Goal: Task Accomplishment & Management: Use online tool/utility

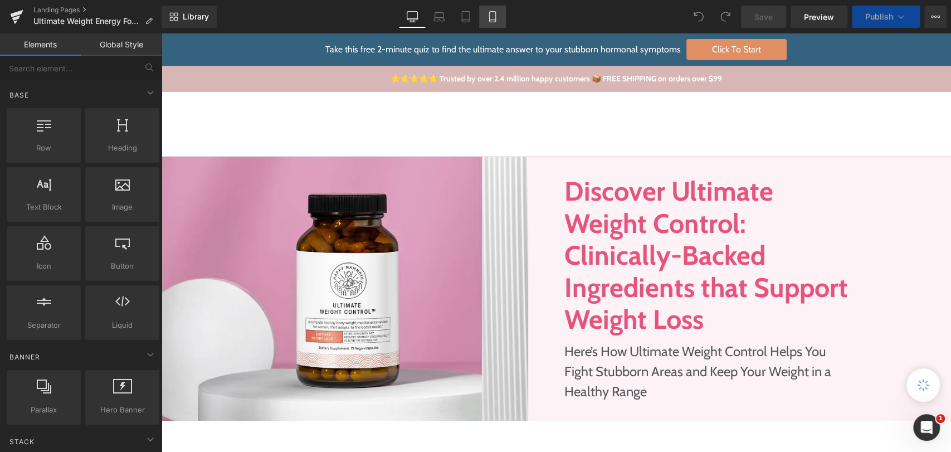
click at [493, 12] on icon at bounding box center [492, 16] width 11 height 11
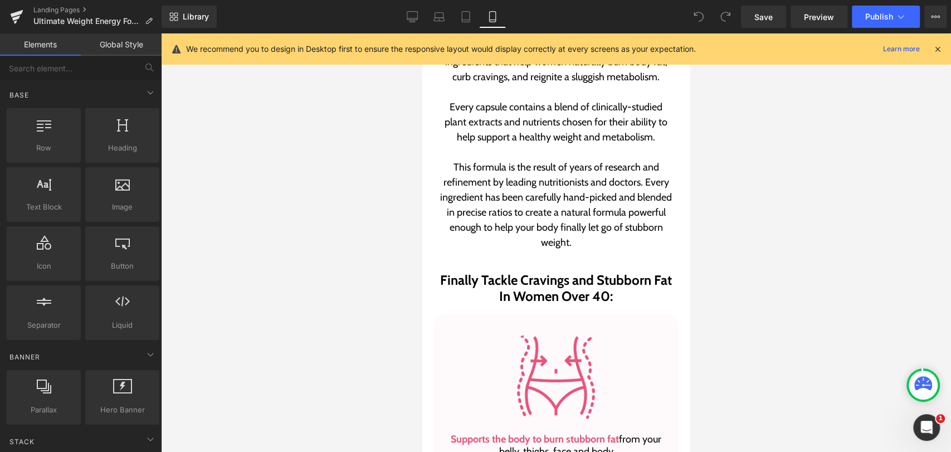
scroll to position [743, 0]
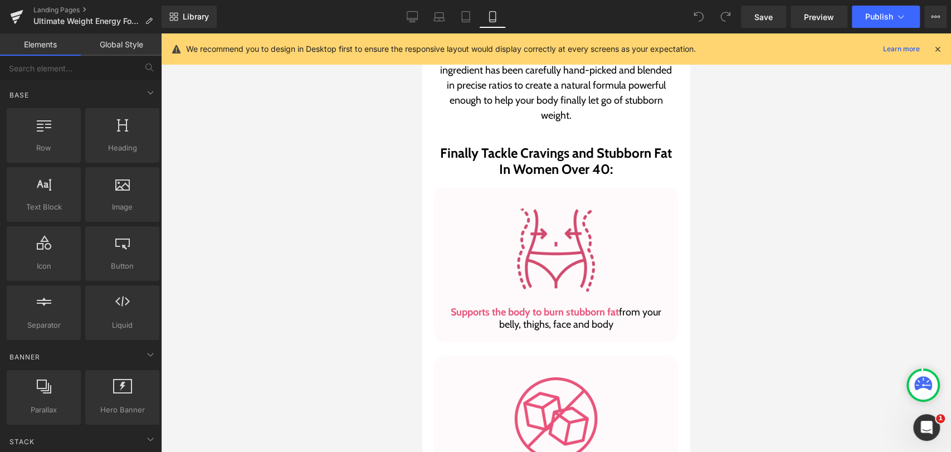
click at [556, 250] on div "Image" at bounding box center [556, 249] width 228 height 91
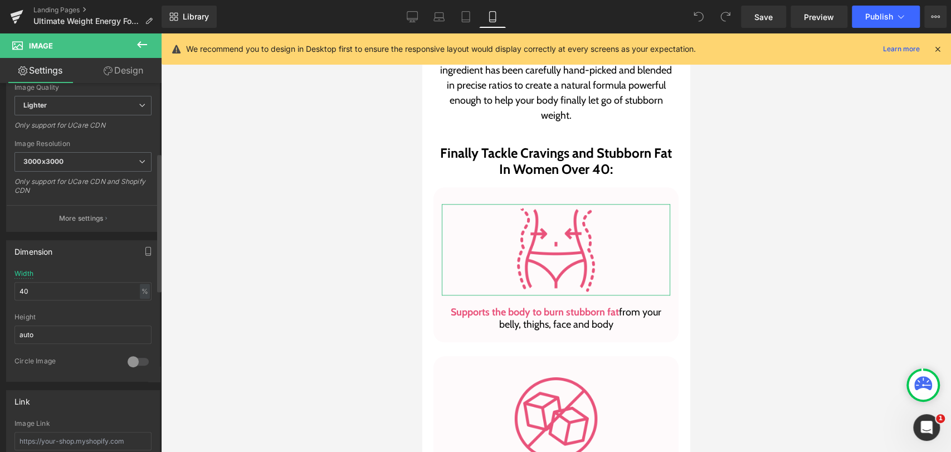
scroll to position [185, 0]
click at [53, 282] on input "40" at bounding box center [82, 288] width 137 height 18
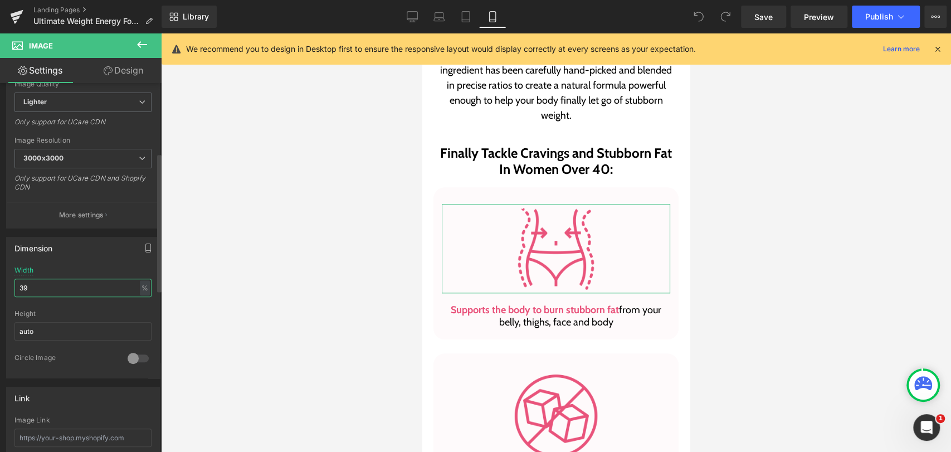
type input "3"
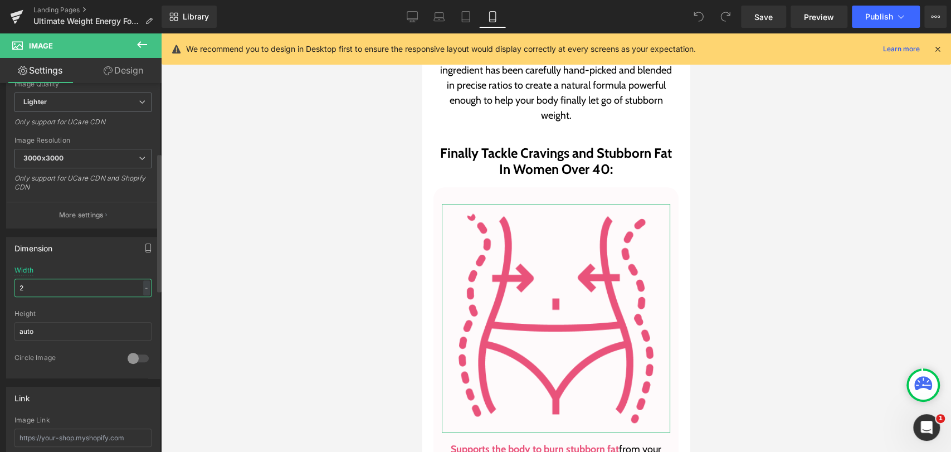
type input "20"
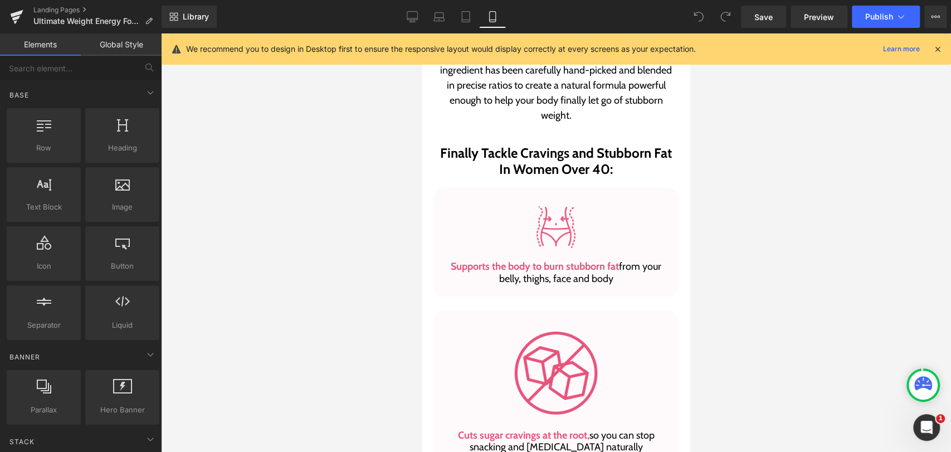
click at [764, 194] on div at bounding box center [556, 242] width 790 height 418
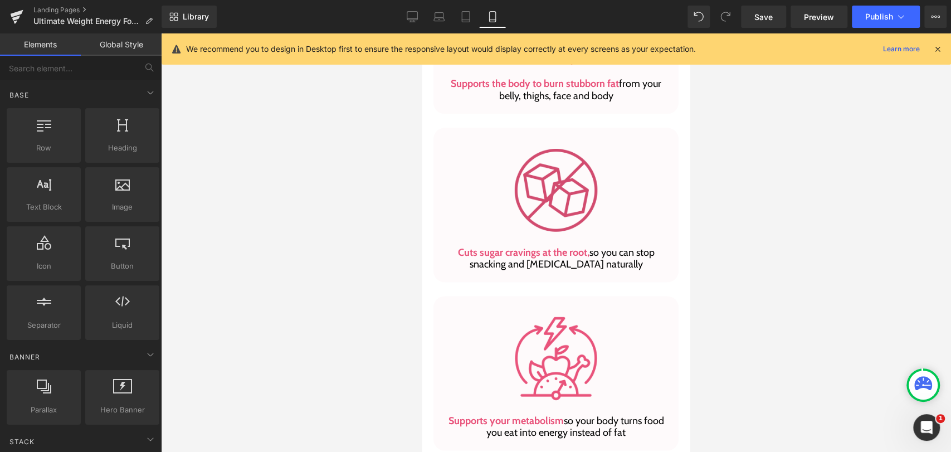
scroll to position [928, 0]
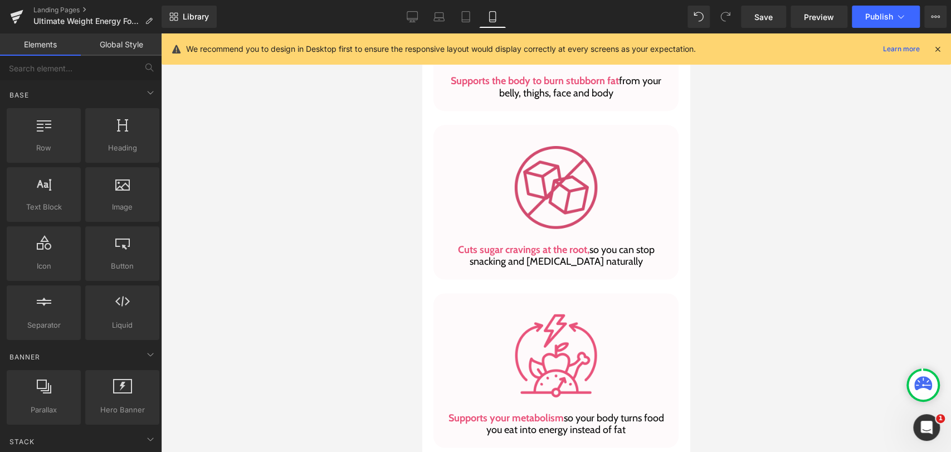
click at [545, 184] on div "Image" at bounding box center [556, 186] width 228 height 91
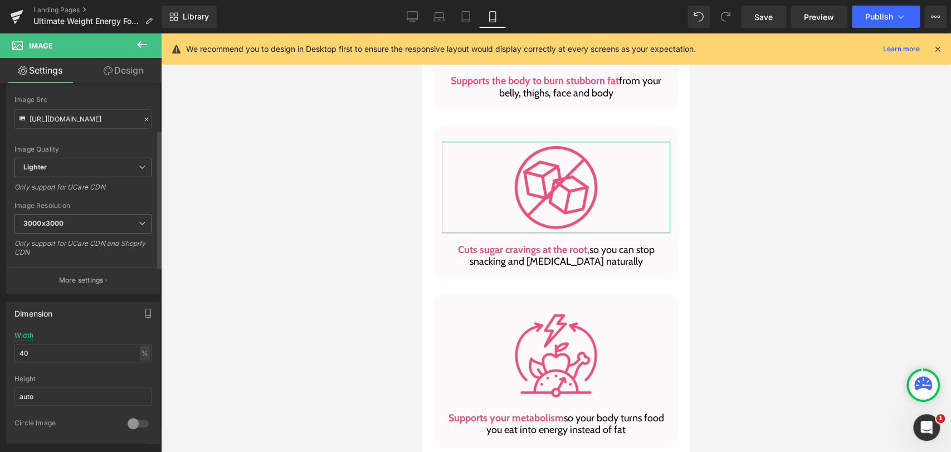
scroll to position [124, 0]
click at [40, 348] on input "40" at bounding box center [82, 349] width 137 height 18
type input "20"
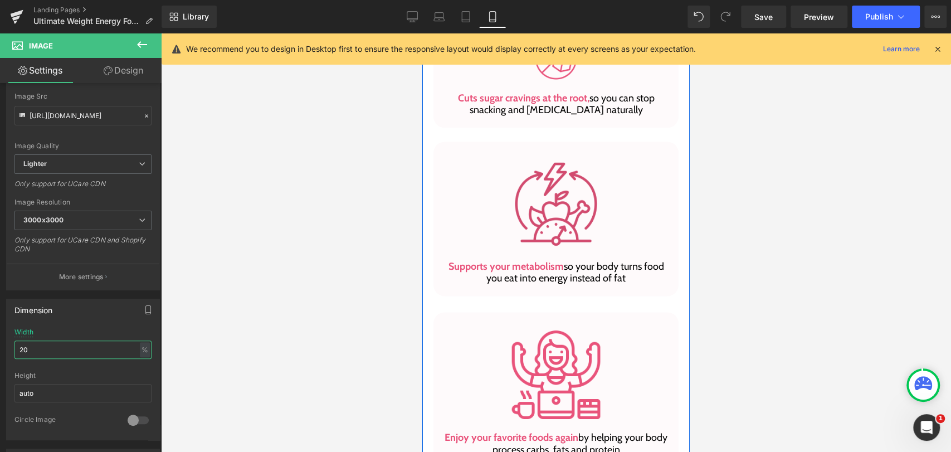
scroll to position [1052, 0]
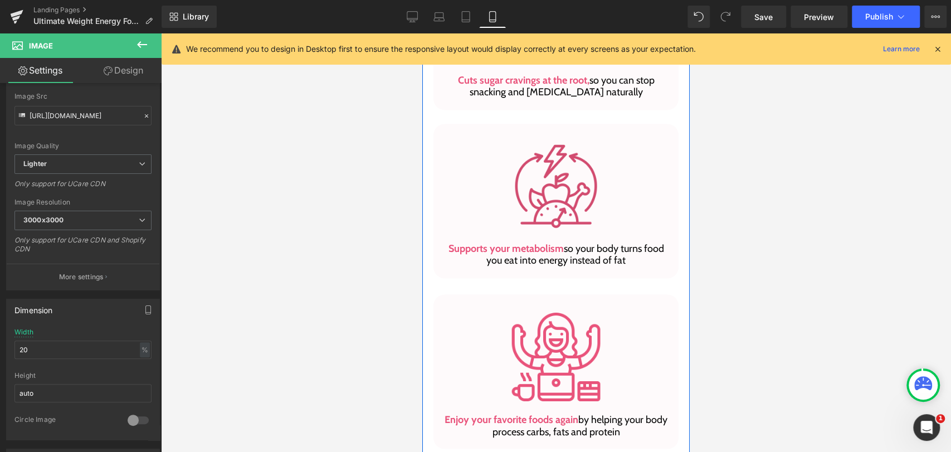
click at [561, 203] on img at bounding box center [555, 185] width 91 height 91
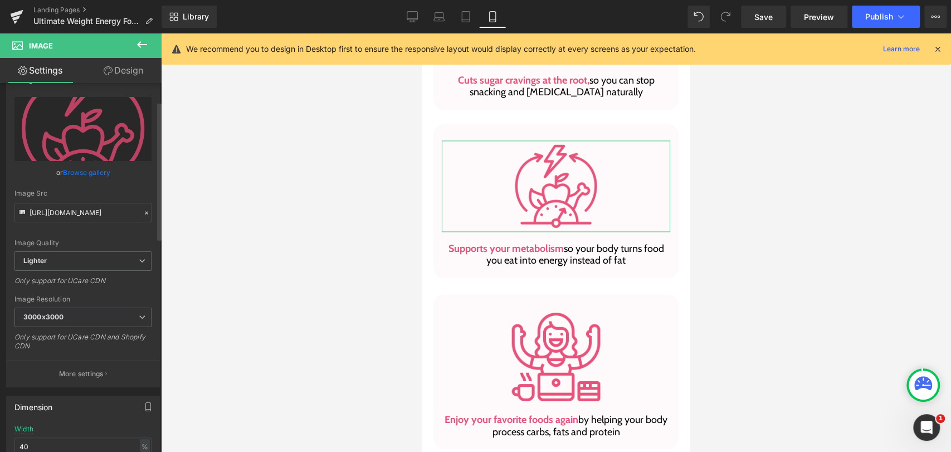
scroll to position [62, 0]
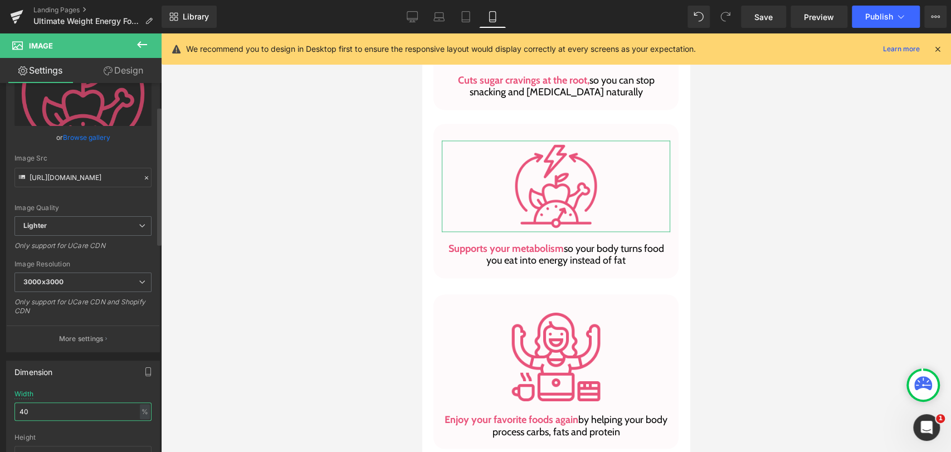
click at [49, 407] on input "40" at bounding box center [82, 411] width 137 height 18
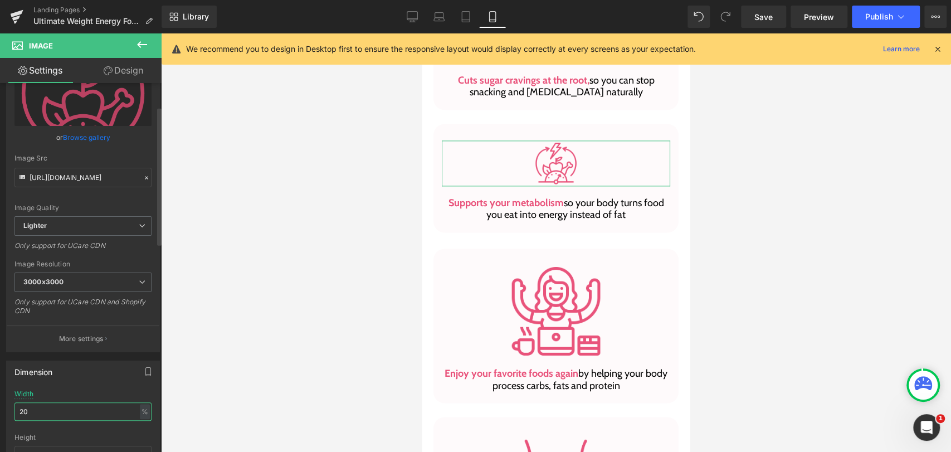
type input "20"
click at [541, 302] on img at bounding box center [555, 310] width 91 height 91
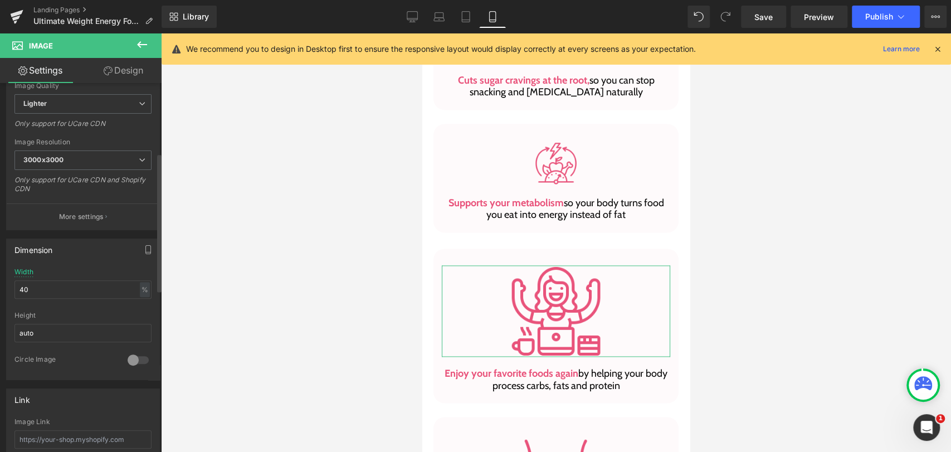
scroll to position [185, 0]
click at [46, 289] on input "40" at bounding box center [82, 288] width 137 height 18
type input "20"
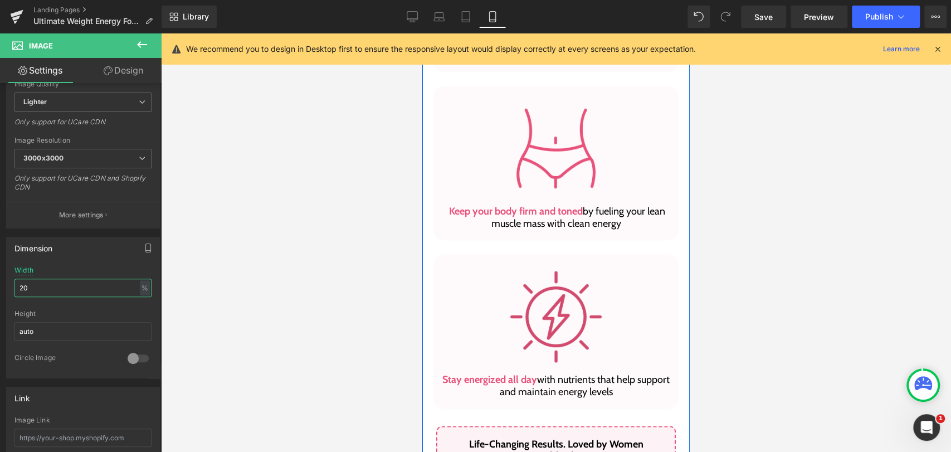
scroll to position [1361, 0]
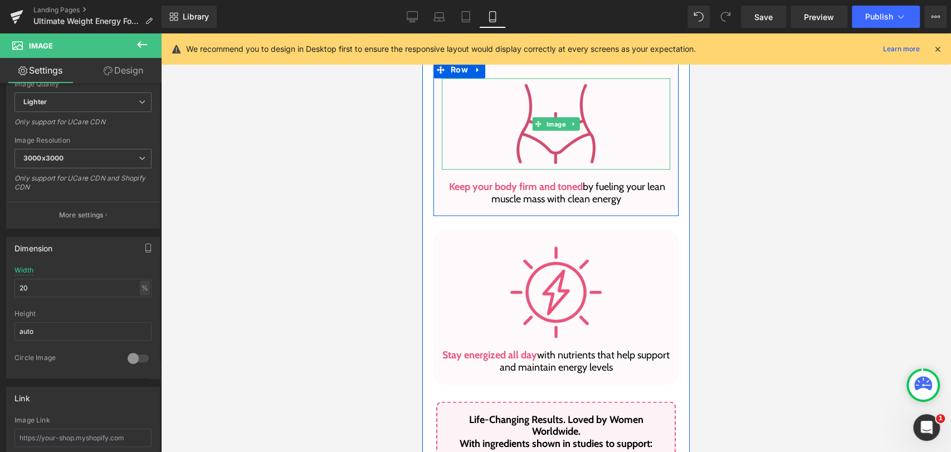
click at [588, 103] on img at bounding box center [555, 123] width 91 height 91
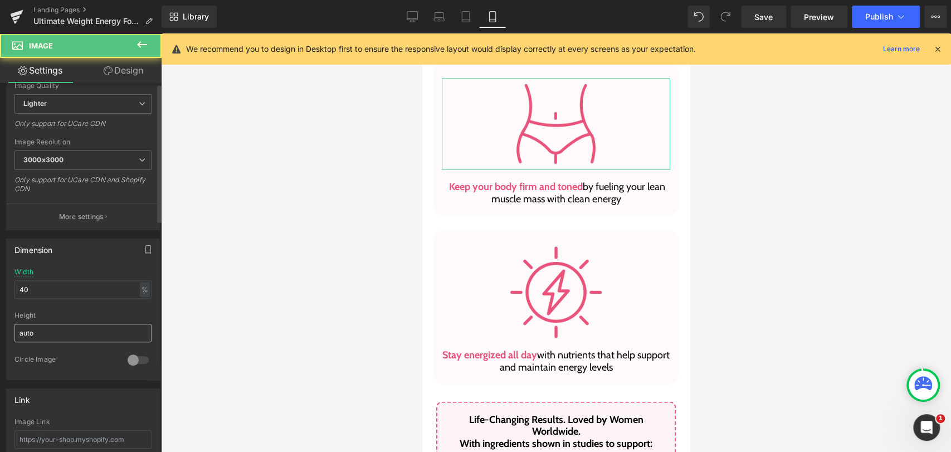
scroll to position [185, 0]
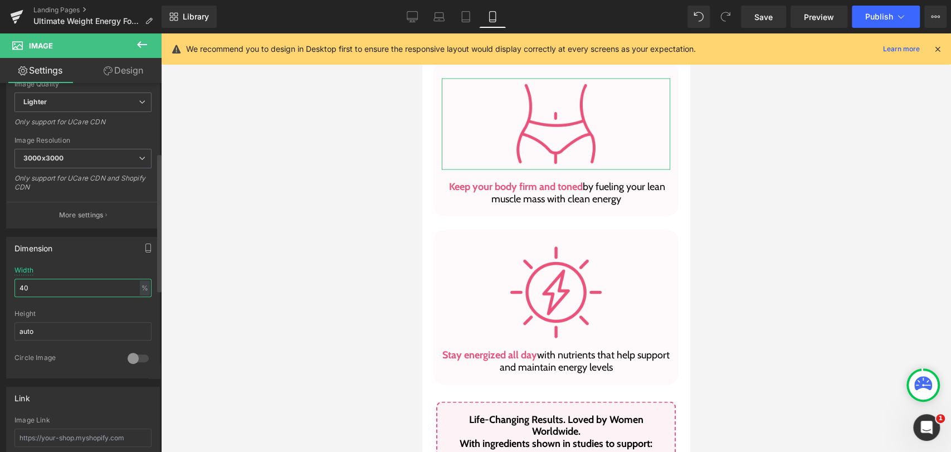
click at [60, 290] on input "40" at bounding box center [82, 288] width 137 height 18
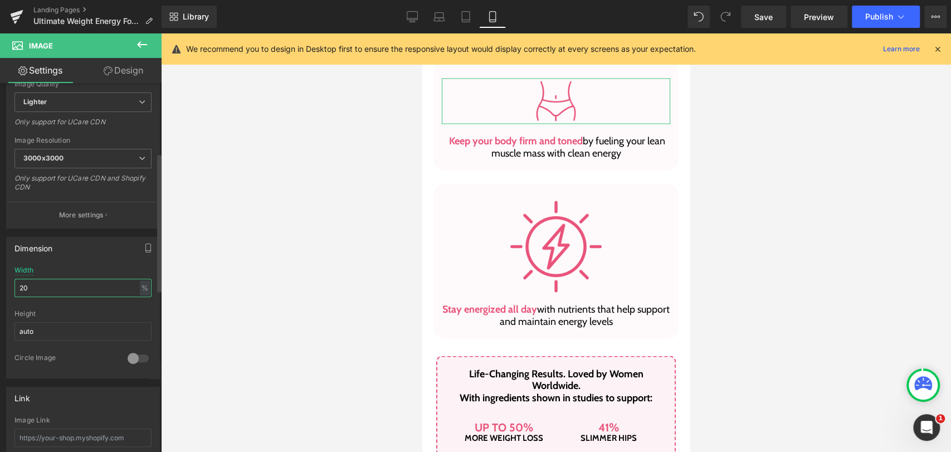
type input "20"
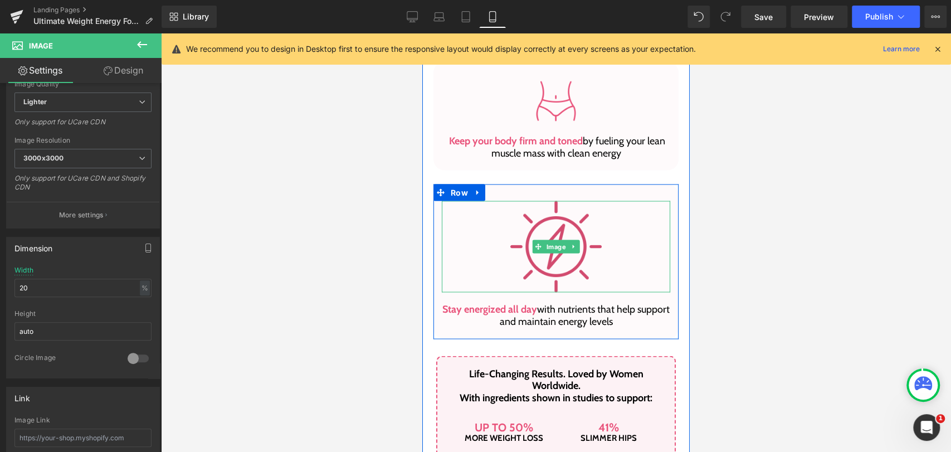
click at [564, 221] on img at bounding box center [555, 246] width 91 height 91
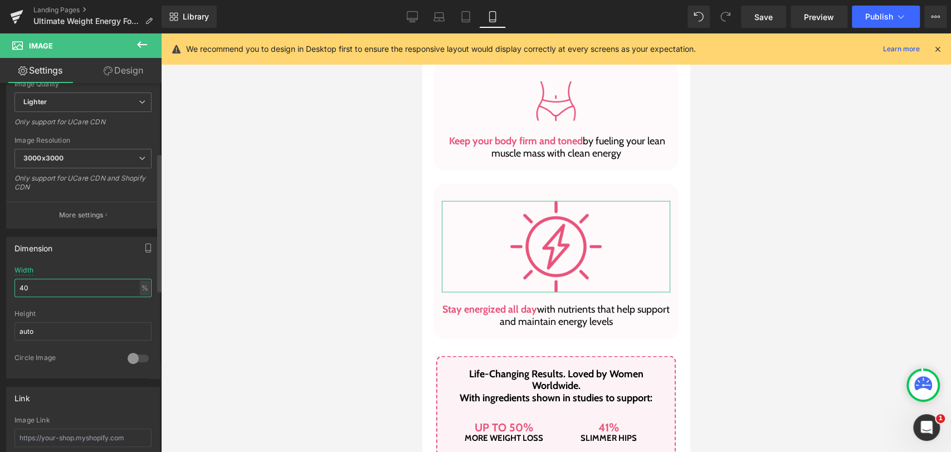
click at [43, 287] on input "40" at bounding box center [82, 288] width 137 height 18
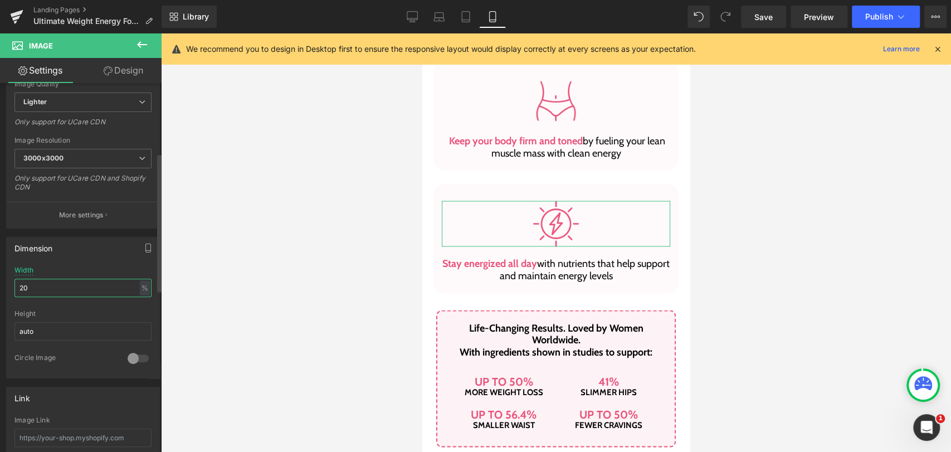
type input "20"
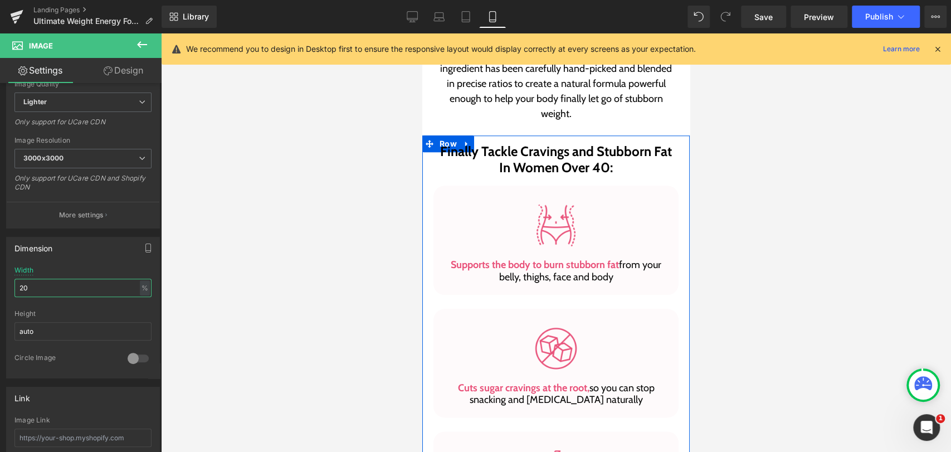
scroll to position [743, 0]
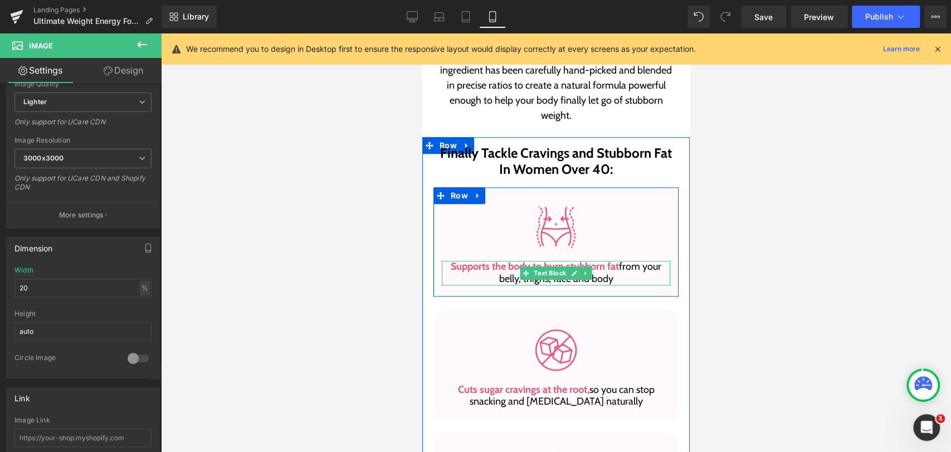
click at [460, 274] on p "Supports the body to burn stubborn fat from your belly, thighs, face and body" at bounding box center [556, 273] width 228 height 24
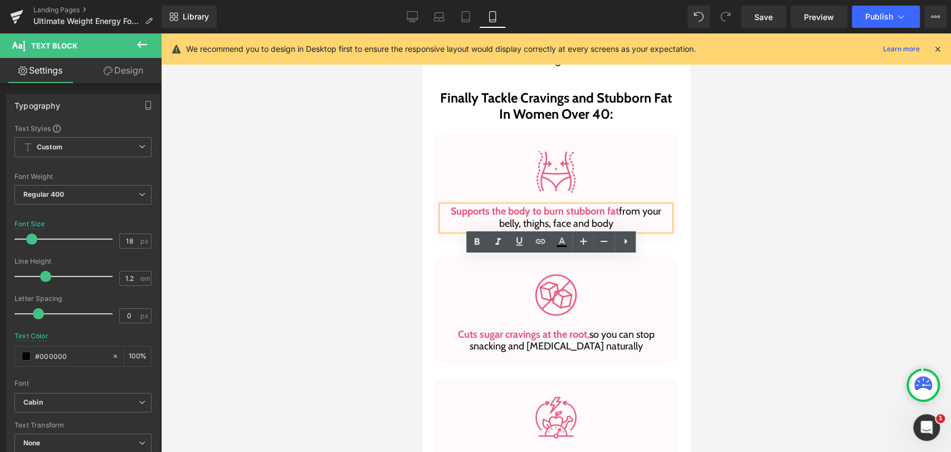
scroll to position [866, 0]
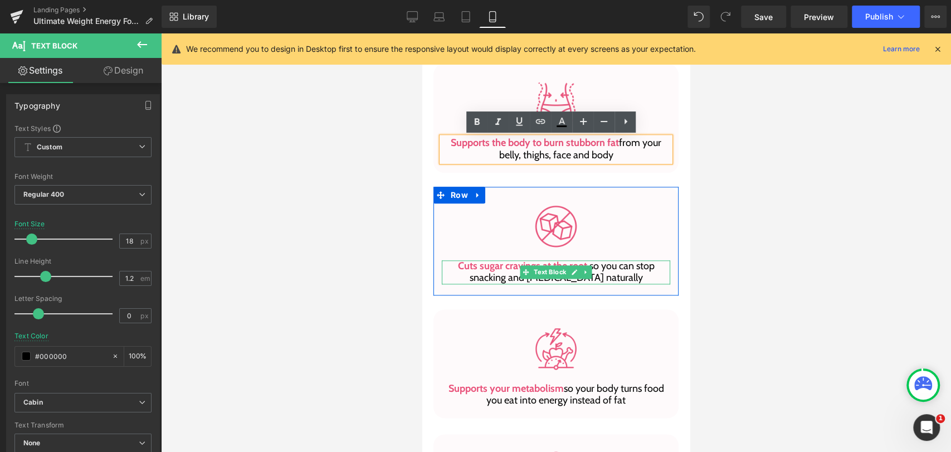
click at [503, 276] on p "Cuts sugar cravings at the root, so you can stop snacking and overeating natura…" at bounding box center [556, 272] width 228 height 24
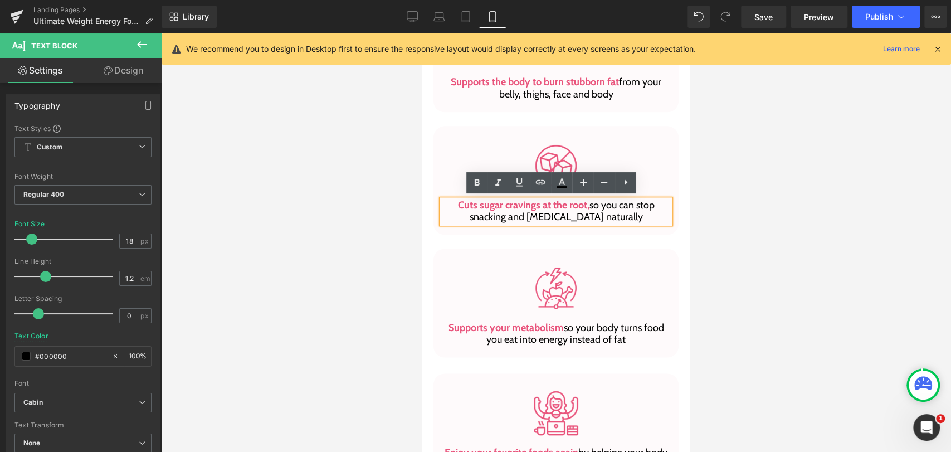
scroll to position [928, 0]
click at [470, 323] on span "Supports your metabolism" at bounding box center [505, 326] width 115 height 12
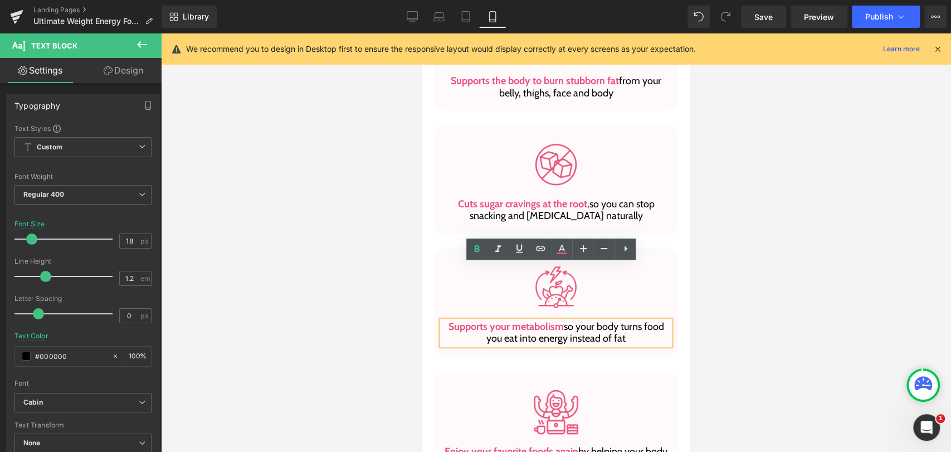
scroll to position [1176, 0]
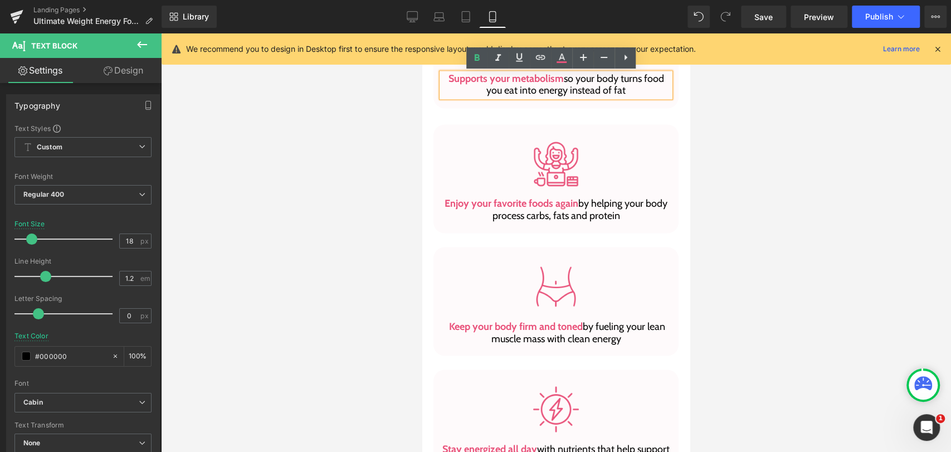
click at [503, 205] on span "Enjoy your favorite foods again" at bounding box center [512, 203] width 134 height 12
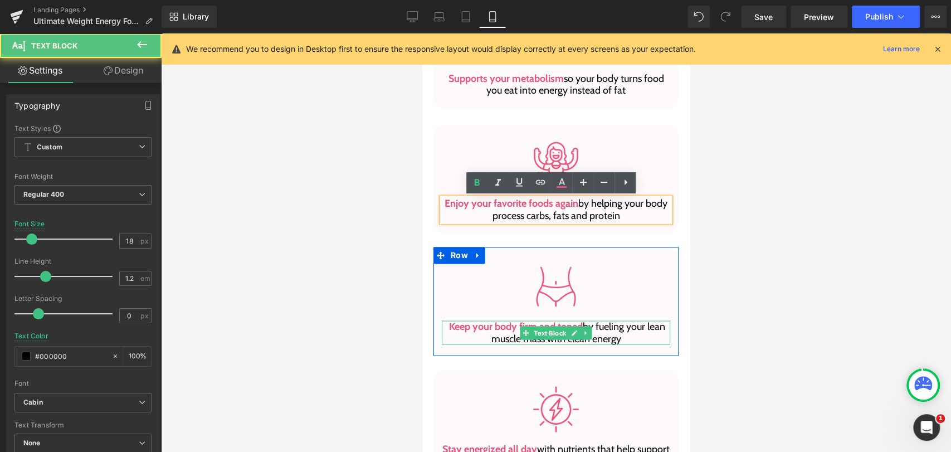
click at [494, 329] on span "Keep your body firm and toned" at bounding box center [516, 326] width 134 height 12
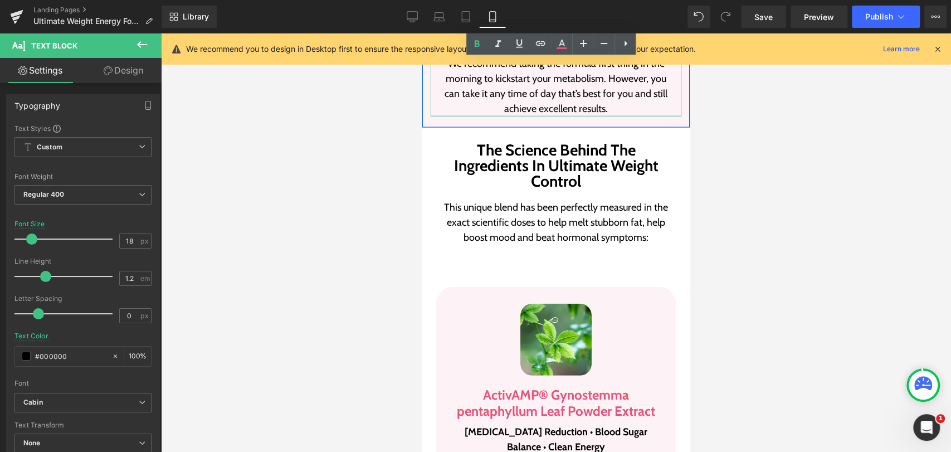
scroll to position [2104, 0]
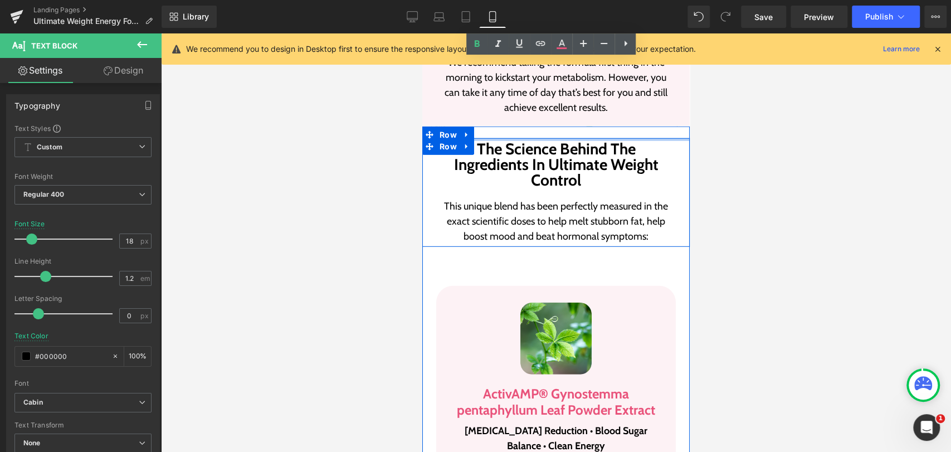
click at [548, 138] on div at bounding box center [555, 139] width 267 height 3
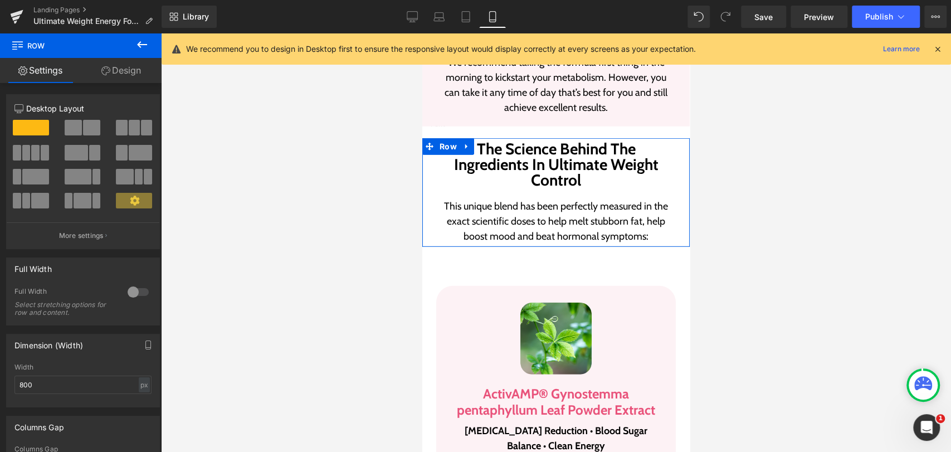
click at [117, 68] on link "Design" at bounding box center [121, 70] width 81 height 25
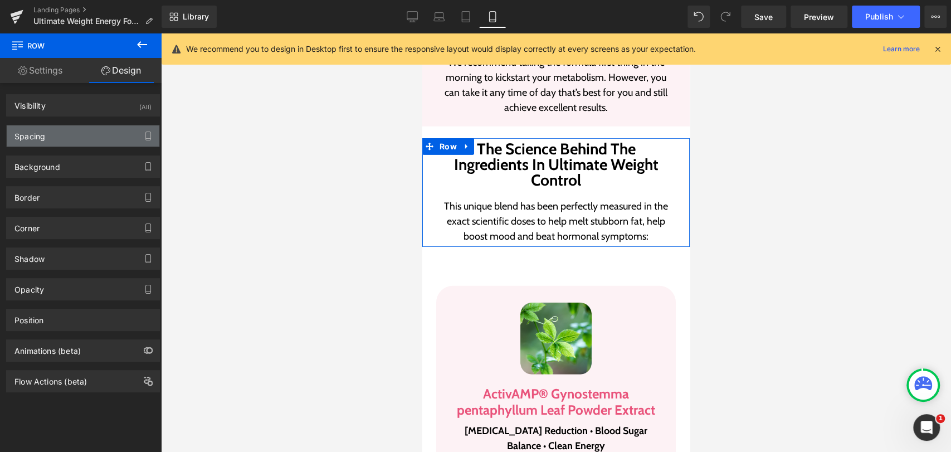
click at [46, 140] on div "Spacing" at bounding box center [83, 135] width 153 height 21
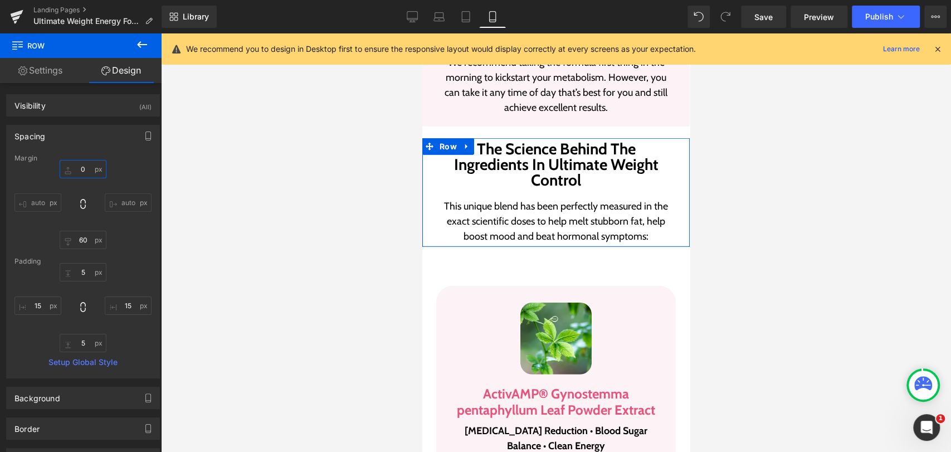
click at [75, 173] on input "0" at bounding box center [83, 169] width 47 height 18
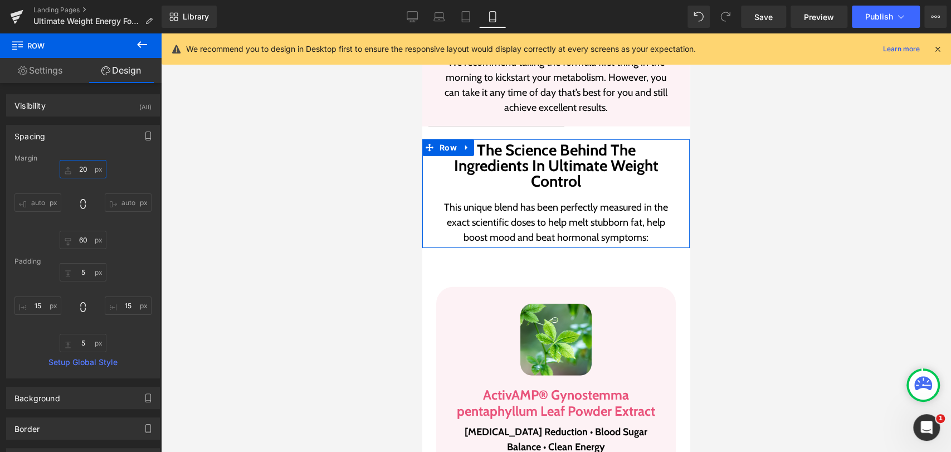
type input "20"
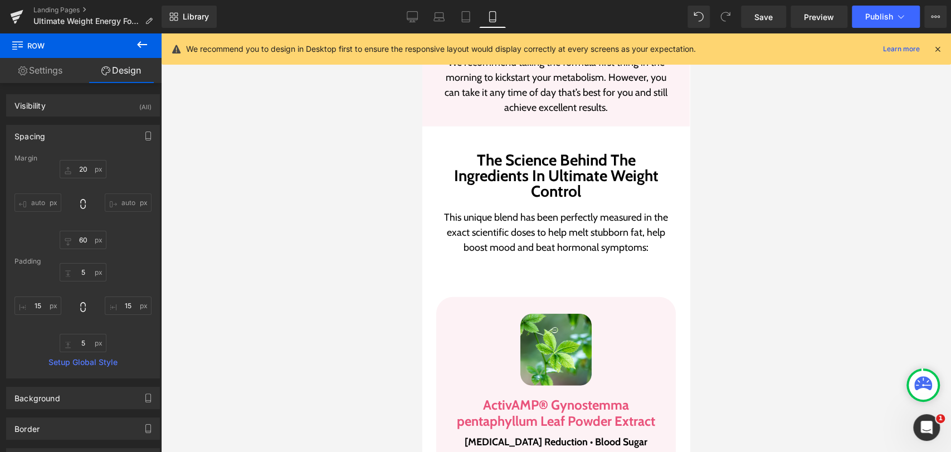
click at [704, 147] on div at bounding box center [556, 242] width 790 height 418
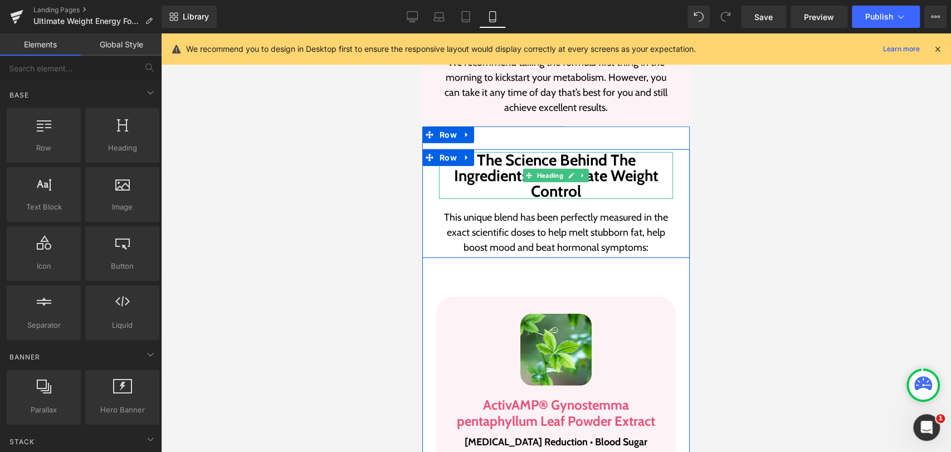
click at [624, 164] on h2 "The Science Behind The Ingredients In Ultimate Weight Control" at bounding box center [556, 175] width 234 height 47
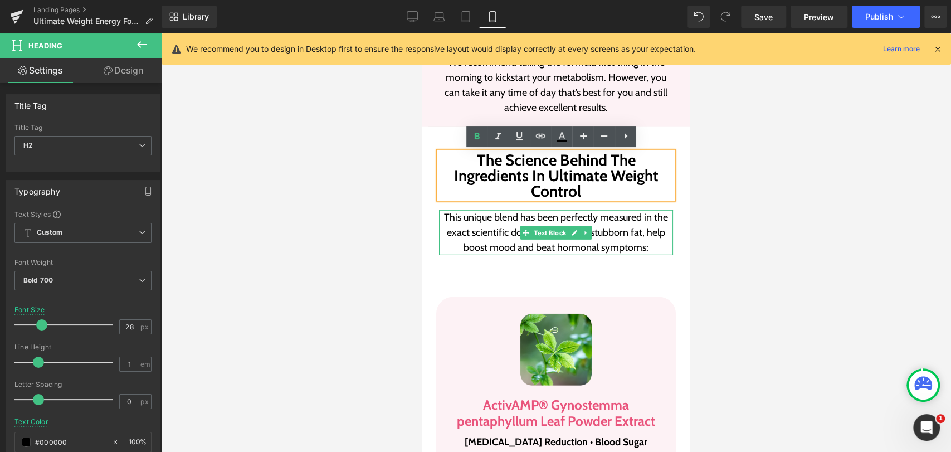
click at [506, 219] on p "This unique blend has been perfectly measured in the exact scientific doses to …" at bounding box center [556, 232] width 234 height 45
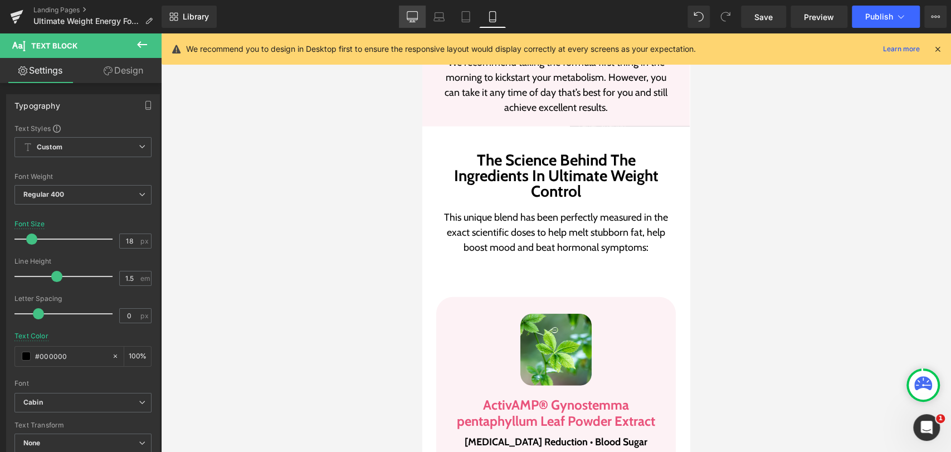
click at [409, 19] on icon at bounding box center [412, 16] width 11 height 11
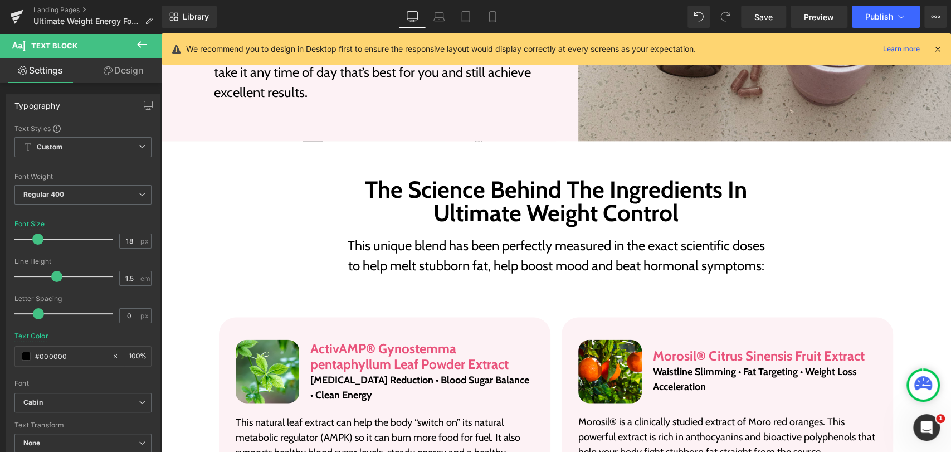
scroll to position [1502, 0]
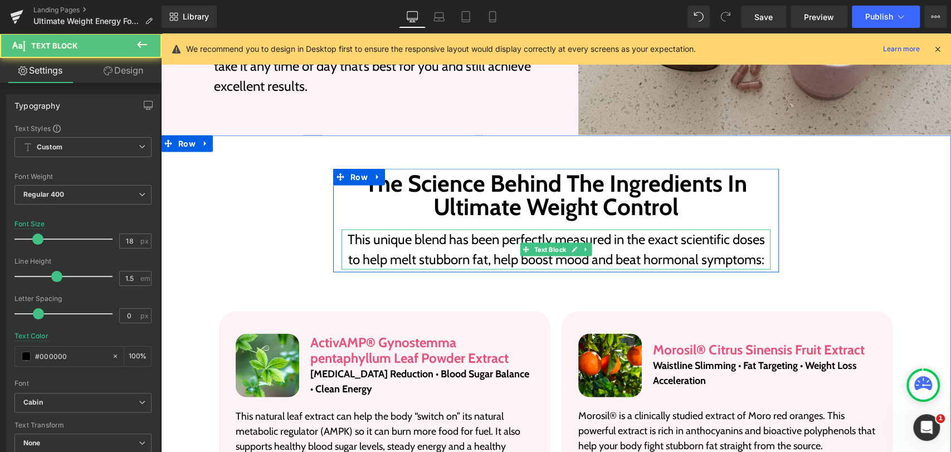
click at [403, 235] on p "This unique blend has been perfectly measured in the exact scientific doses to …" at bounding box center [555, 249] width 429 height 40
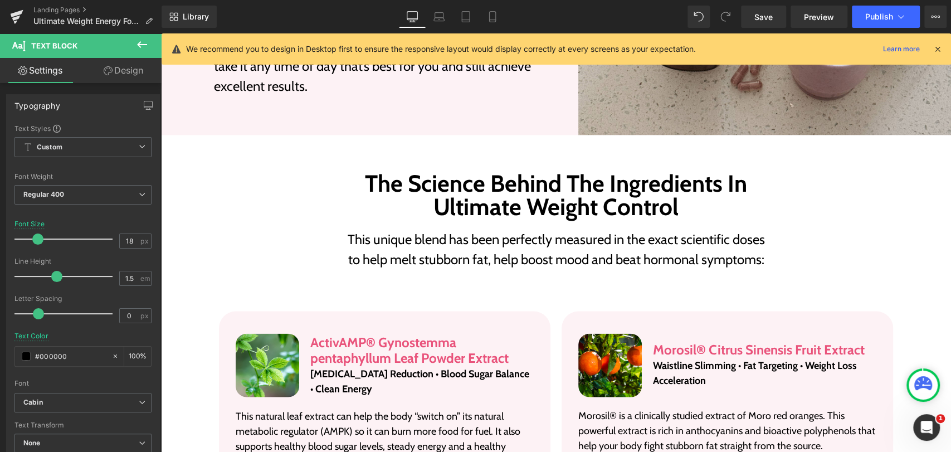
click at [104, 71] on icon at bounding box center [108, 70] width 9 height 9
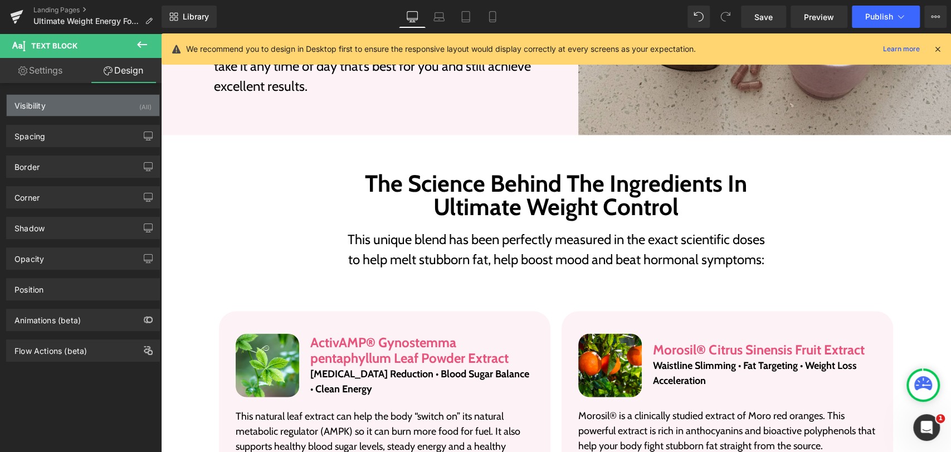
click at [36, 107] on div "Visibility" at bounding box center [29, 103] width 31 height 16
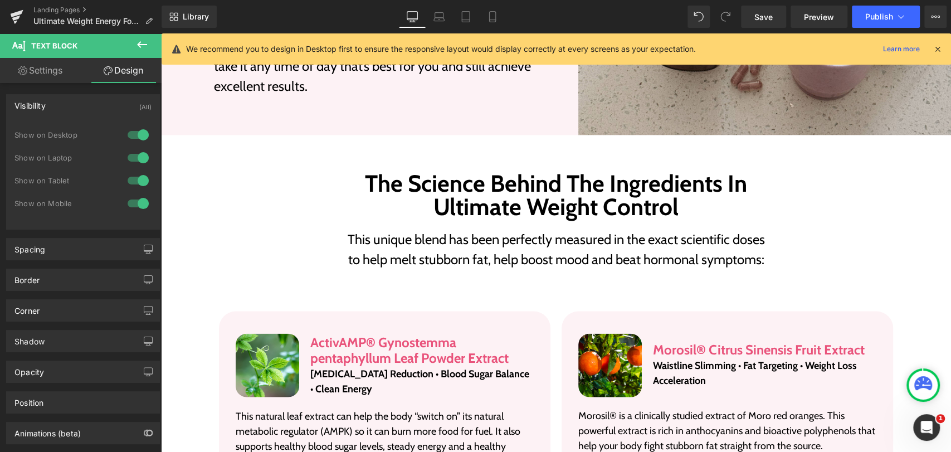
click at [136, 199] on div at bounding box center [138, 203] width 27 height 18
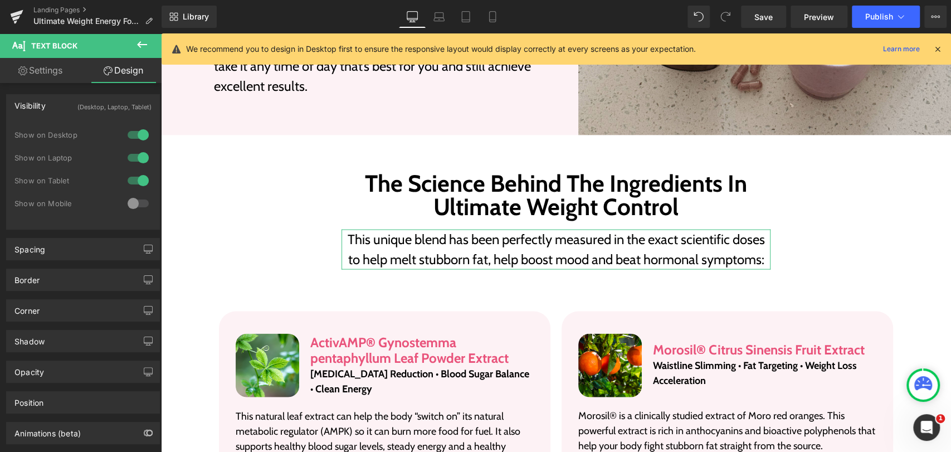
click at [46, 72] on link "Settings" at bounding box center [40, 70] width 81 height 25
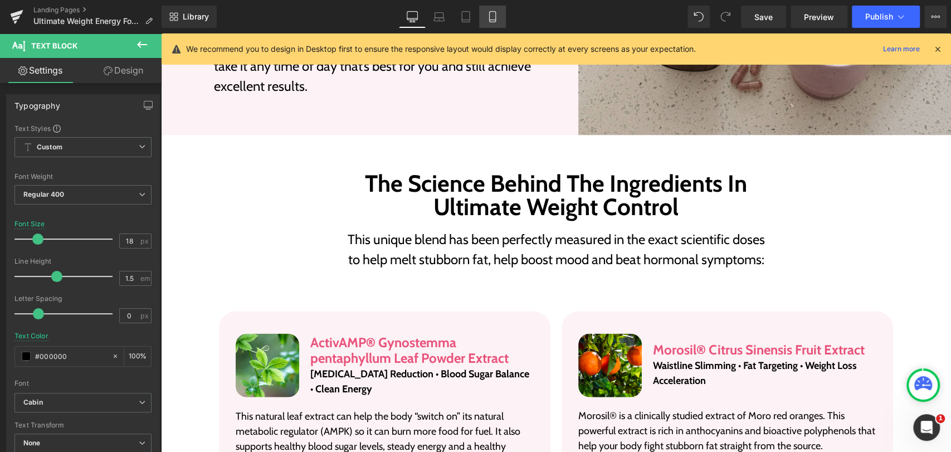
click at [490, 20] on icon at bounding box center [492, 16] width 11 height 11
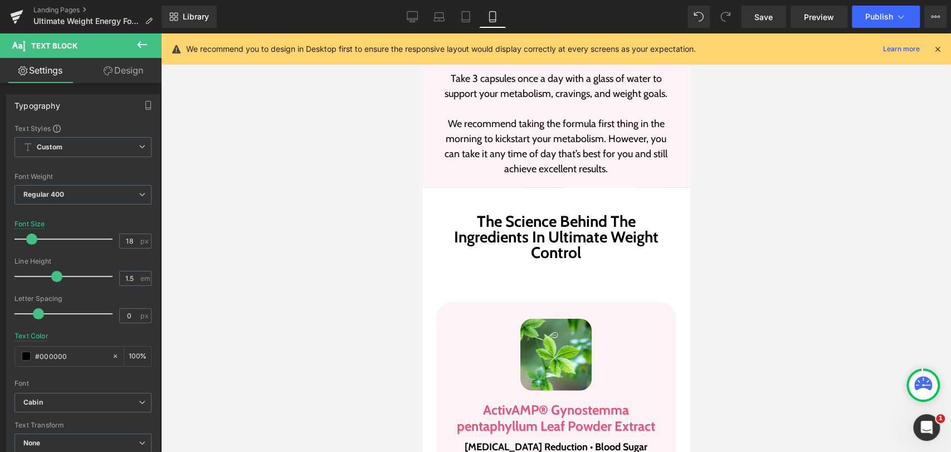
scroll to position [2042, 0]
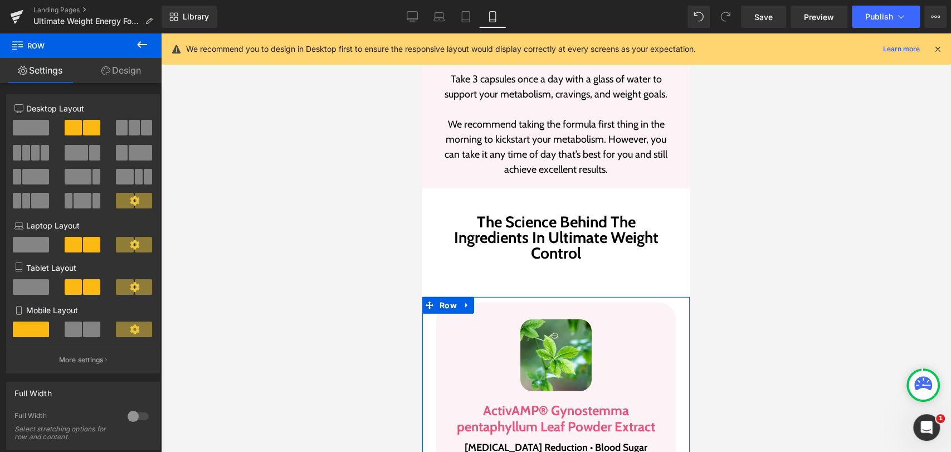
click at [117, 72] on link "Design" at bounding box center [121, 70] width 81 height 25
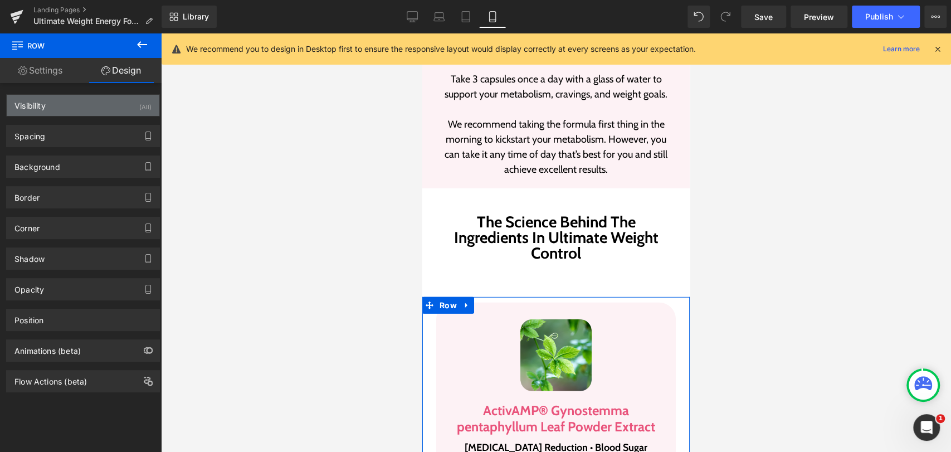
click at [46, 101] on div "Visibility" at bounding box center [29, 103] width 31 height 16
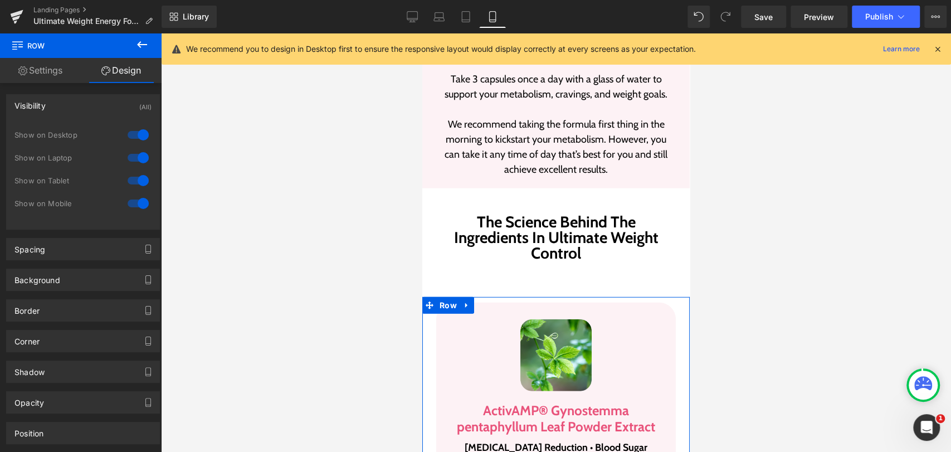
click at [46, 101] on div "Visibility" at bounding box center [29, 103] width 31 height 16
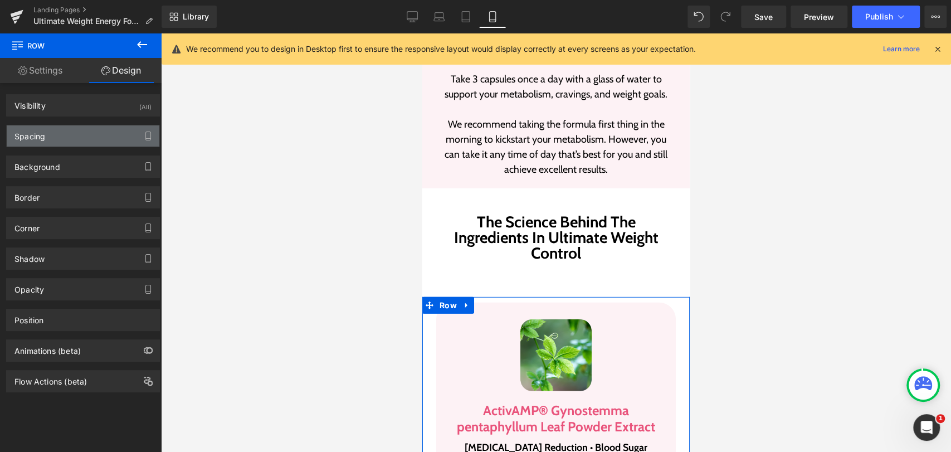
click at [37, 139] on div "Spacing" at bounding box center [29, 133] width 31 height 16
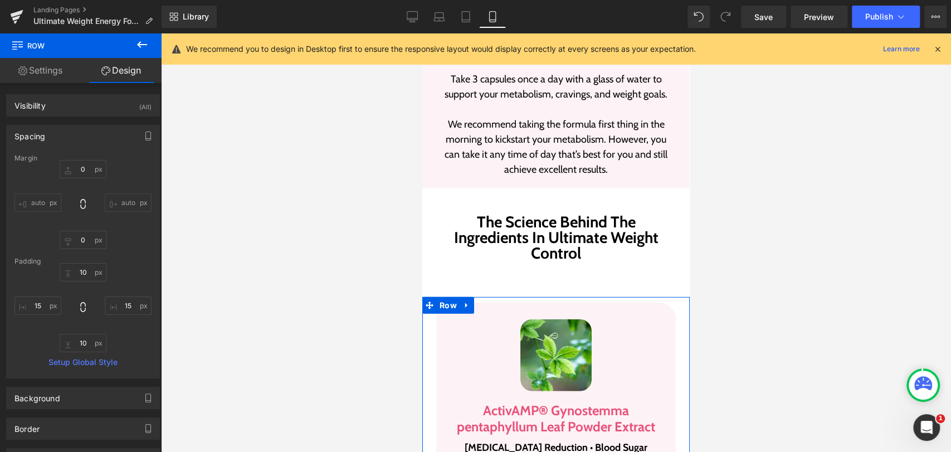
click at [37, 139] on div "Spacing" at bounding box center [29, 133] width 31 height 16
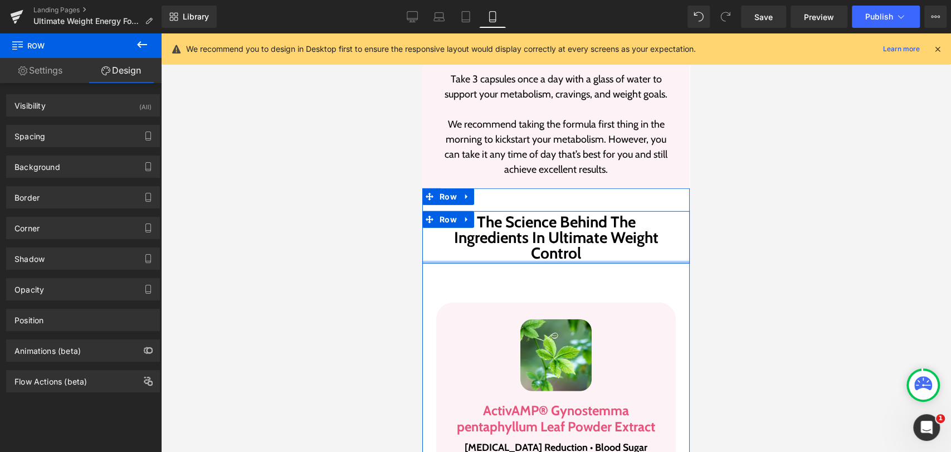
click at [501, 261] on div at bounding box center [555, 262] width 267 height 3
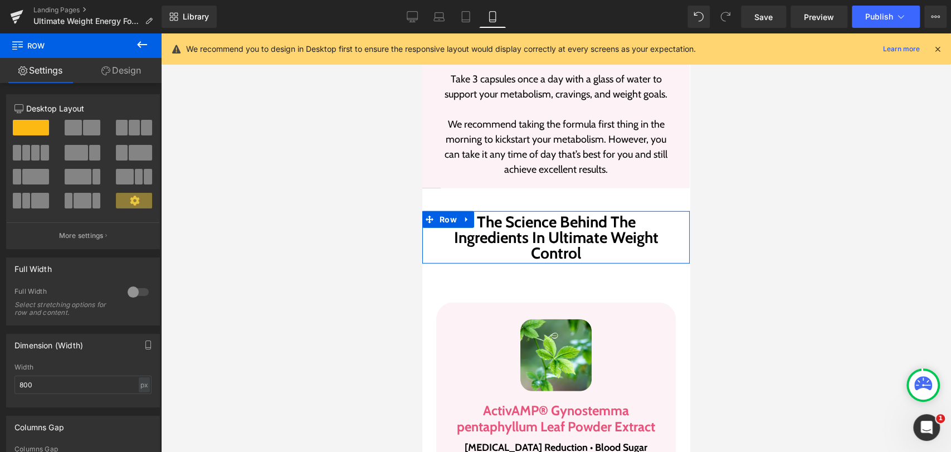
click at [117, 69] on link "Design" at bounding box center [121, 70] width 81 height 25
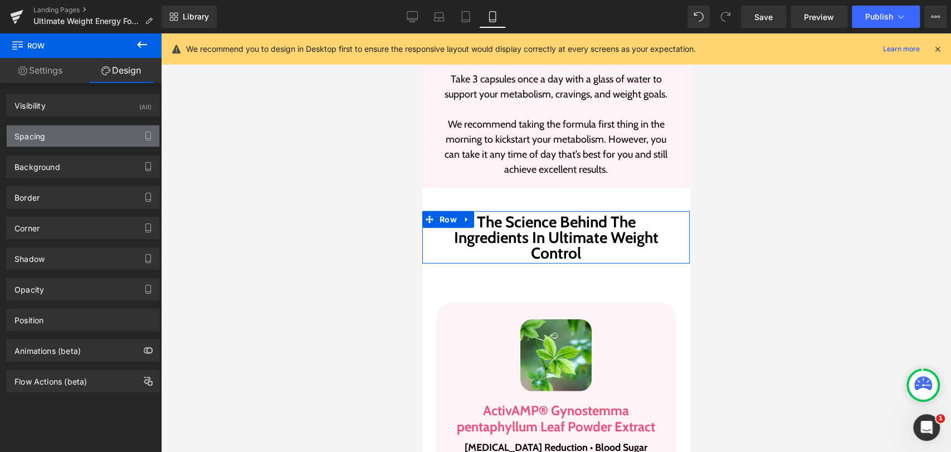
click at [47, 129] on div "Spacing" at bounding box center [83, 135] width 153 height 21
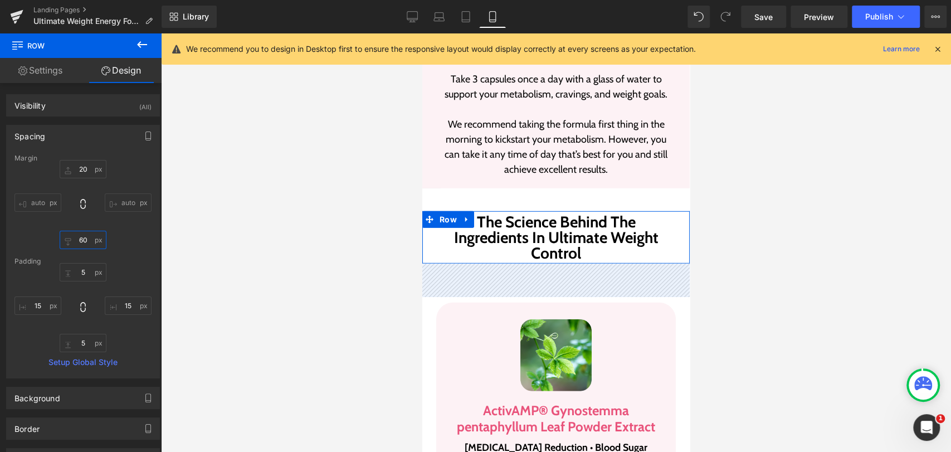
click at [85, 237] on input "60" at bounding box center [83, 240] width 47 height 18
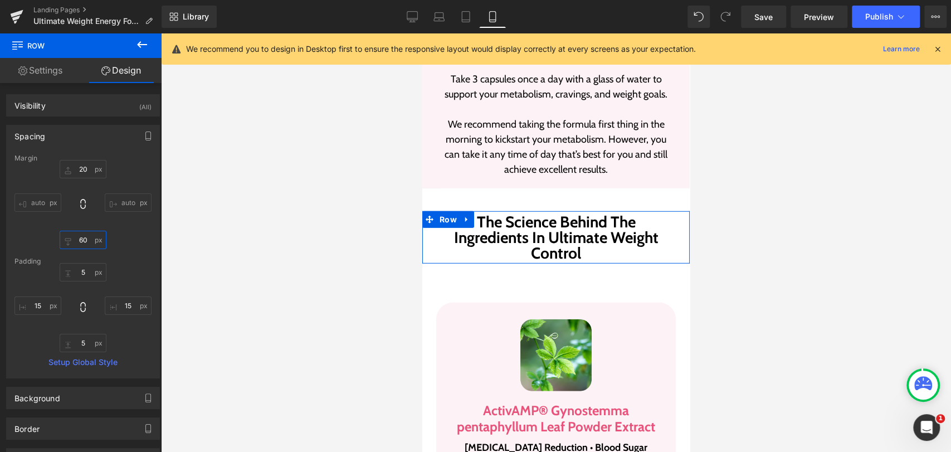
click at [85, 237] on input "60" at bounding box center [83, 240] width 47 height 18
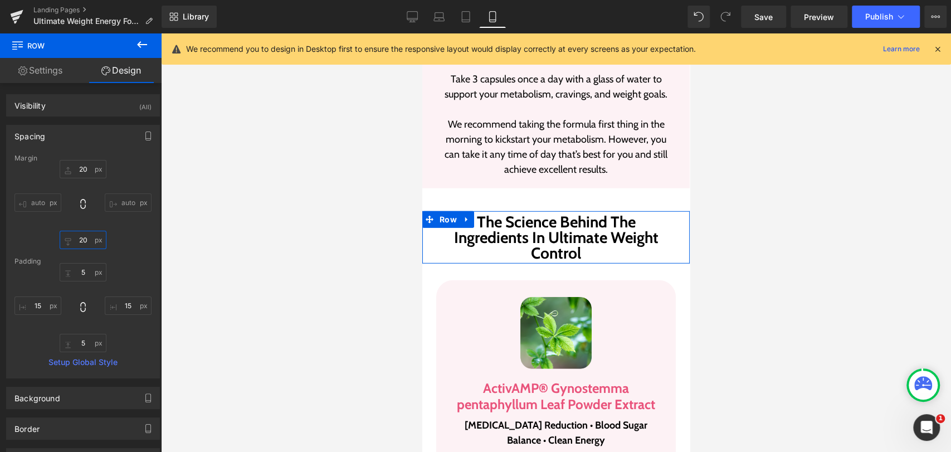
type input "20"
click at [746, 224] on div at bounding box center [556, 242] width 790 height 418
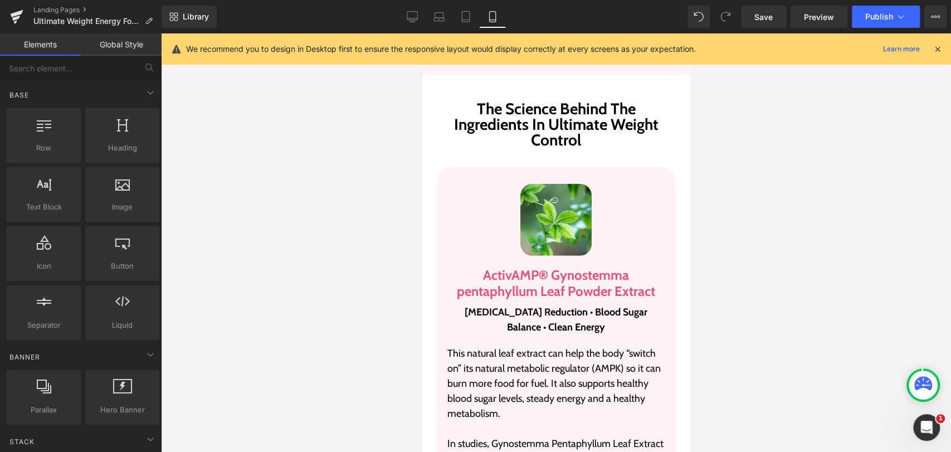
scroll to position [2166, 0]
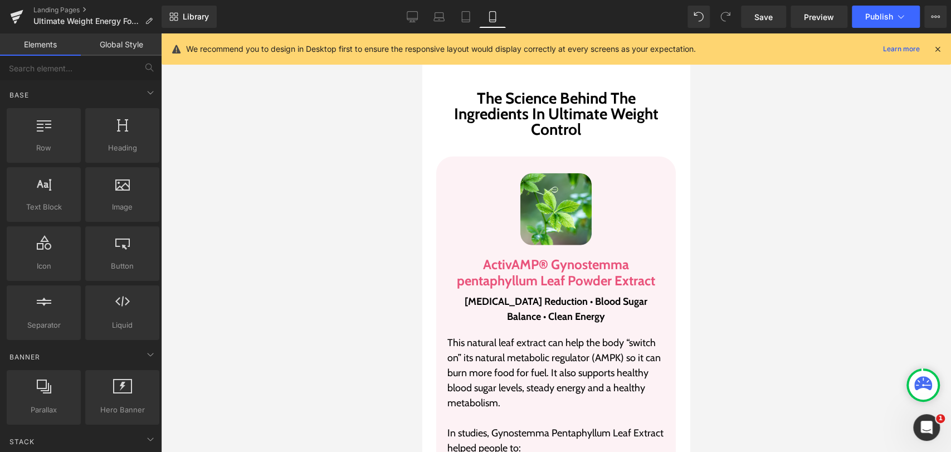
click at [498, 267] on h3 "ActivAMP® Gynostemma pentaphyllum Leaf Powder Extract" at bounding box center [555, 273] width 217 height 32
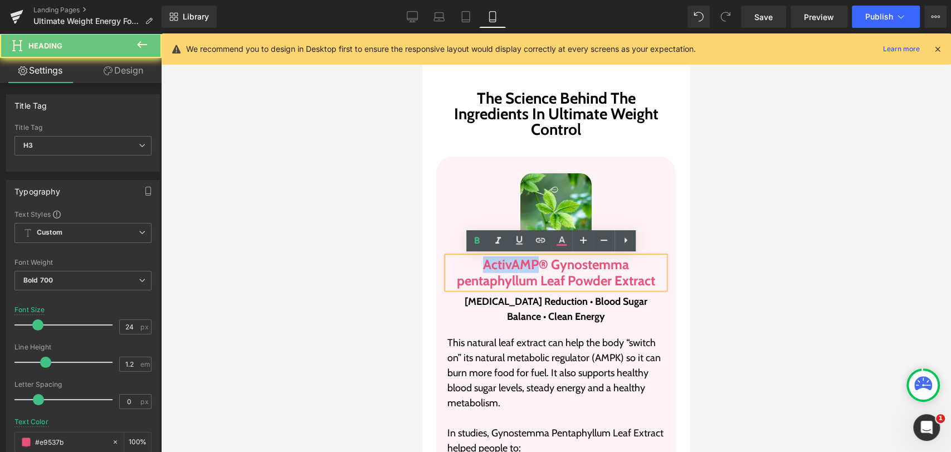
click at [498, 267] on h3 "ActivAMP® Gynostemma pentaphyllum Leaf Powder Extract" at bounding box center [555, 273] width 217 height 32
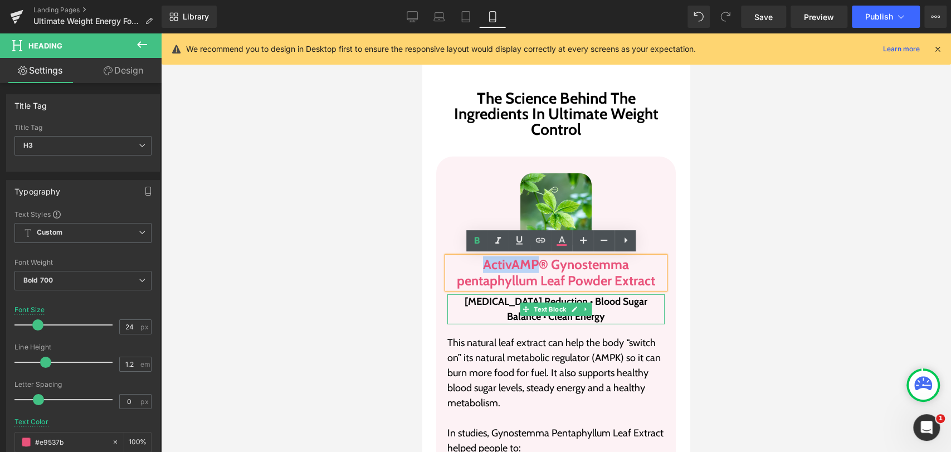
click at [494, 301] on p "[MEDICAL_DATA] Reduction • Blood Sugar Balance • Clean Energy" at bounding box center [555, 309] width 217 height 30
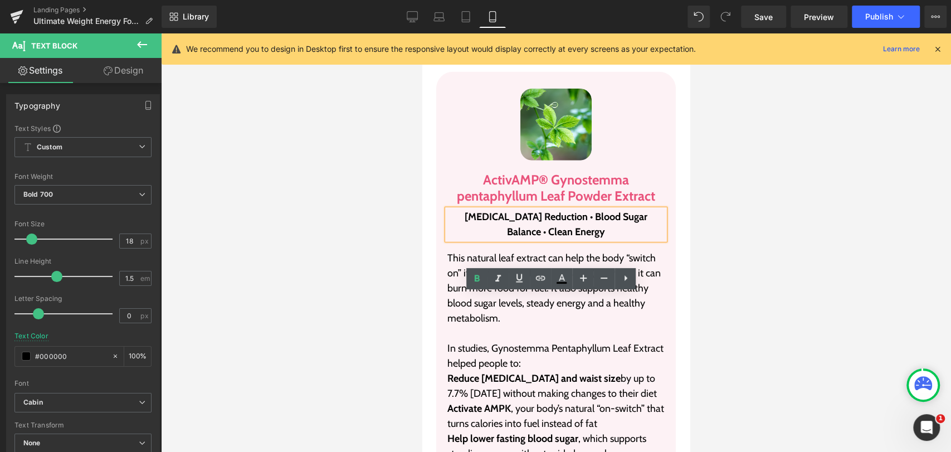
scroll to position [2352, 0]
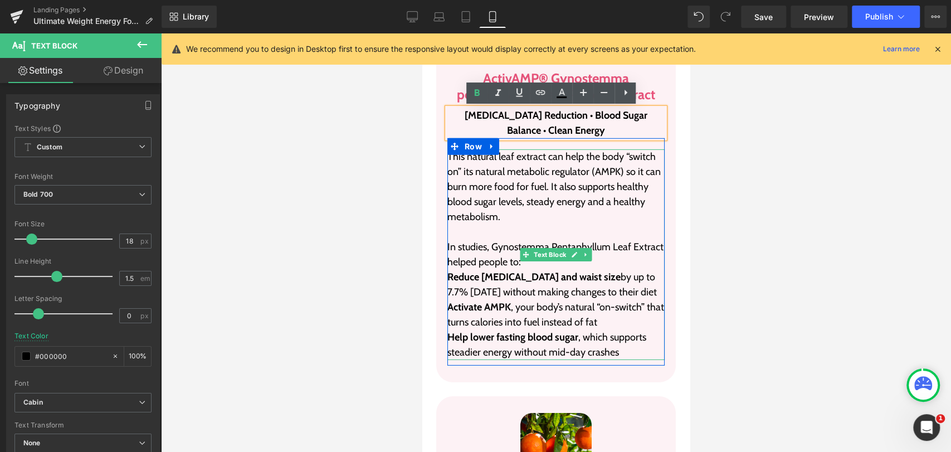
click at [532, 186] on p "This natural leaf extract can help the body “switch on” its natural metabolic r…" at bounding box center [555, 186] width 217 height 75
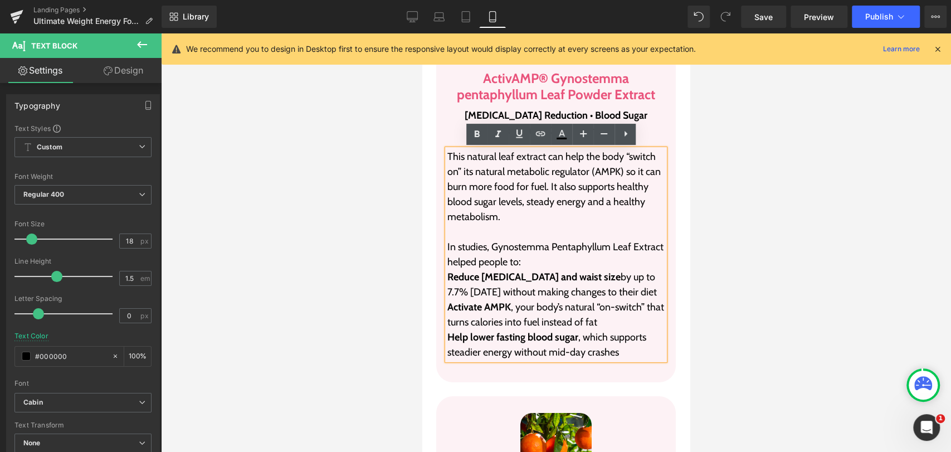
click at [547, 268] on p "In studies, Gynostemma Pentaphyllum Leaf Extract helped people to:" at bounding box center [555, 255] width 217 height 30
click at [735, 235] on div at bounding box center [556, 242] width 790 height 418
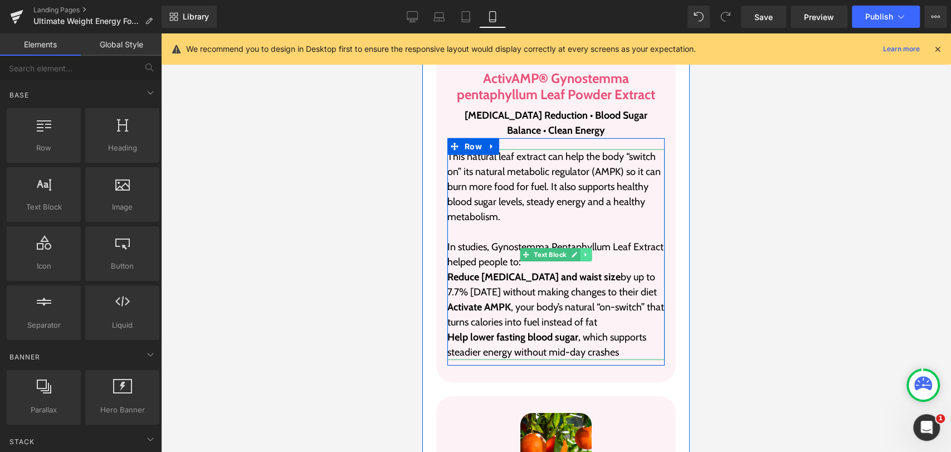
click at [583, 253] on icon at bounding box center [586, 254] width 6 height 7
click at [577, 255] on icon at bounding box center [580, 255] width 6 height 6
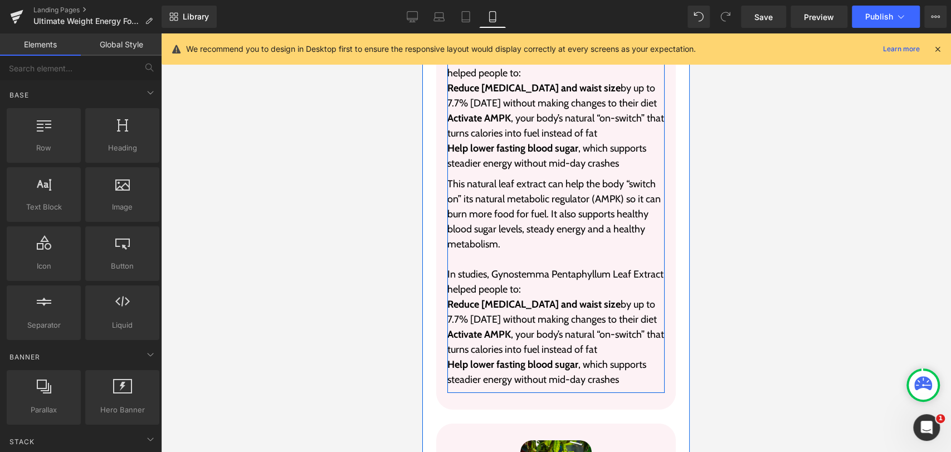
scroll to position [2515, 0]
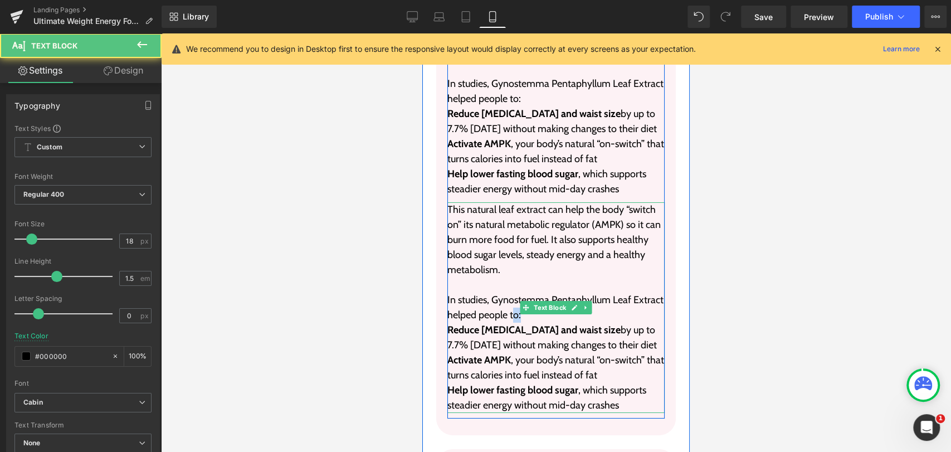
drag, startPoint x: 520, startPoint y: 318, endPoint x: 511, endPoint y: 318, distance: 8.9
click at [511, 318] on p "In studies, Gynostemma Pentaphyllum Leaf Extract helped people to:" at bounding box center [555, 307] width 217 height 30
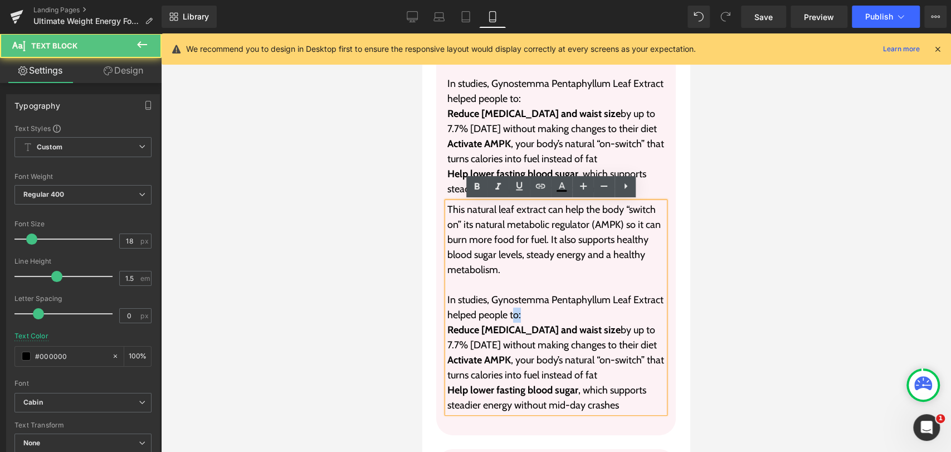
click at [521, 320] on p "In studies, Gynostemma Pentaphyllum Leaf Extract helped people to:" at bounding box center [555, 307] width 217 height 30
click at [524, 311] on p "In studies, Gynostemma Pentaphyllum Leaf Extract helped people to:" at bounding box center [555, 307] width 217 height 30
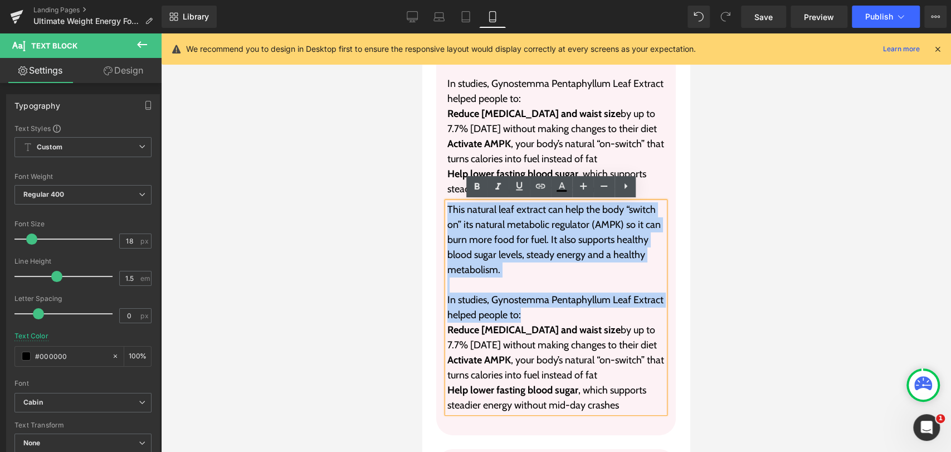
drag, startPoint x: 521, startPoint y: 314, endPoint x: 443, endPoint y: 207, distance: 133.1
click at [447, 207] on div "This natural leaf extract can help the body “switch on” its natural metabolic r…" at bounding box center [555, 307] width 217 height 211
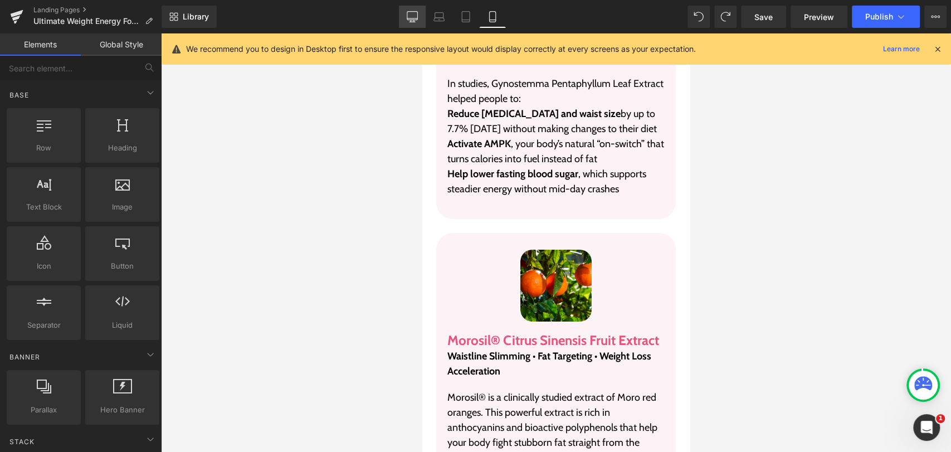
click at [410, 16] on icon at bounding box center [412, 16] width 11 height 11
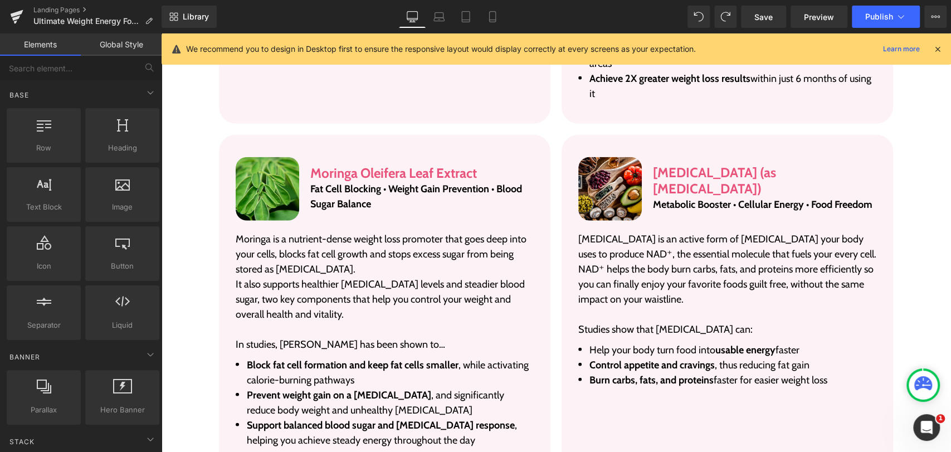
scroll to position [2014, 0]
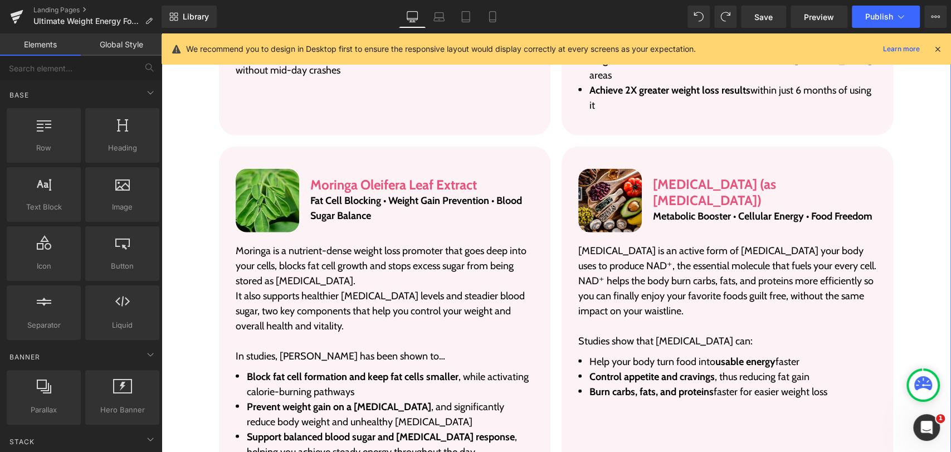
click at [287, 401] on strong "Prevent weight gain on a [MEDICAL_DATA]" at bounding box center [339, 407] width 184 height 12
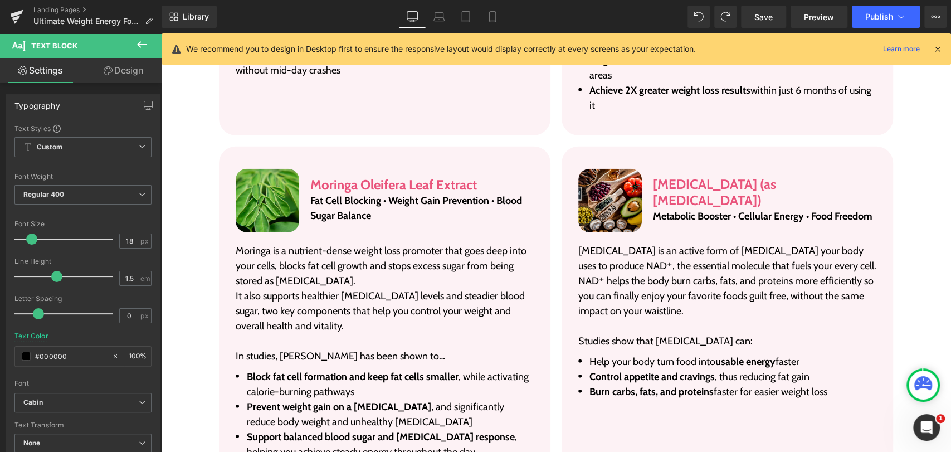
click at [111, 71] on link "Design" at bounding box center [123, 70] width 81 height 25
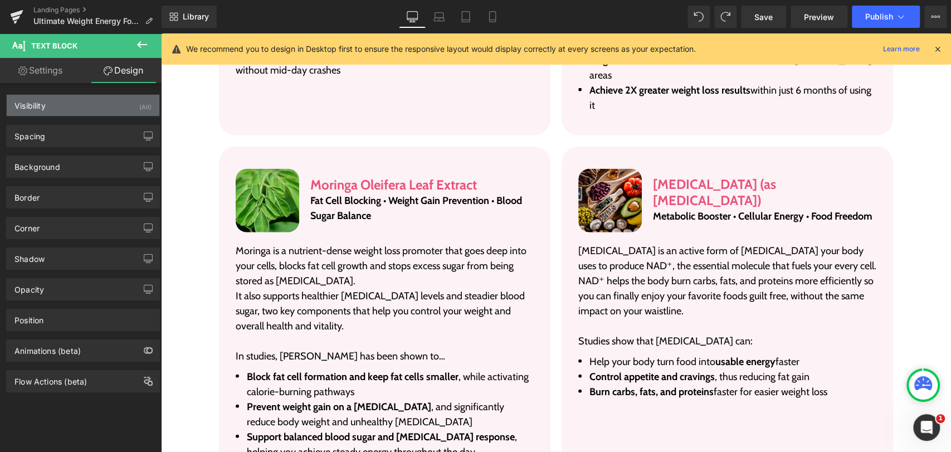
click at [70, 110] on div "Visibility (All)" at bounding box center [83, 105] width 153 height 21
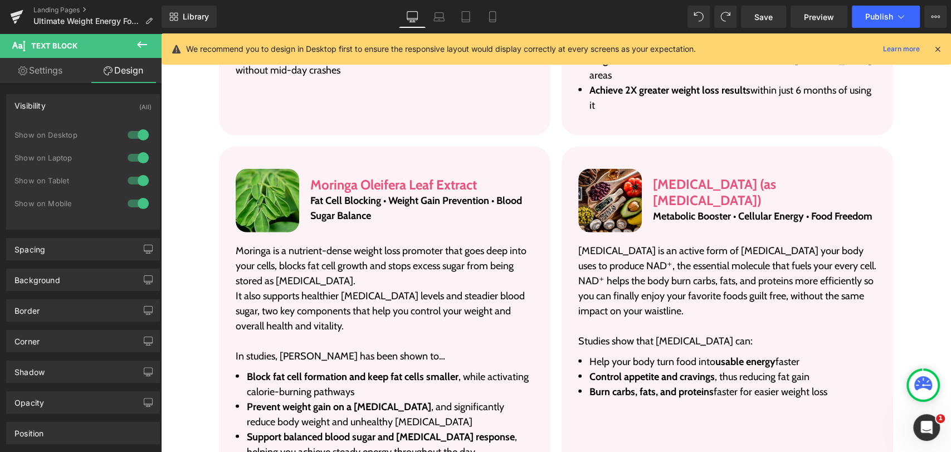
click at [68, 108] on div "Visibility (All)" at bounding box center [83, 105] width 153 height 21
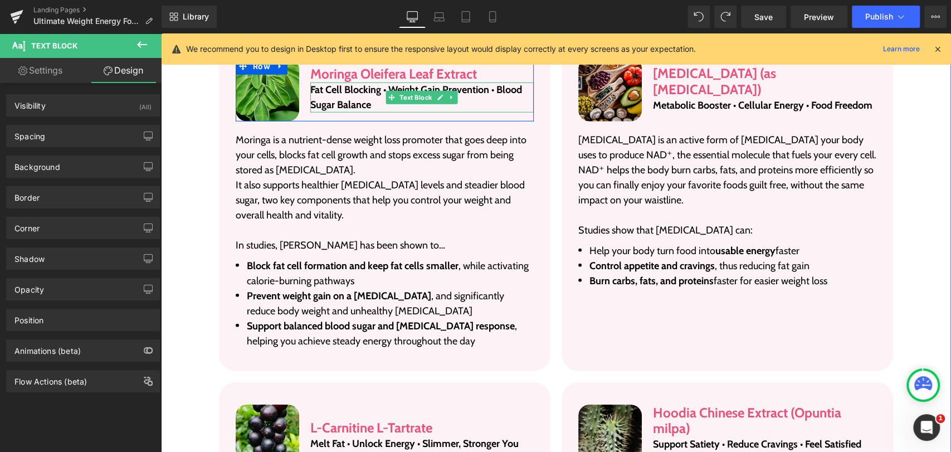
scroll to position [2137, 0]
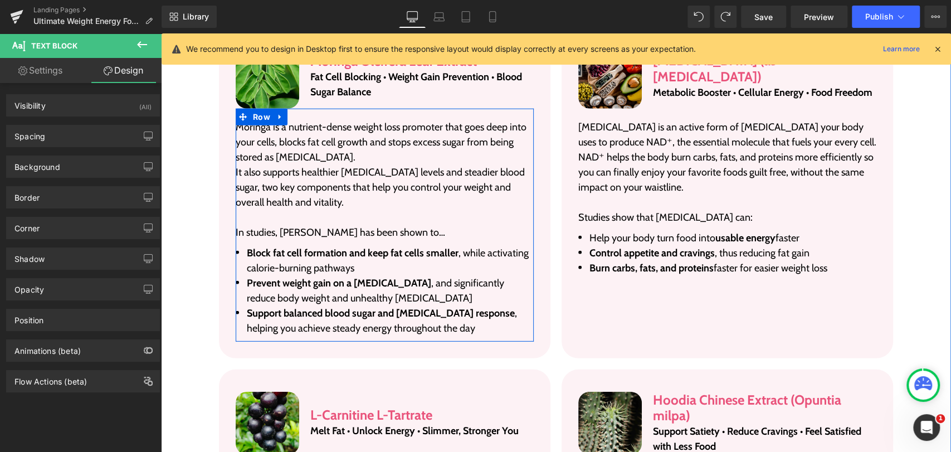
click at [323, 277] on strong "Prevent weight gain on a [MEDICAL_DATA]" at bounding box center [339, 283] width 184 height 12
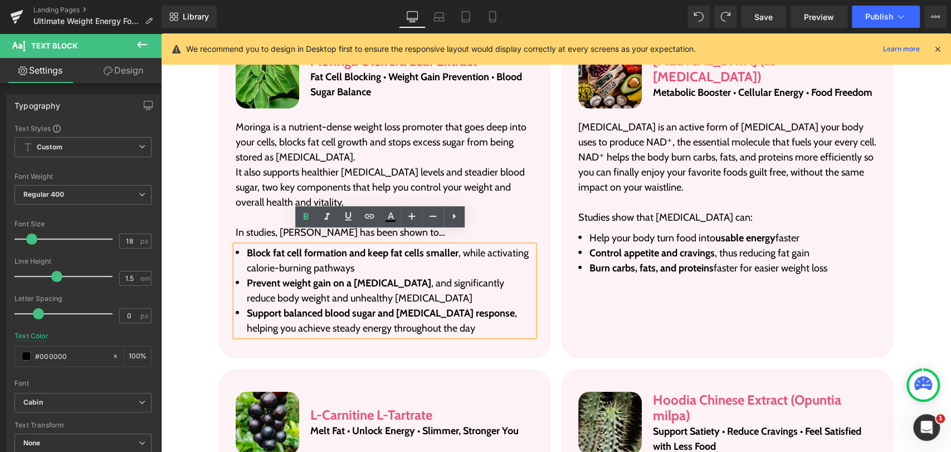
click at [273, 179] on p "It also supports healthier [MEDICAL_DATA] levels and steadier blood sugar, two …" at bounding box center [385, 187] width 298 height 45
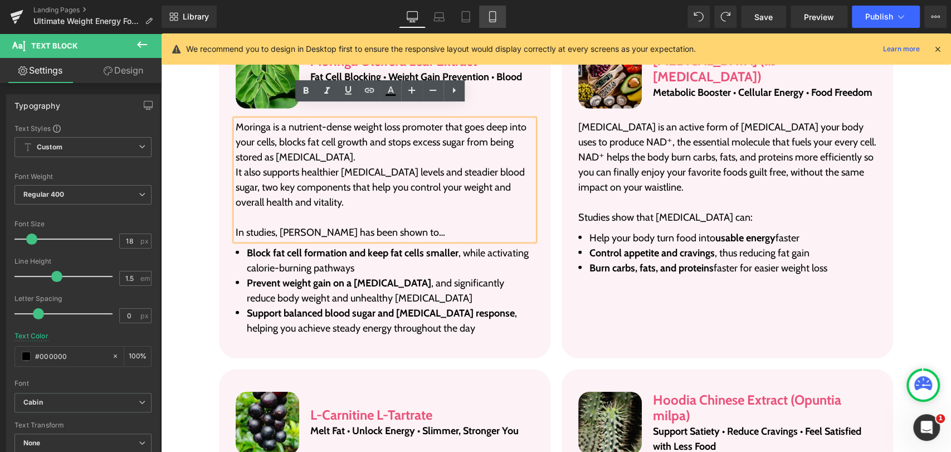
click at [490, 17] on icon at bounding box center [492, 16] width 11 height 11
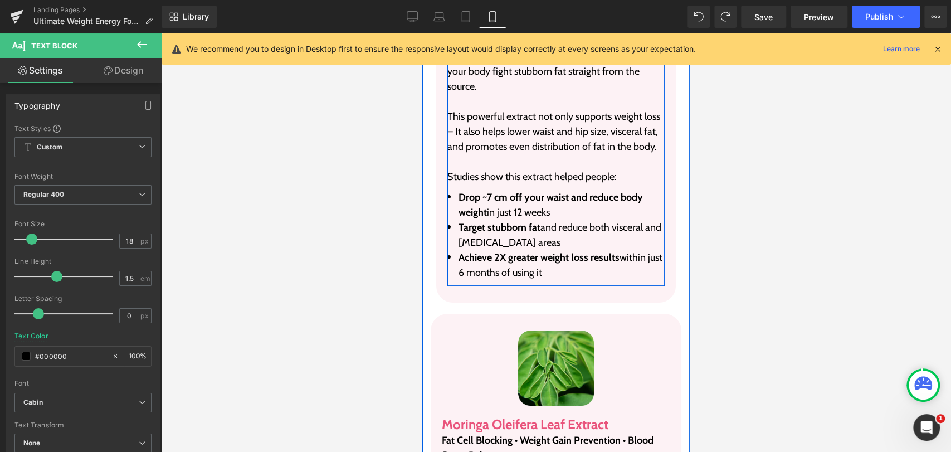
scroll to position [2851, 0]
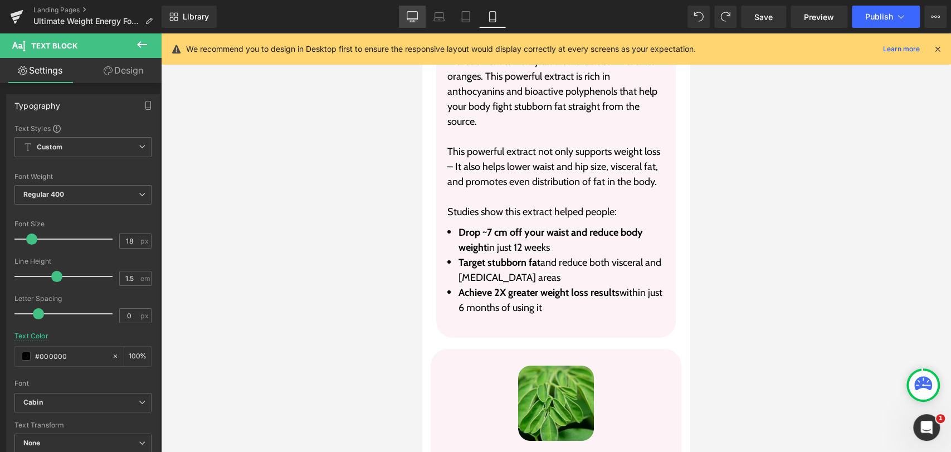
drag, startPoint x: 418, startPoint y: 16, endPoint x: 410, endPoint y: 20, distance: 8.7
click at [417, 16] on icon at bounding box center [412, 16] width 11 height 8
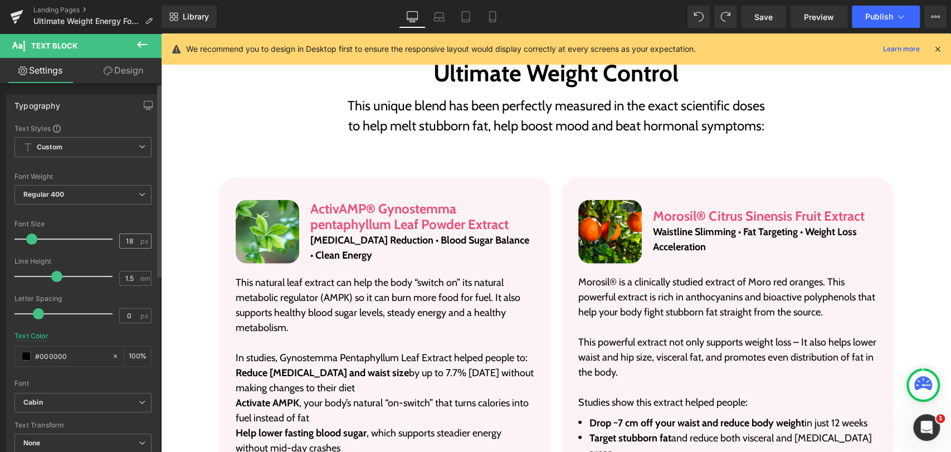
scroll to position [1686, 0]
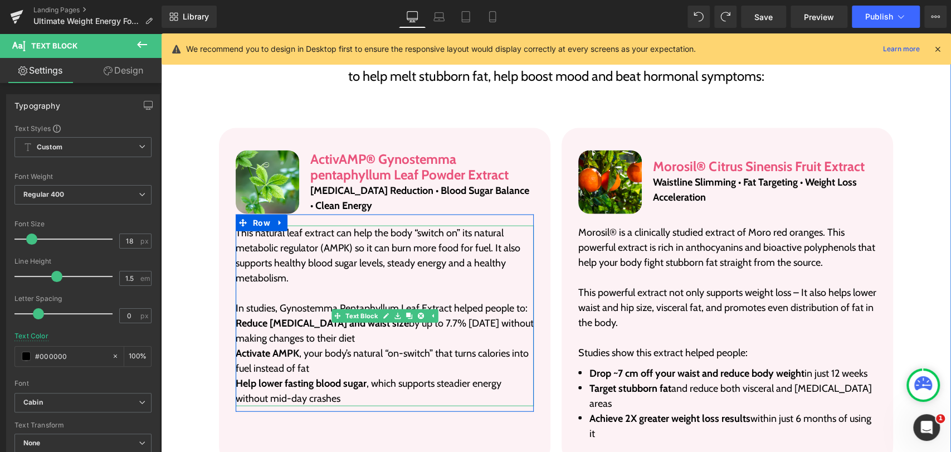
click at [354, 286] on p at bounding box center [385, 293] width 298 height 15
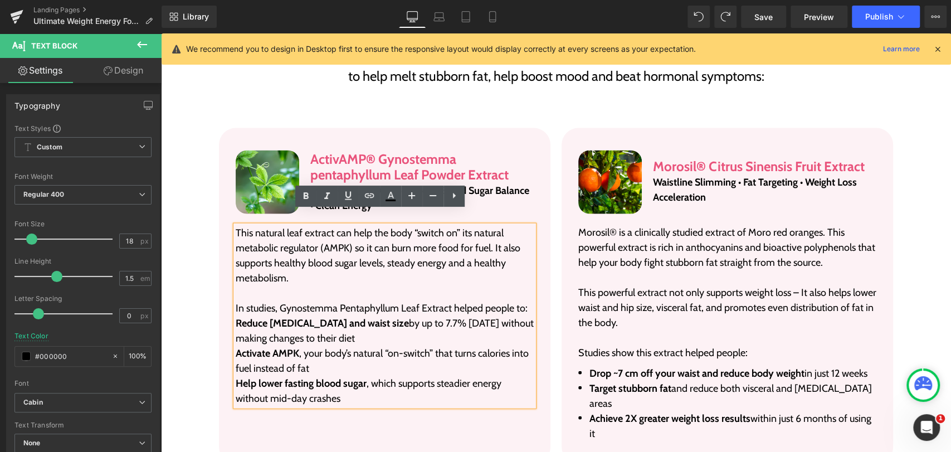
click at [300, 317] on strong "Reduce [MEDICAL_DATA] and waist size" at bounding box center [322, 323] width 173 height 12
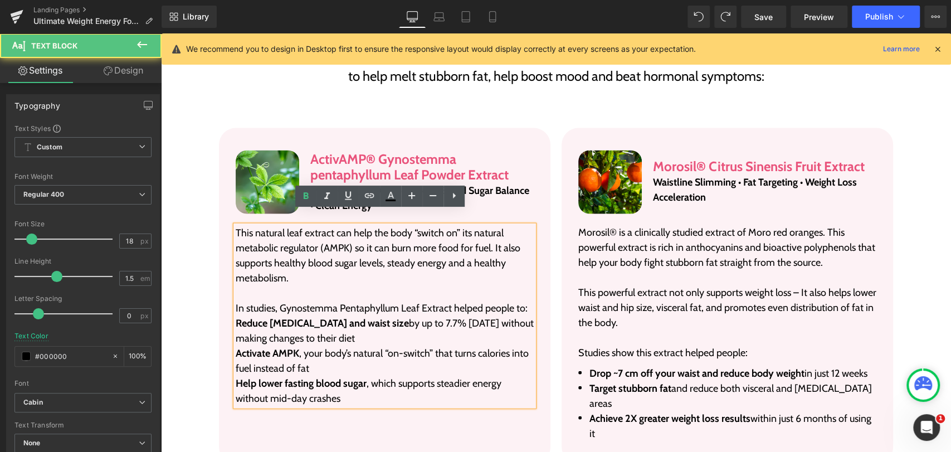
click at [295, 346] on p "Activate AMPK , your body’s natural “on-switch” that turns calories into fuel i…" at bounding box center [385, 361] width 298 height 30
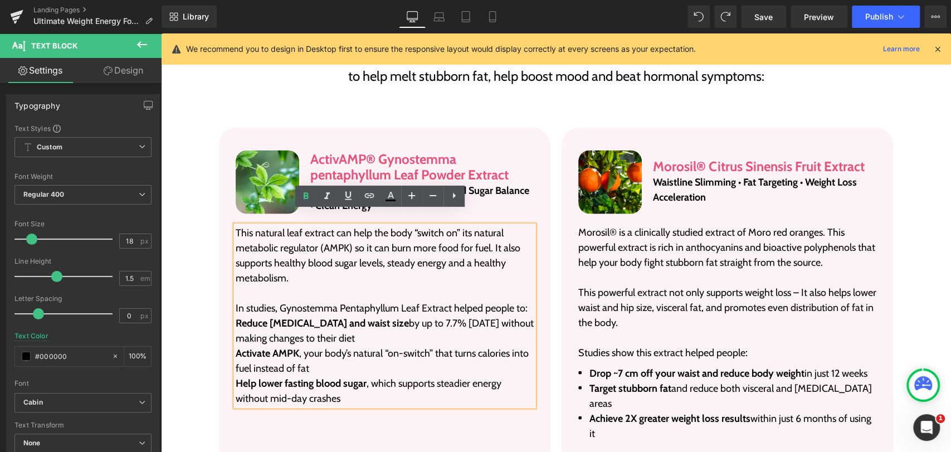
click at [366, 316] on p "Reduce belly fat and waist size by up to 7.7% in 12 weeks without making change…" at bounding box center [385, 331] width 298 height 30
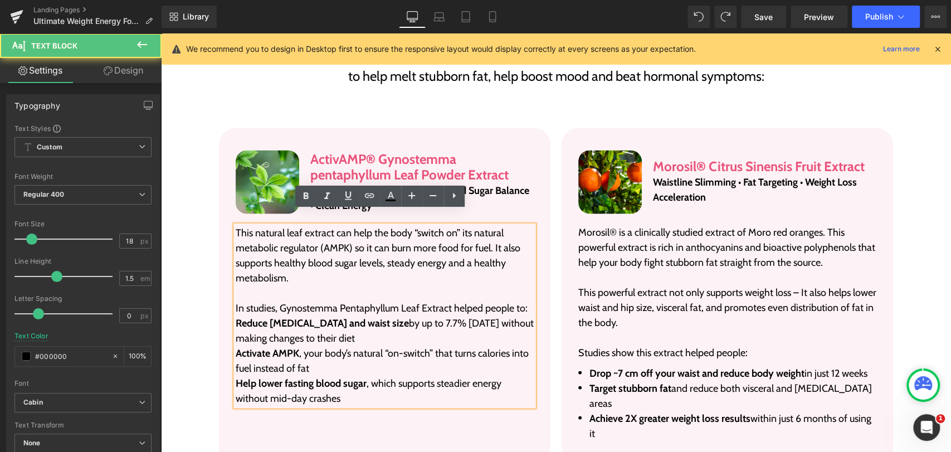
click at [646, 285] on p "This powerful extract not only supports weight loss – It also helps lower waist…" at bounding box center [727, 307] width 298 height 45
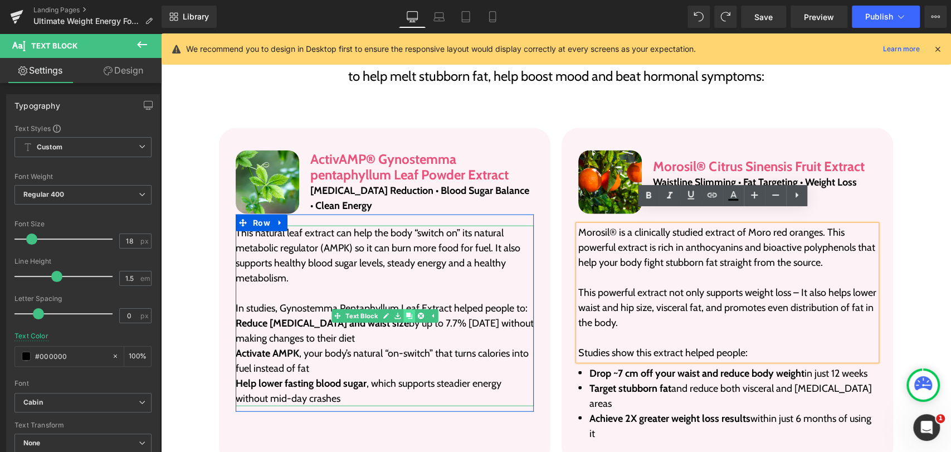
click at [404, 309] on link at bounding box center [409, 315] width 12 height 13
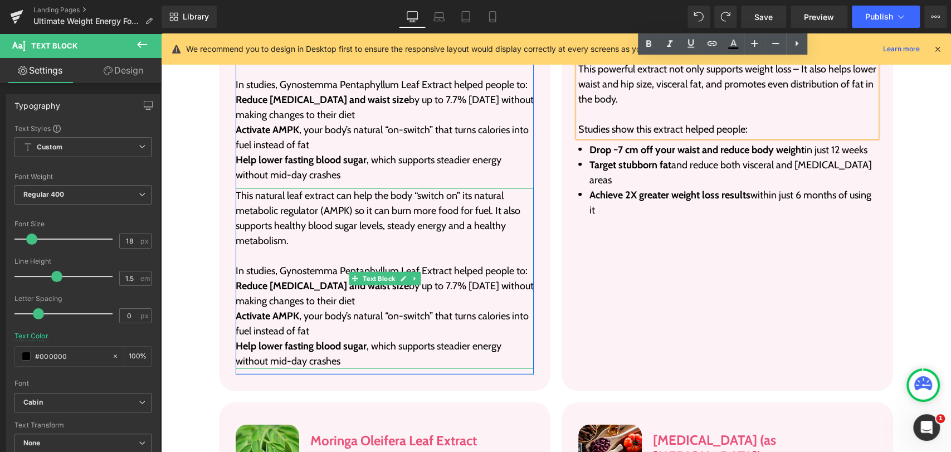
scroll to position [1881, 0]
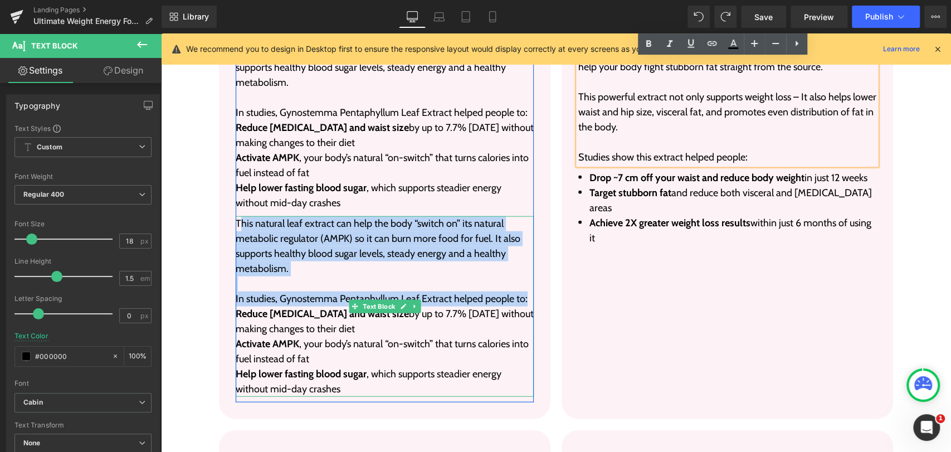
drag, startPoint x: 524, startPoint y: 285, endPoint x: 237, endPoint y: 207, distance: 297.4
click at [237, 216] on div "This natural leaf extract can help the body “switch on” its natural metabolic r…" at bounding box center [385, 306] width 298 height 180
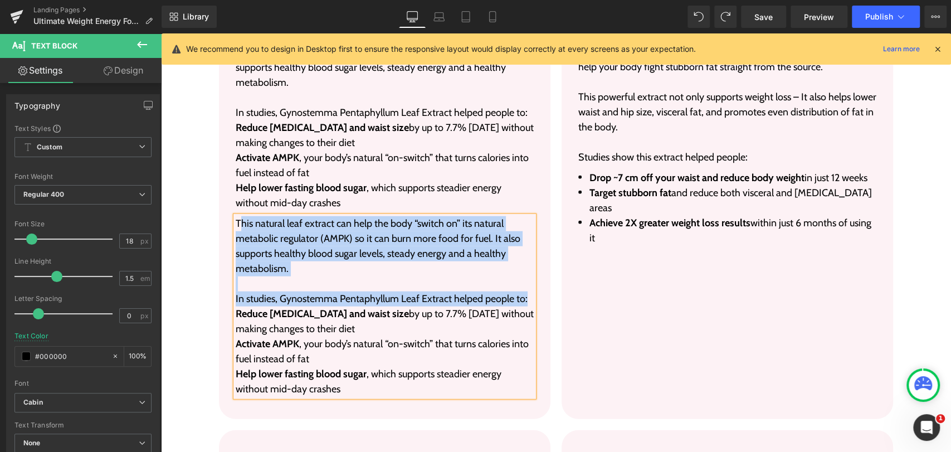
click at [521, 291] on p "In studies, Gynostemma Pentaphyllum Leaf Extract helped people to:" at bounding box center [385, 298] width 298 height 15
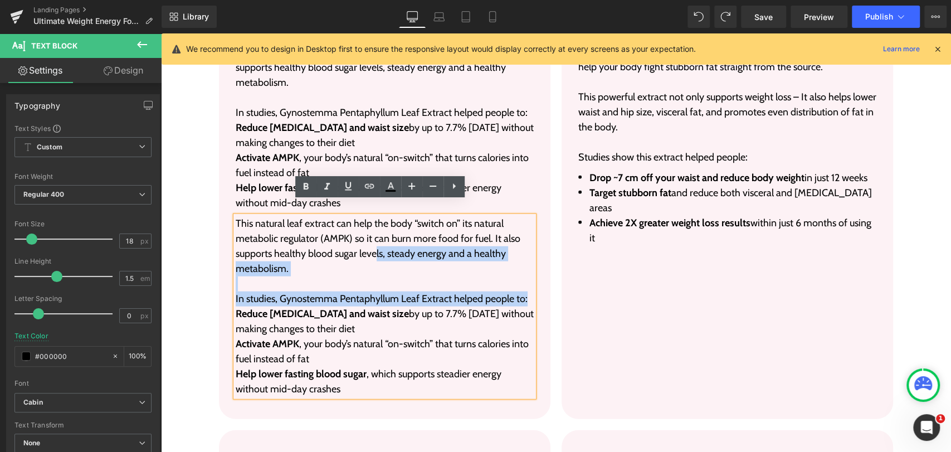
drag, startPoint x: 523, startPoint y: 286, endPoint x: 372, endPoint y: 232, distance: 160.3
click at [372, 232] on div "This natural leaf extract can help the body “switch on” its natural metabolic r…" at bounding box center [385, 306] width 298 height 180
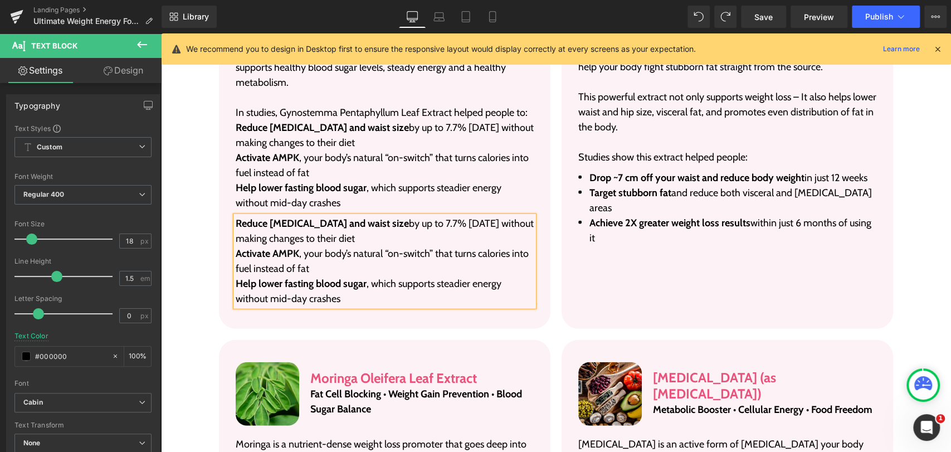
click at [348, 191] on p "Help lower fasting blood sugar , which supports steadier energy without mid-day…" at bounding box center [385, 195] width 298 height 30
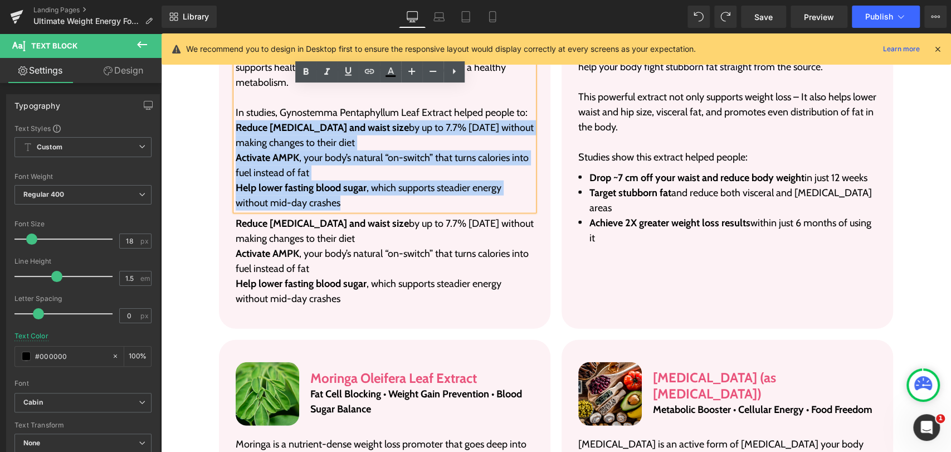
drag, startPoint x: 346, startPoint y: 185, endPoint x: 232, endPoint y: 108, distance: 138.4
click at [236, 108] on div "This natural leaf extract can help the body “switch on” its natural metabolic r…" at bounding box center [385, 120] width 298 height 180
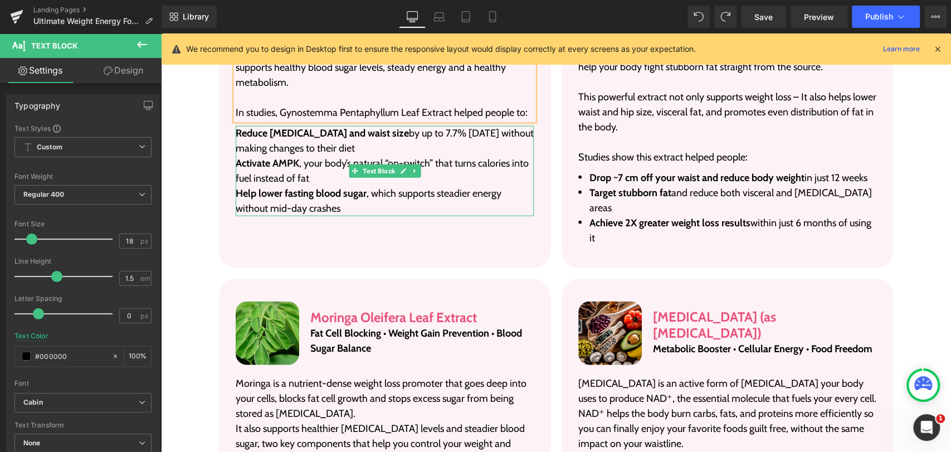
click at [265, 132] on span "by up to 7.7% [DATE] without making changes to their diet" at bounding box center [385, 140] width 298 height 27
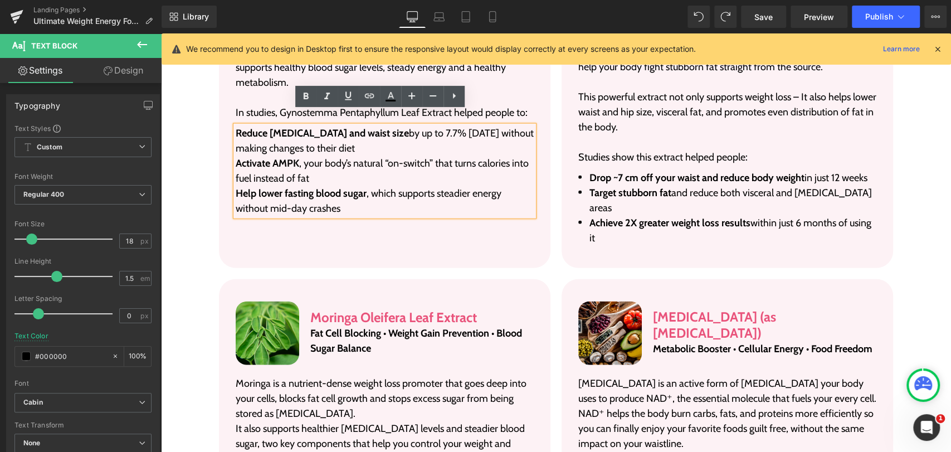
drag, startPoint x: 336, startPoint y: 198, endPoint x: 229, endPoint y: 120, distance: 132.2
click at [236, 126] on div "Reduce belly fat and waist size by up to 7.7% in 12 weeks without making change…" at bounding box center [385, 171] width 298 height 90
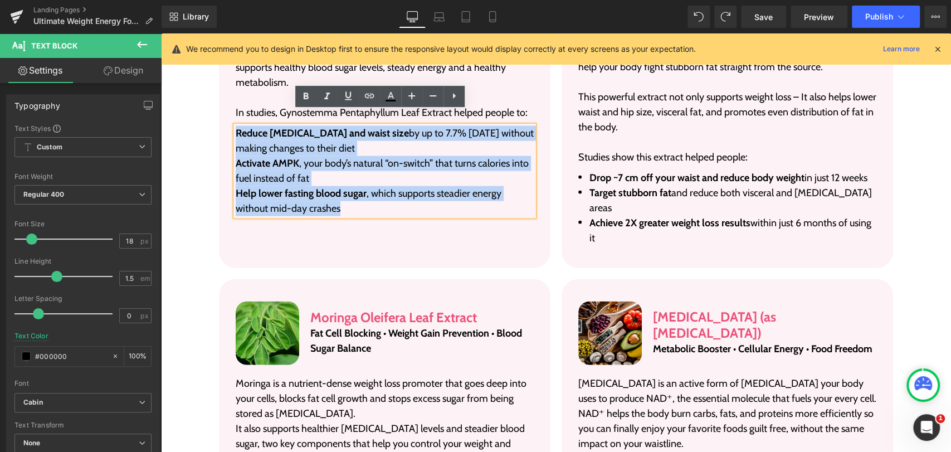
drag, startPoint x: 340, startPoint y: 189, endPoint x: 230, endPoint y: 111, distance: 135.1
click at [236, 126] on div "Reduce belly fat and waist size by up to 7.7% in 12 weeks without making change…" at bounding box center [385, 171] width 298 height 90
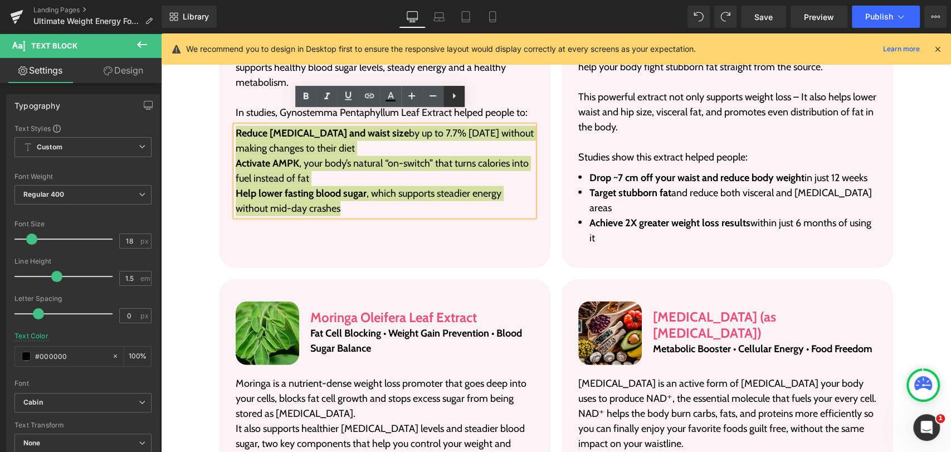
click at [455, 97] on icon at bounding box center [453, 95] width 13 height 13
click at [452, 99] on icon at bounding box center [453, 95] width 13 height 13
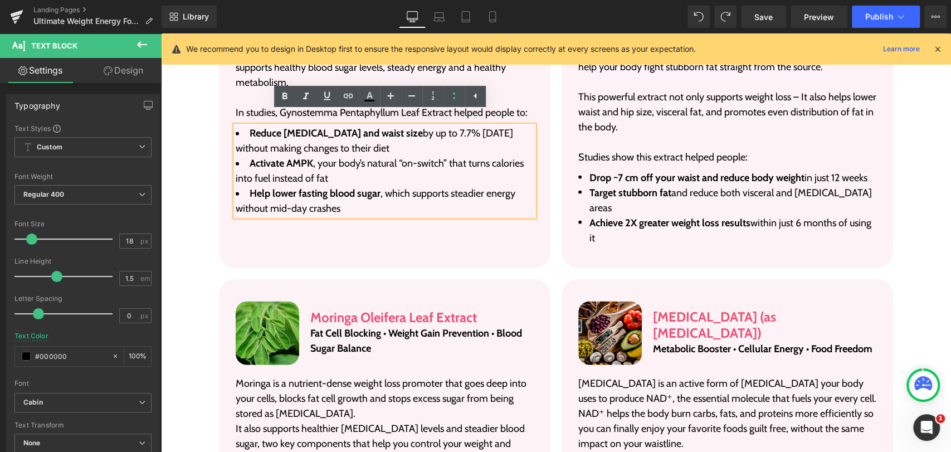
click at [394, 216] on div "Image ActivAMP® Gynostemma pentaphyllum Leaf Powder Extract Heading Belly Fat R…" at bounding box center [384, 100] width 331 height 335
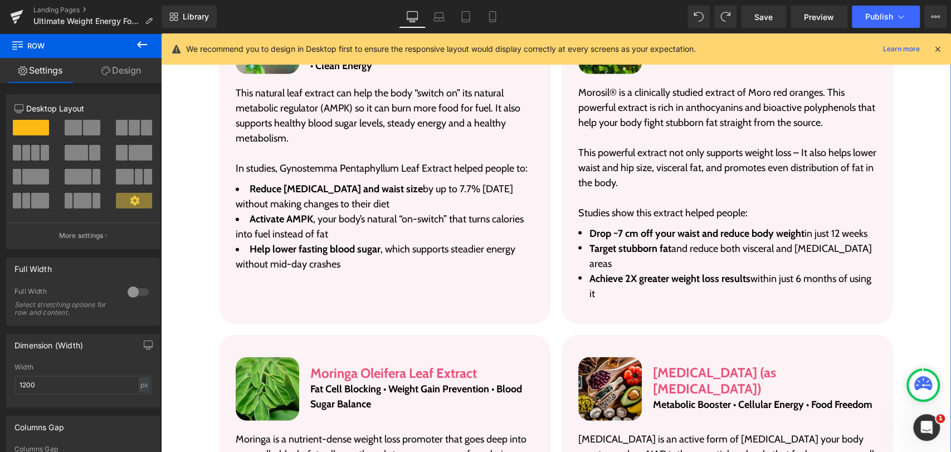
scroll to position [1819, 0]
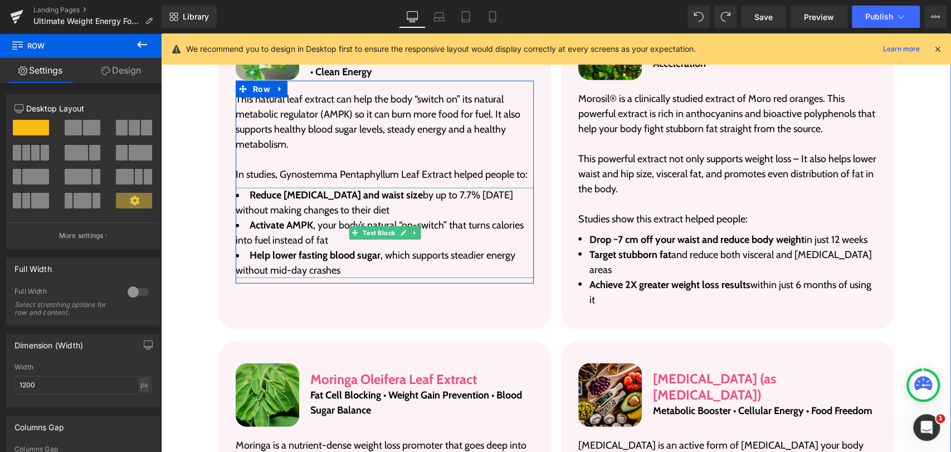
click at [266, 198] on span "by up to 7.7% [DATE] without making changes to their diet" at bounding box center [374, 202] width 277 height 27
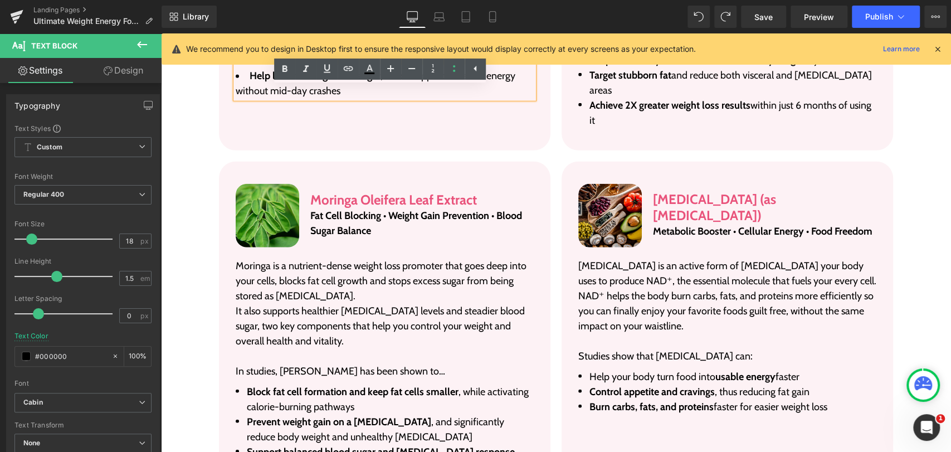
scroll to position [2005, 0]
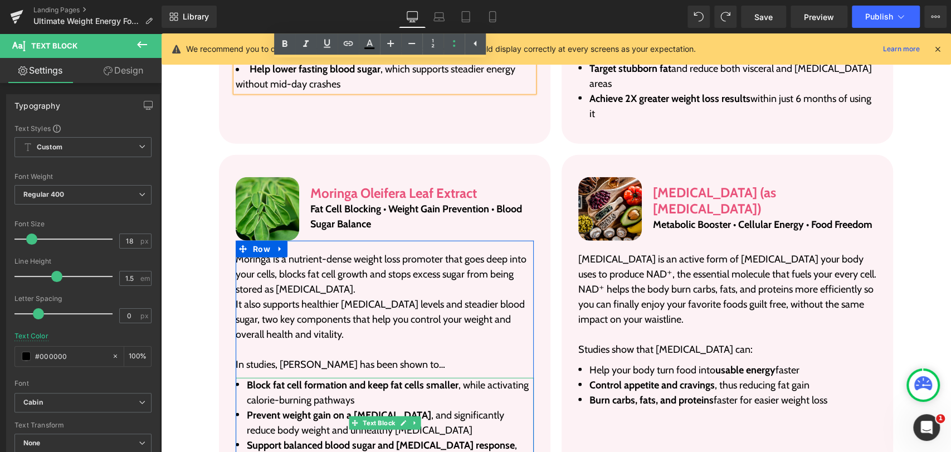
click at [354, 380] on li "Block fat cell formation and keep fat cells smaller , while activating calorie-…" at bounding box center [385, 393] width 298 height 30
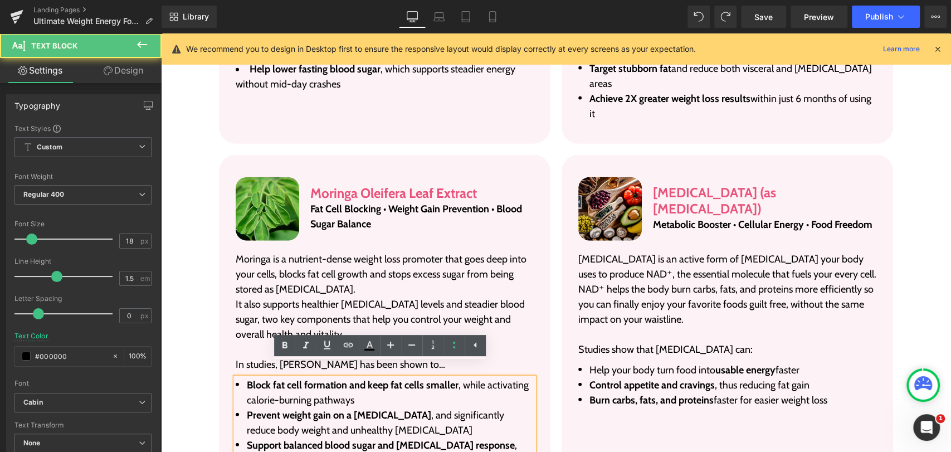
click at [417, 408] on li "Prevent weight gain on a high-fat diet , and significantly reduce body weight a…" at bounding box center [385, 423] width 298 height 30
click at [421, 276] on p "Moringa is a nutrient-dense weight loss promoter that goes deep into your cells…" at bounding box center [385, 274] width 298 height 45
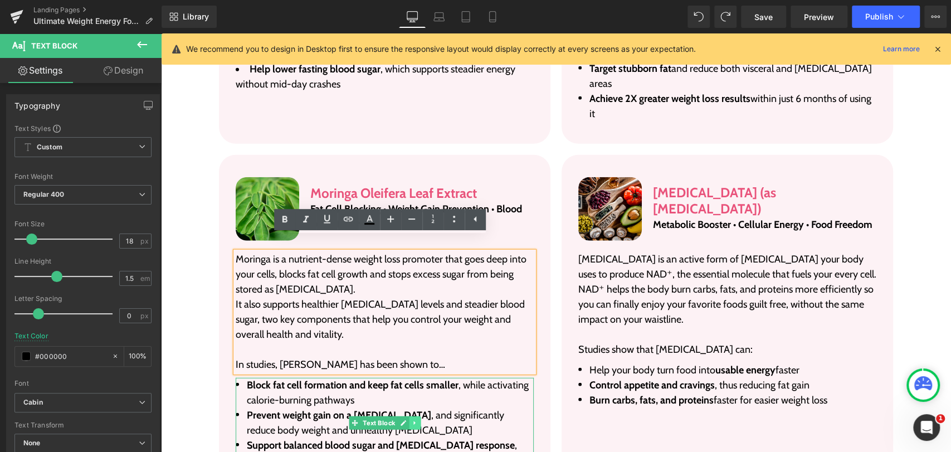
click at [412, 419] on icon at bounding box center [415, 422] width 6 height 7
click at [407, 419] on icon at bounding box center [409, 422] width 6 height 6
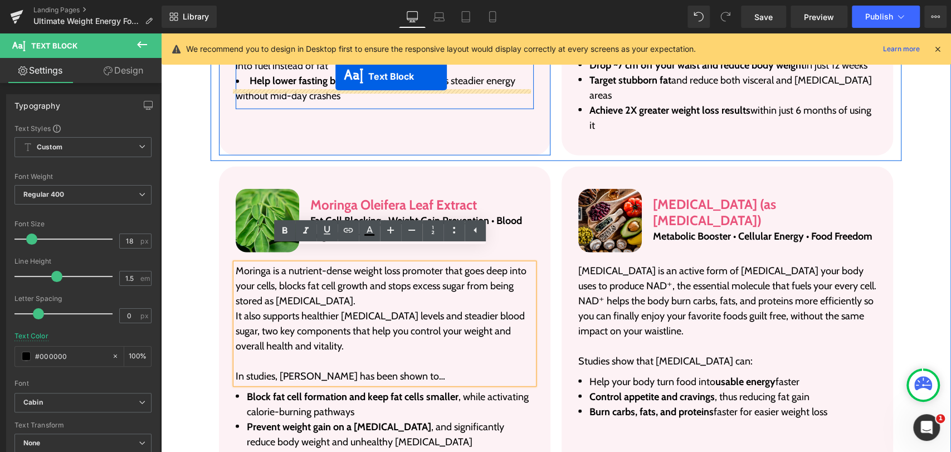
scroll to position [1961, 0]
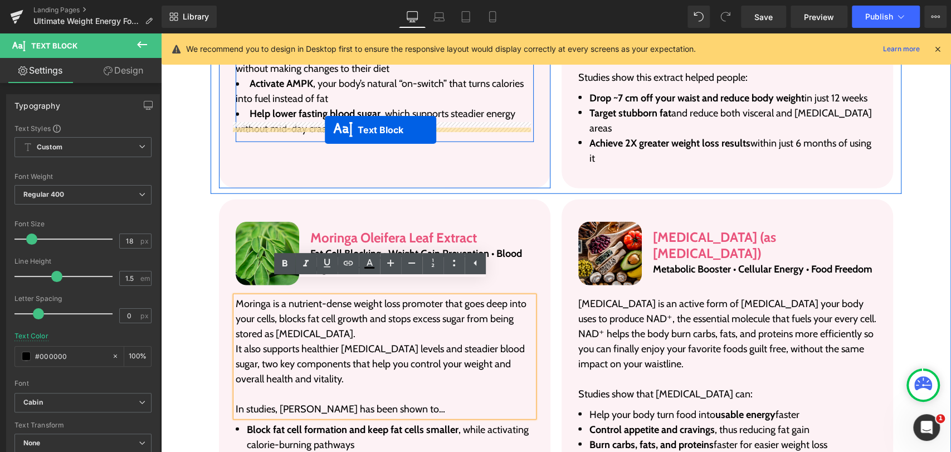
drag, startPoint x: 351, startPoint y: 308, endPoint x: 325, endPoint y: 130, distance: 180.2
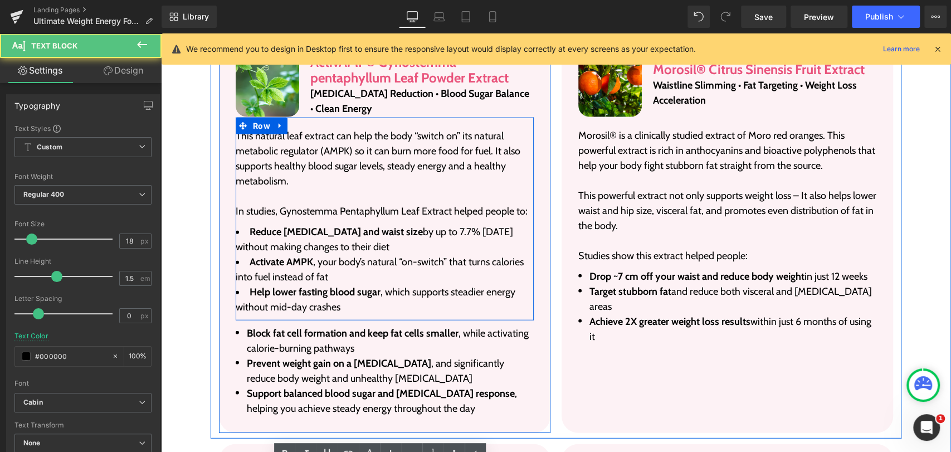
scroll to position [1775, 0]
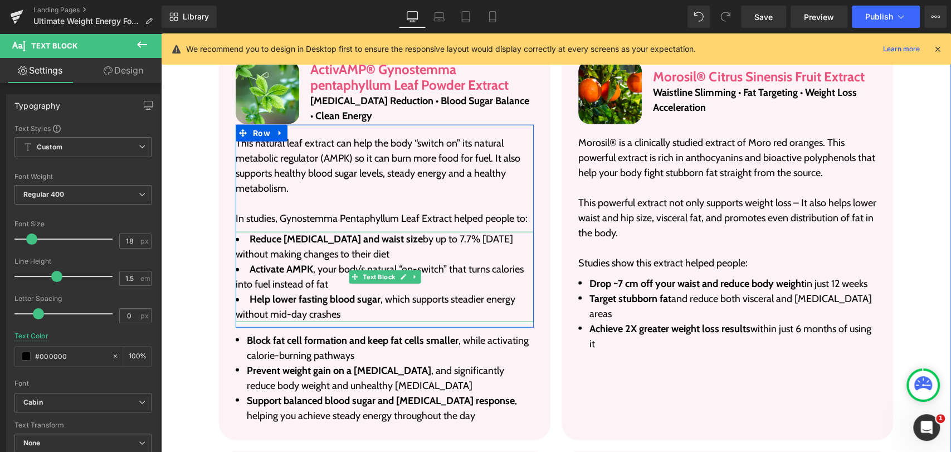
click at [369, 293] on strong "Help lower fasting blood sugar" at bounding box center [315, 299] width 131 height 12
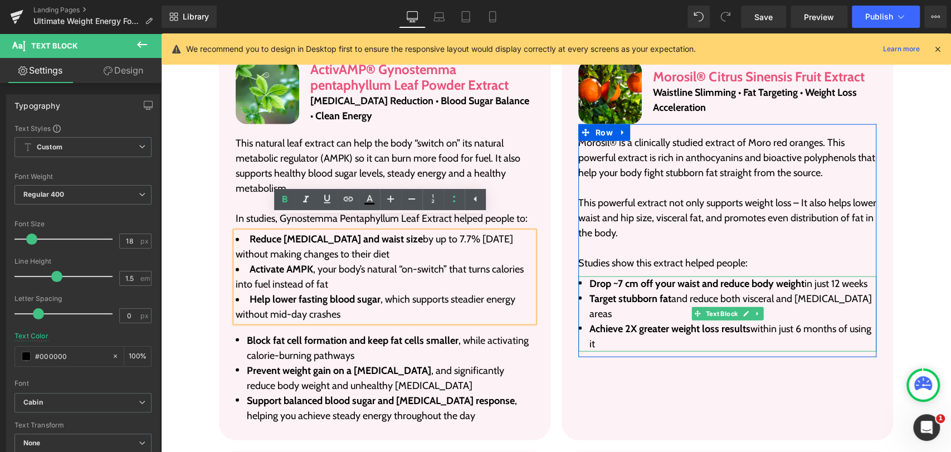
click at [628, 292] on strong "Target stubborn fat" at bounding box center [630, 298] width 82 height 12
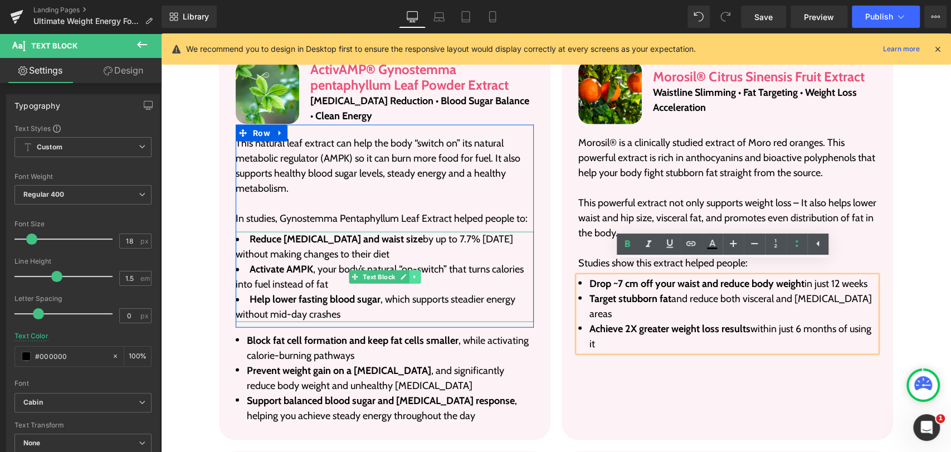
click at [409, 270] on link at bounding box center [415, 276] width 12 height 13
click at [364, 292] on li "Help lower fasting blood sugar , which supports steadier energy without mid-day…" at bounding box center [385, 307] width 298 height 30
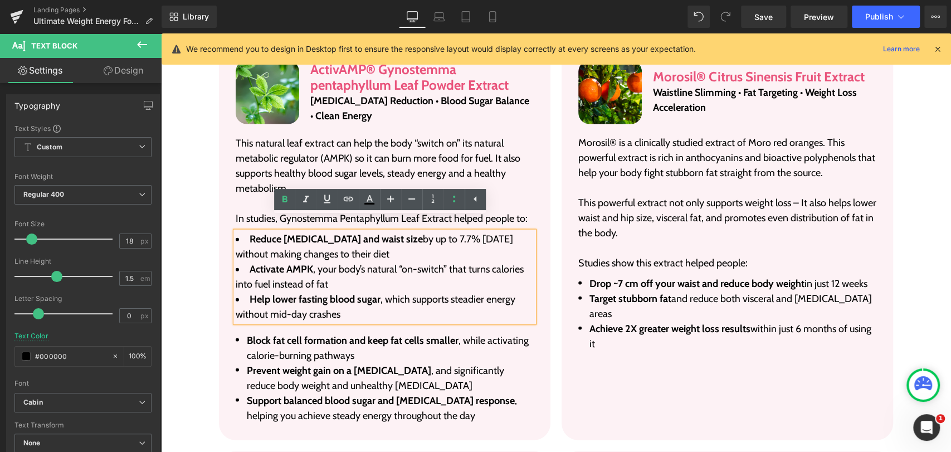
drag, startPoint x: 349, startPoint y: 237, endPoint x: 245, endPoint y: 223, distance: 105.1
click at [245, 232] on li "Reduce belly fat and waist size by up to 7.7% in 12 weeks without making change…" at bounding box center [385, 247] width 298 height 30
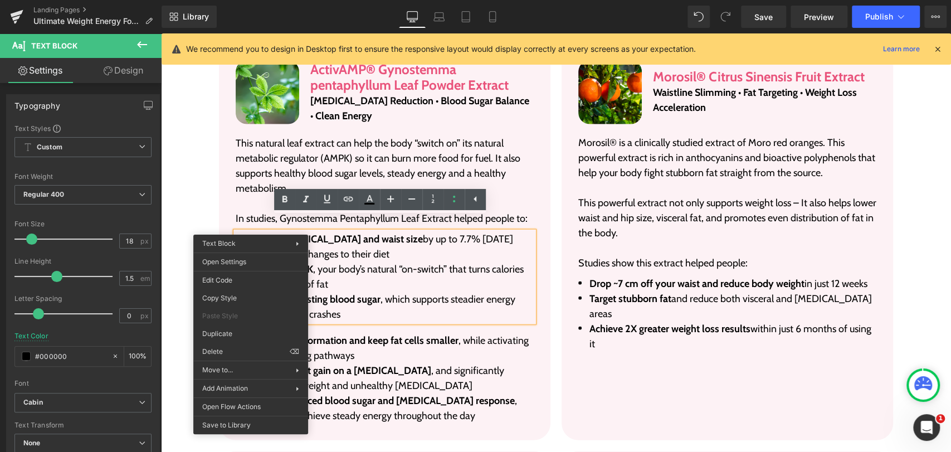
copy li "Reduce belly fat and waist size by up to 7.7% in 12 weeks without making change…"
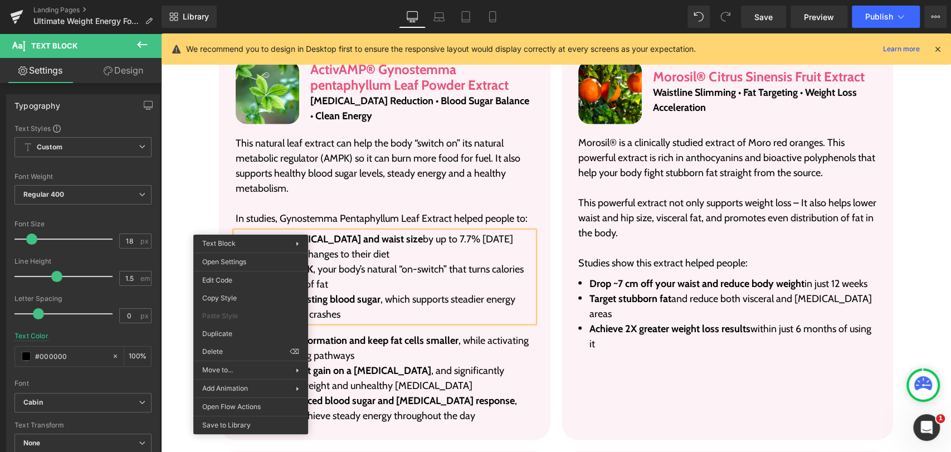
click at [358, 336] on li "Block fat cell formation and keep fat cells smaller , while activating calorie-…" at bounding box center [385, 348] width 298 height 30
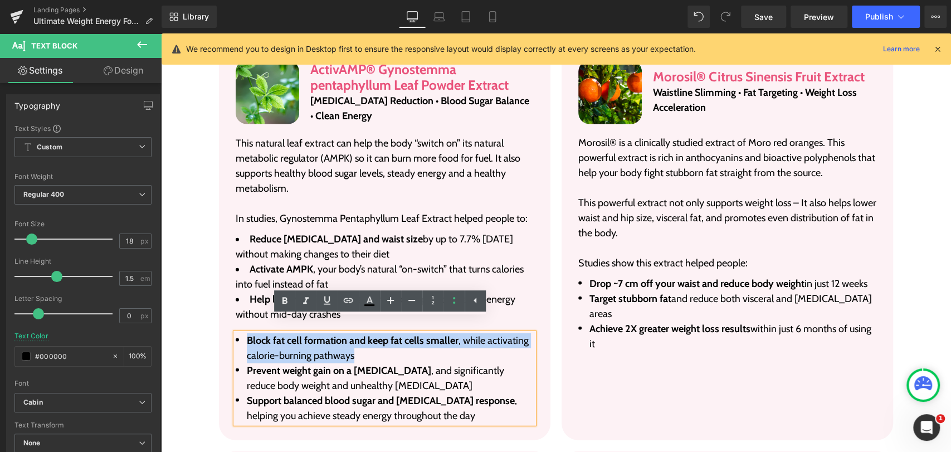
drag, startPoint x: 349, startPoint y: 341, endPoint x: 241, endPoint y: 322, distance: 109.2
click at [241, 333] on li "Block fat cell formation and keep fat cells smaller , while activating calorie-…" at bounding box center [385, 348] width 298 height 30
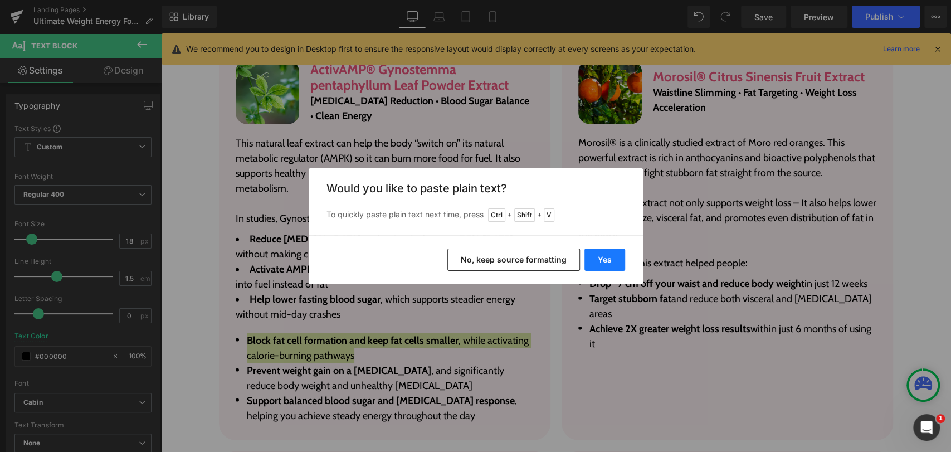
click at [607, 251] on button "Yes" at bounding box center [604, 259] width 41 height 22
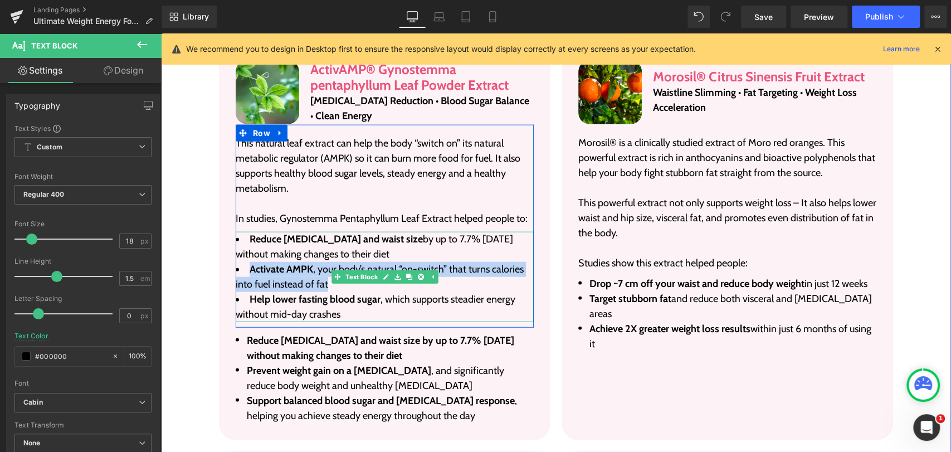
drag, startPoint x: 323, startPoint y: 271, endPoint x: 244, endPoint y: 251, distance: 80.9
click at [244, 262] on li "Activate AMPK , your body’s natural “on-switch” that turns calories into fuel i…" at bounding box center [385, 277] width 298 height 30
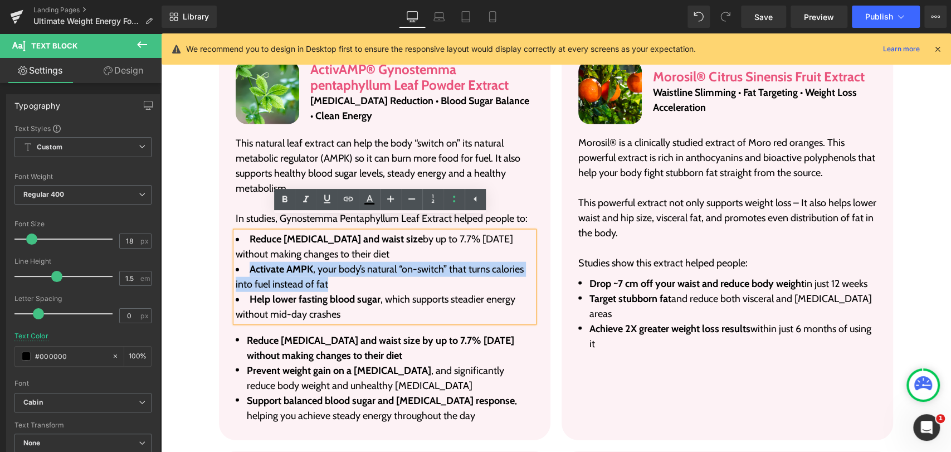
copy li "Activate AMPK , your body’s natural “on-switch” that turns calories into fuel i…"
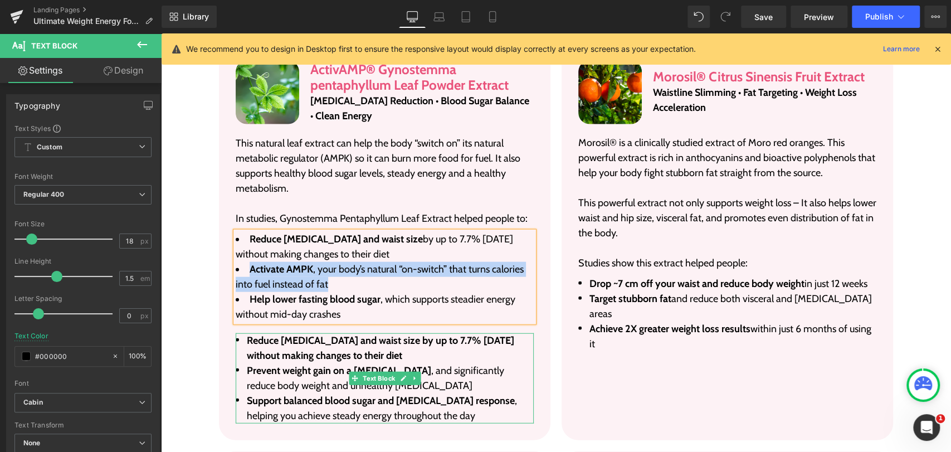
click at [429, 368] on li "Prevent weight gain on a high-fat diet , and significantly reduce body weight a…" at bounding box center [385, 378] width 298 height 30
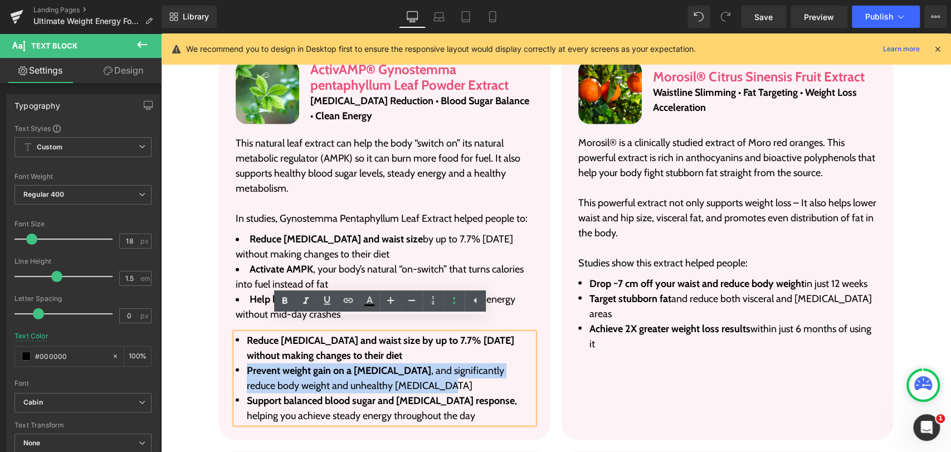
drag, startPoint x: 409, startPoint y: 373, endPoint x: 243, endPoint y: 353, distance: 167.2
click at [243, 363] on li "Prevent weight gain on a high-fat diet , and significantly reduce body weight a…" at bounding box center [385, 378] width 298 height 30
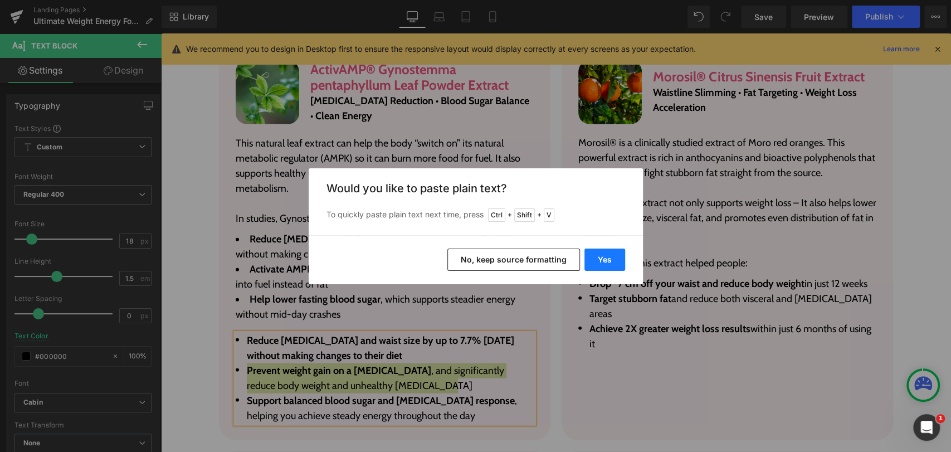
click at [597, 264] on button "Yes" at bounding box center [604, 259] width 41 height 22
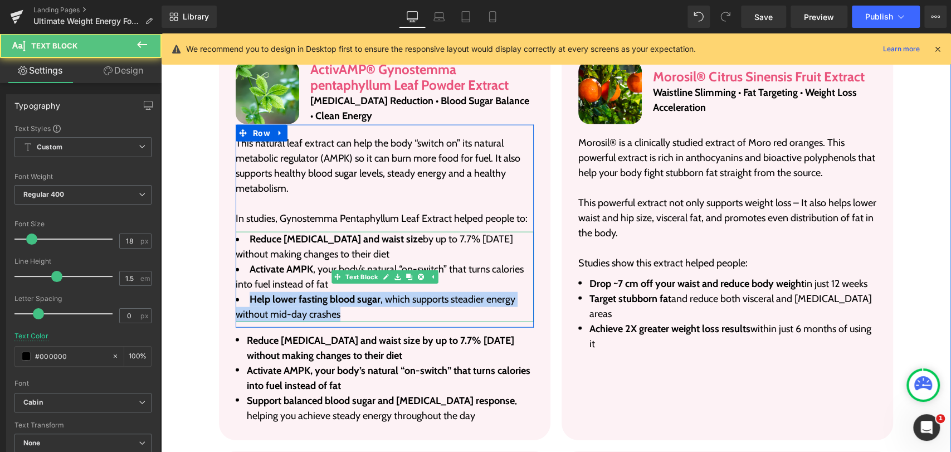
drag, startPoint x: 312, startPoint y: 295, endPoint x: 243, endPoint y: 284, distance: 69.9
click at [243, 292] on li "Help lower fasting blood sugar , which supports steadier energy without mid-day…" at bounding box center [385, 307] width 298 height 30
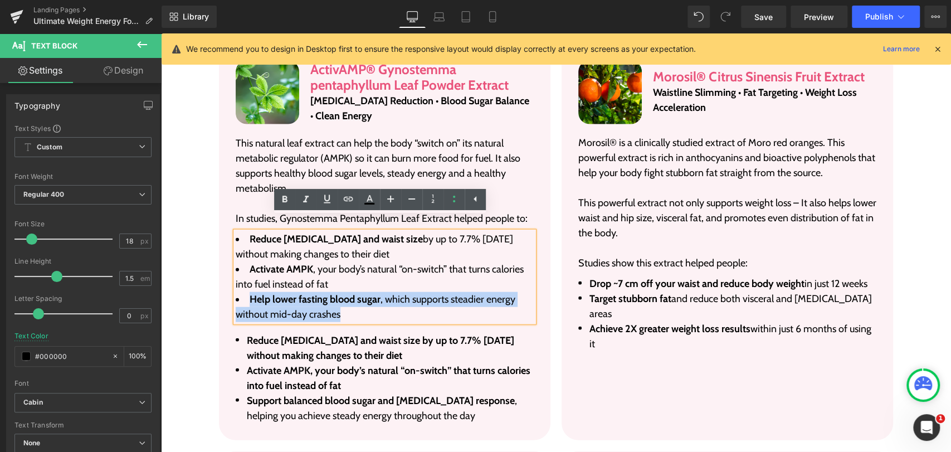
copy li "Help lower fasting blood sugar , which supports steadier energy without mid-day…"
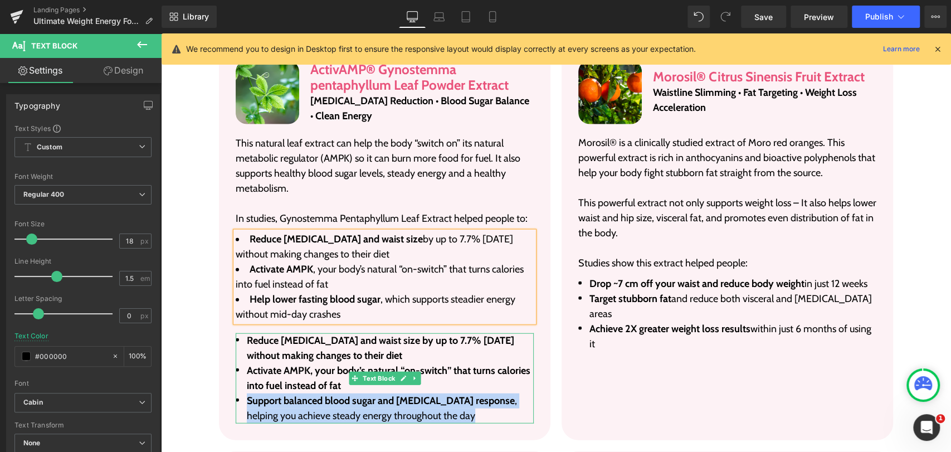
drag, startPoint x: 416, startPoint y: 403, endPoint x: 242, endPoint y: 393, distance: 174.1
click at [242, 393] on li "Support balanced blood sugar and insulin response , helping you achieve steady …" at bounding box center [385, 408] width 298 height 30
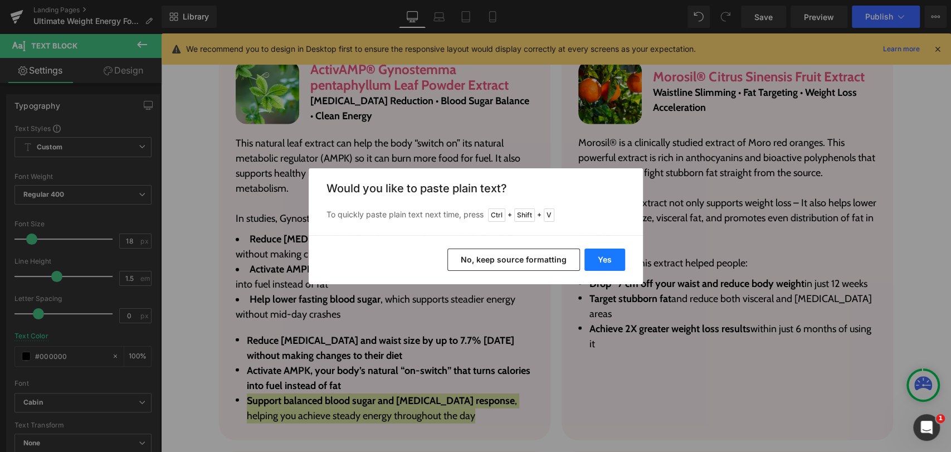
click at [601, 261] on button "Yes" at bounding box center [604, 259] width 41 height 22
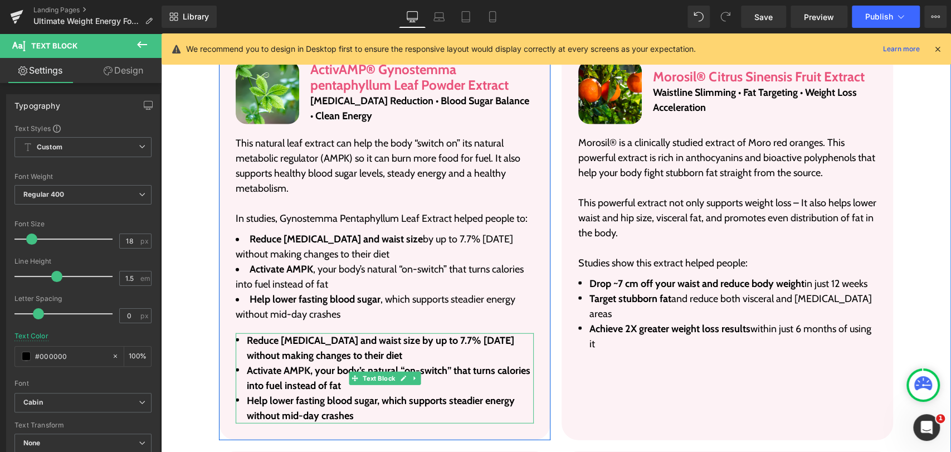
click at [400, 334] on b "Reduce belly fat and waist size by up to 7.7% in 12 weeks without making change…" at bounding box center [380, 347] width 267 height 27
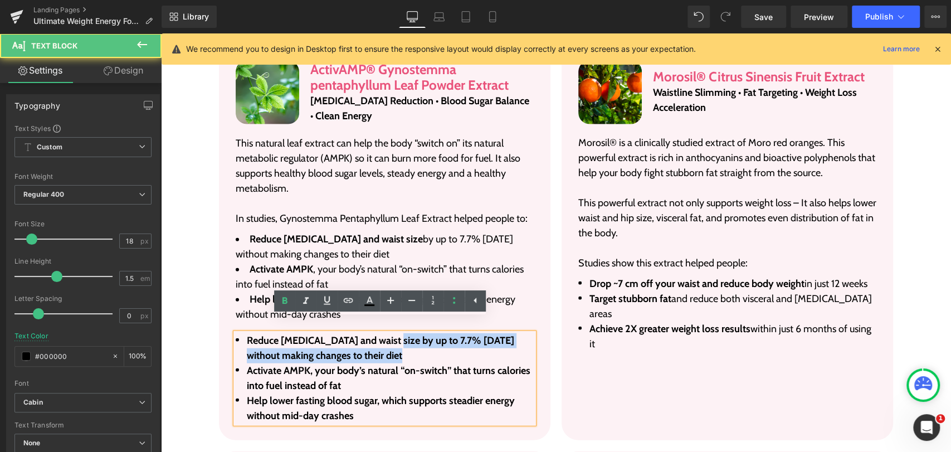
drag, startPoint x: 364, startPoint y: 341, endPoint x: 376, endPoint y: 330, distance: 16.5
click at [376, 333] on li "Reduce belly fat and waist size by up to 7.7% in 12 weeks without making change…" at bounding box center [385, 348] width 298 height 30
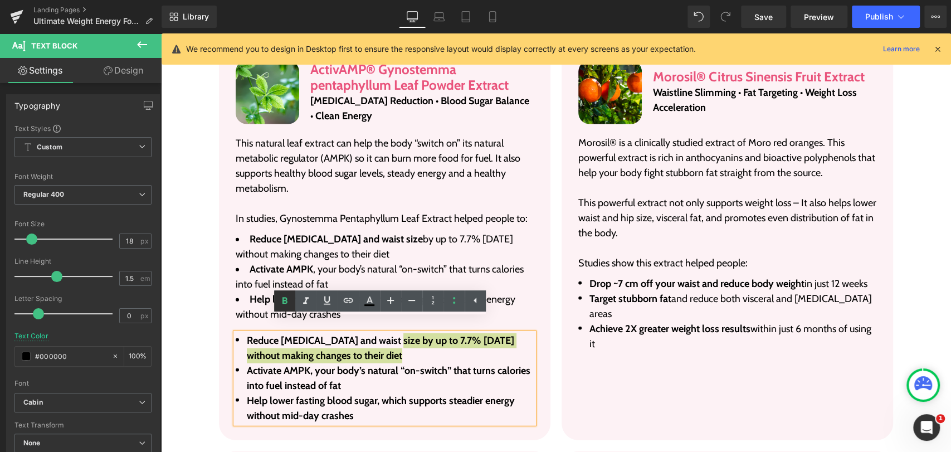
click at [289, 299] on icon at bounding box center [284, 300] width 13 height 13
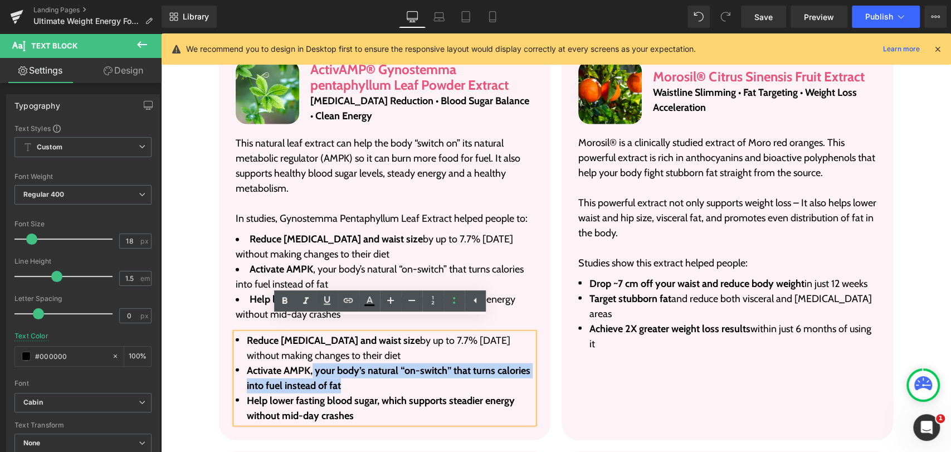
drag, startPoint x: 309, startPoint y: 359, endPoint x: 339, endPoint y: 371, distance: 32.0
click at [339, 371] on li "Activate AMPK, your body’s natural “on-switch” that turns calories into fuel in…" at bounding box center [385, 378] width 298 height 30
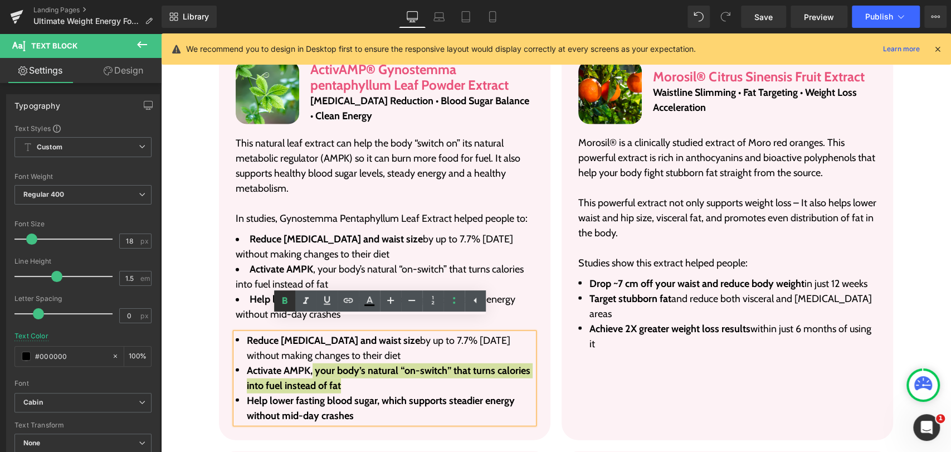
click at [285, 301] on icon at bounding box center [284, 300] width 13 height 13
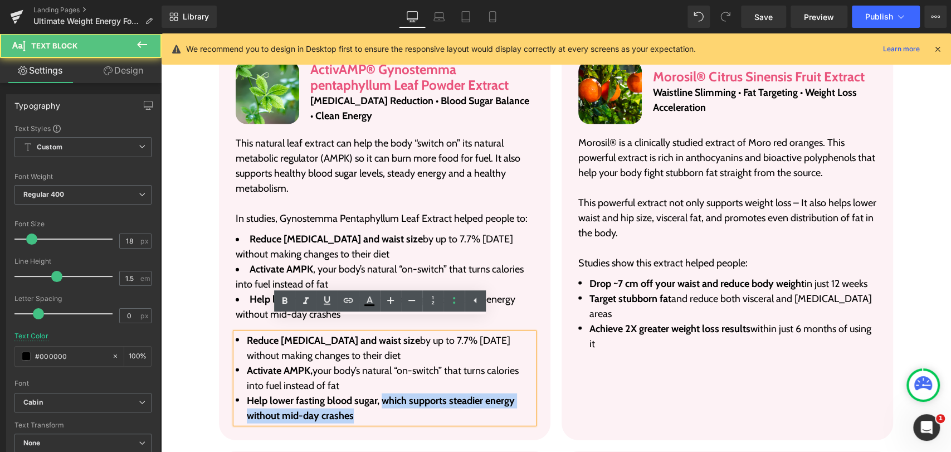
drag, startPoint x: 379, startPoint y: 384, endPoint x: 376, endPoint y: 399, distance: 15.4
click at [376, 399] on li "Help lower fasting blood sugar, which supports steadier energy without mid-day …" at bounding box center [385, 408] width 298 height 30
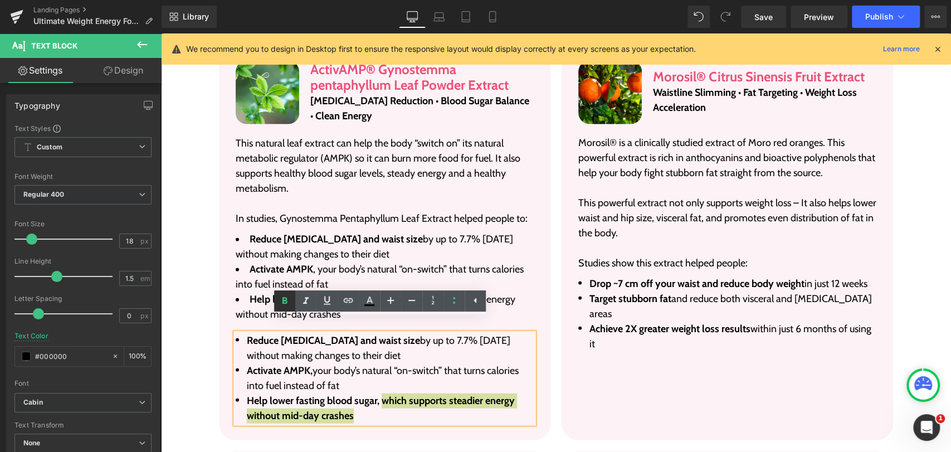
click at [287, 302] on icon at bounding box center [284, 300] width 13 height 13
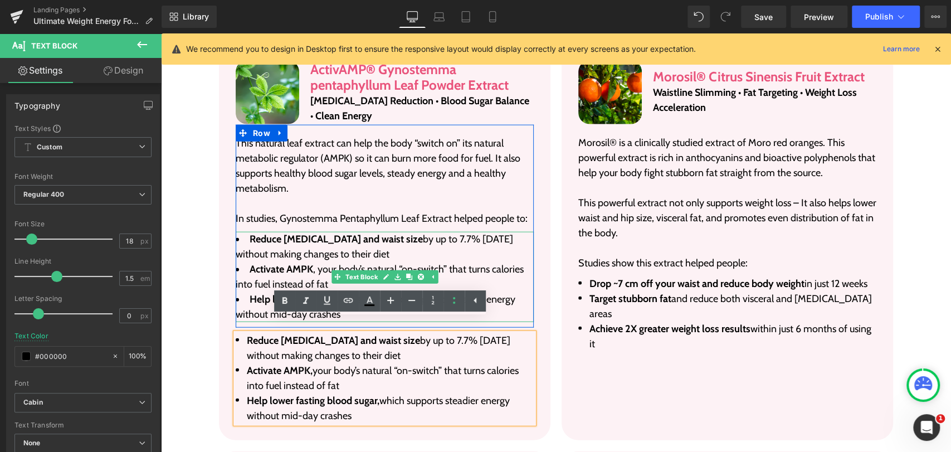
click at [455, 262] on li "Activate AMPK , your body’s natural “on-switch” that turns calories into fuel i…" at bounding box center [385, 277] width 298 height 30
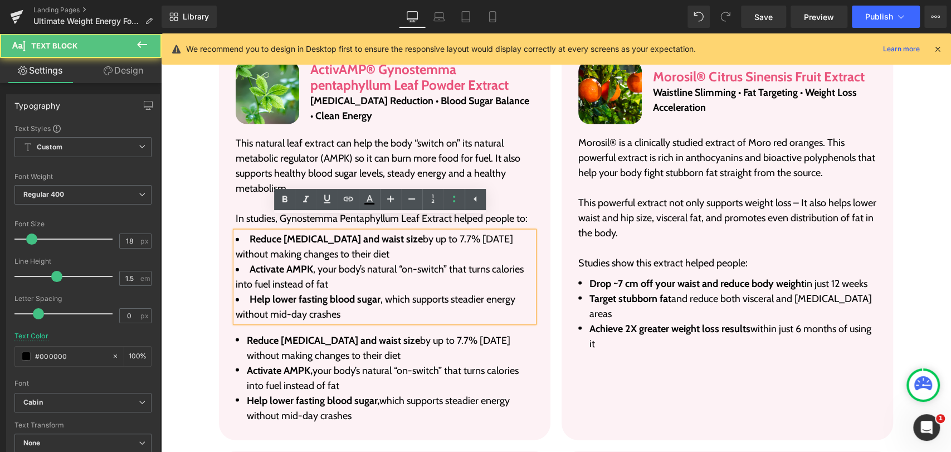
click at [405, 344] on li "Reduce belly fat and waist size by up to 7.7% in 12 weeks without making change…" at bounding box center [385, 348] width 298 height 30
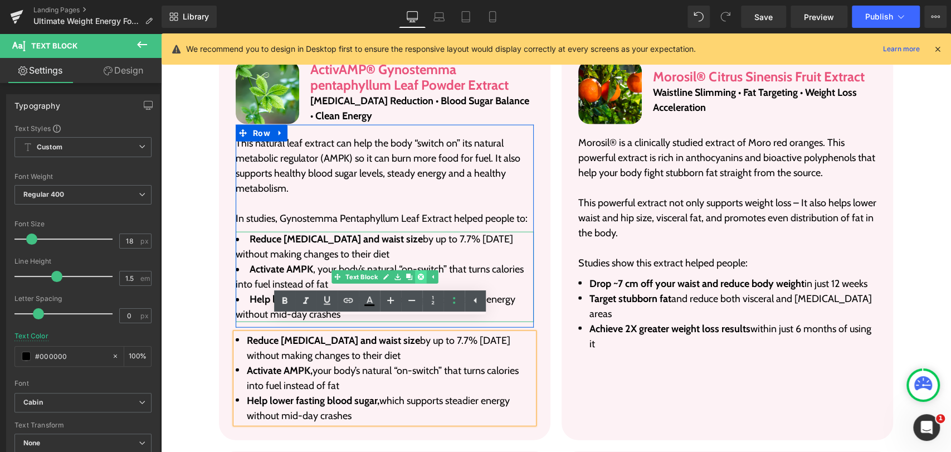
click at [418, 274] on icon at bounding box center [420, 277] width 6 height 7
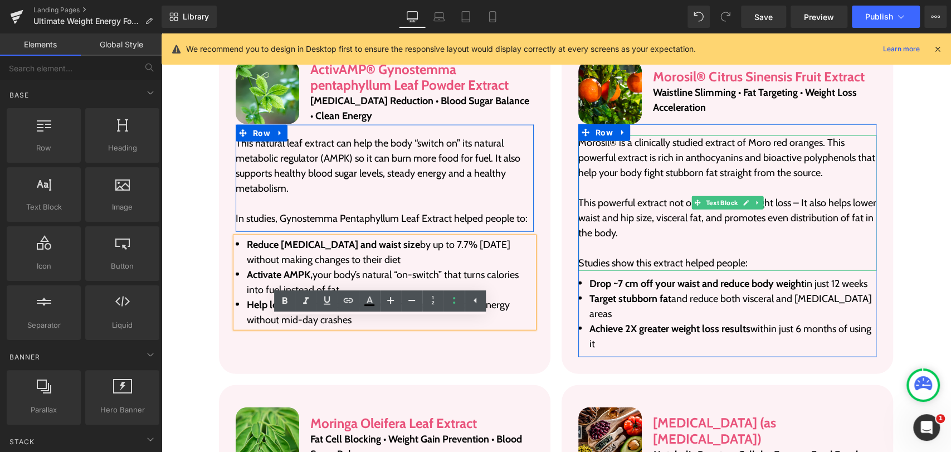
click at [578, 200] on p "This powerful extract not only supports weight loss – It also helps lower waist…" at bounding box center [727, 218] width 298 height 45
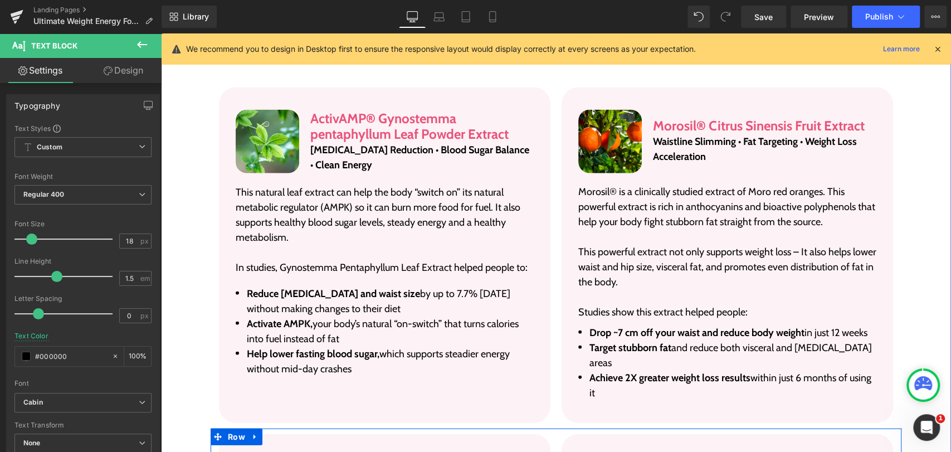
scroll to position [1713, 0]
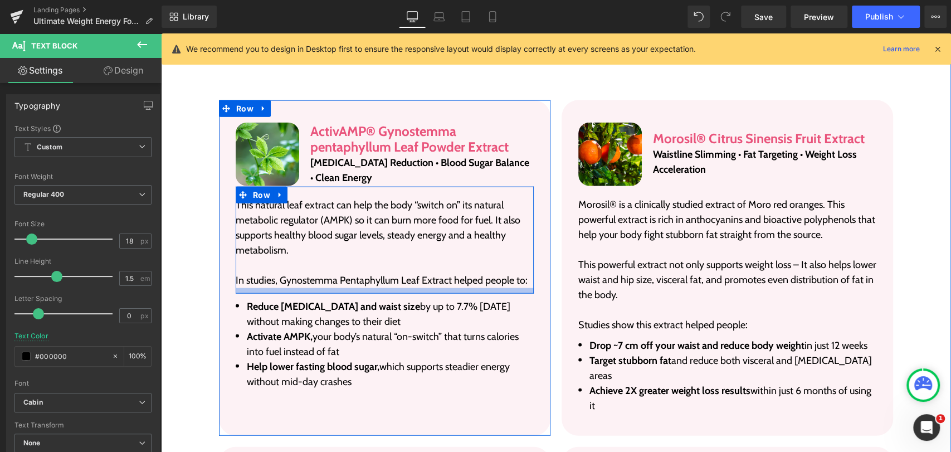
click at [380, 288] on div at bounding box center [385, 291] width 298 height 6
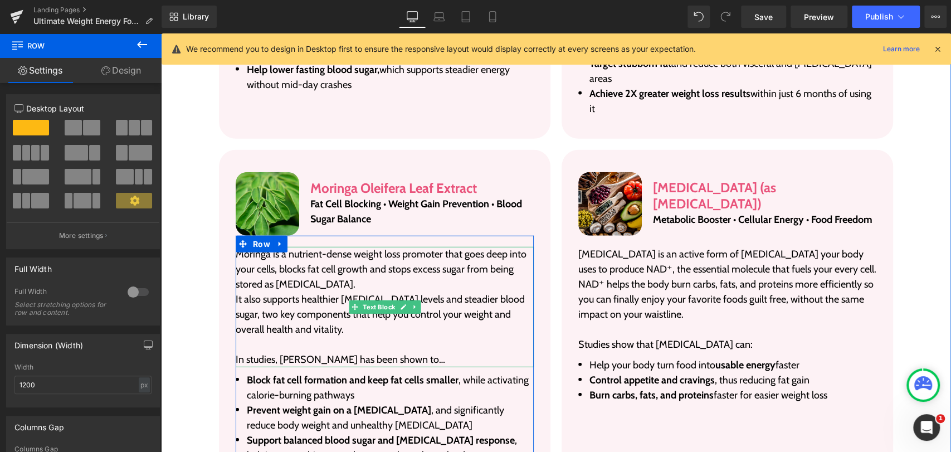
scroll to position [2023, 0]
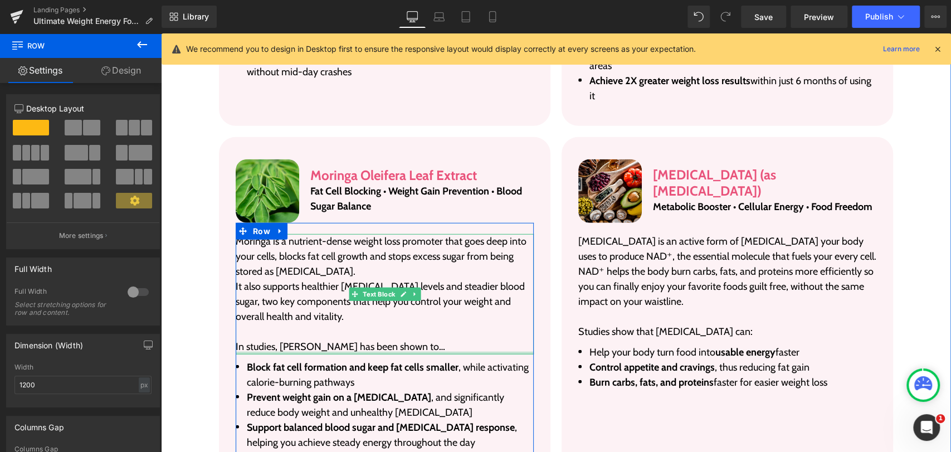
click at [326, 351] on div at bounding box center [385, 352] width 298 height 3
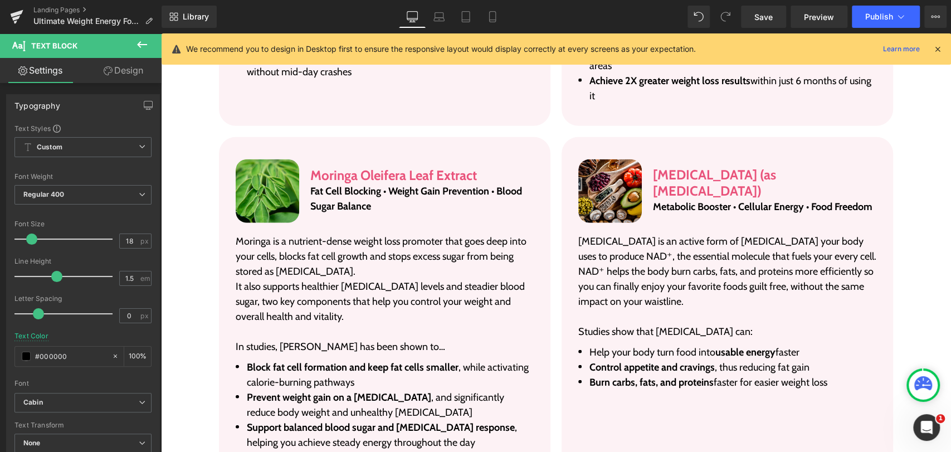
click at [115, 71] on link "Design" at bounding box center [123, 70] width 81 height 25
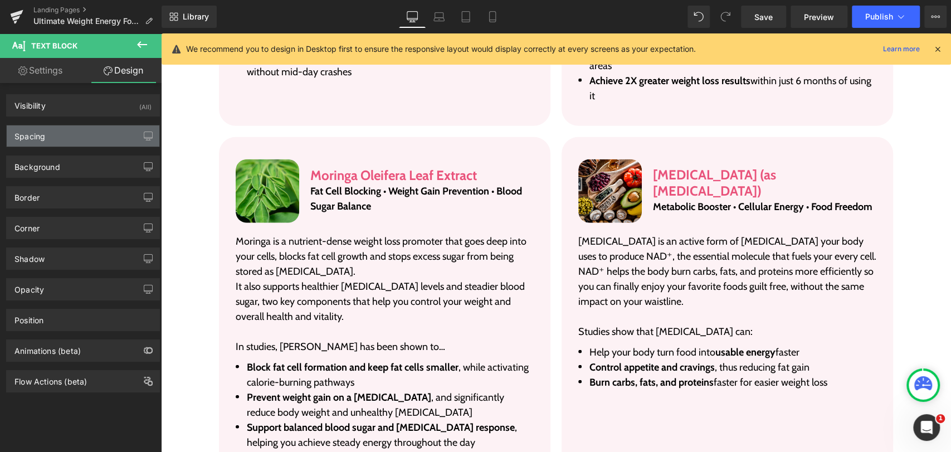
click at [53, 133] on div "Spacing" at bounding box center [83, 135] width 153 height 21
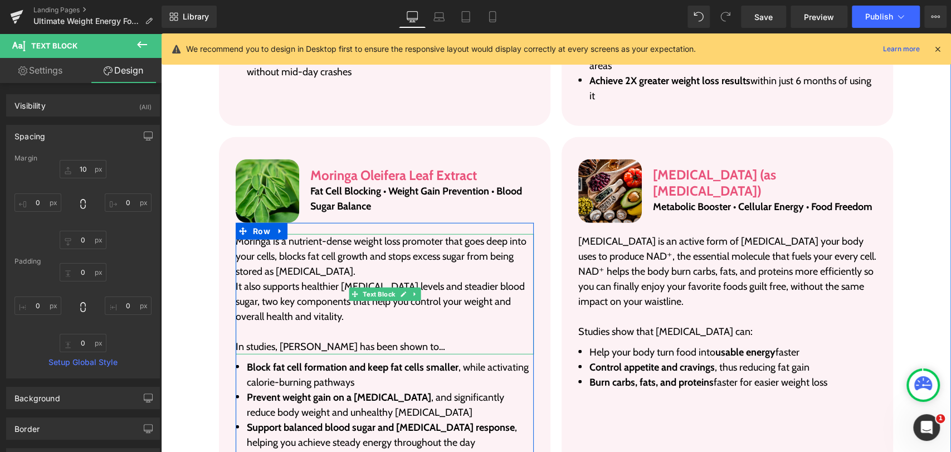
click at [359, 234] on p "Moringa is a nutrient-dense weight loss promoter that goes deep into your cells…" at bounding box center [385, 256] width 298 height 45
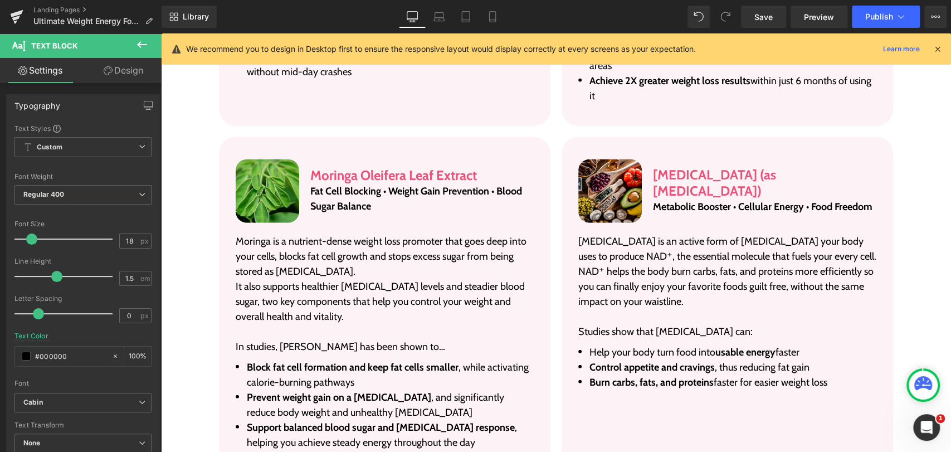
click at [106, 72] on icon at bounding box center [108, 70] width 9 height 9
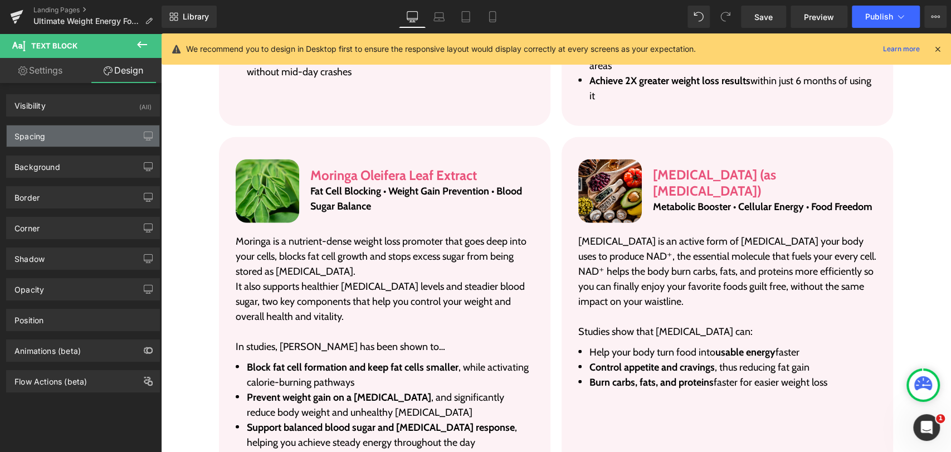
click at [72, 125] on div "Spacing" at bounding box center [83, 135] width 153 height 21
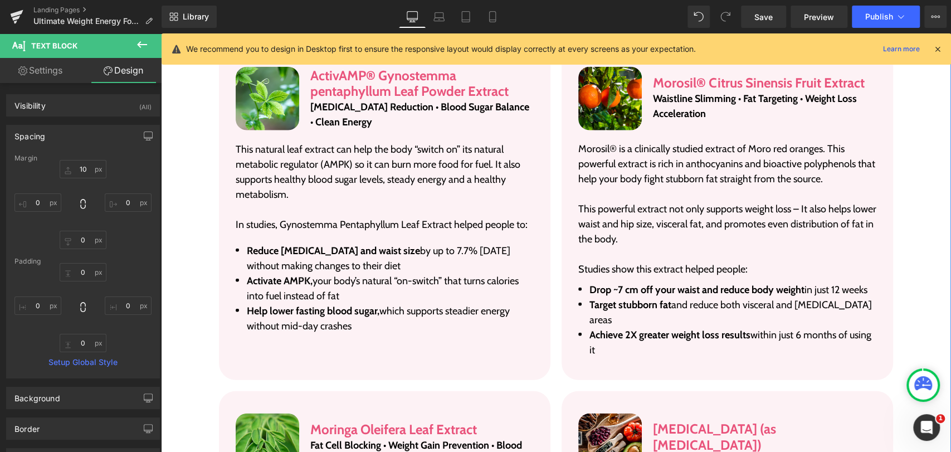
scroll to position [1713, 0]
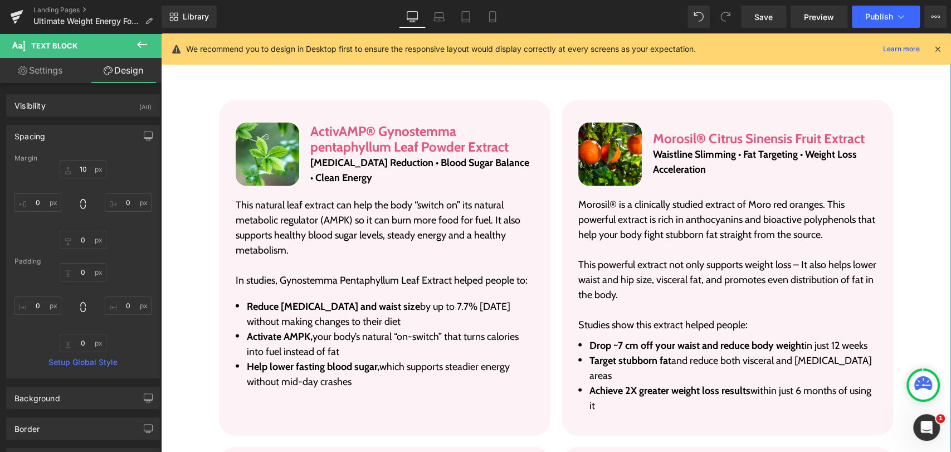
click at [326, 221] on p "This natural leaf extract can help the body “switch on” its natural metabolic r…" at bounding box center [385, 228] width 298 height 60
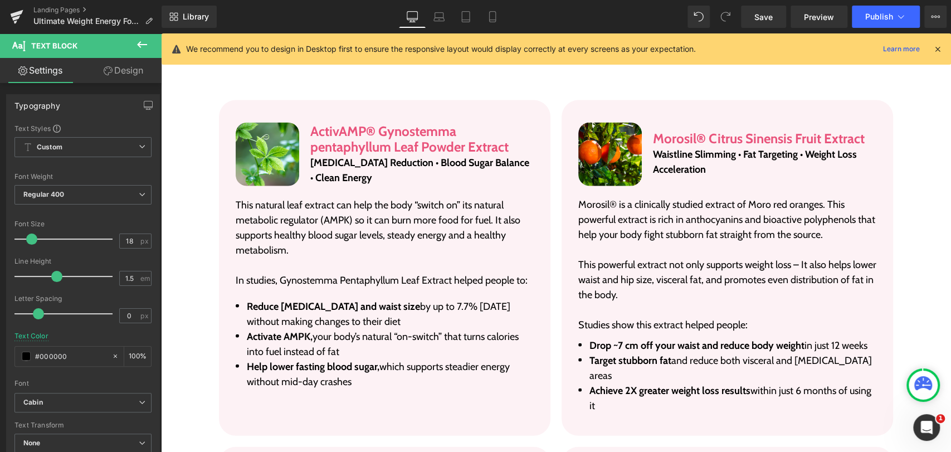
click at [111, 78] on link "Design" at bounding box center [123, 70] width 81 height 25
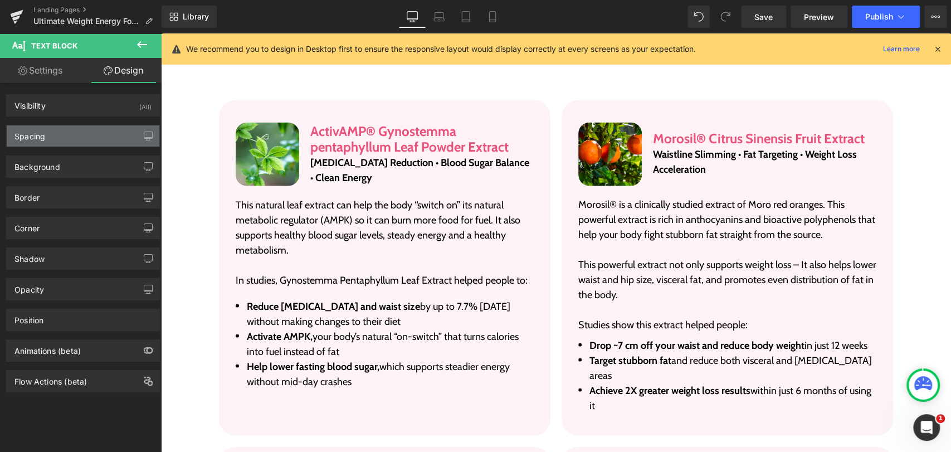
click at [75, 128] on div "Spacing" at bounding box center [83, 135] width 153 height 21
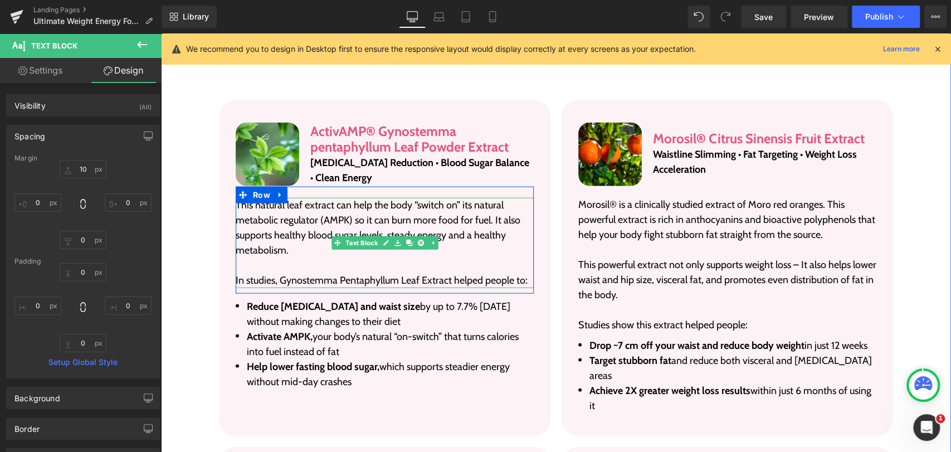
click at [307, 273] on p "In studies, Gynostemma Pentaphyllum Leaf Extract helped people to:" at bounding box center [385, 280] width 298 height 15
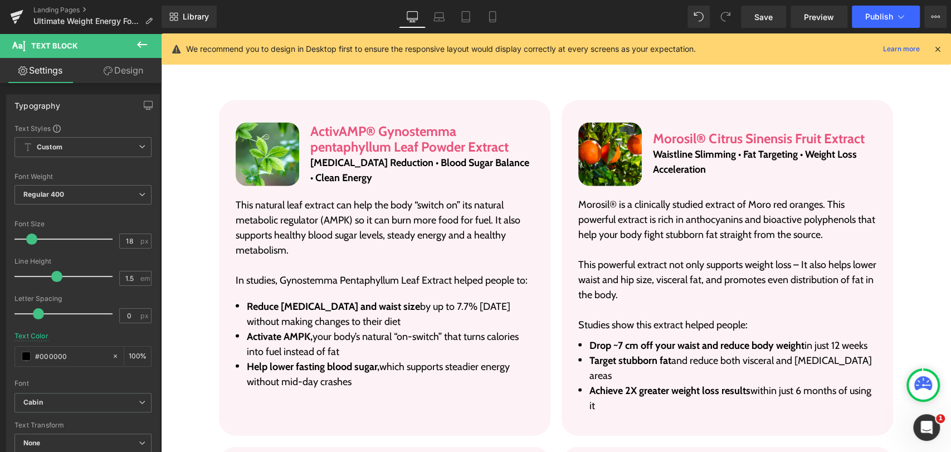
click at [126, 73] on link "Design" at bounding box center [123, 70] width 81 height 25
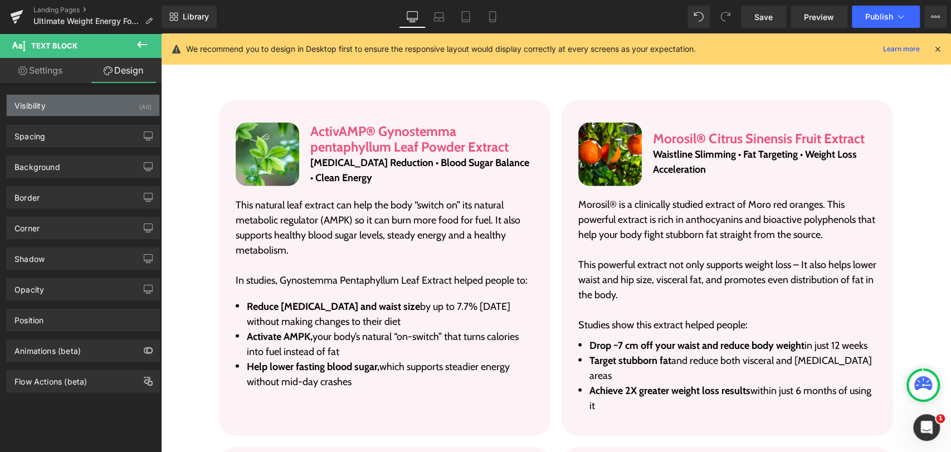
click at [71, 110] on div "Visibility (All)" at bounding box center [83, 105] width 153 height 21
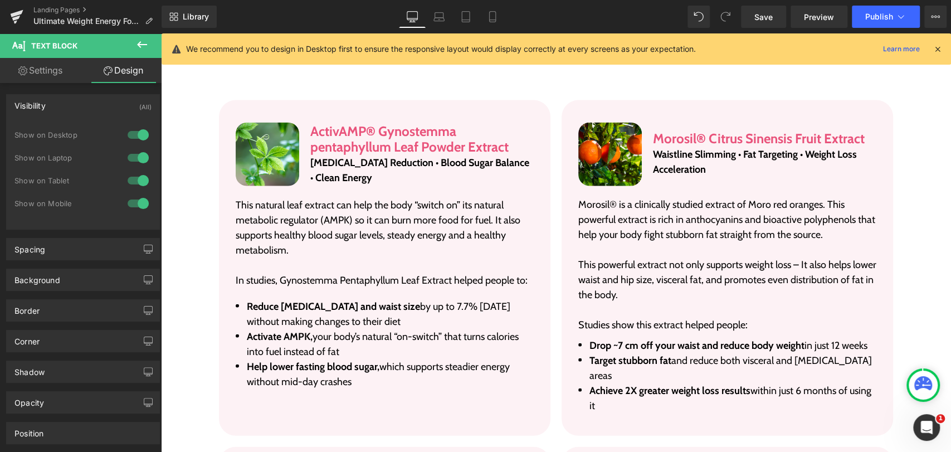
click at [52, 81] on link "Settings" at bounding box center [40, 70] width 81 height 25
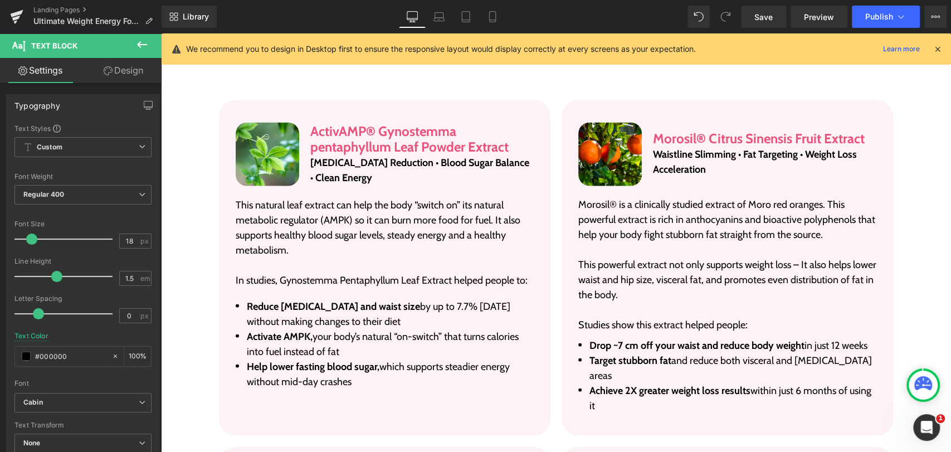
click at [111, 79] on link "Design" at bounding box center [123, 70] width 81 height 25
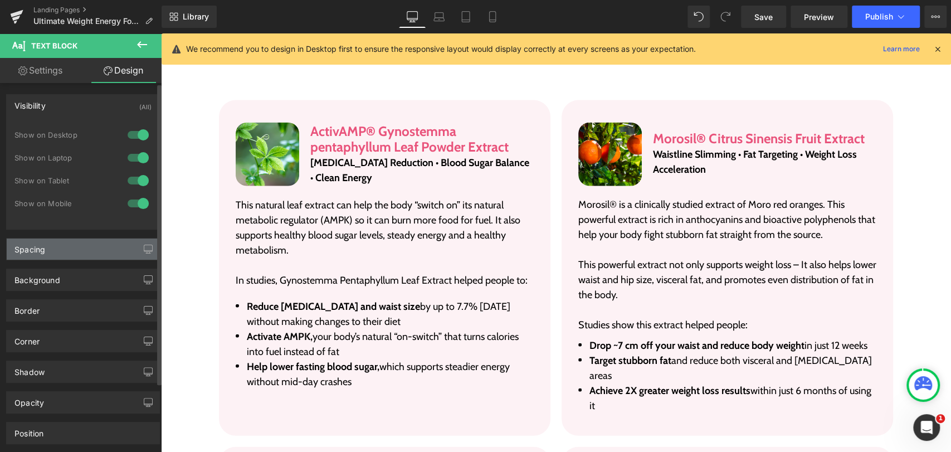
click at [73, 254] on div "Spacing" at bounding box center [83, 248] width 153 height 21
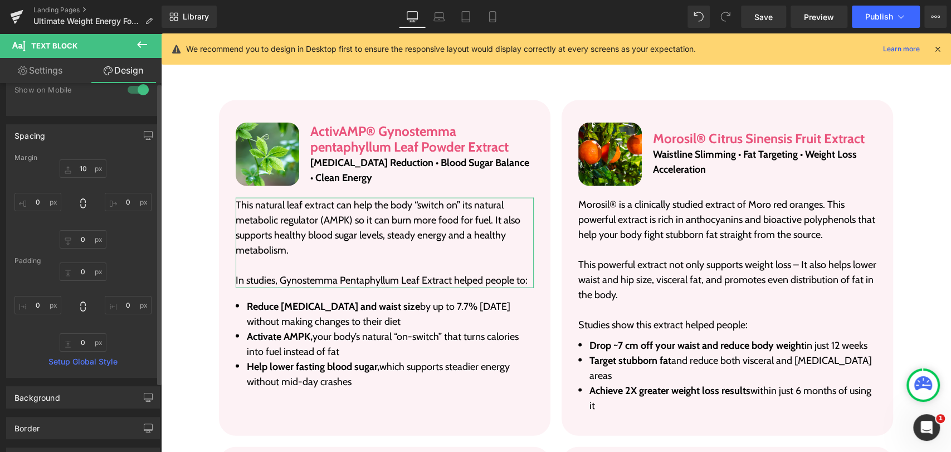
scroll to position [124, 0]
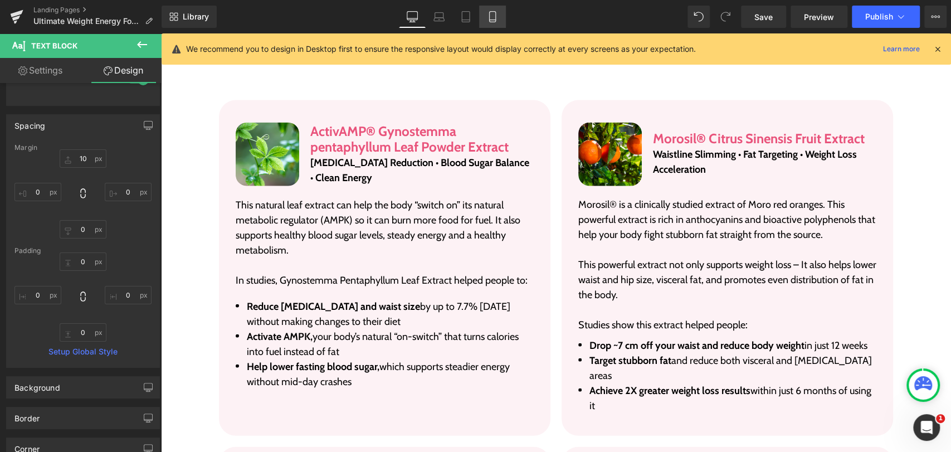
click at [491, 17] on icon at bounding box center [492, 16] width 11 height 11
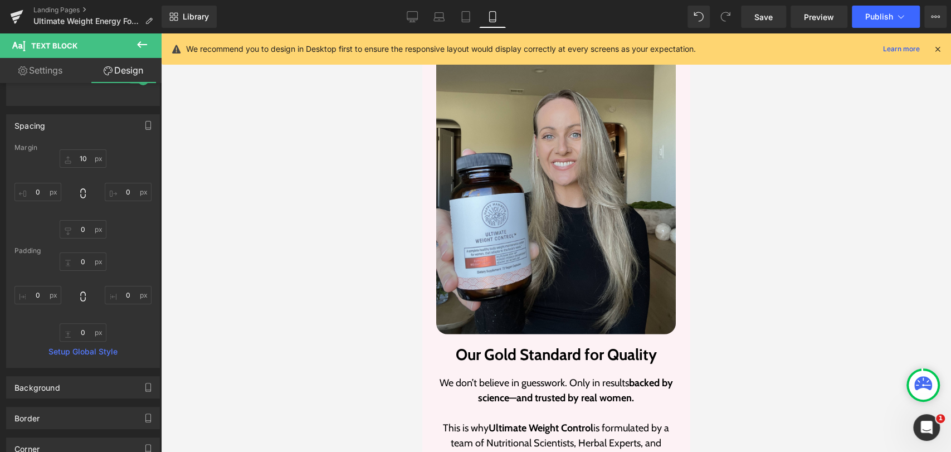
scroll to position [4871, 0]
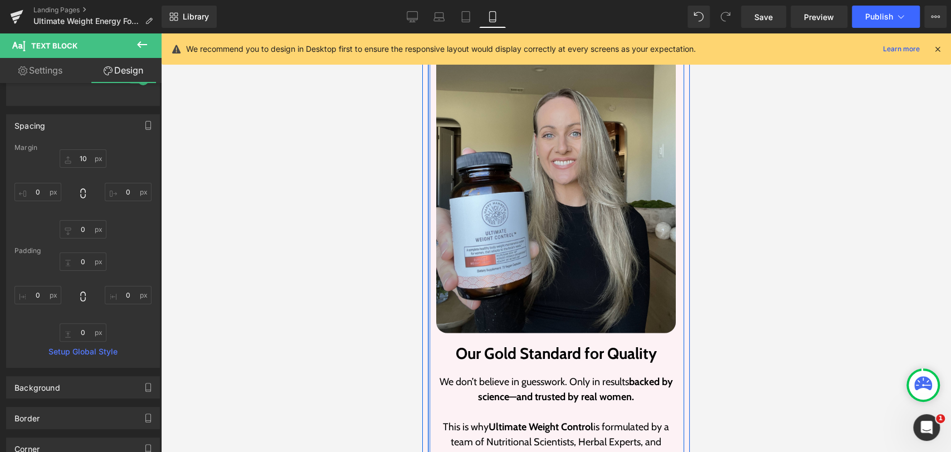
click at [428, 224] on div at bounding box center [429, 285] width 3 height 485
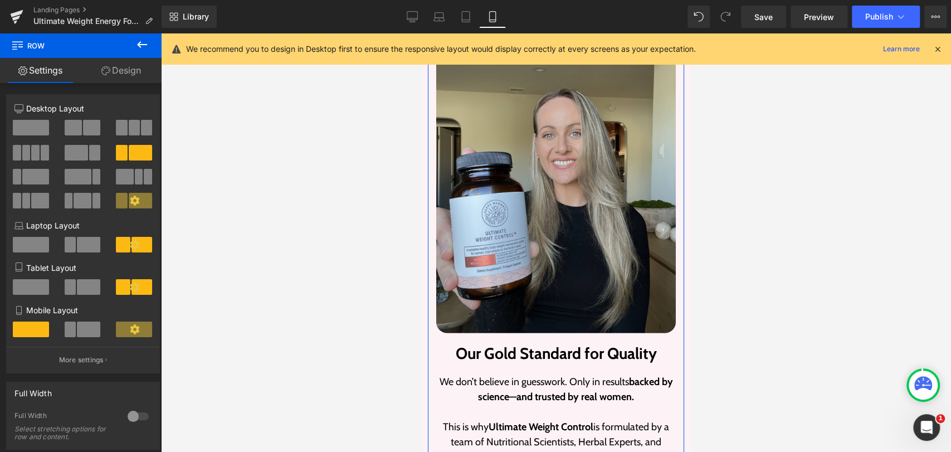
click at [117, 70] on link "Design" at bounding box center [121, 70] width 81 height 25
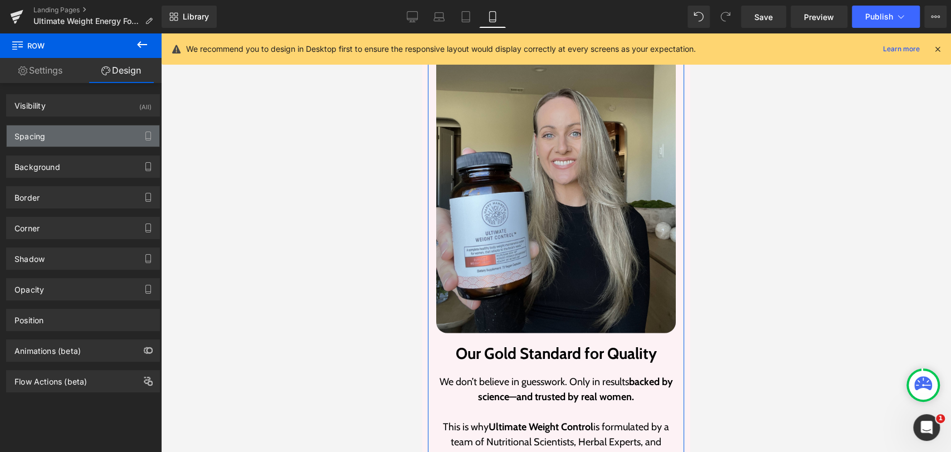
click at [45, 135] on div "Spacing" at bounding box center [83, 135] width 153 height 21
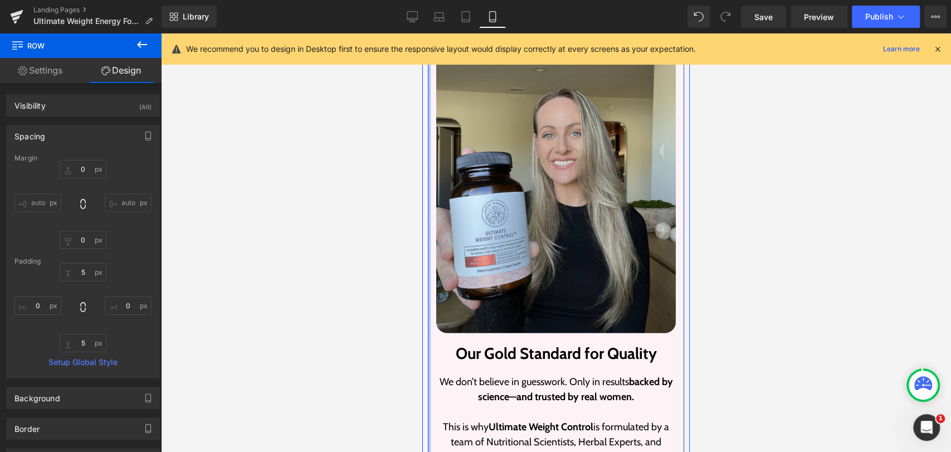
click at [428, 202] on div at bounding box center [429, 285] width 3 height 485
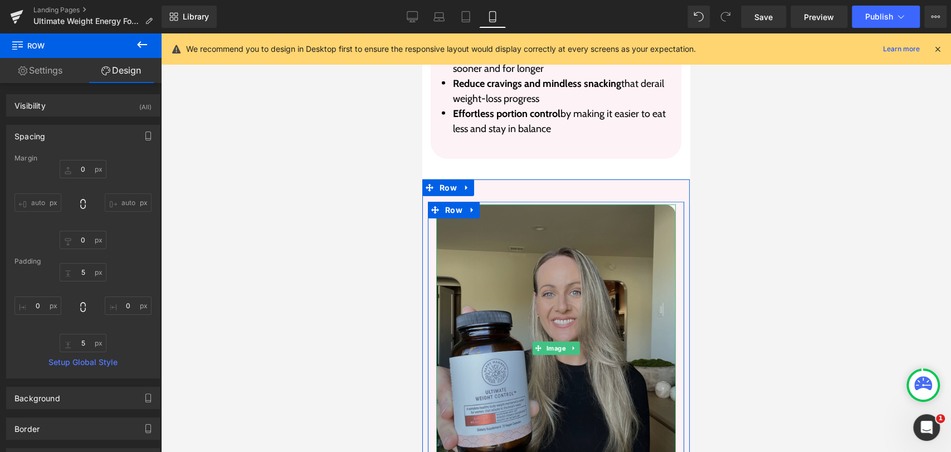
scroll to position [4623, 0]
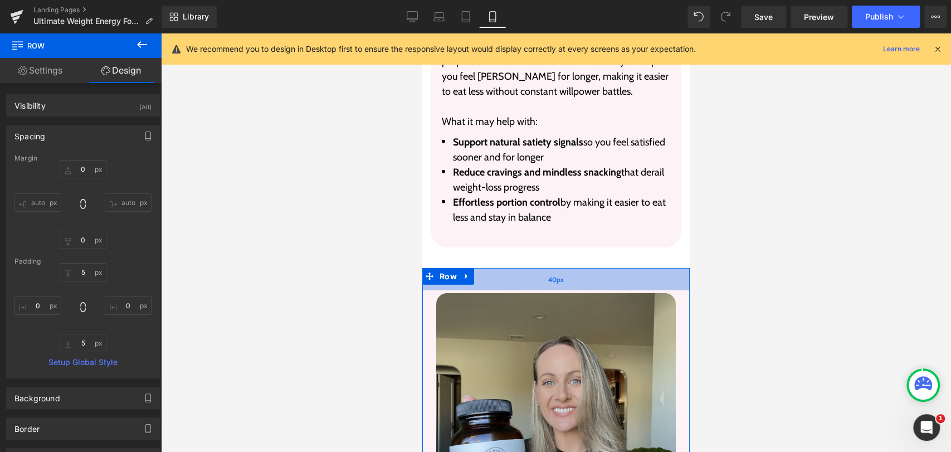
click at [480, 268] on div "40px" at bounding box center [555, 279] width 267 height 22
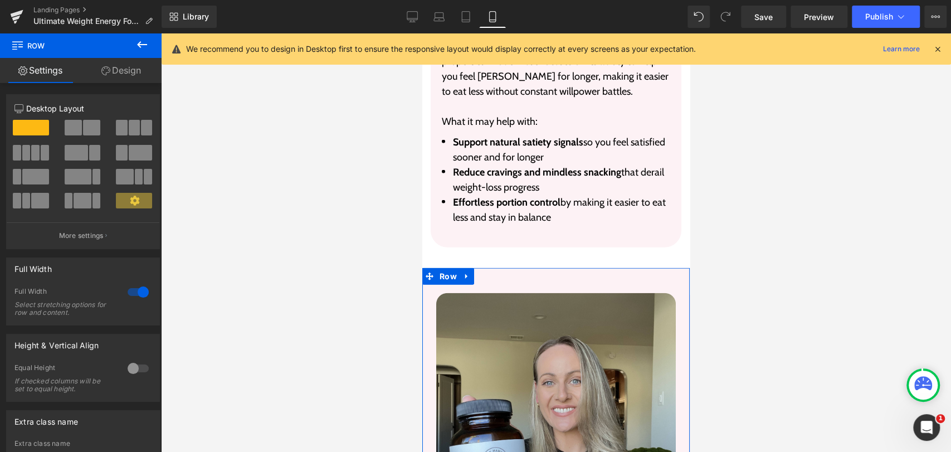
click at [120, 61] on link "Design" at bounding box center [121, 70] width 81 height 25
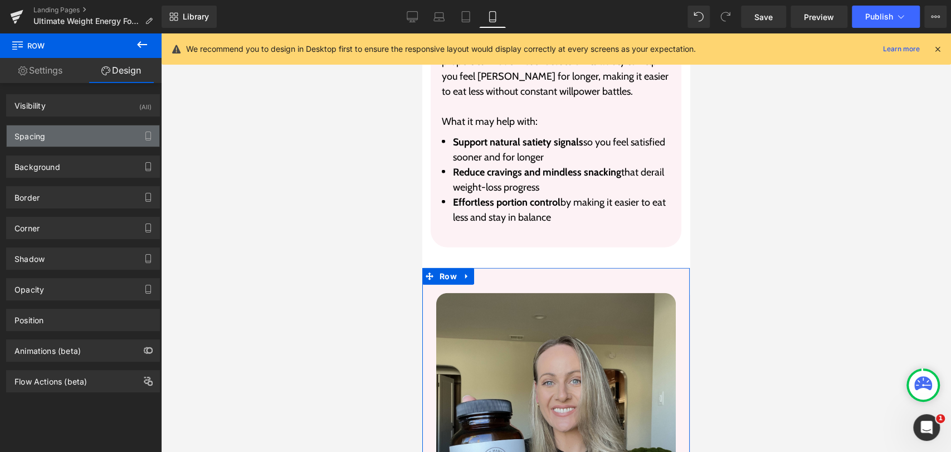
click at [43, 130] on div "Spacing" at bounding box center [29, 133] width 31 height 16
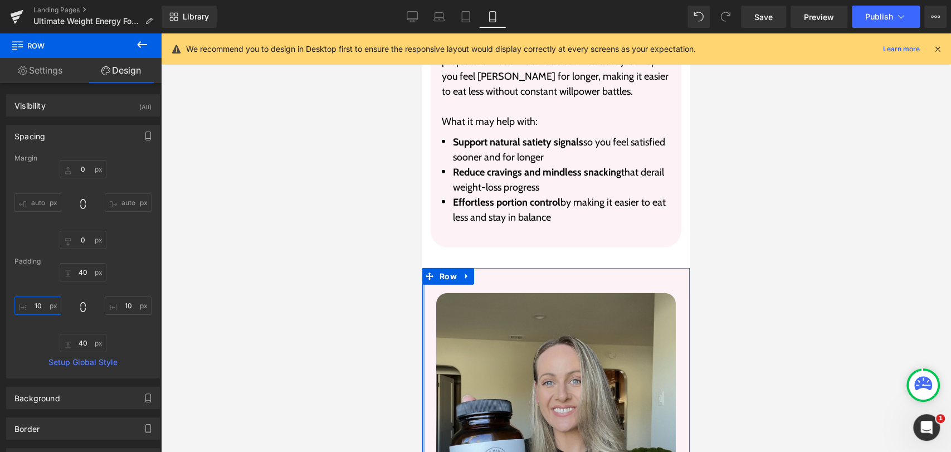
click at [47, 305] on input "10" at bounding box center [37, 305] width 47 height 18
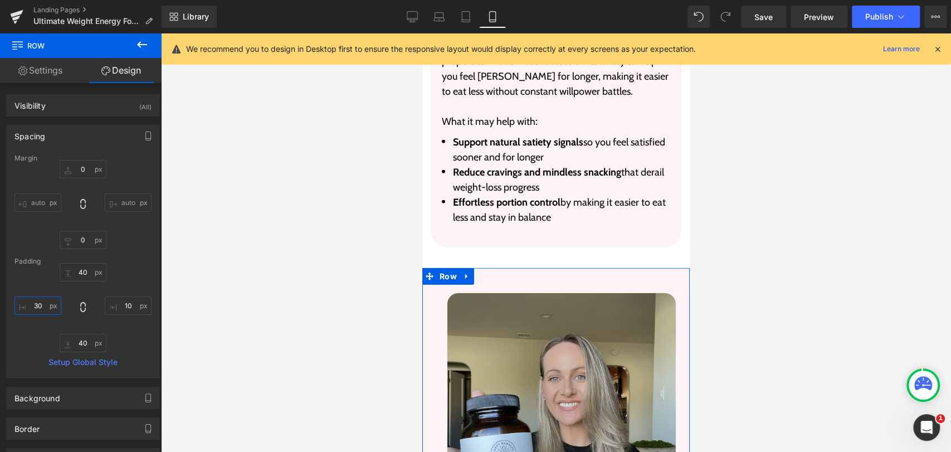
type input "30"
click at [125, 307] on input "10" at bounding box center [128, 305] width 47 height 18
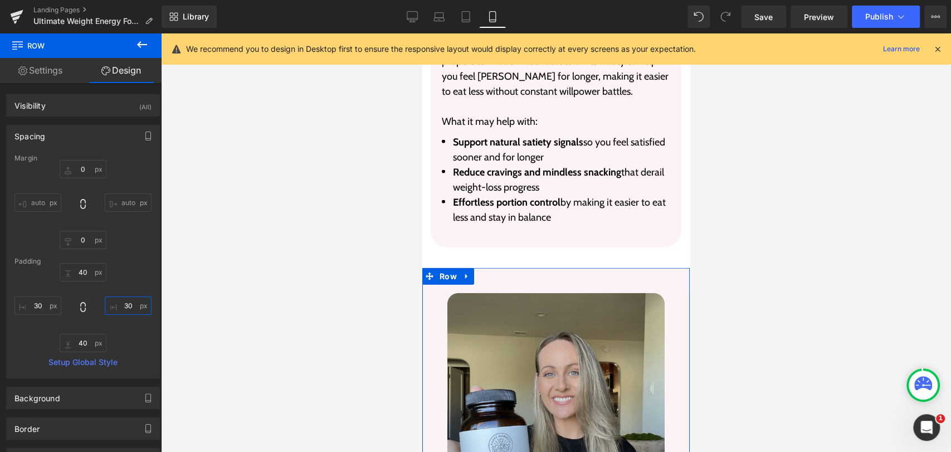
type input "30"
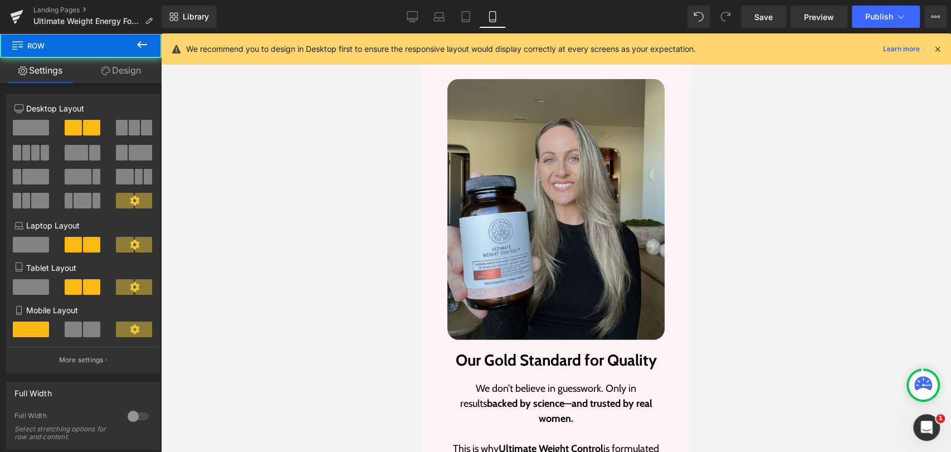
scroll to position [4871, 0]
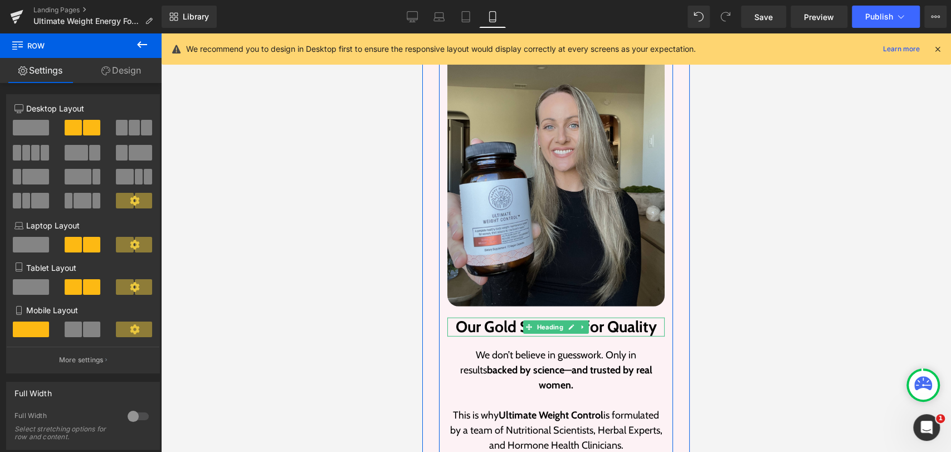
click at [610, 318] on h2 "Our Gold Standard for Quality" at bounding box center [555, 327] width 217 height 19
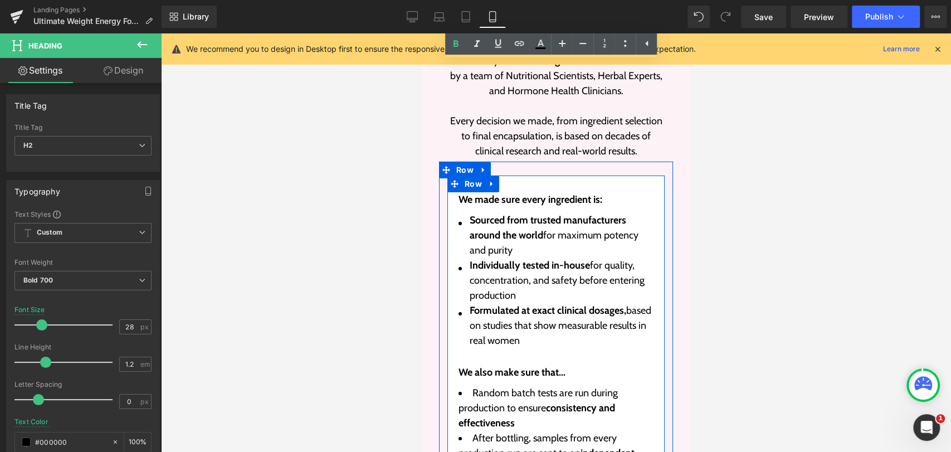
scroll to position [5242, 0]
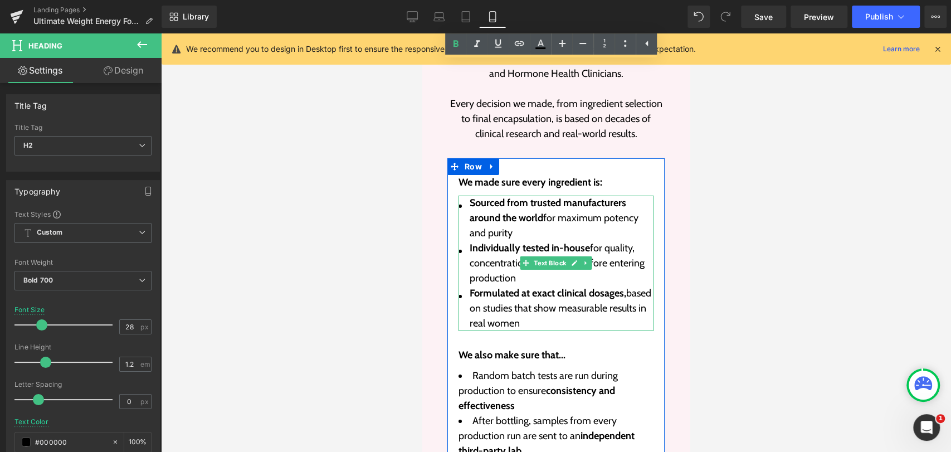
click at [533, 196] on li "Sourced from trusted manufacturers around the world for maximum potency and pur…" at bounding box center [555, 218] width 195 height 45
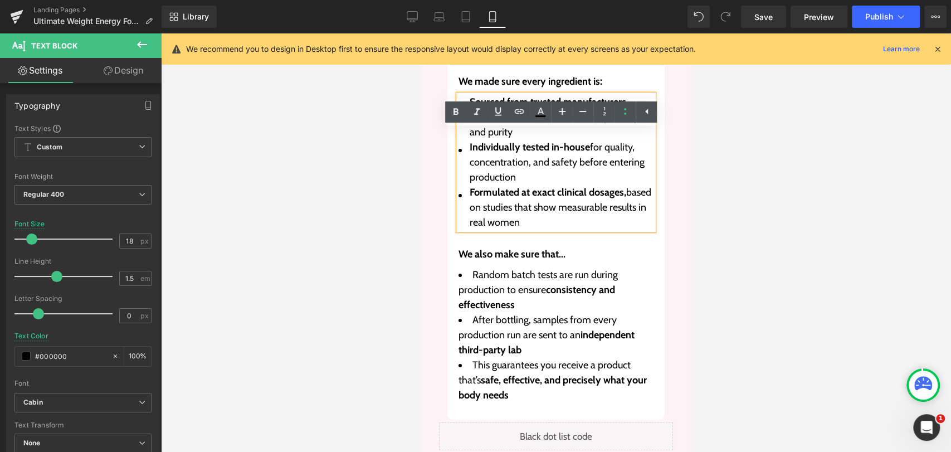
scroll to position [5366, 0]
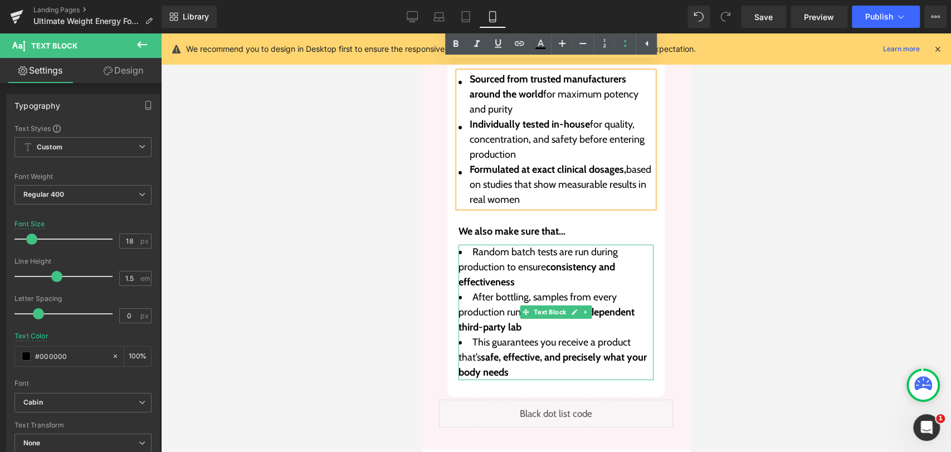
click at [526, 245] on li "Random batch tests are run during production to ensure consistency and effectiv…" at bounding box center [555, 267] width 195 height 45
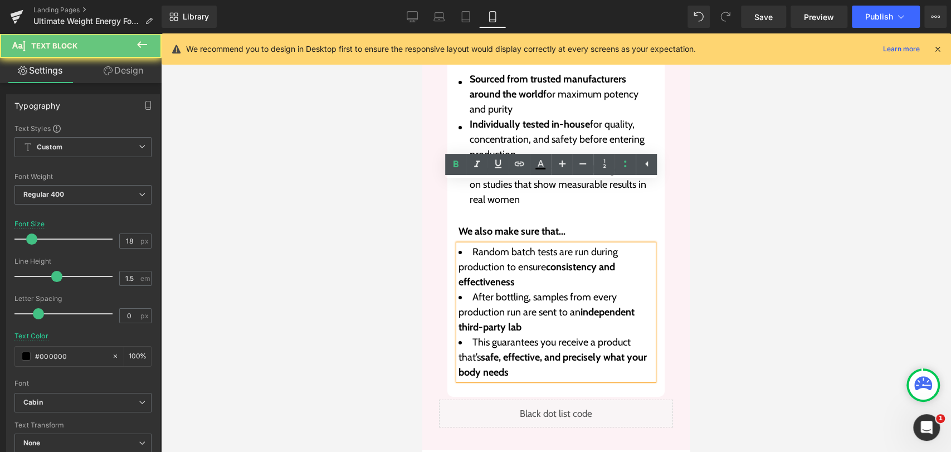
click at [525, 245] on li "Random batch tests are run during production to ensure consistency and effectiv…" at bounding box center [555, 267] width 195 height 45
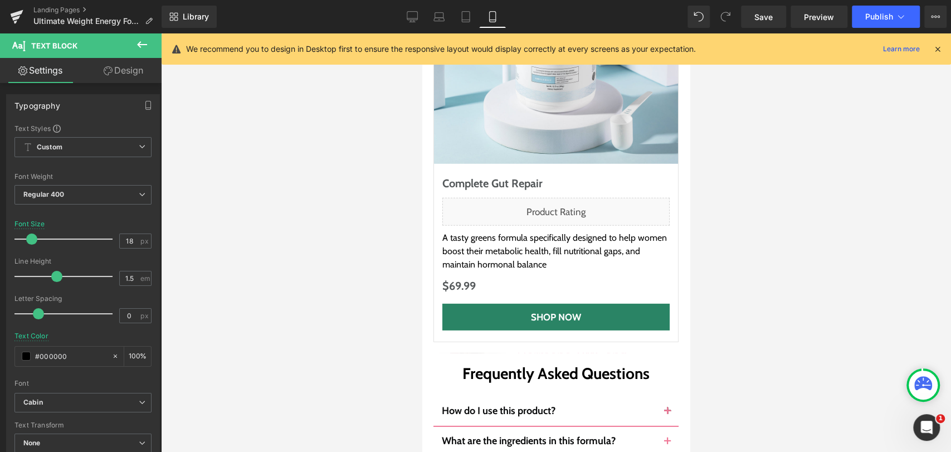
scroll to position [7904, 0]
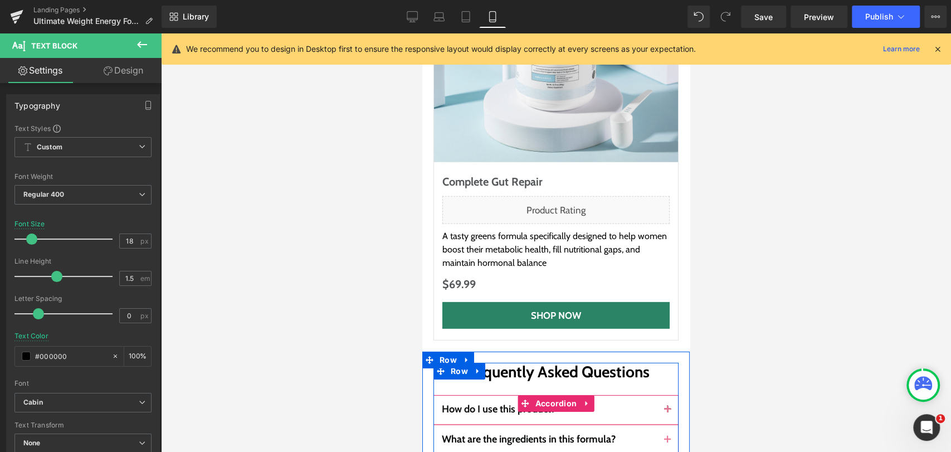
click at [667, 413] on span "button" at bounding box center [667, 413] width 0 height 0
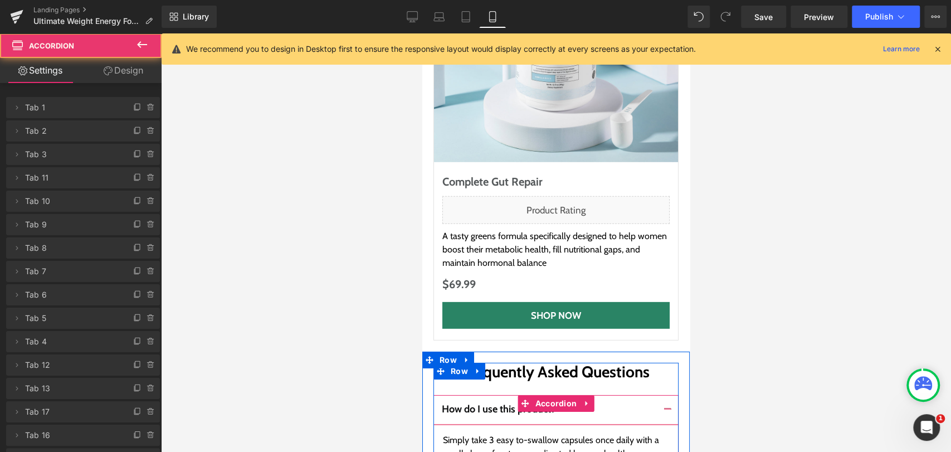
click at [667, 413] on span "button" at bounding box center [667, 413] width 0 height 0
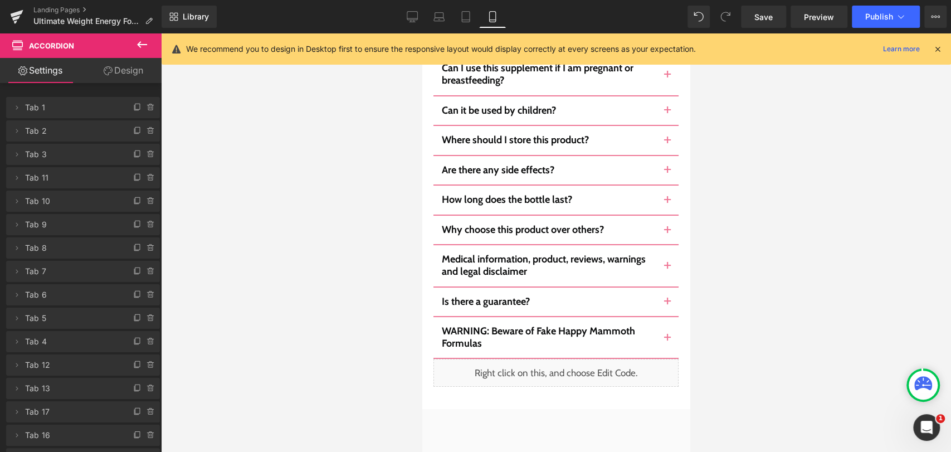
scroll to position [8461, 0]
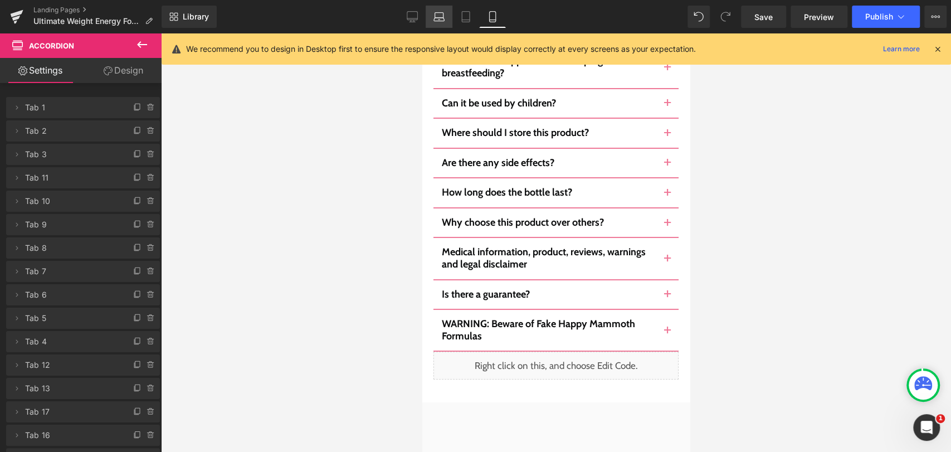
click at [445, 17] on icon at bounding box center [438, 16] width 11 height 11
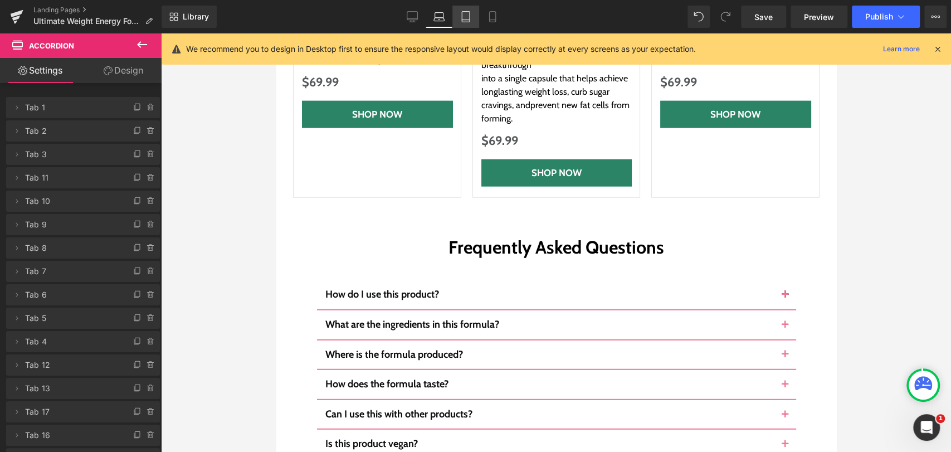
click at [463, 18] on icon at bounding box center [465, 16] width 11 height 11
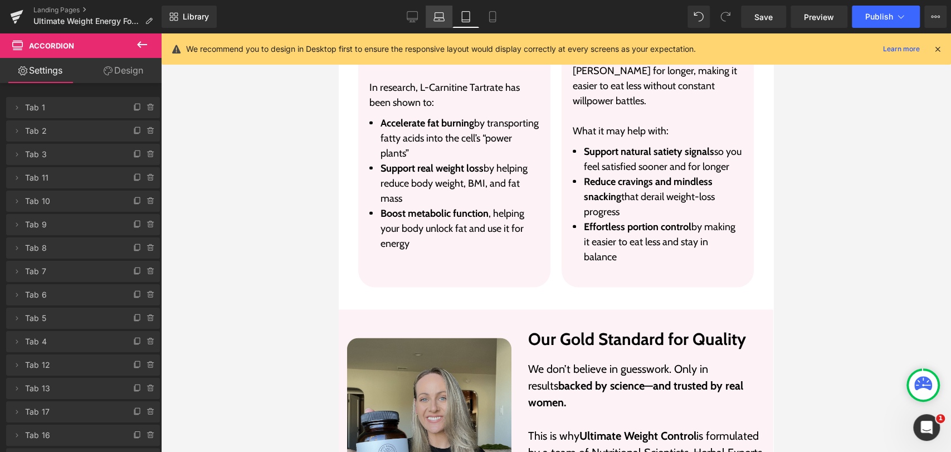
click at [441, 8] on link "Laptop" at bounding box center [439, 17] width 27 height 22
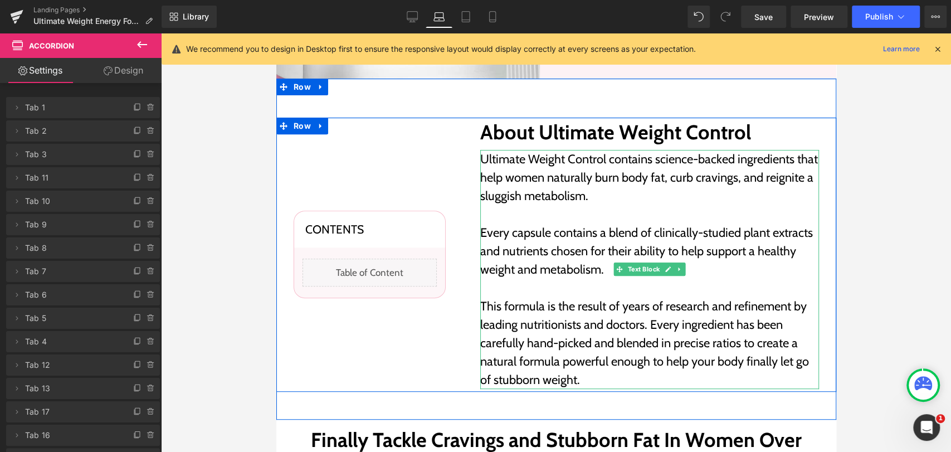
scroll to position [247, 0]
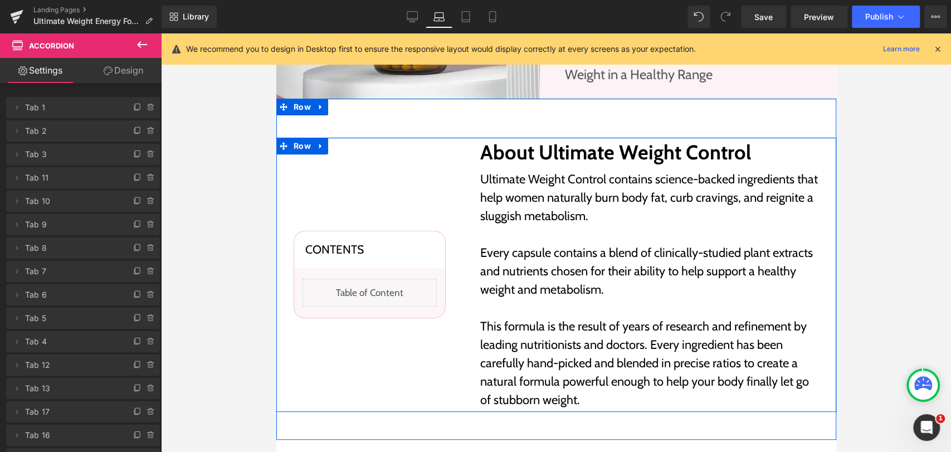
click at [435, 157] on div "Contents Heading Liquid Row Row" at bounding box center [369, 274] width 187 height 268
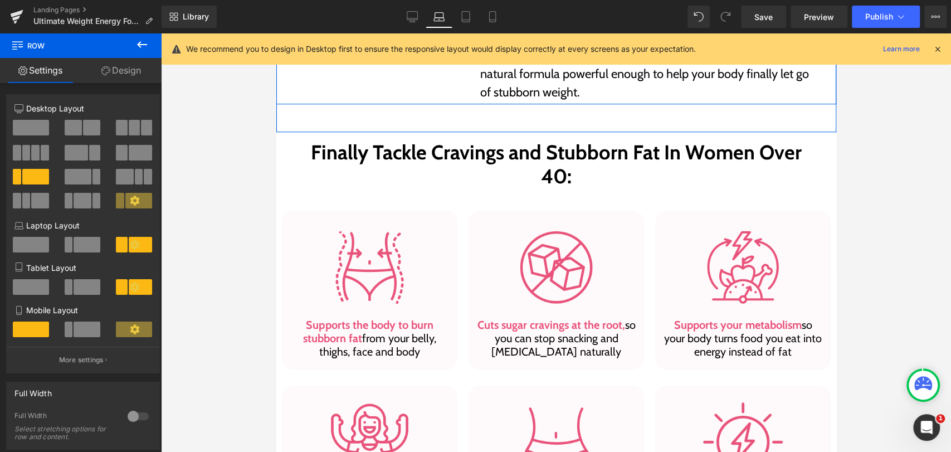
scroll to position [557, 0]
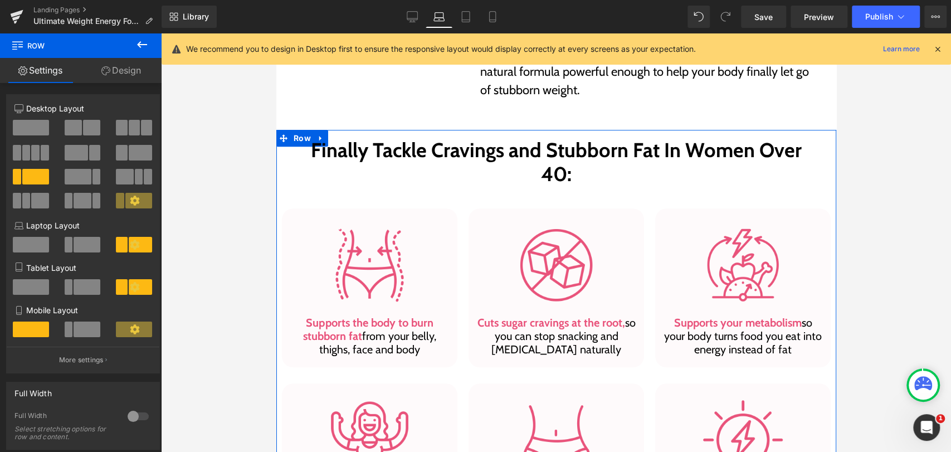
click at [812, 140] on div "Finally Tackle Cravings and Stubborn Fat In Women Over 40: Heading Row Image Su…" at bounding box center [556, 448] width 560 height 627
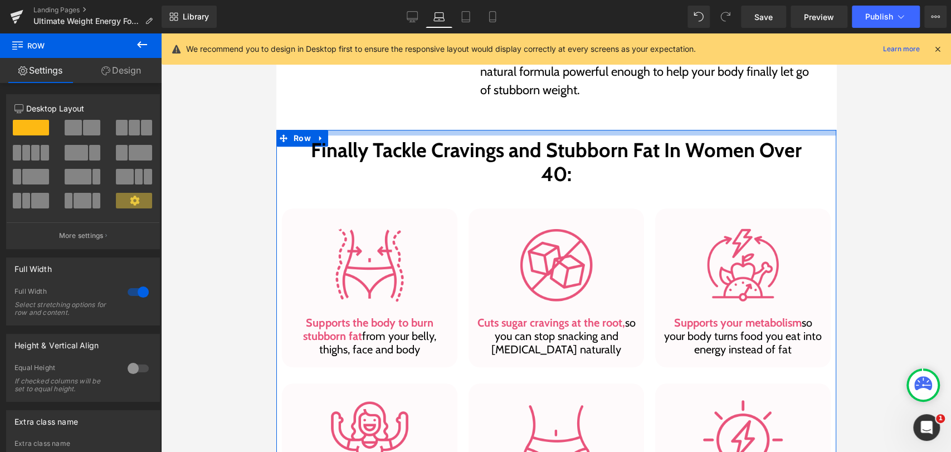
click at [806, 130] on div at bounding box center [556, 133] width 560 height 6
click at [805, 131] on div at bounding box center [556, 133] width 560 height 6
click at [147, 71] on link "Design" at bounding box center [121, 70] width 81 height 25
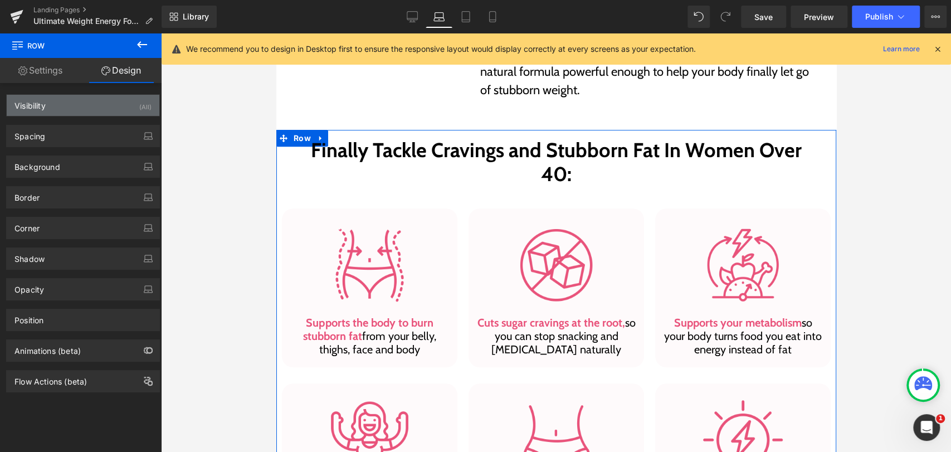
click at [72, 104] on div "Visibility (All)" at bounding box center [83, 105] width 153 height 21
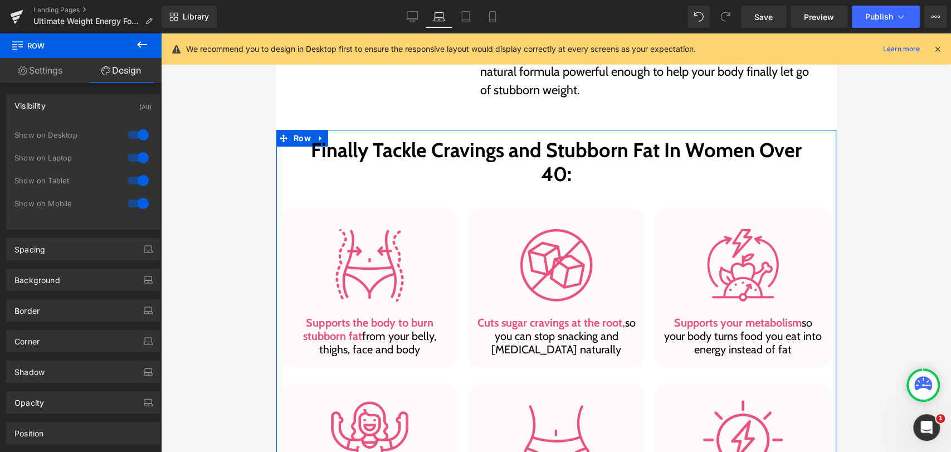
click at [75, 101] on div "Visibility (All)" at bounding box center [83, 105] width 153 height 21
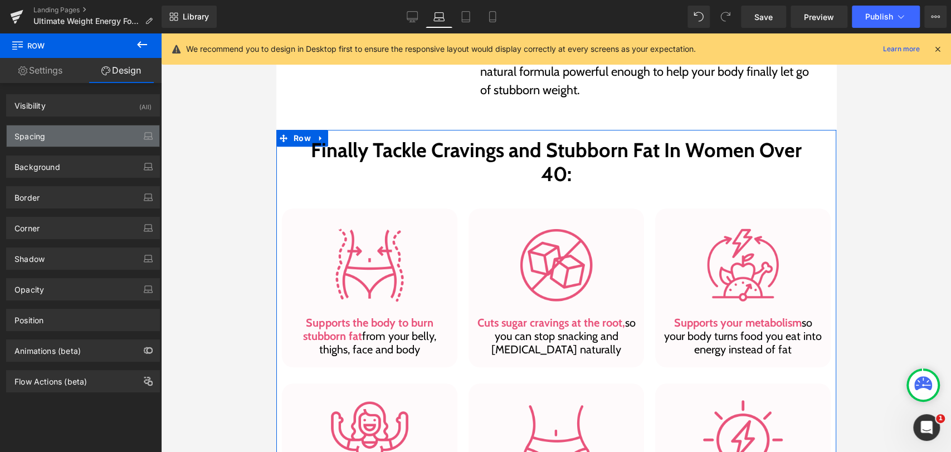
click at [47, 139] on div "Spacing" at bounding box center [83, 135] width 153 height 21
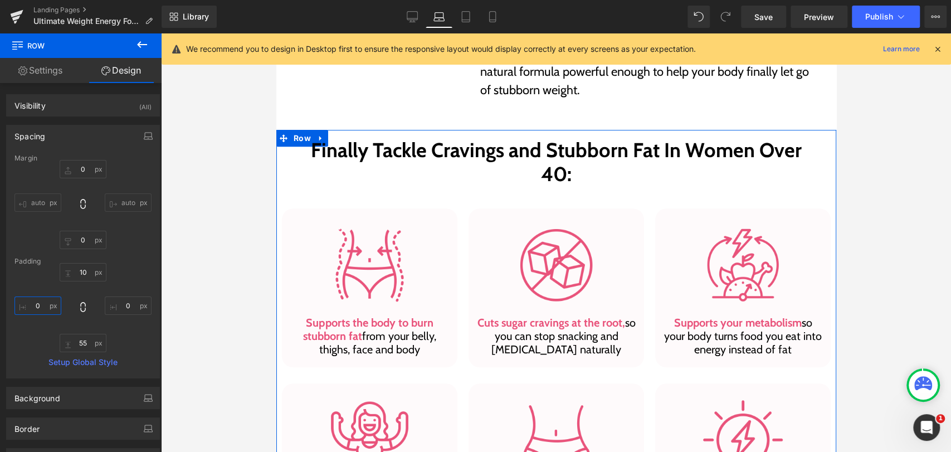
click at [32, 299] on input "0" at bounding box center [37, 305] width 47 height 18
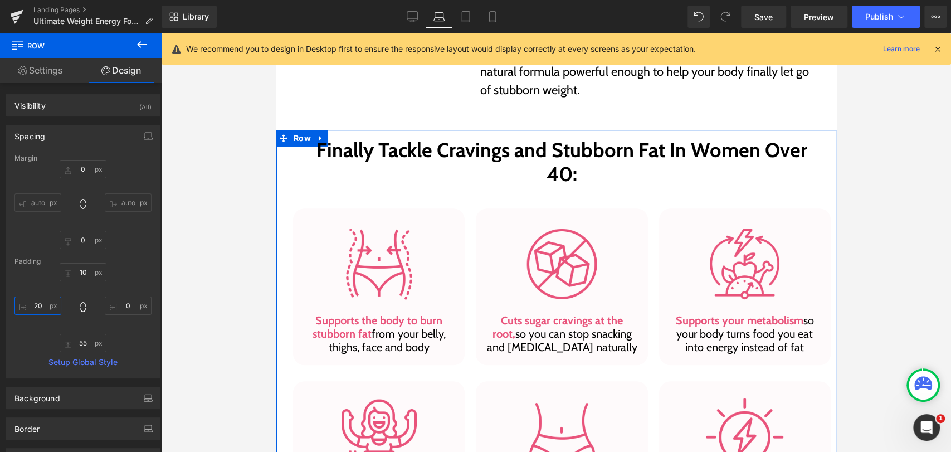
type input "20"
click at [122, 306] on input "0" at bounding box center [128, 305] width 47 height 18
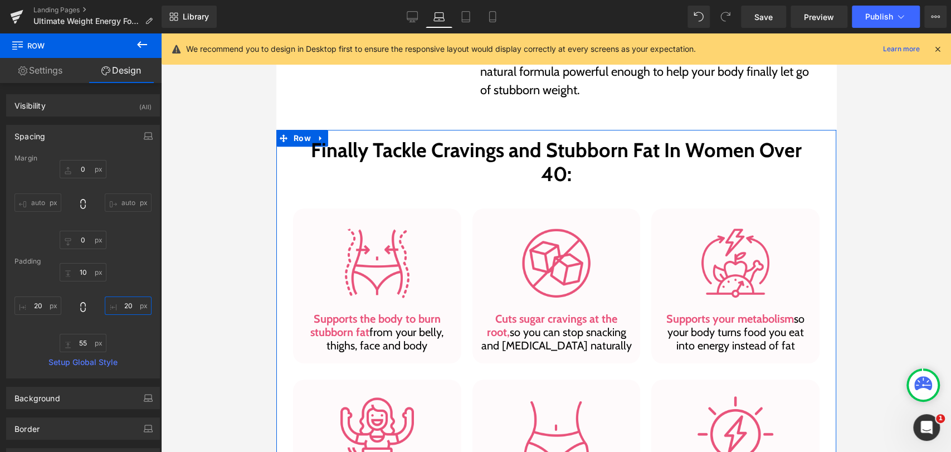
type input "20"
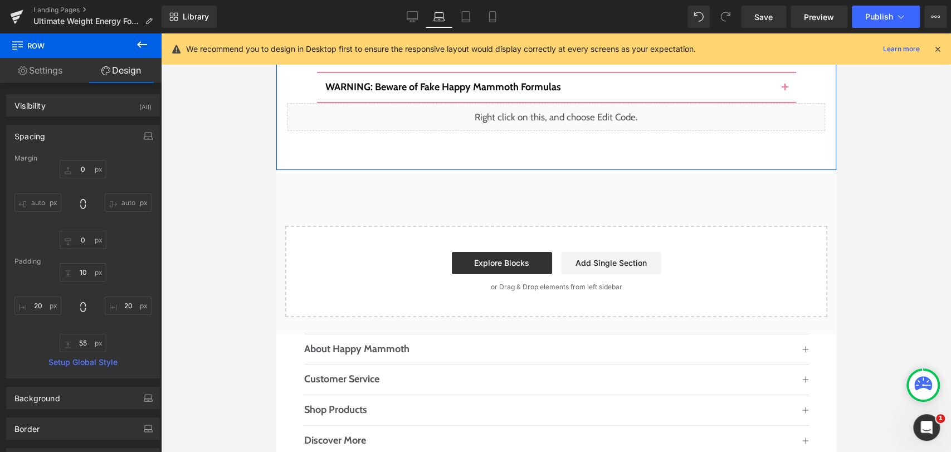
scroll to position [5322, 0]
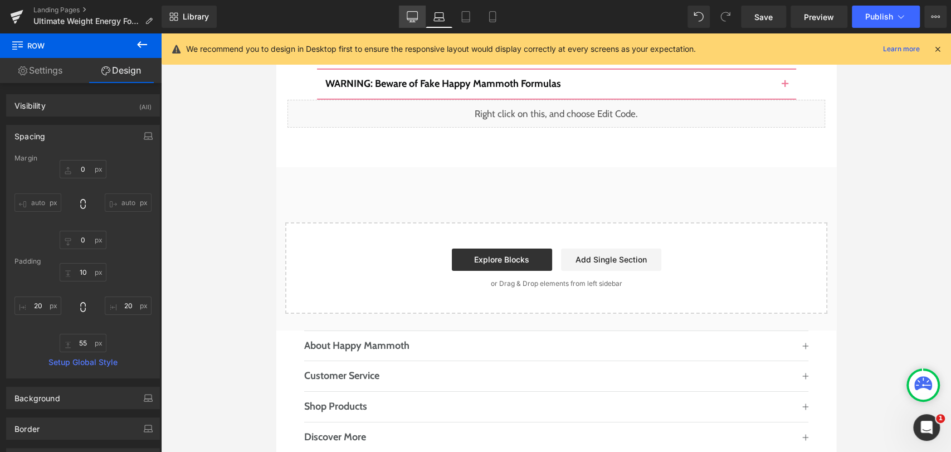
click at [405, 24] on link "Desktop" at bounding box center [412, 17] width 27 height 22
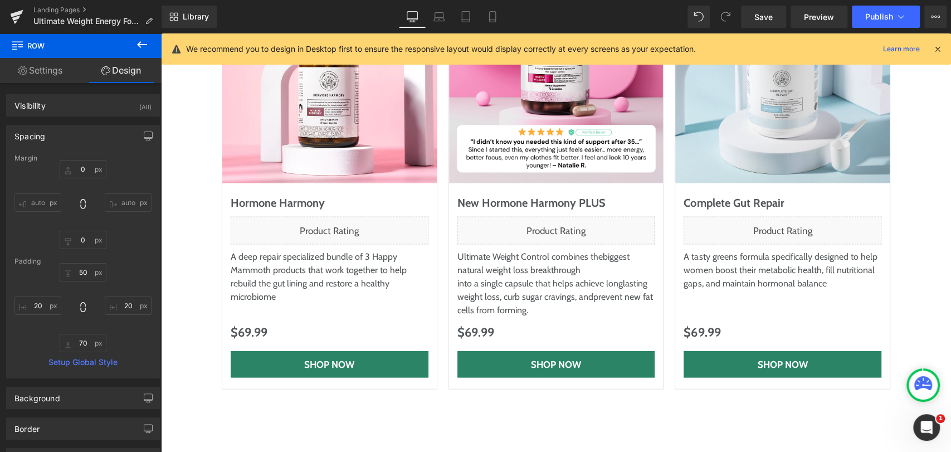
scroll to position [4282, 0]
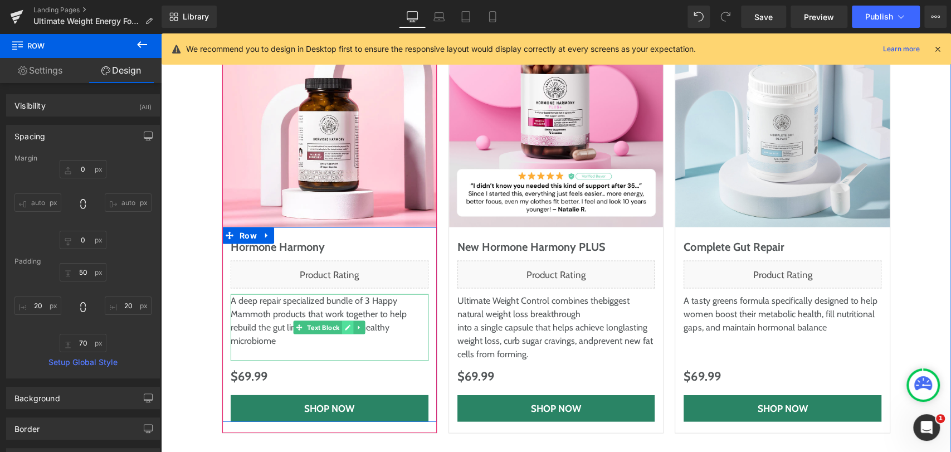
click at [345, 324] on icon at bounding box center [348, 327] width 6 height 6
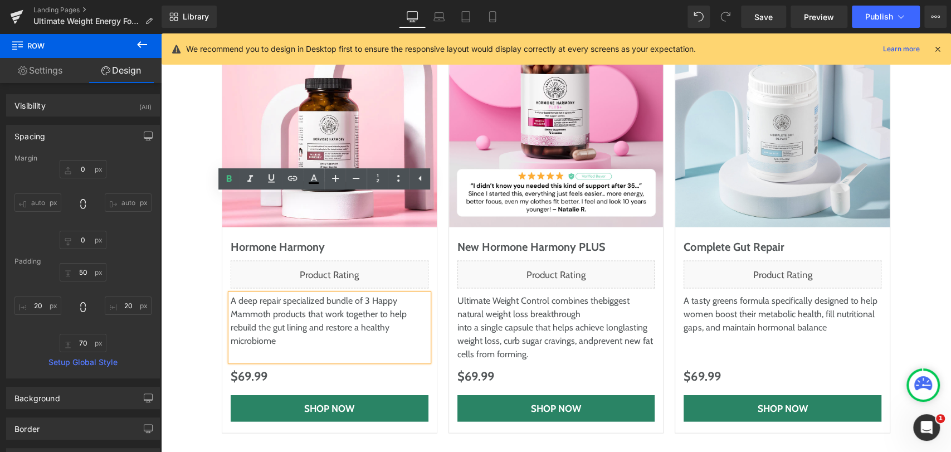
click at [472, 295] on span "biggest natural weight loss breakthrough" at bounding box center [543, 307] width 172 height 24
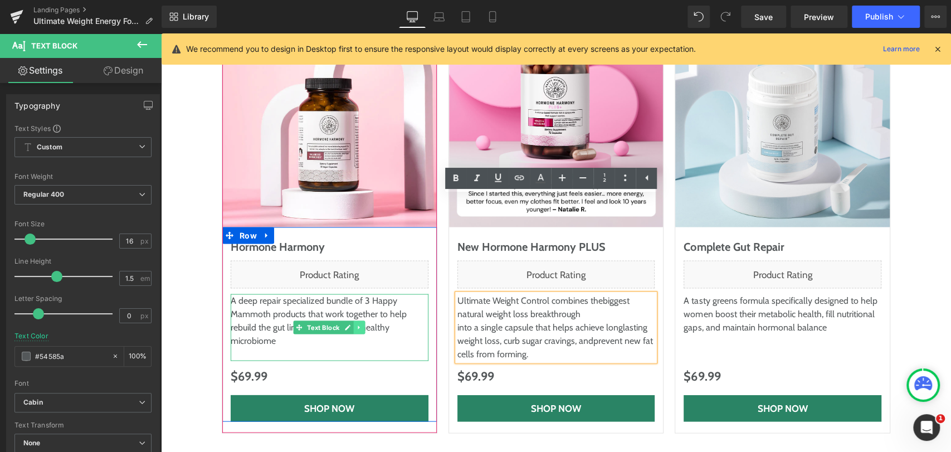
click at [357, 324] on icon at bounding box center [360, 327] width 6 height 7
click at [363, 324] on icon at bounding box center [365, 327] width 6 height 6
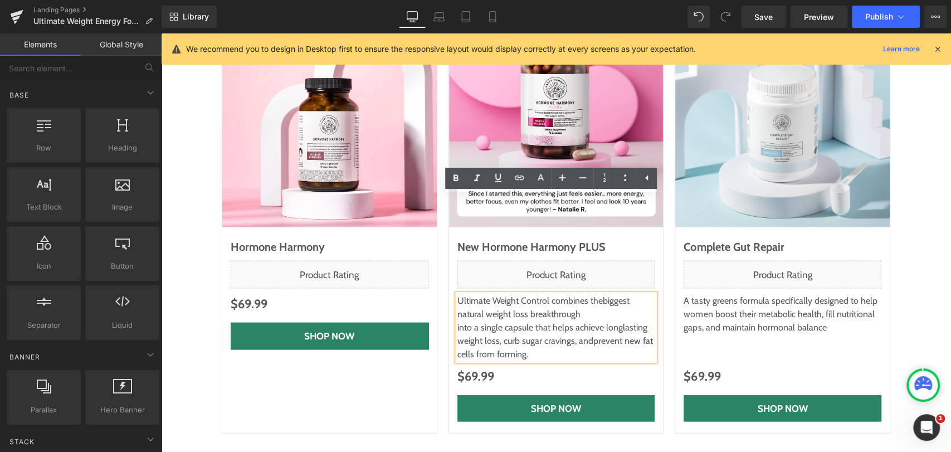
click at [559, 295] on span "biggest natural weight loss breakthrough" at bounding box center [543, 307] width 172 height 24
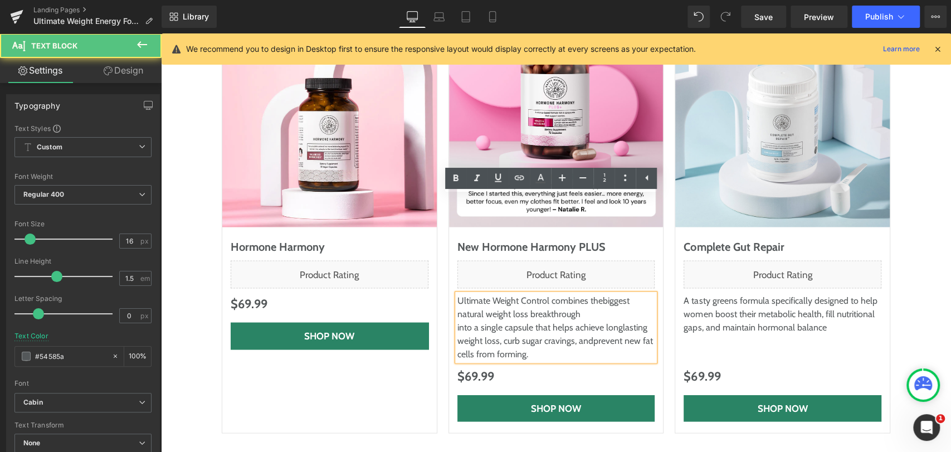
click at [745, 294] on p "A tasty greens formula specifically designed to help women boost their metaboli…" at bounding box center [782, 314] width 198 height 40
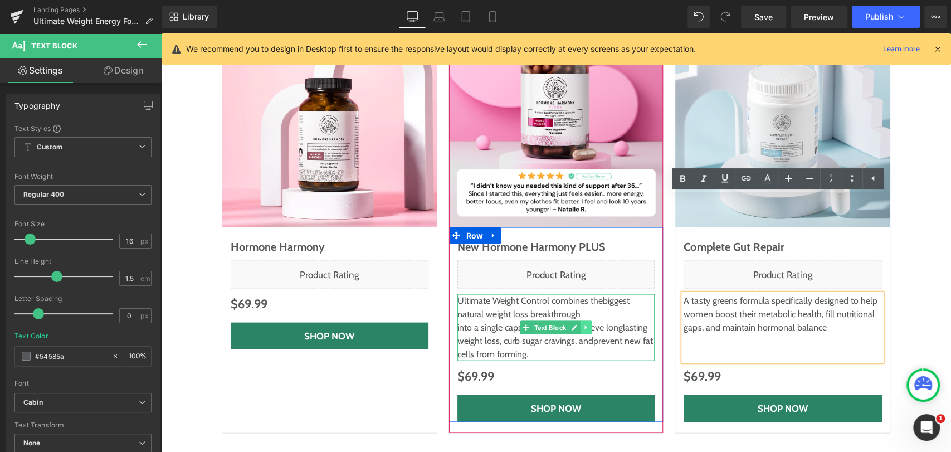
click at [583, 324] on icon at bounding box center [586, 327] width 6 height 7
click at [589, 324] on icon at bounding box center [592, 327] width 6 height 6
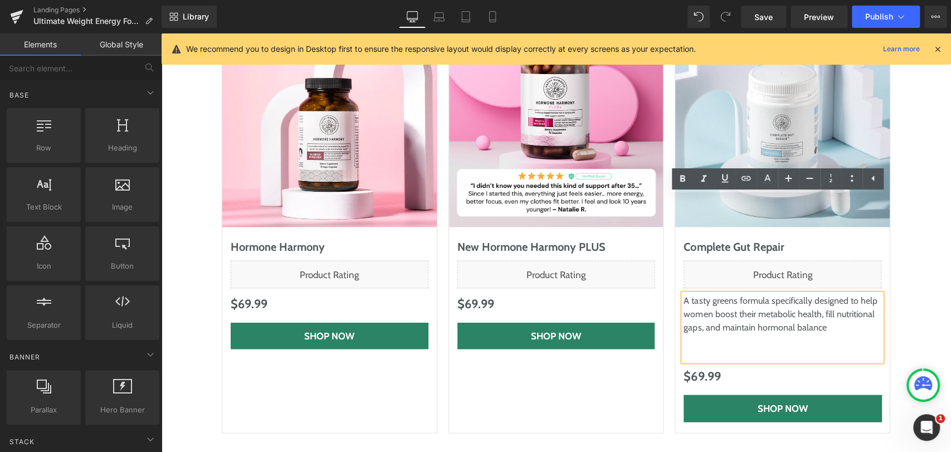
click at [802, 294] on p "A tasty greens formula specifically designed to help women boost their metaboli…" at bounding box center [782, 314] width 198 height 40
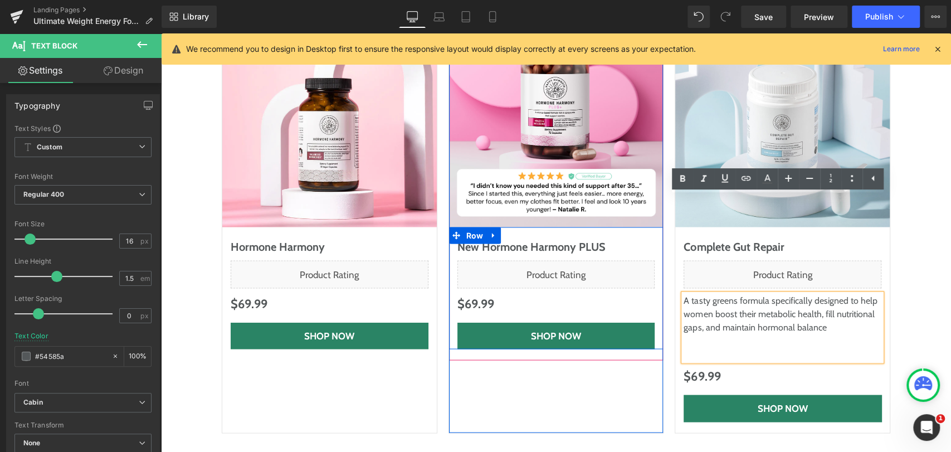
click at [577, 294] on div "$0 $69.99" at bounding box center [556, 304] width 198 height 20
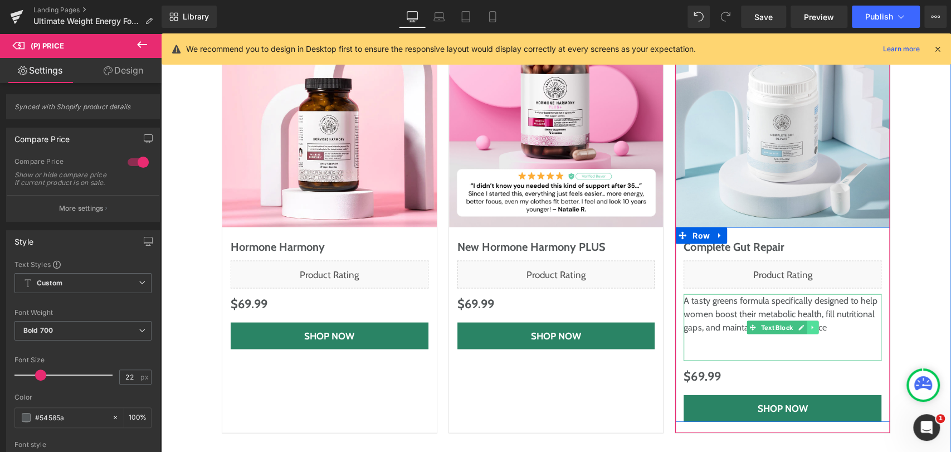
click at [809, 324] on icon at bounding box center [812, 327] width 6 height 7
click at [815, 324] on icon at bounding box center [818, 327] width 6 height 7
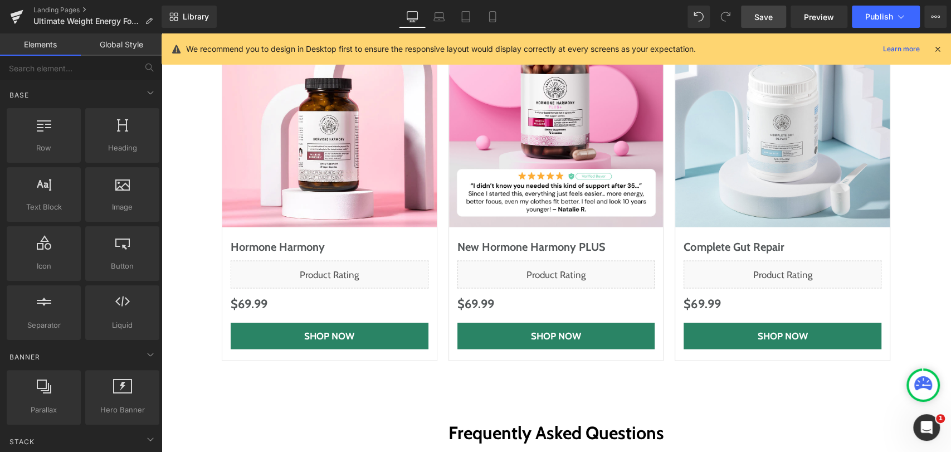
drag, startPoint x: 745, startPoint y: 16, endPoint x: 268, endPoint y: 178, distance: 503.3
click at [745, 16] on link "Save" at bounding box center [763, 17] width 45 height 22
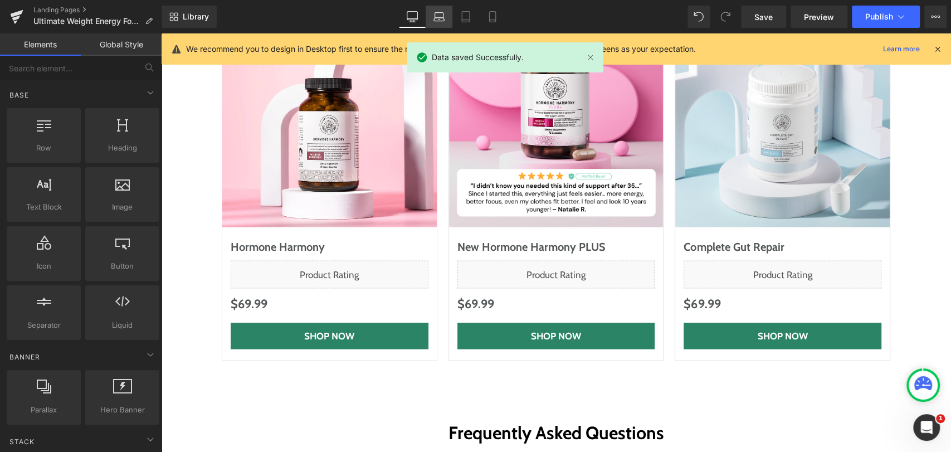
click at [442, 22] on icon at bounding box center [438, 16] width 11 height 11
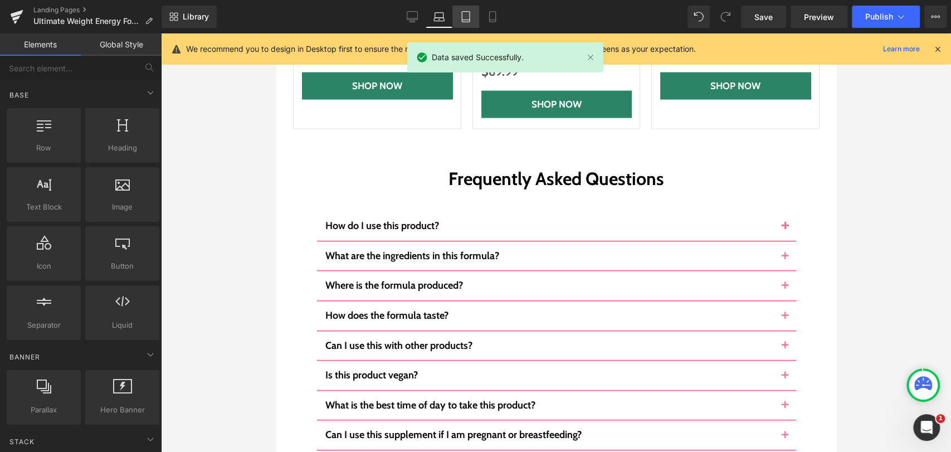
scroll to position [4635, 0]
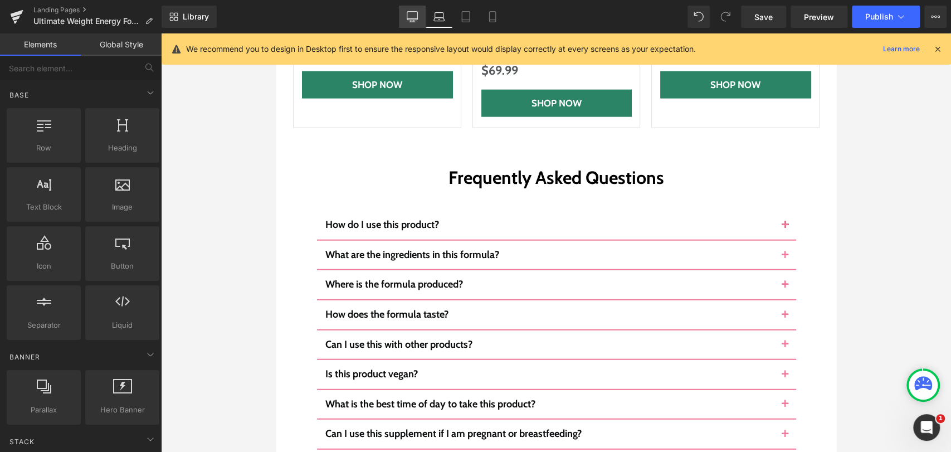
click at [412, 18] on icon at bounding box center [412, 18] width 11 height 0
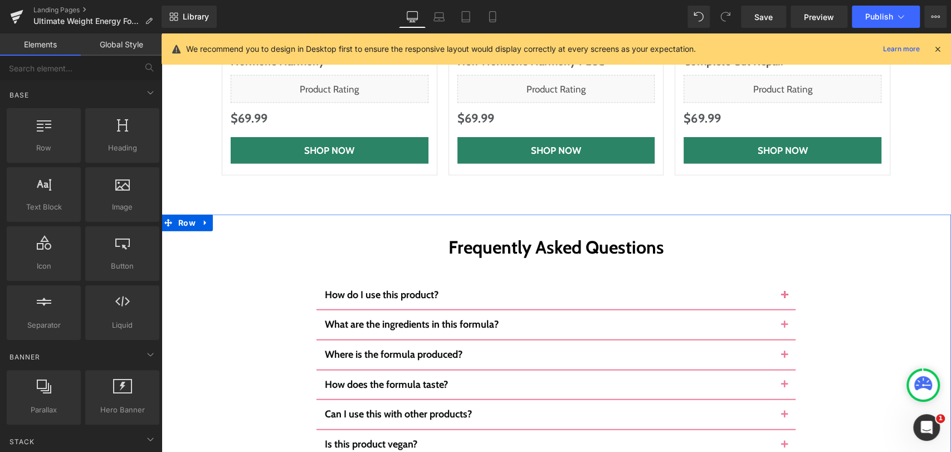
scroll to position [4428, 0]
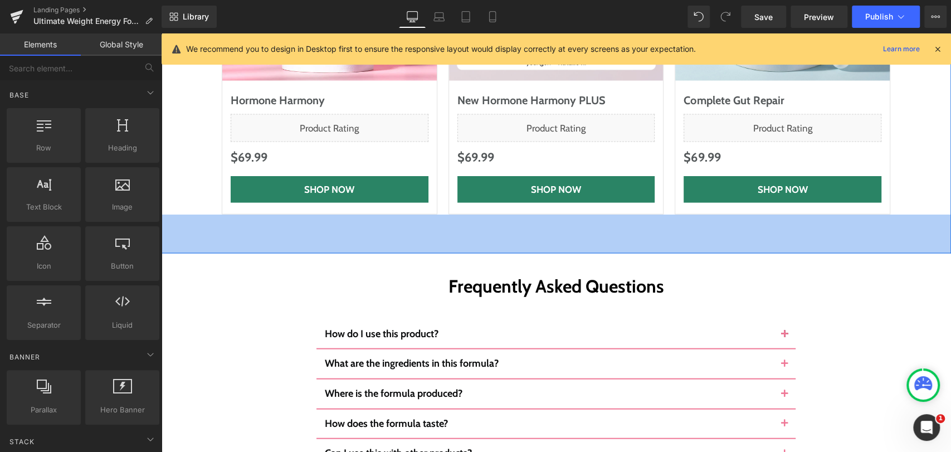
click at [268, 156] on div "For Even Faster, Deeper Results, Pair It With… Heading Row Sale Off (P) Image H…" at bounding box center [556, 8] width 790 height 492
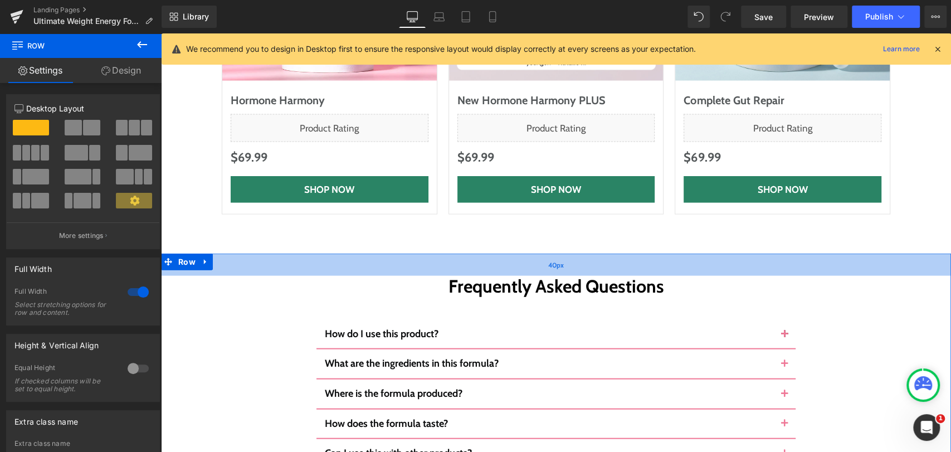
click at [270, 253] on div "40px" at bounding box center [556, 264] width 790 height 22
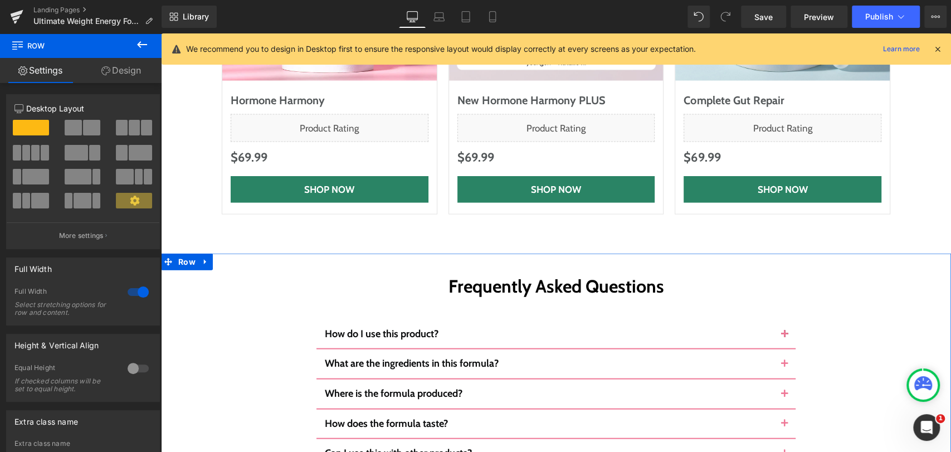
click at [140, 67] on link "Design" at bounding box center [121, 70] width 81 height 25
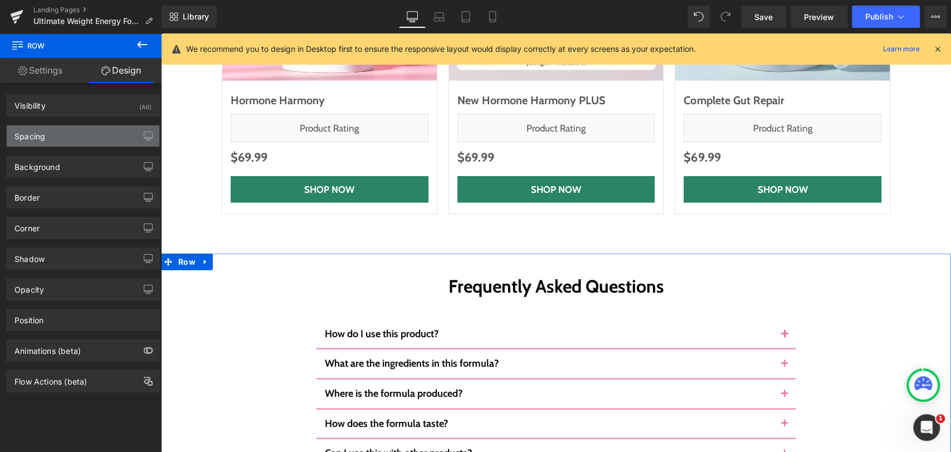
click at [35, 139] on div "Spacing" at bounding box center [29, 133] width 31 height 16
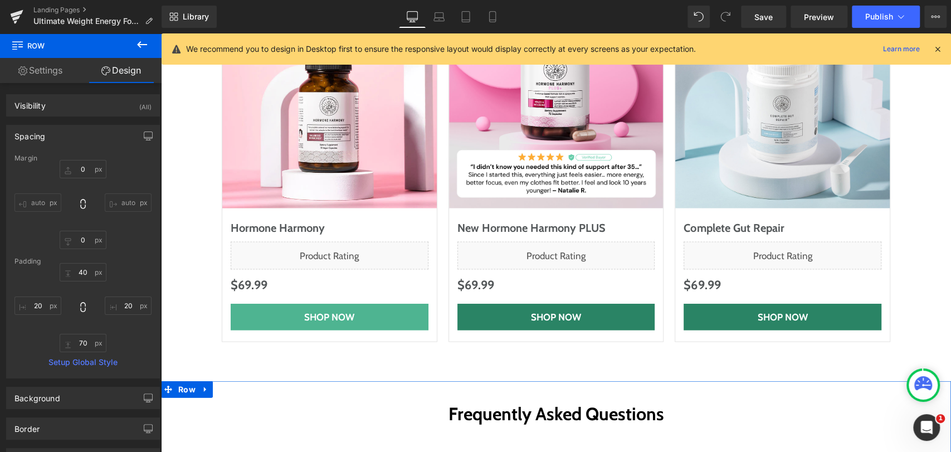
scroll to position [4242, 0]
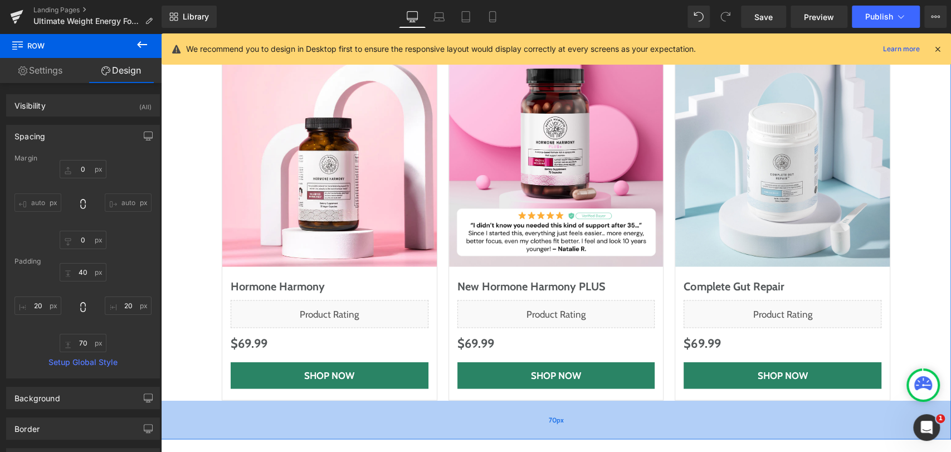
click at [180, 400] on div "70px" at bounding box center [556, 419] width 790 height 39
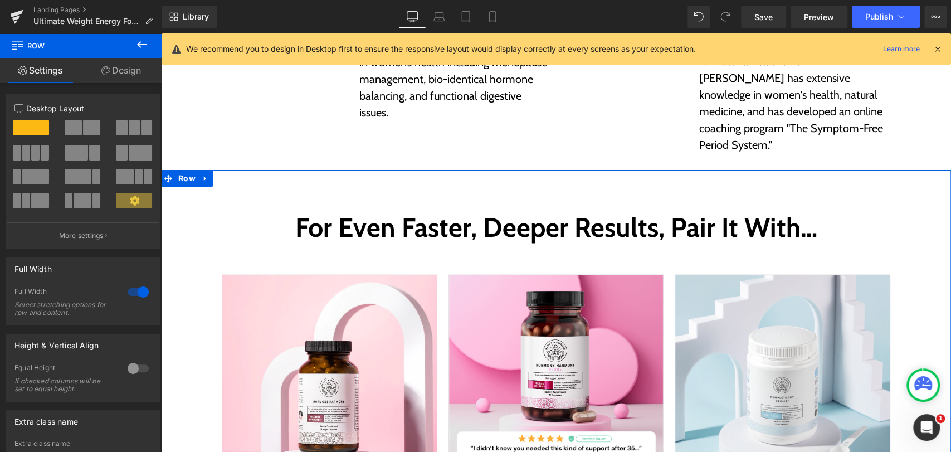
scroll to position [3933, 0]
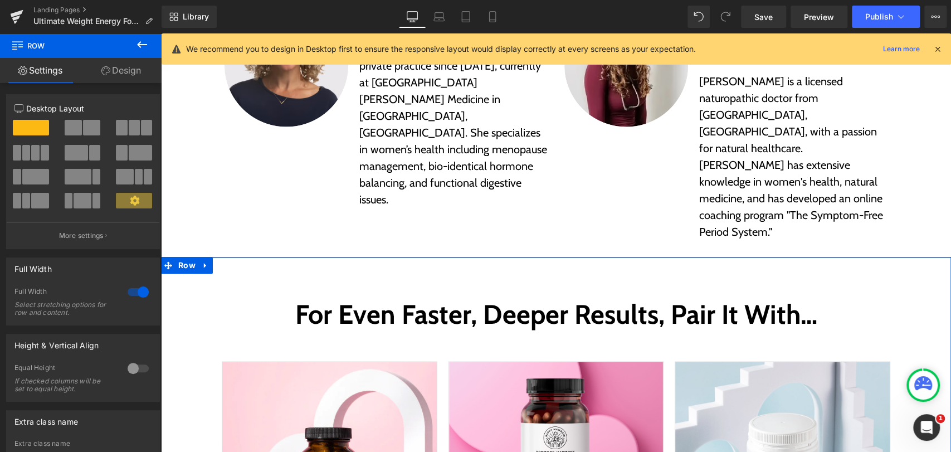
click at [115, 74] on link "Design" at bounding box center [121, 70] width 81 height 25
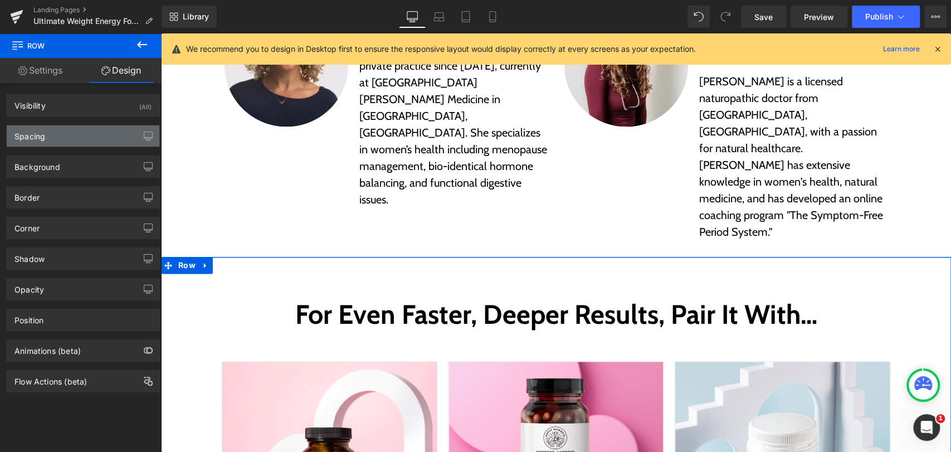
click at [36, 138] on div "Spacing" at bounding box center [29, 133] width 31 height 16
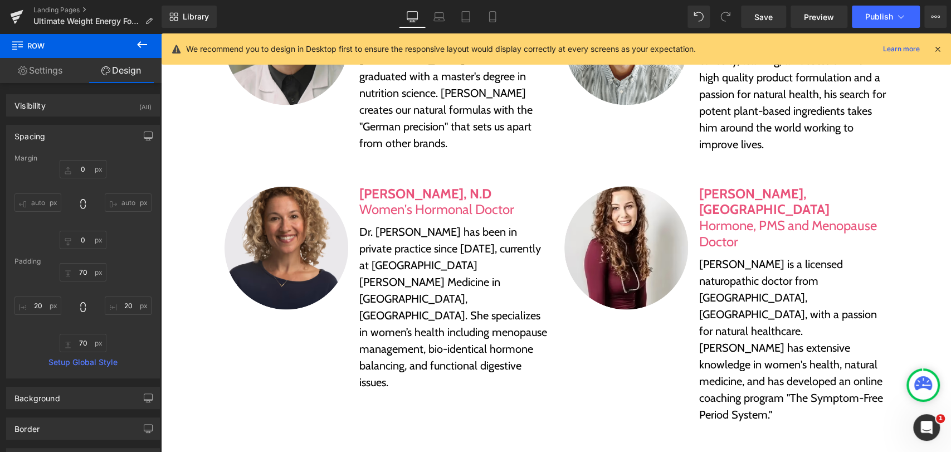
scroll to position [3747, 0]
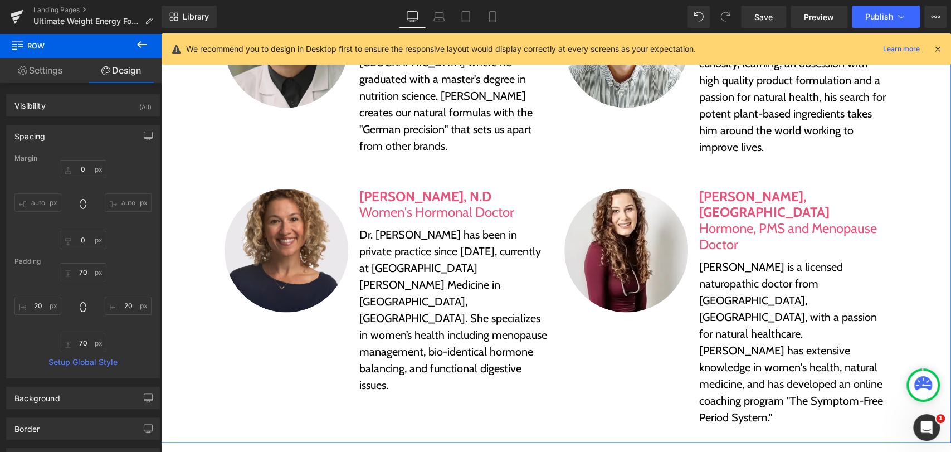
click at [188, 335] on div "Formulated By A Nutritional Scientist And Verified By A Board Of Doctors, Dieti…" at bounding box center [556, 80] width 790 height 725
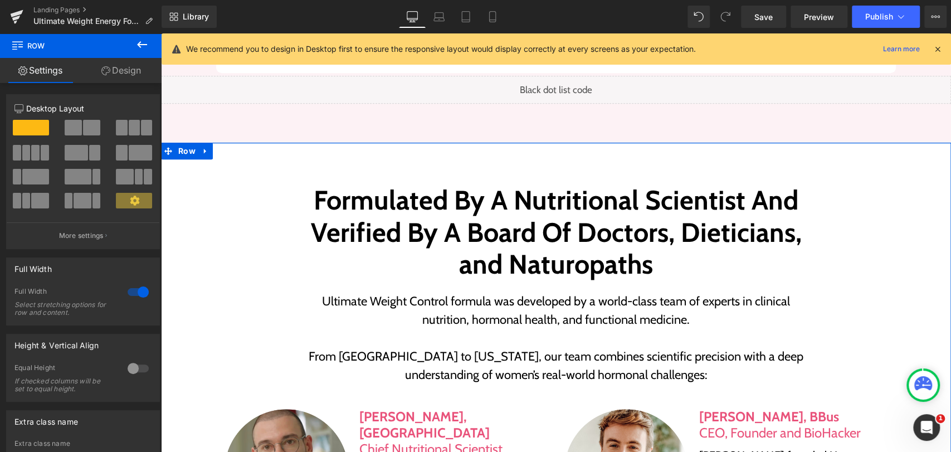
scroll to position [3314, 0]
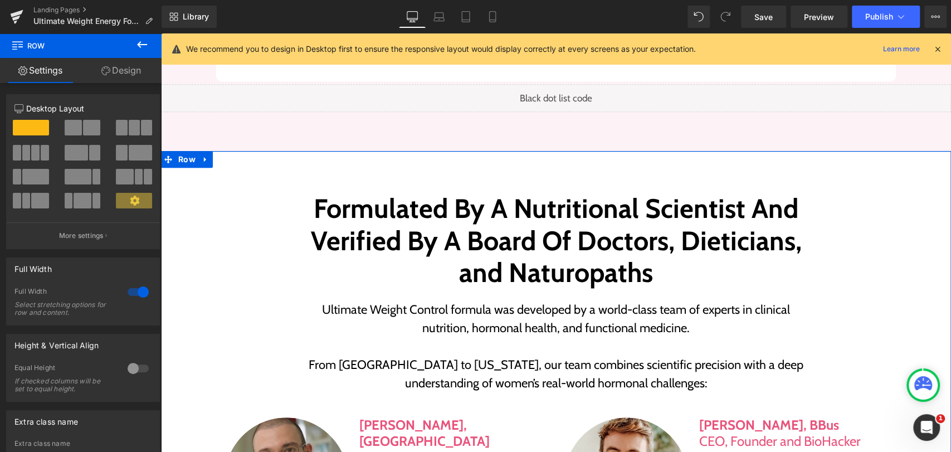
click at [122, 76] on link "Design" at bounding box center [121, 70] width 81 height 25
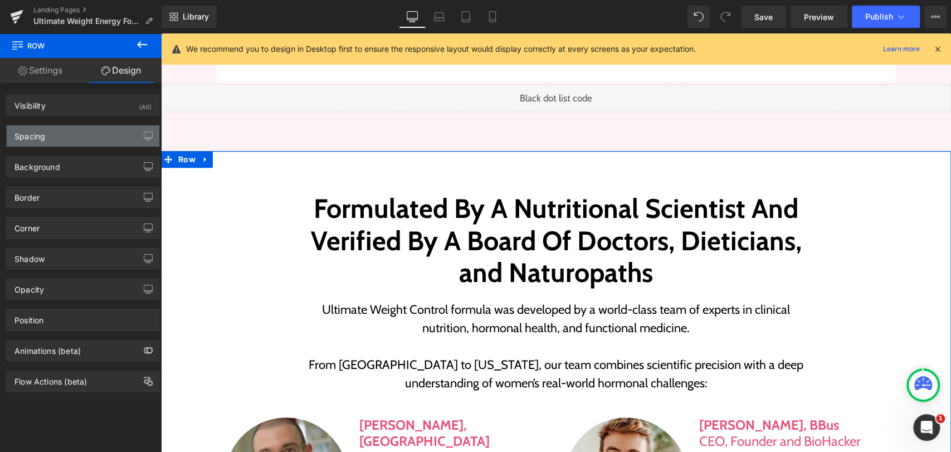
click at [40, 140] on div "Spacing" at bounding box center [29, 133] width 31 height 16
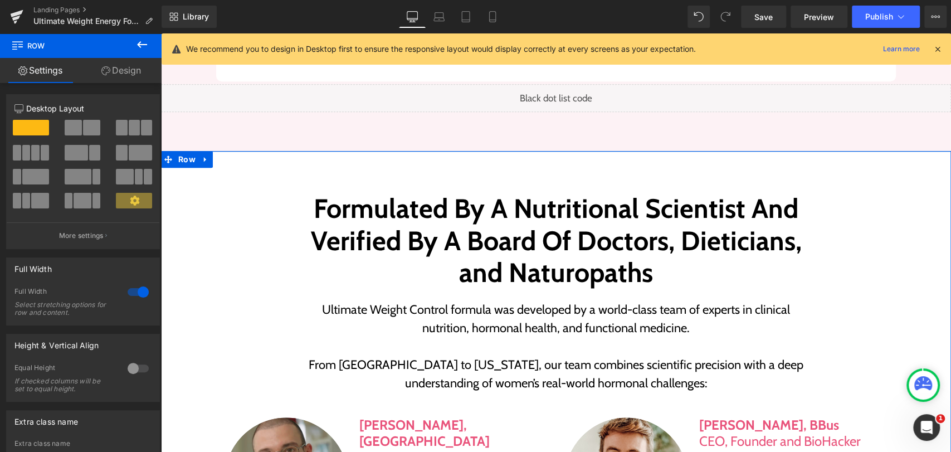
click at [117, 76] on link "Design" at bounding box center [121, 70] width 81 height 25
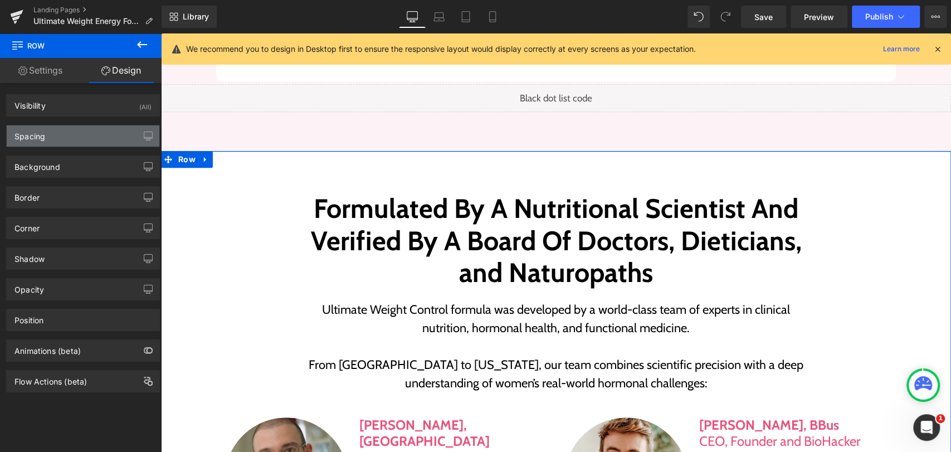
click at [32, 138] on div "Spacing" at bounding box center [29, 133] width 31 height 16
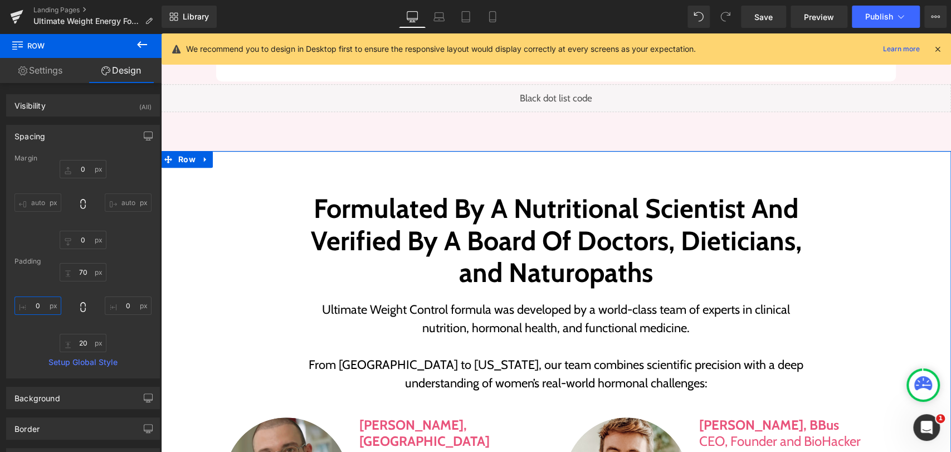
click at [34, 308] on input "0" at bounding box center [37, 305] width 47 height 18
type input "20"
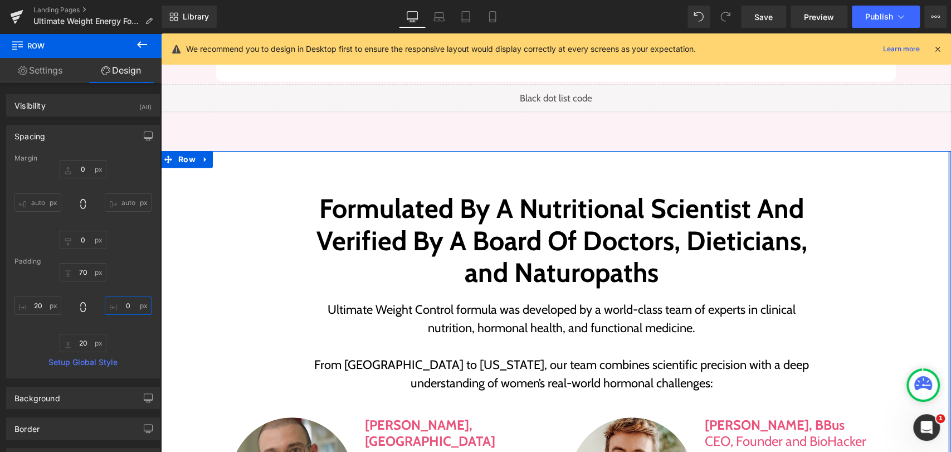
click at [127, 307] on input "0" at bounding box center [128, 305] width 47 height 18
type input "20"
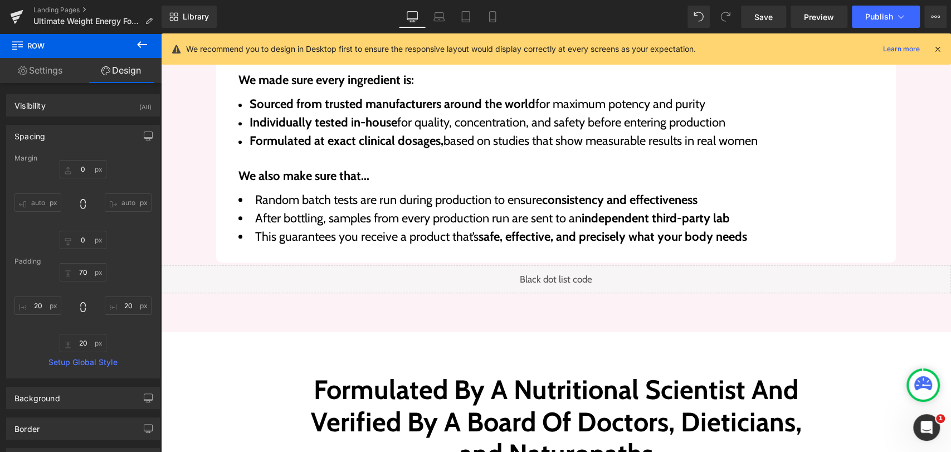
scroll to position [3128, 0]
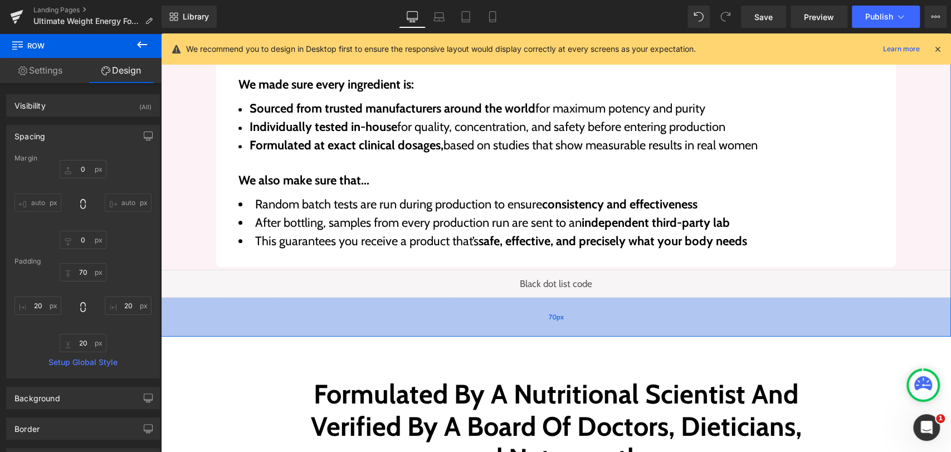
click at [223, 306] on div "70px" at bounding box center [556, 316] width 790 height 39
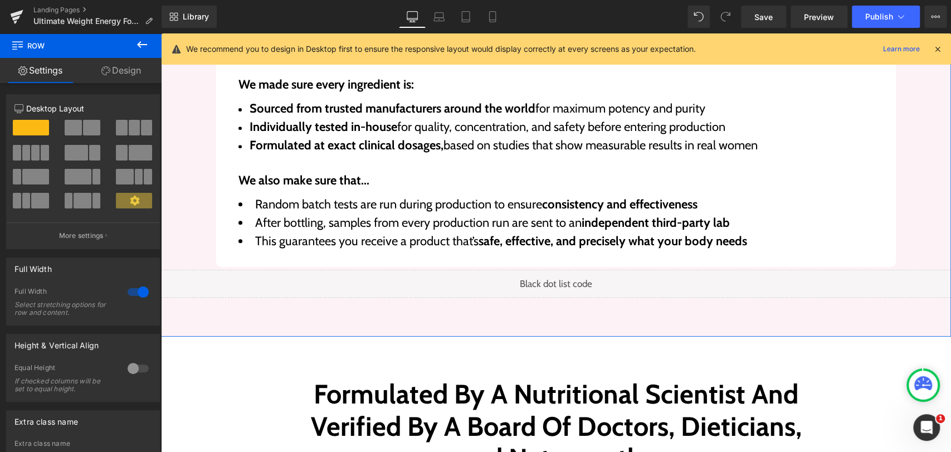
click at [117, 81] on link "Design" at bounding box center [121, 70] width 81 height 25
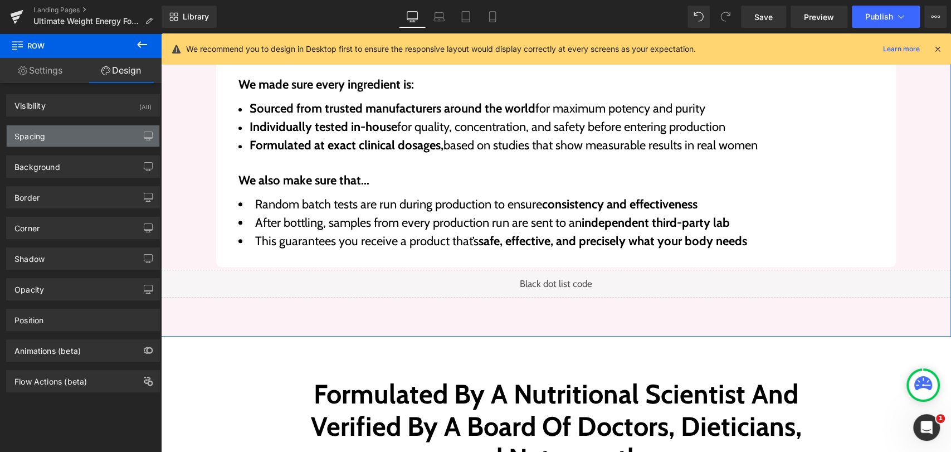
click at [27, 135] on div "Spacing" at bounding box center [29, 133] width 31 height 16
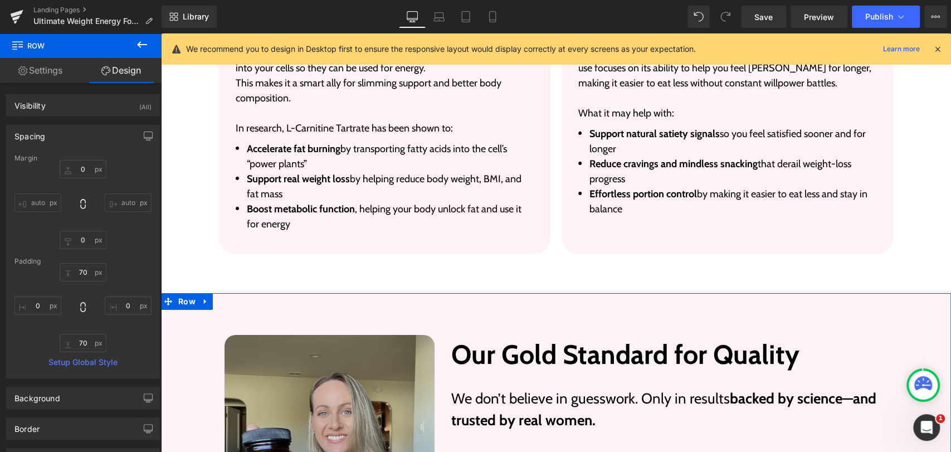
scroll to position [2571, 0]
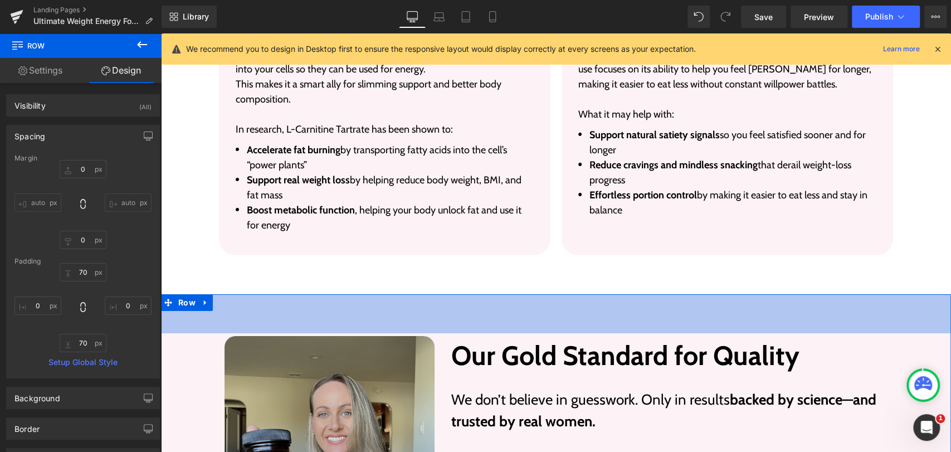
click at [290, 294] on div "70px" at bounding box center [556, 313] width 790 height 39
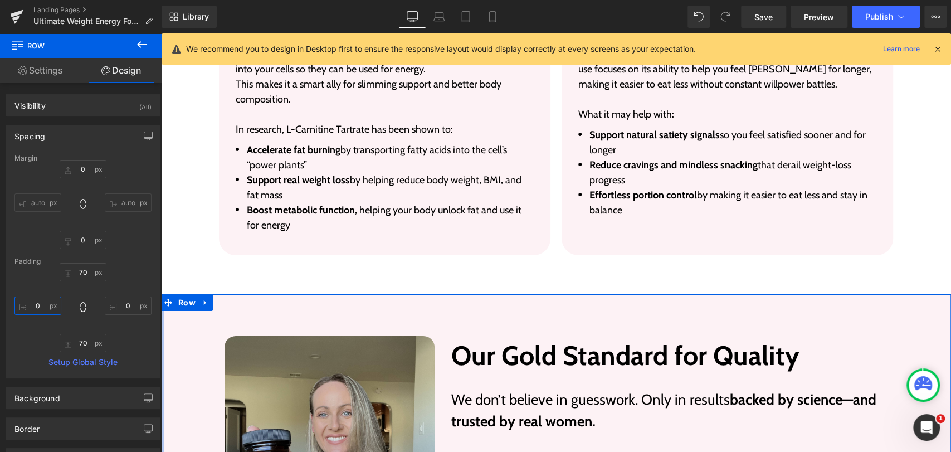
click at [42, 305] on input "0" at bounding box center [37, 305] width 47 height 18
type input "20"
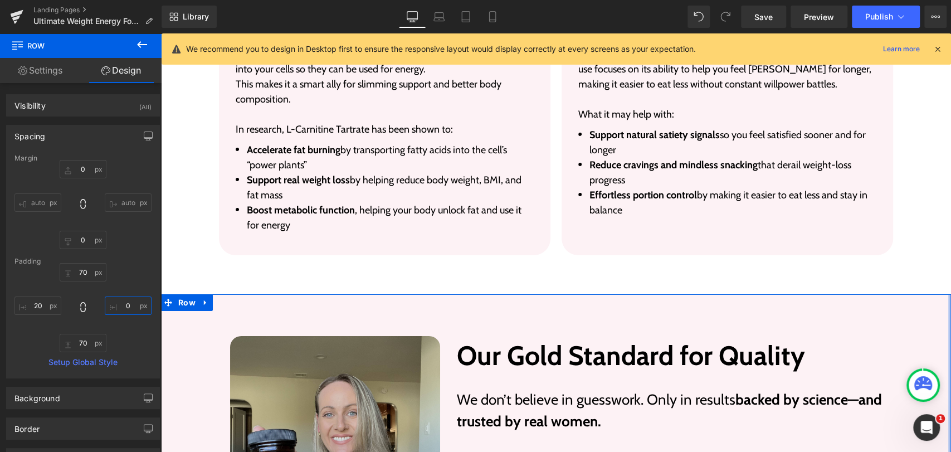
click at [126, 305] on input "0" at bounding box center [128, 305] width 47 height 18
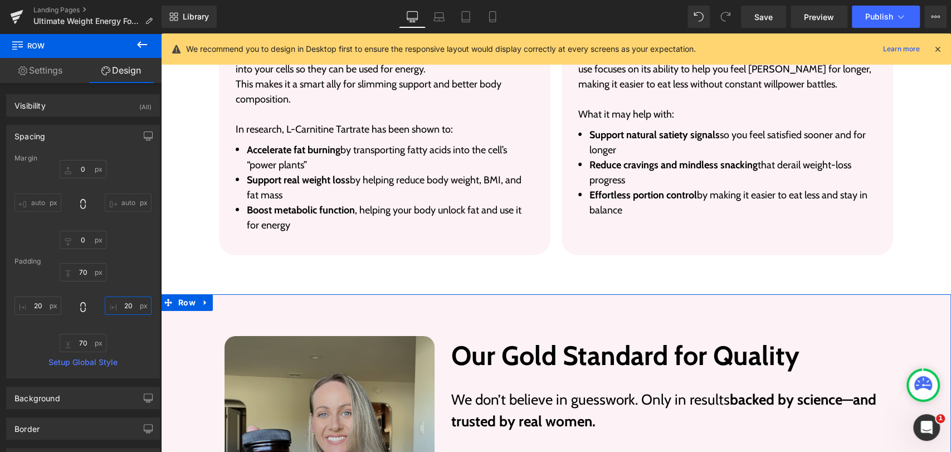
type input "20"
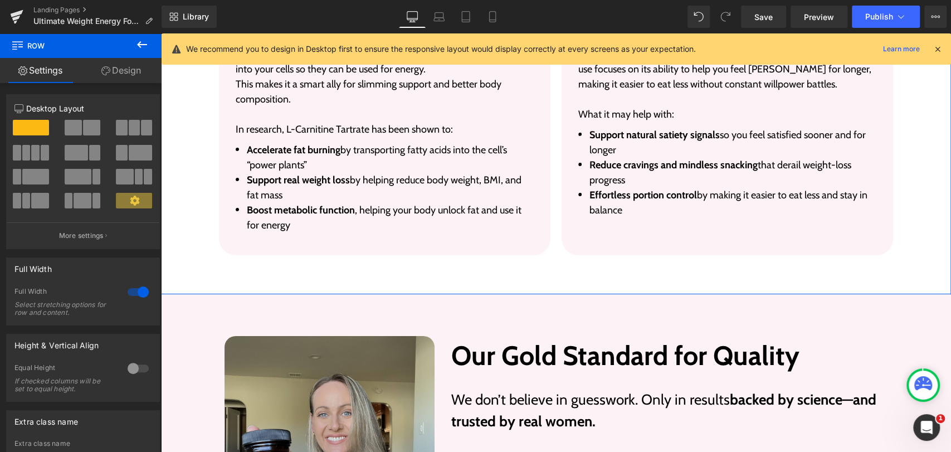
click at [120, 74] on link "Design" at bounding box center [121, 70] width 81 height 25
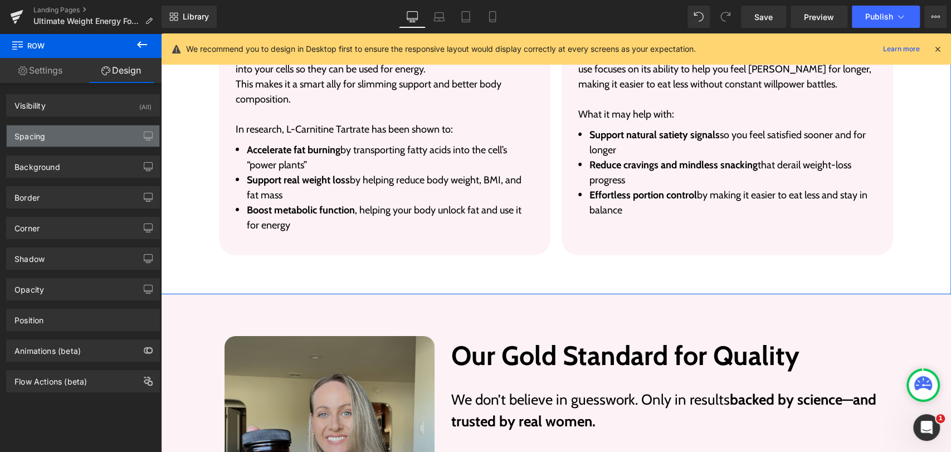
click at [27, 132] on div "Spacing" at bounding box center [29, 133] width 31 height 16
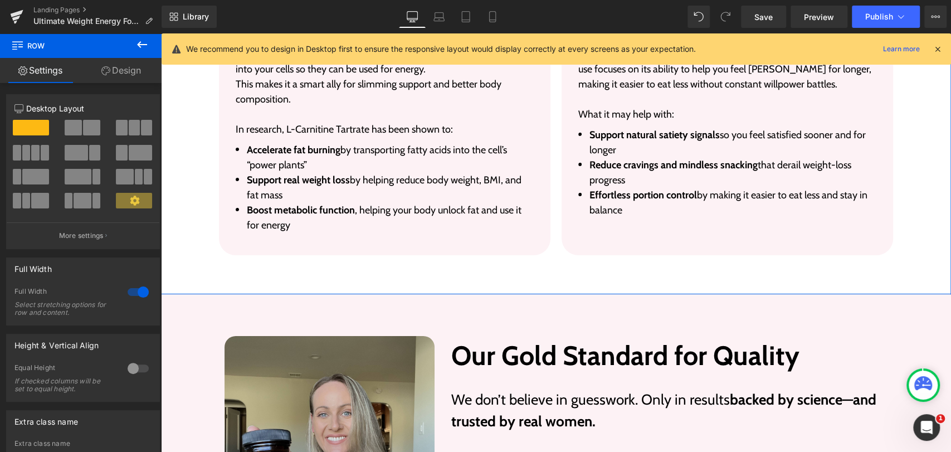
click at [124, 77] on link "Design" at bounding box center [121, 70] width 81 height 25
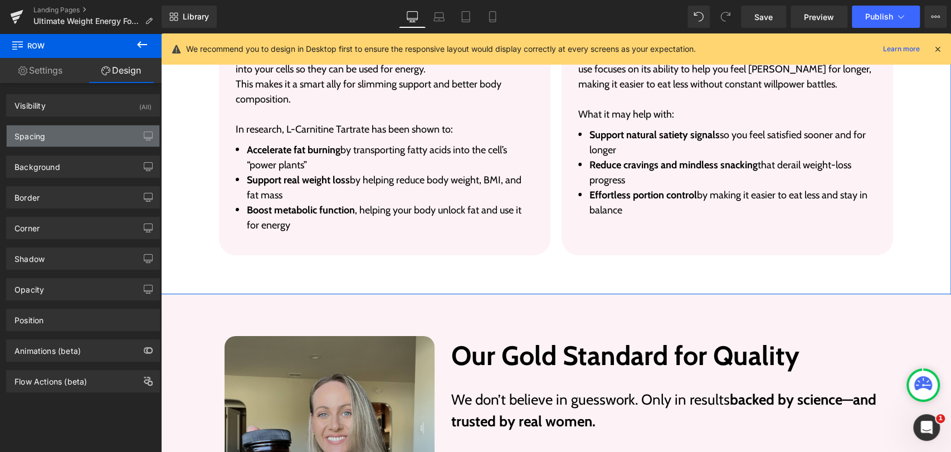
click at [28, 139] on div "Spacing" at bounding box center [29, 133] width 31 height 16
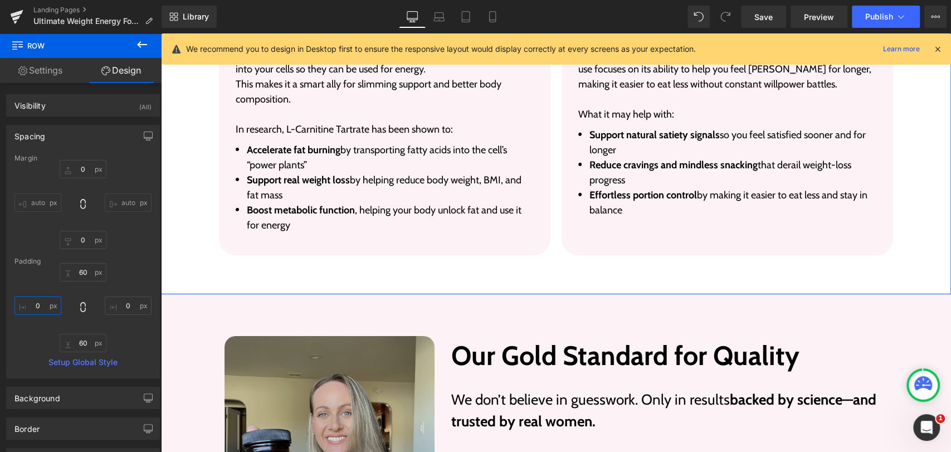
click at [42, 309] on input "text" at bounding box center [37, 305] width 47 height 18
type input "20"
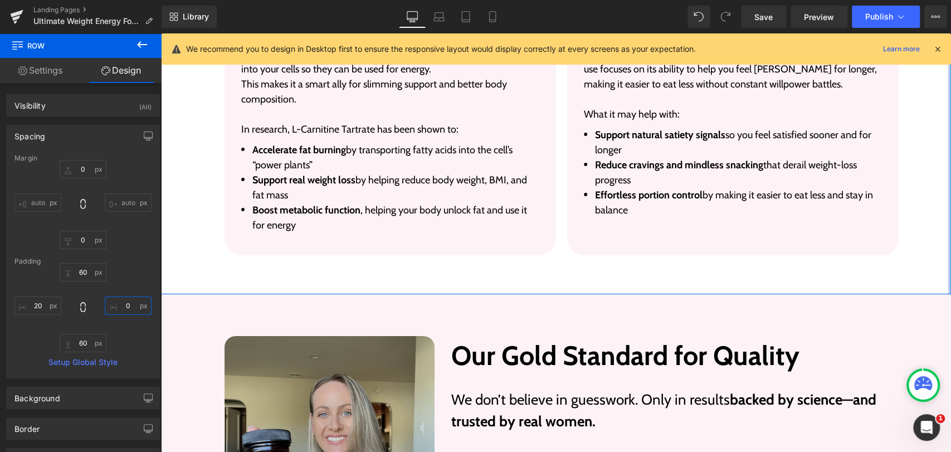
click at [130, 305] on input "text" at bounding box center [128, 305] width 47 height 18
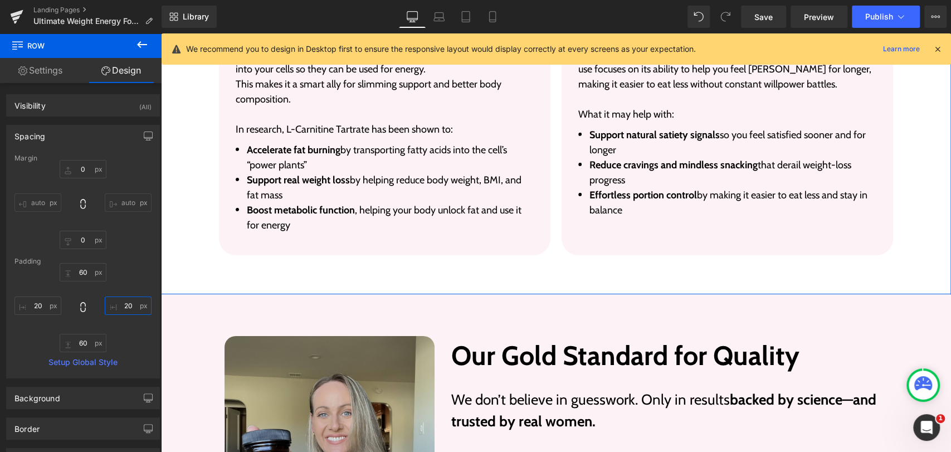
type input "20"
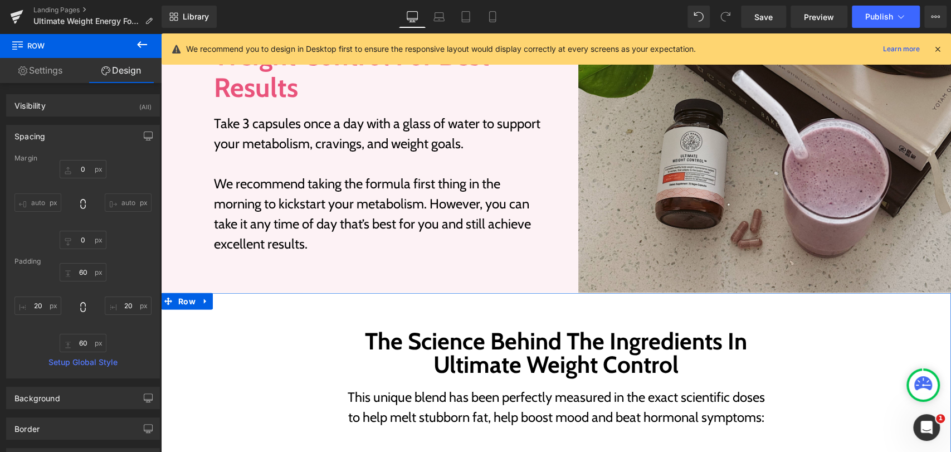
scroll to position [1333, 0]
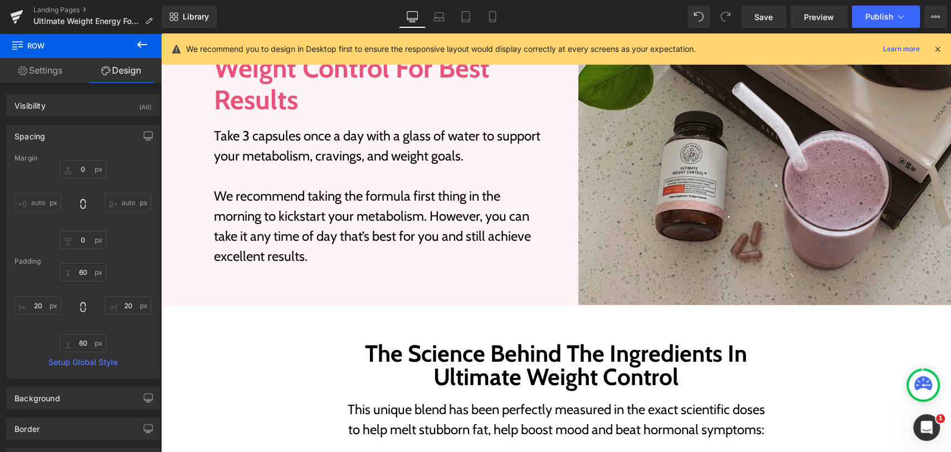
click at [191, 244] on div "Image How to Take Ultimate Weight Control For Best Results Heading Take 3 capsu…" at bounding box center [556, 143] width 790 height 324
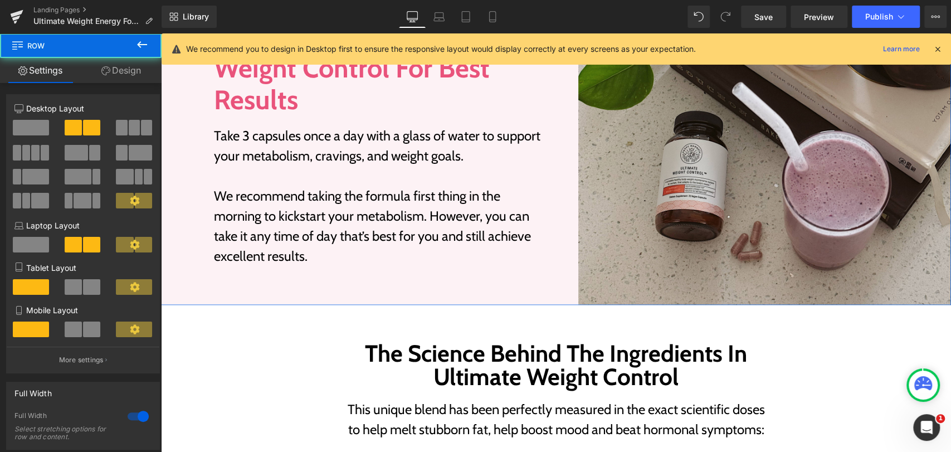
click at [116, 78] on link "Design" at bounding box center [121, 70] width 81 height 25
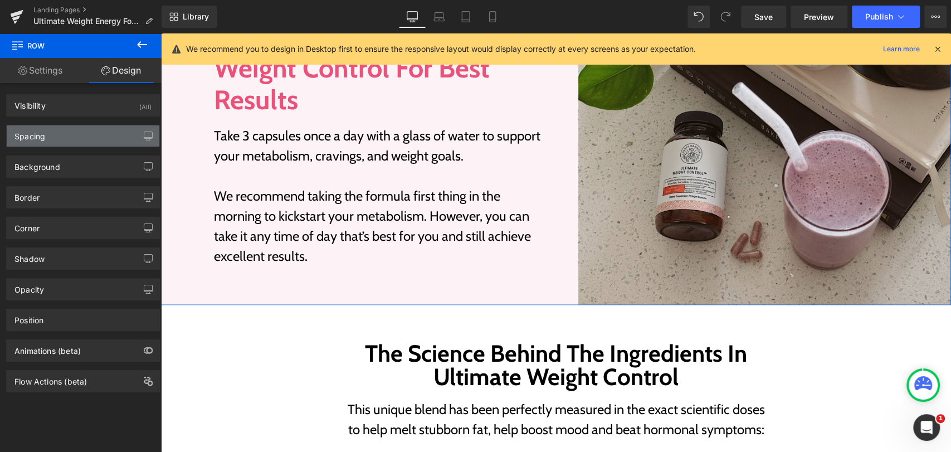
click at [54, 135] on div "Spacing" at bounding box center [83, 135] width 153 height 21
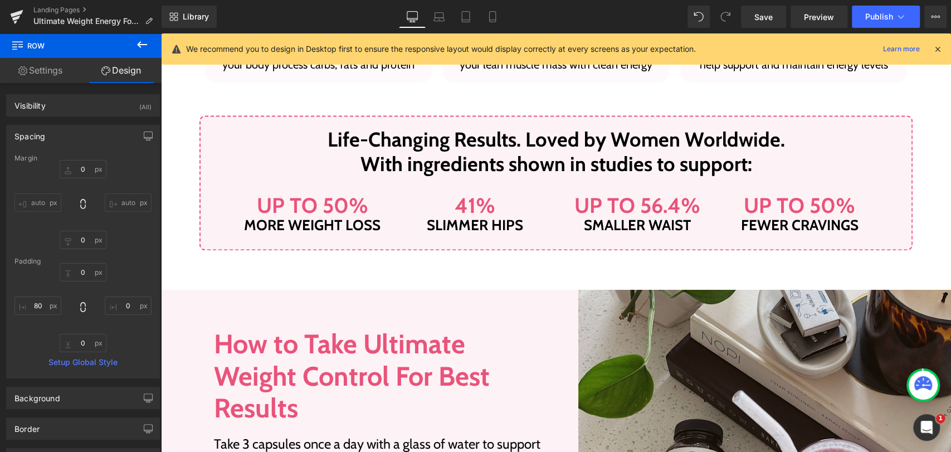
scroll to position [1024, 0]
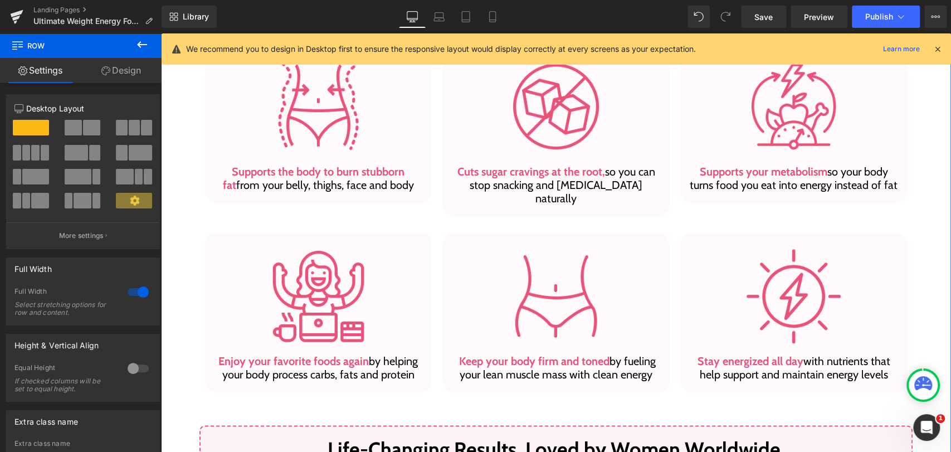
scroll to position [714, 0]
click at [106, 78] on link "Design" at bounding box center [121, 70] width 81 height 25
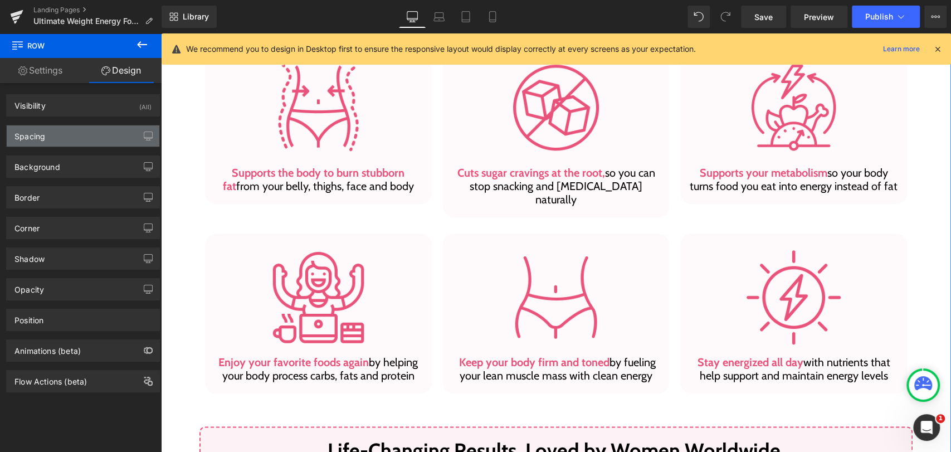
click at [50, 140] on div "Spacing" at bounding box center [83, 135] width 153 height 21
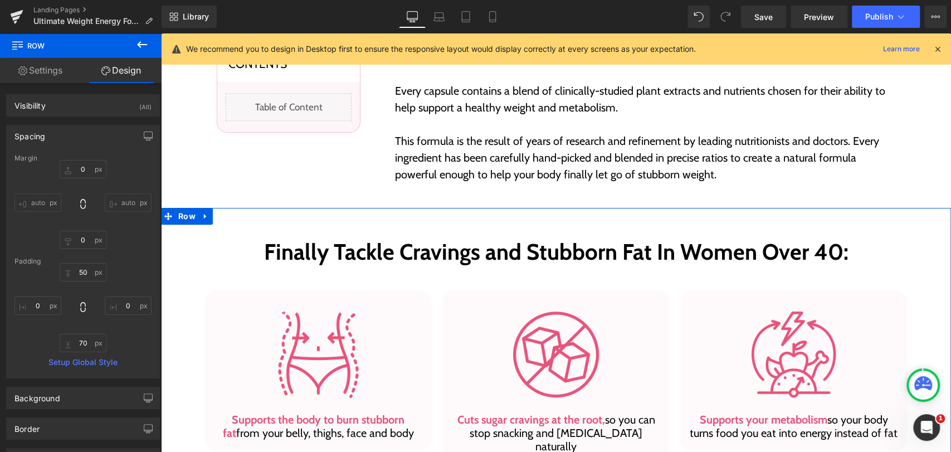
scroll to position [467, 0]
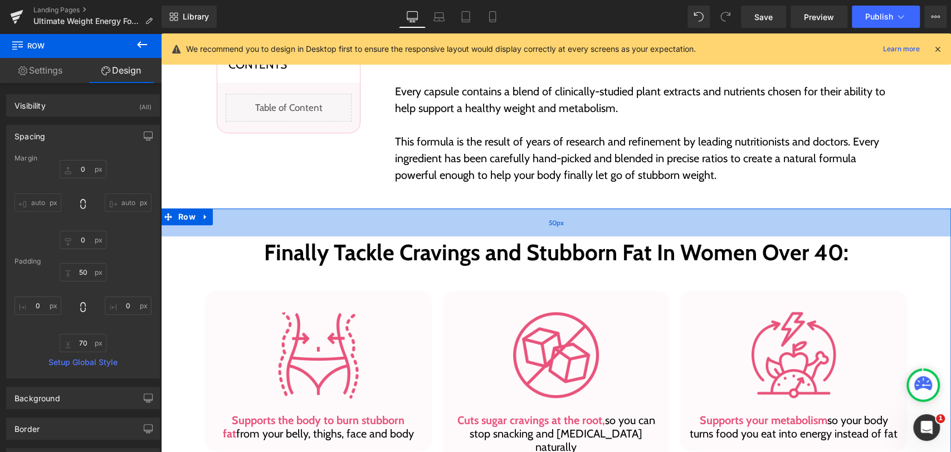
click at [240, 226] on div "50px" at bounding box center [556, 222] width 790 height 28
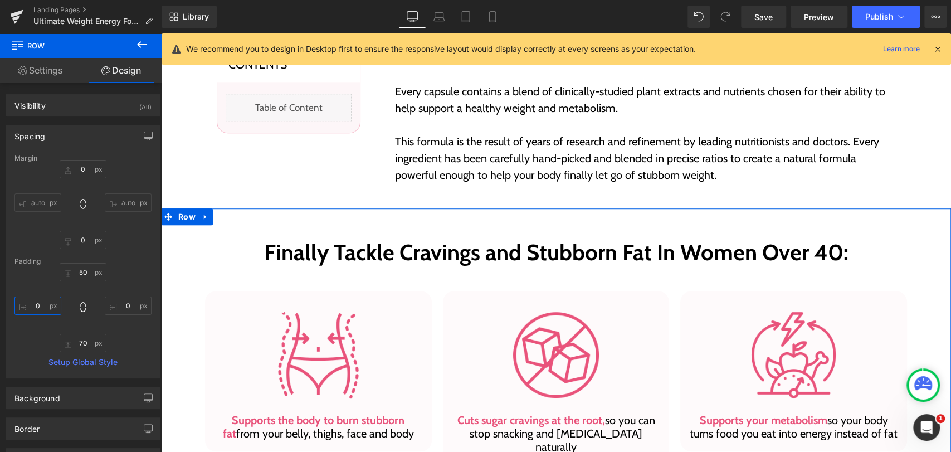
click at [37, 308] on input "0" at bounding box center [37, 305] width 47 height 18
type input "20"
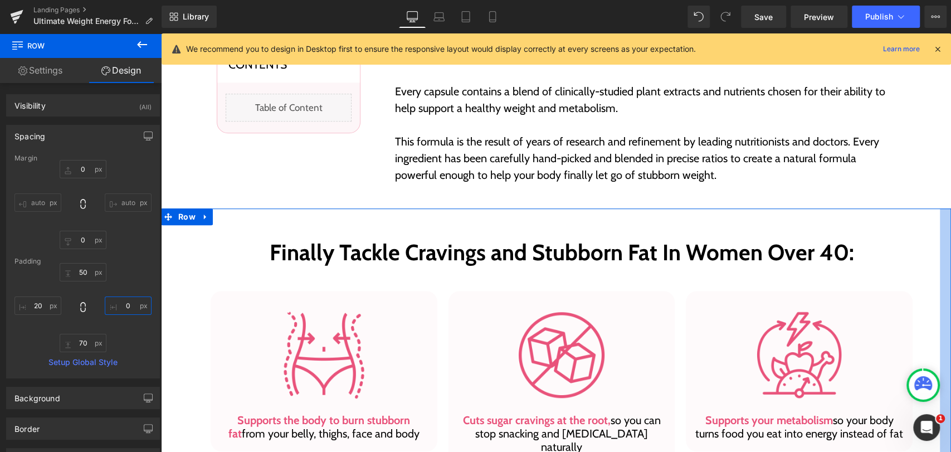
click at [118, 304] on input "0" at bounding box center [128, 305] width 47 height 18
type input "20"
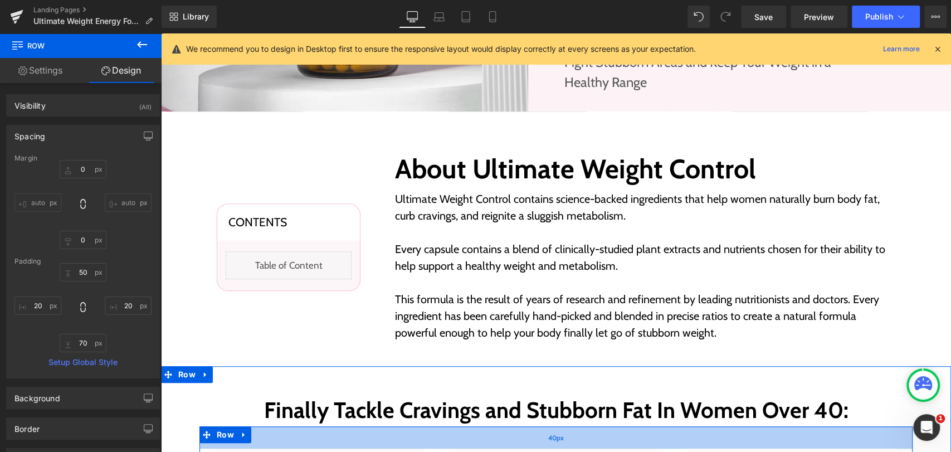
scroll to position [281, 0]
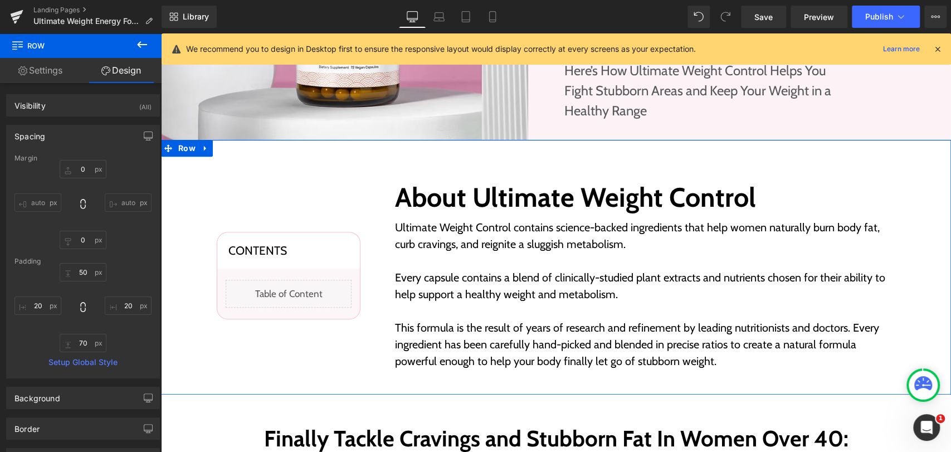
click at [189, 175] on div "Contents Heading Liquid Row Row About Ultimate Weight Control Heading Ultimate …" at bounding box center [556, 267] width 790 height 255
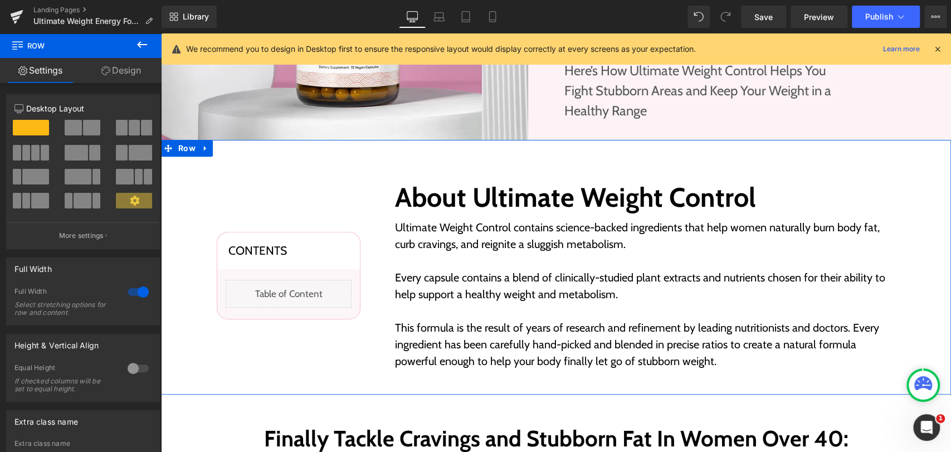
click at [117, 68] on link "Design" at bounding box center [121, 70] width 81 height 25
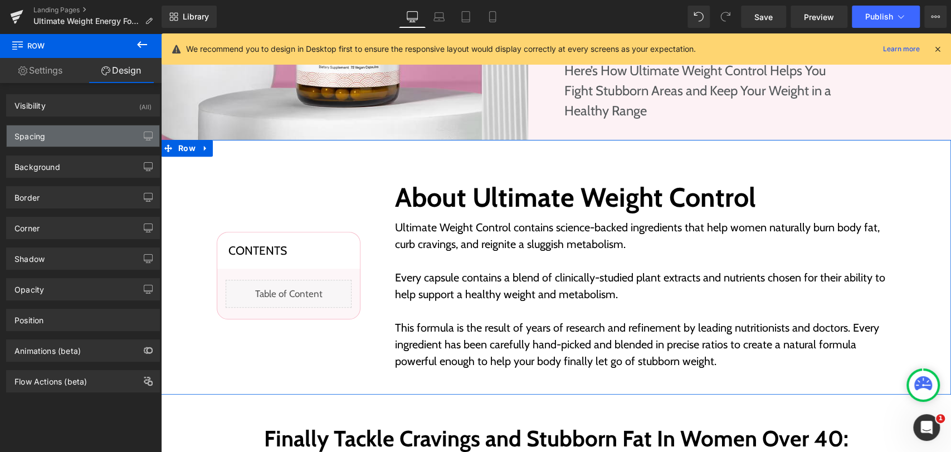
click at [47, 138] on div "Spacing" at bounding box center [83, 135] width 153 height 21
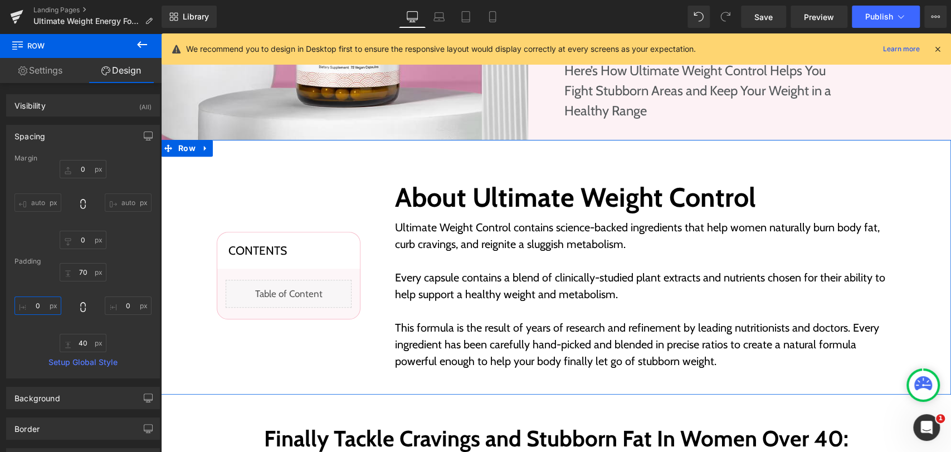
click at [40, 304] on input "0" at bounding box center [37, 305] width 47 height 18
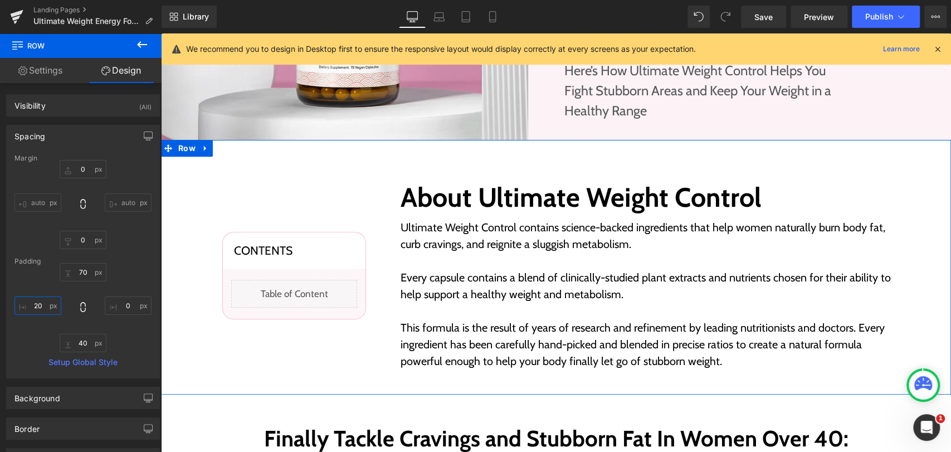
type input "20"
click at [125, 305] on input "0" at bounding box center [128, 305] width 47 height 18
type input "20"
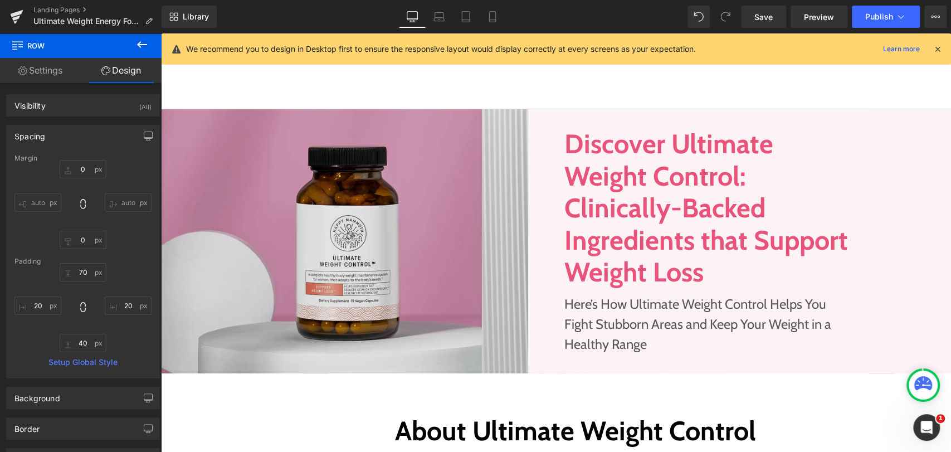
scroll to position [0, 0]
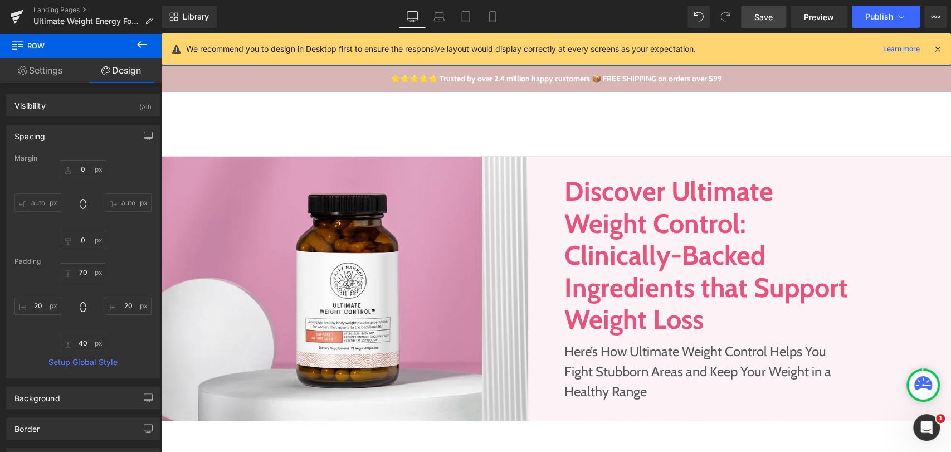
click at [761, 15] on span "Save" at bounding box center [763, 17] width 18 height 12
click at [443, 13] on icon at bounding box center [438, 15] width 8 height 5
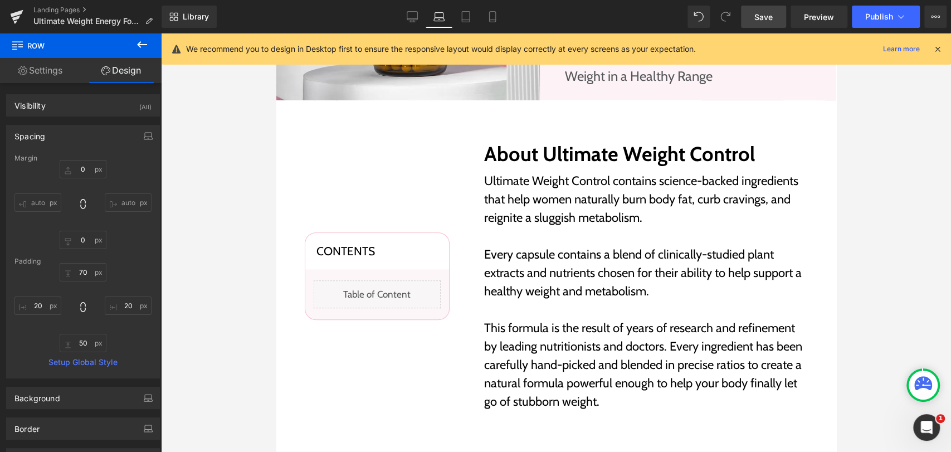
scroll to position [247, 0]
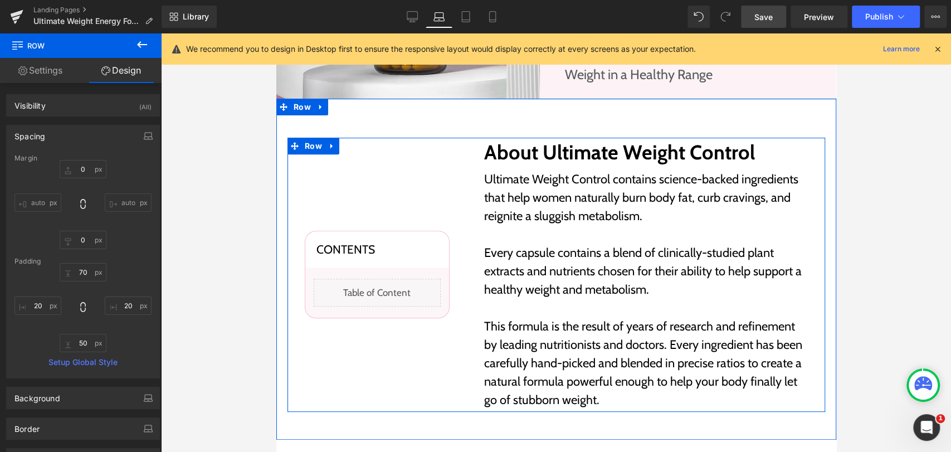
click at [287, 221] on div "Contents Heading Liquid Row Row" at bounding box center [376, 274] width 179 height 268
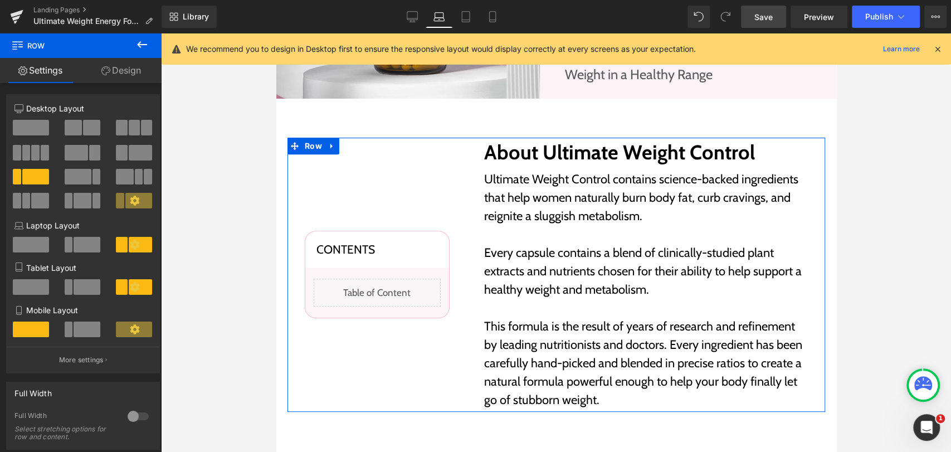
click at [116, 74] on link "Design" at bounding box center [121, 70] width 81 height 25
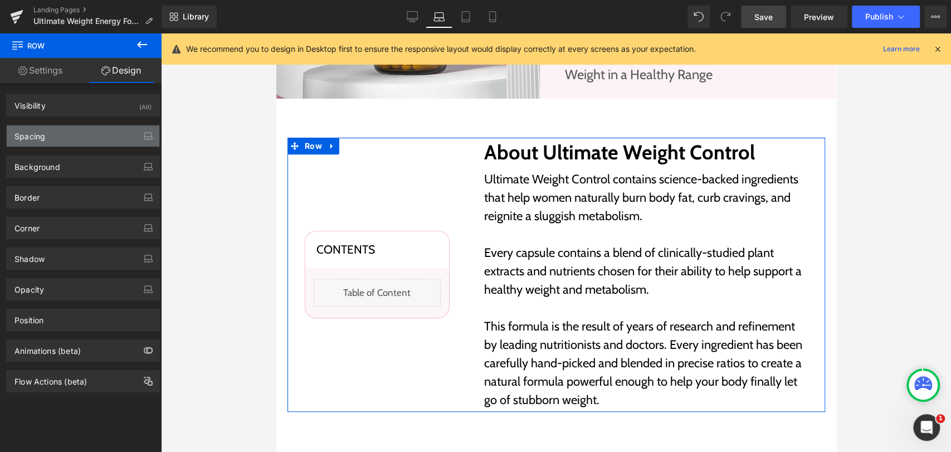
click at [71, 136] on div "Spacing" at bounding box center [83, 135] width 153 height 21
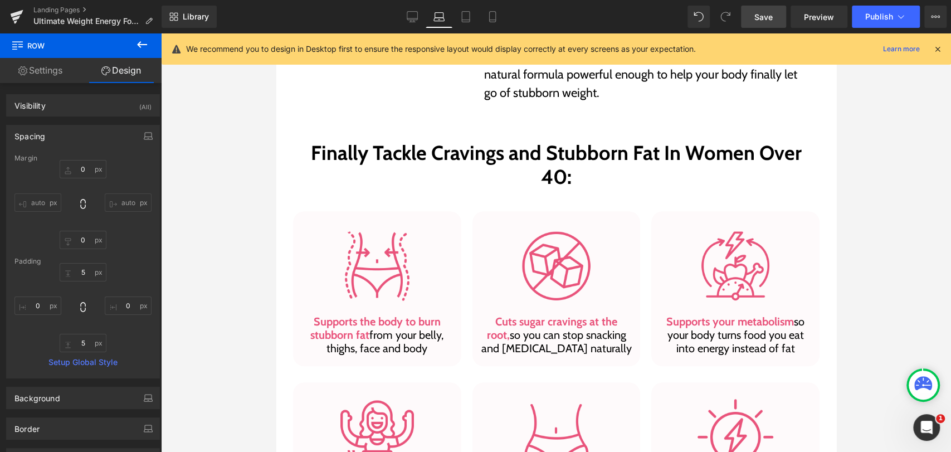
scroll to position [557, 0]
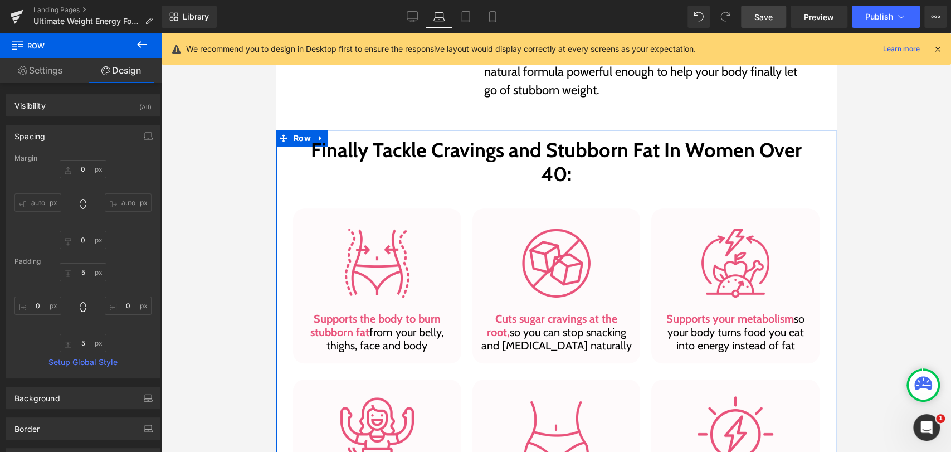
click at [288, 147] on div "Finally Tackle Cravings and Stubborn Fat In Women Over 40: Heading Row Image Su…" at bounding box center [556, 445] width 538 height 620
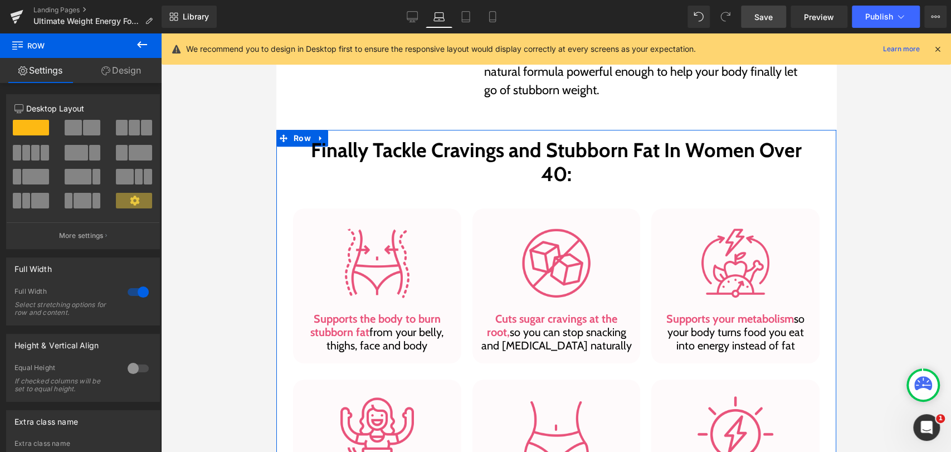
click at [120, 70] on link "Design" at bounding box center [121, 70] width 81 height 25
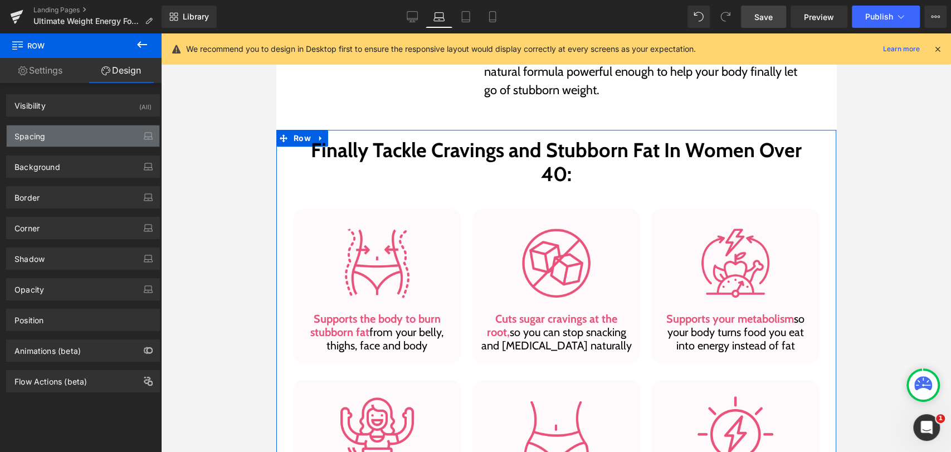
click at [40, 139] on div "Spacing" at bounding box center [29, 133] width 31 height 16
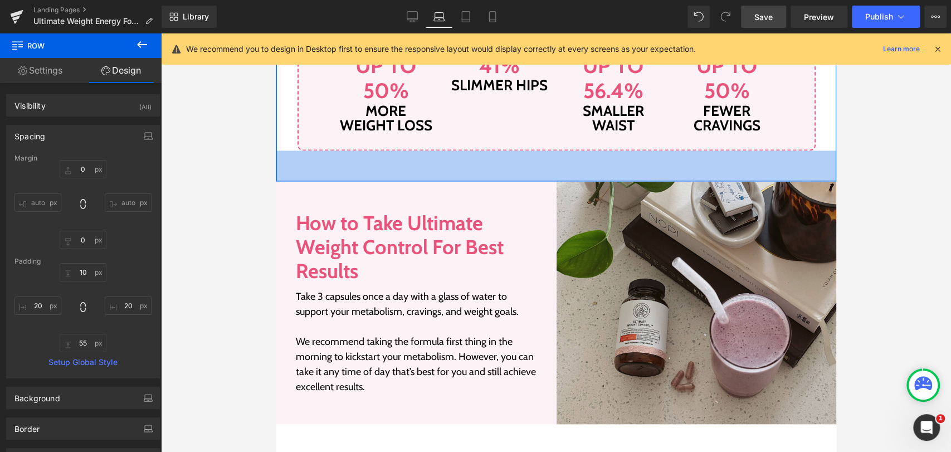
scroll to position [1176, 0]
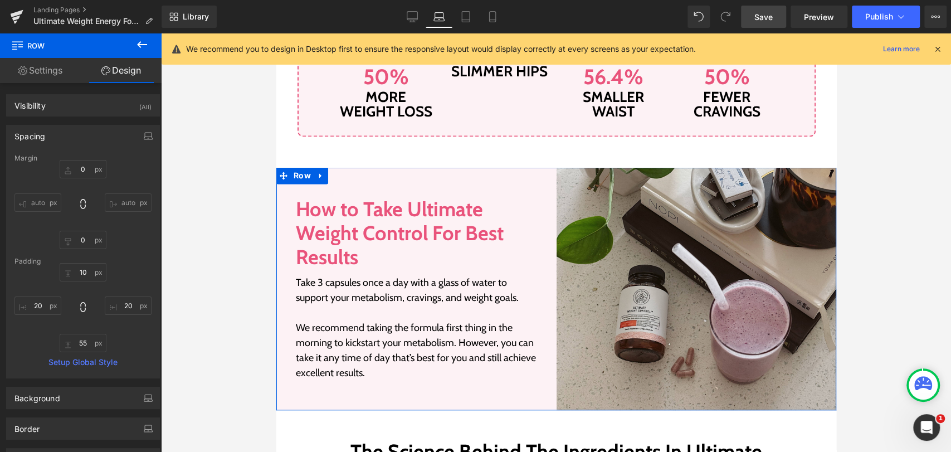
click at [295, 167] on div "Image How to Take Ultimate Weight Control For Best Results Heading Take 3 capsu…" at bounding box center [416, 288] width 280 height 243
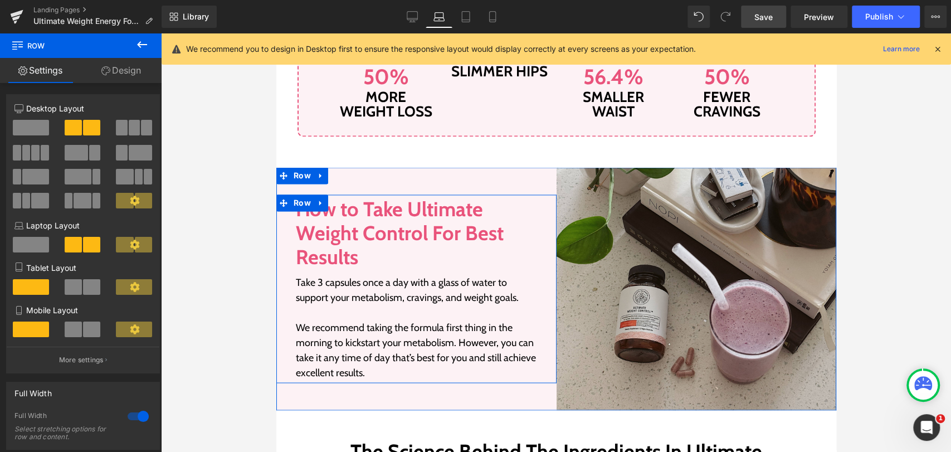
click at [287, 212] on div "How to Take Ultimate Weight Control For Best Results Heading Take 3 capsules on…" at bounding box center [416, 288] width 258 height 183
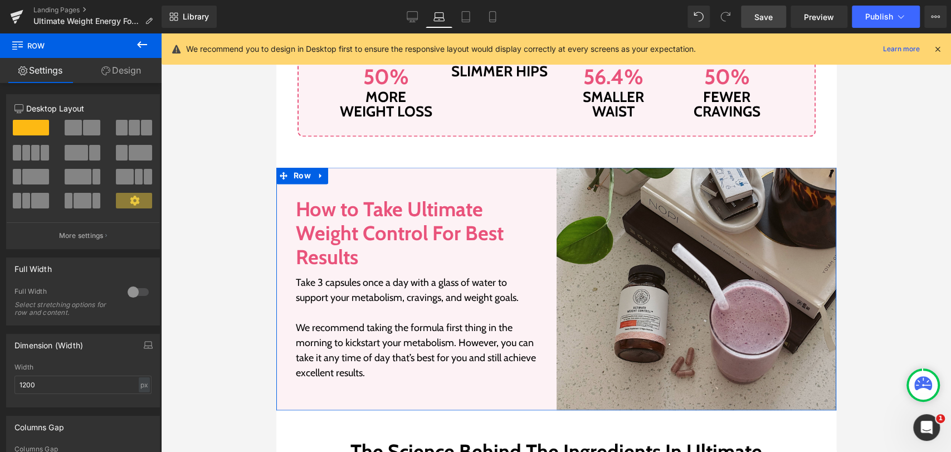
click at [467, 167] on div "Image How to Take Ultimate Weight Control For Best Results Heading Take 3 capsu…" at bounding box center [416, 288] width 280 height 243
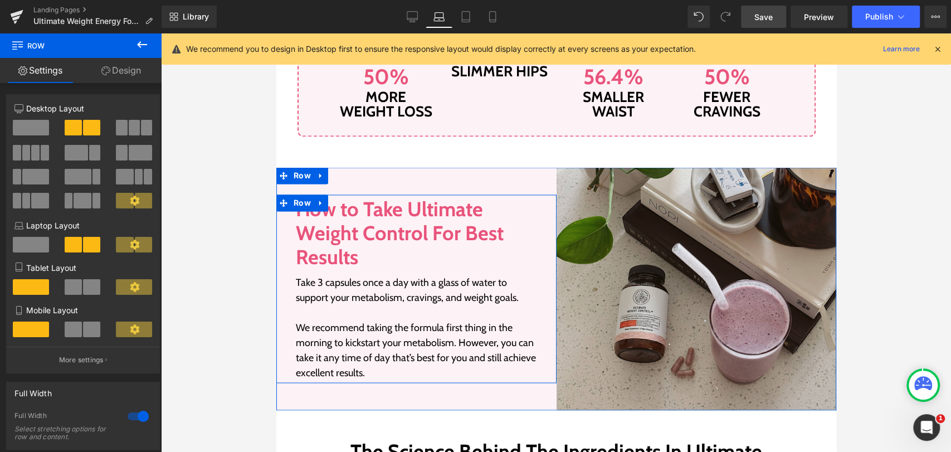
click at [511, 223] on h2 "How to Take Ultimate Weight Control For Best Results" at bounding box center [415, 233] width 241 height 72
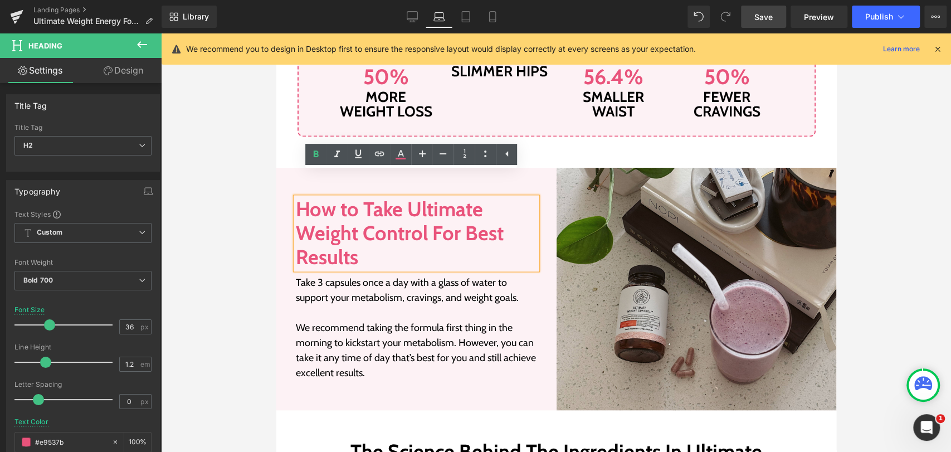
click at [540, 216] on div "How to Take Ultimate Weight Control For Best Results Heading Take 3 capsules on…" at bounding box center [416, 288] width 280 height 189
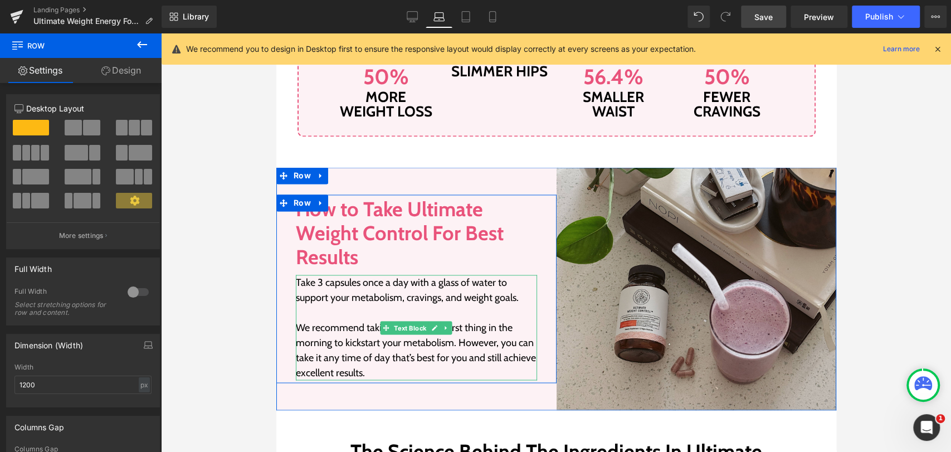
click at [504, 320] on p "We recommend taking the formula first thing in the morning to kickstart your me…" at bounding box center [415, 350] width 241 height 60
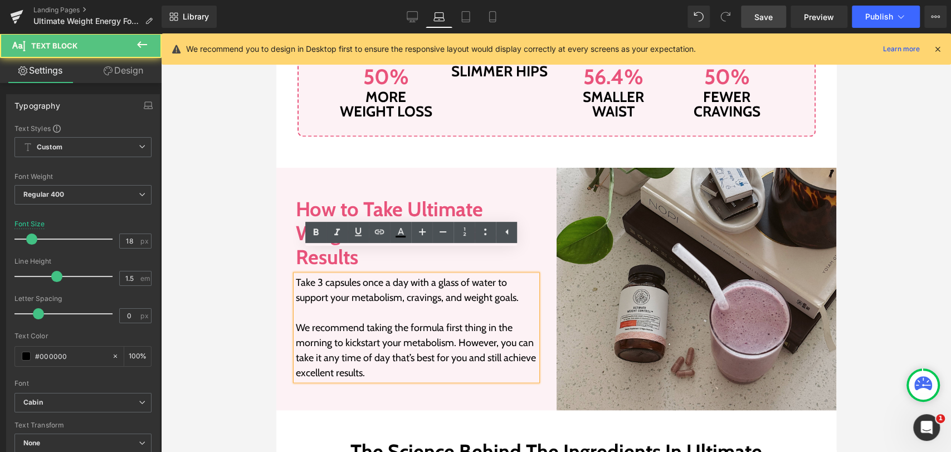
click at [287, 220] on div "How to Take Ultimate Weight Control For Best Results Heading Take 3 capsules on…" at bounding box center [416, 288] width 258 height 183
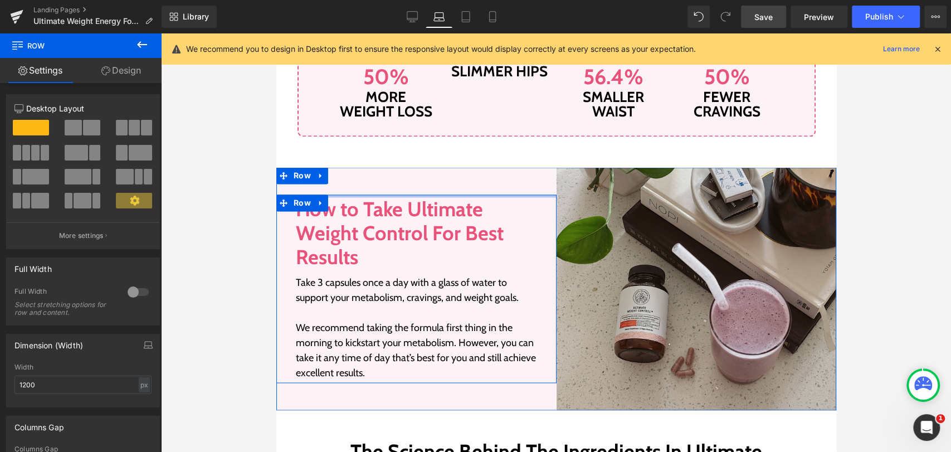
click at [536, 194] on div at bounding box center [416, 195] width 280 height 3
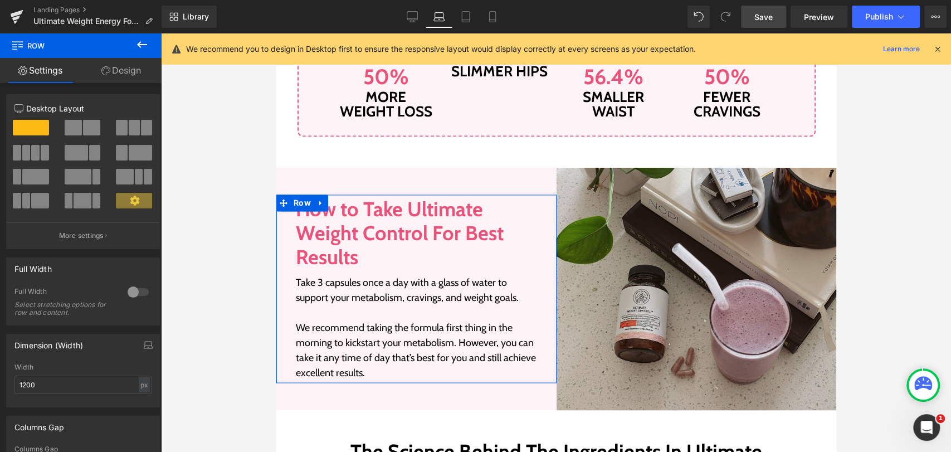
drag, startPoint x: 121, startPoint y: 74, endPoint x: 76, endPoint y: 143, distance: 82.0
click at [121, 74] on link "Design" at bounding box center [121, 70] width 81 height 25
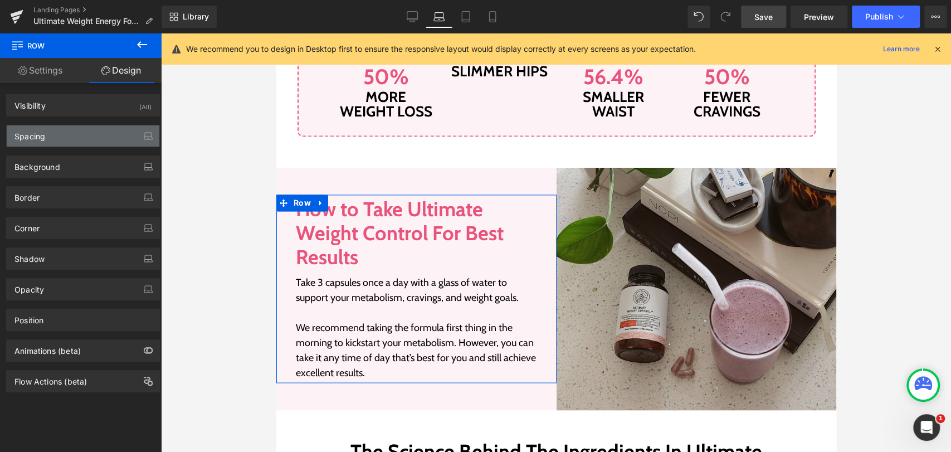
click at [39, 143] on div "Spacing" at bounding box center [83, 135] width 153 height 21
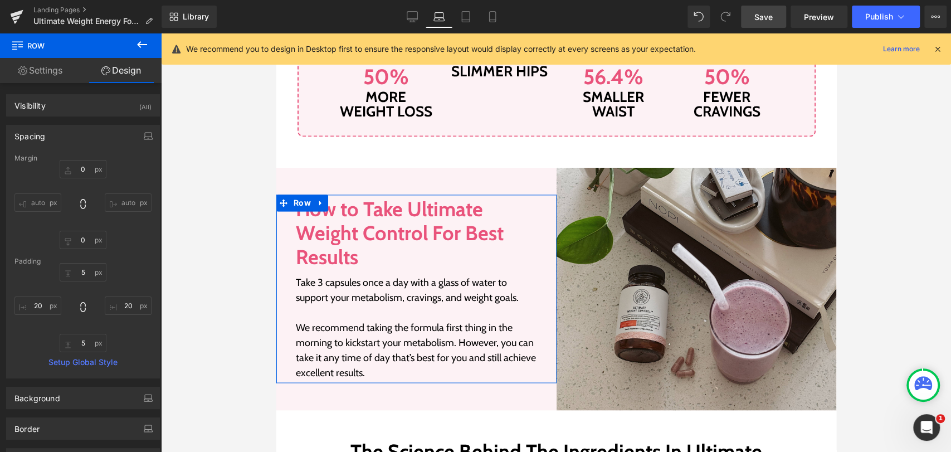
click at [39, 143] on div "Spacing" at bounding box center [83, 135] width 153 height 21
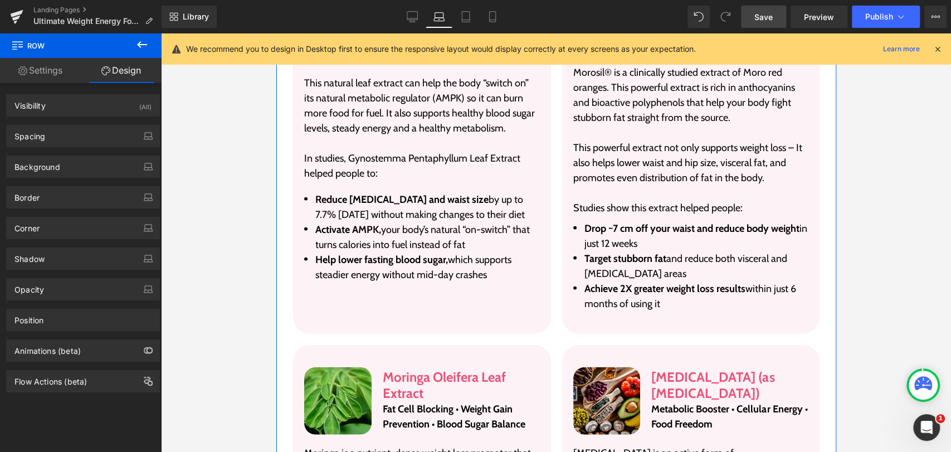
scroll to position [1795, 0]
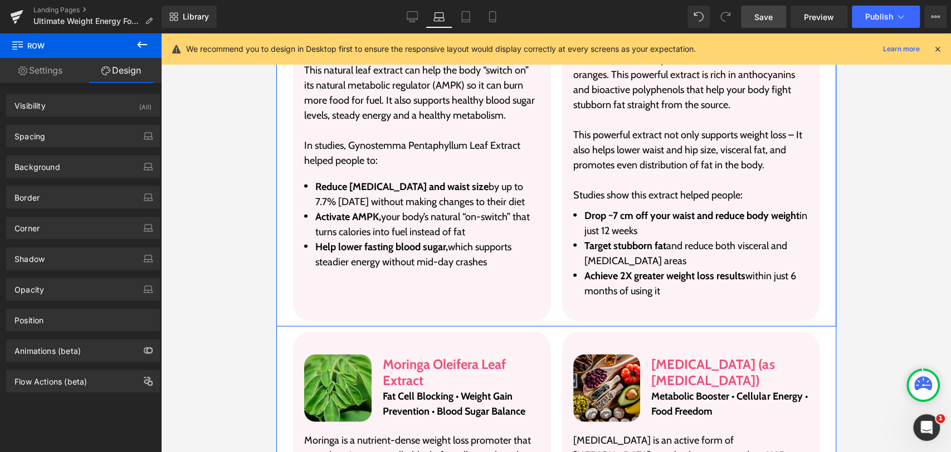
click at [282, 297] on div "Image ActivAMP® Gynostemma pentaphyllum Leaf Powder Extract Heading Belly Fat R…" at bounding box center [556, 136] width 560 height 380
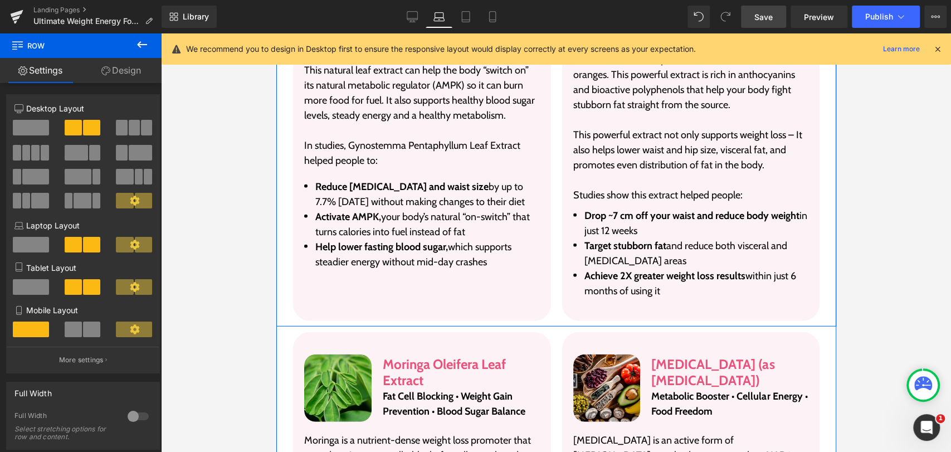
click at [287, 286] on div "Image ActivAMP® Gynostemma pentaphyllum Leaf Powder Extract Heading Belly Fat R…" at bounding box center [421, 136] width 269 height 369
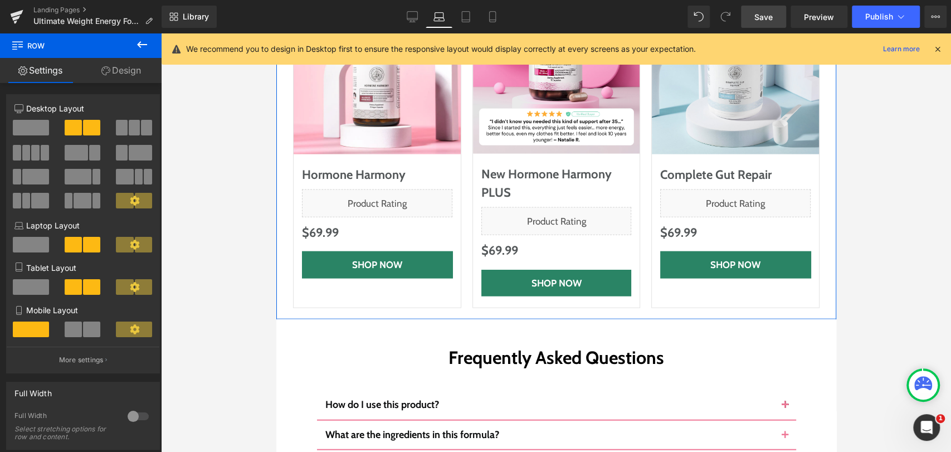
scroll to position [4456, 0]
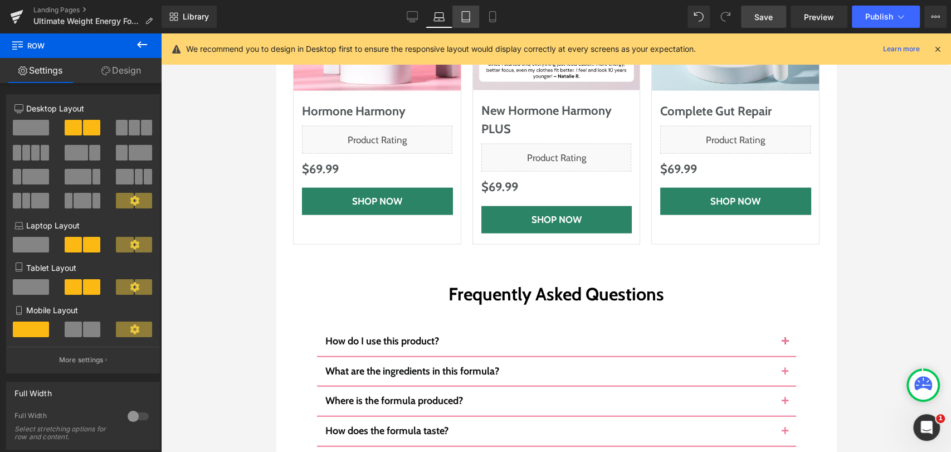
click at [469, 16] on icon at bounding box center [466, 17] width 8 height 11
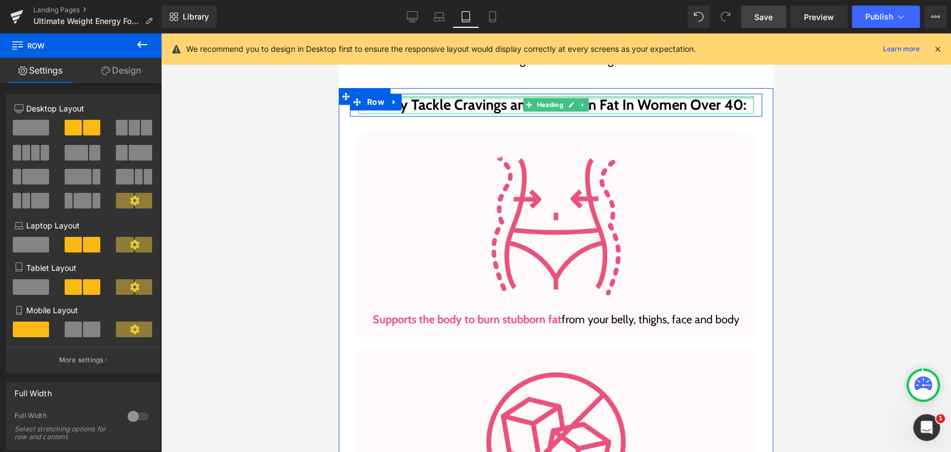
scroll to position [557, 0]
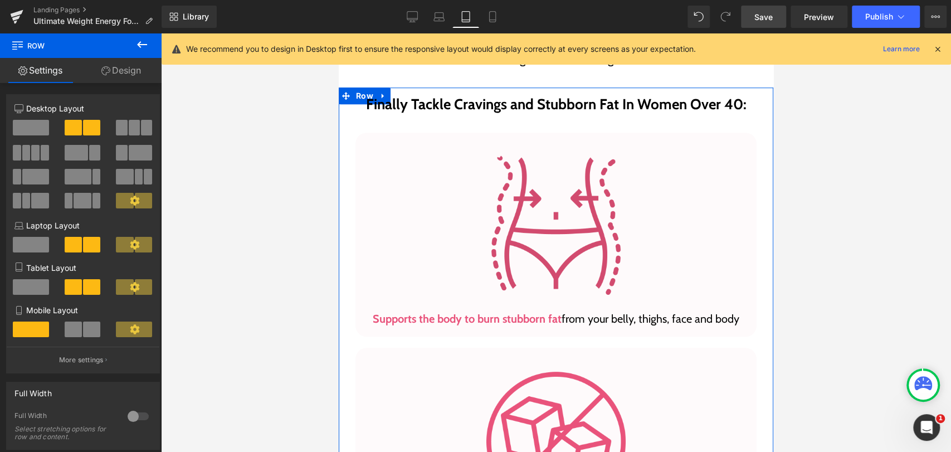
click at [549, 224] on div "Image" at bounding box center [556, 225] width 379 height 152
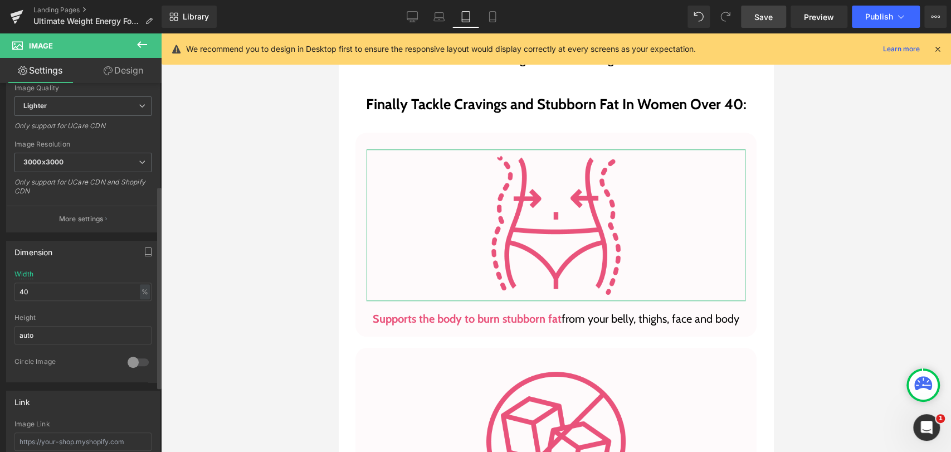
scroll to position [185, 0]
click at [55, 283] on input "40" at bounding box center [82, 288] width 137 height 18
type input "4"
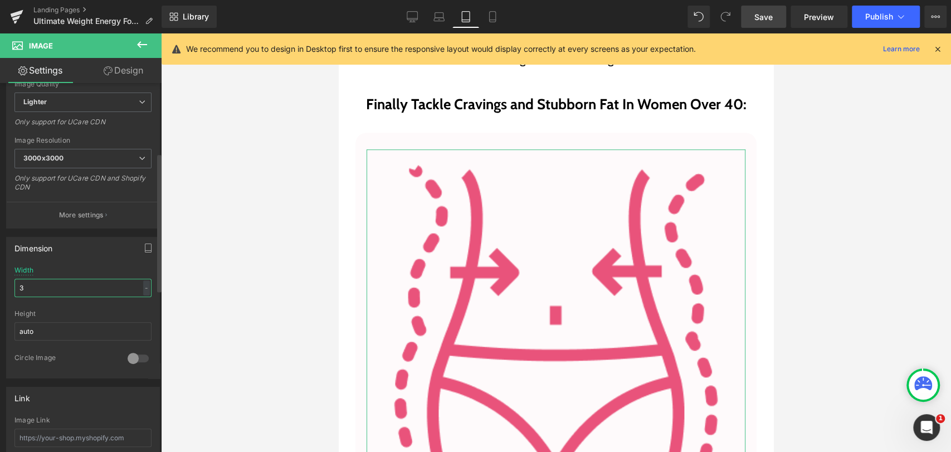
type input "35"
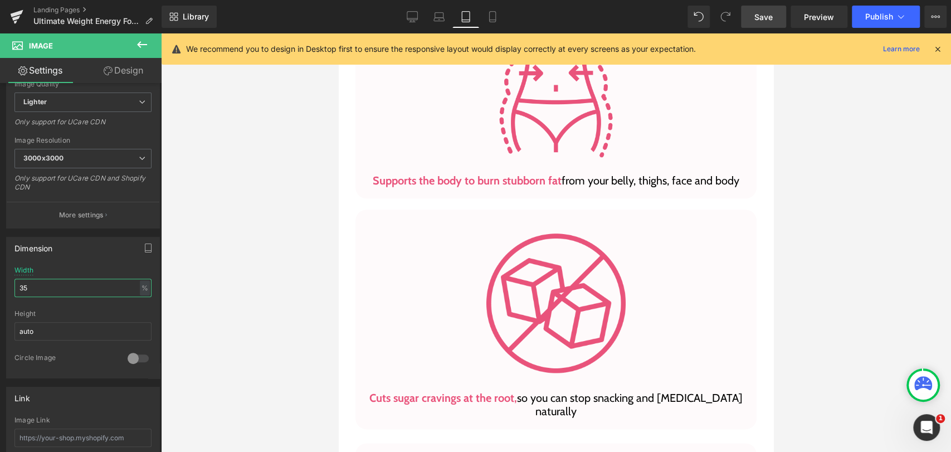
scroll to position [681, 0]
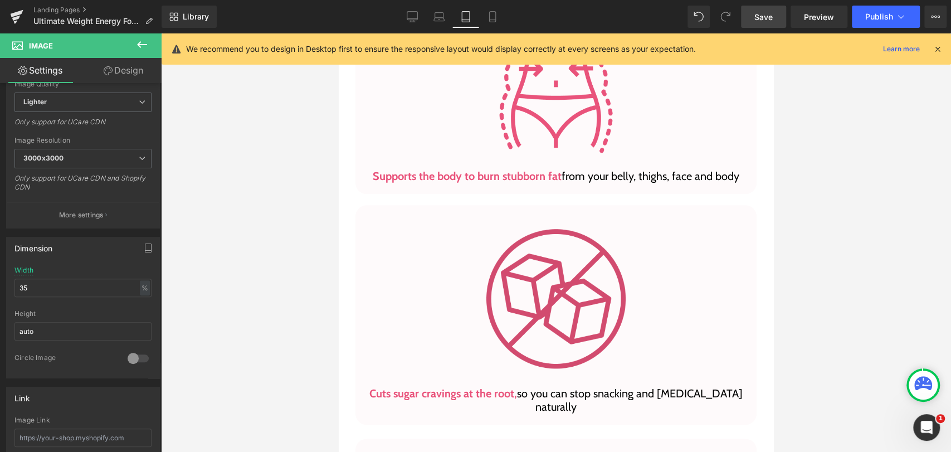
click at [551, 258] on img at bounding box center [556, 299] width 154 height 154
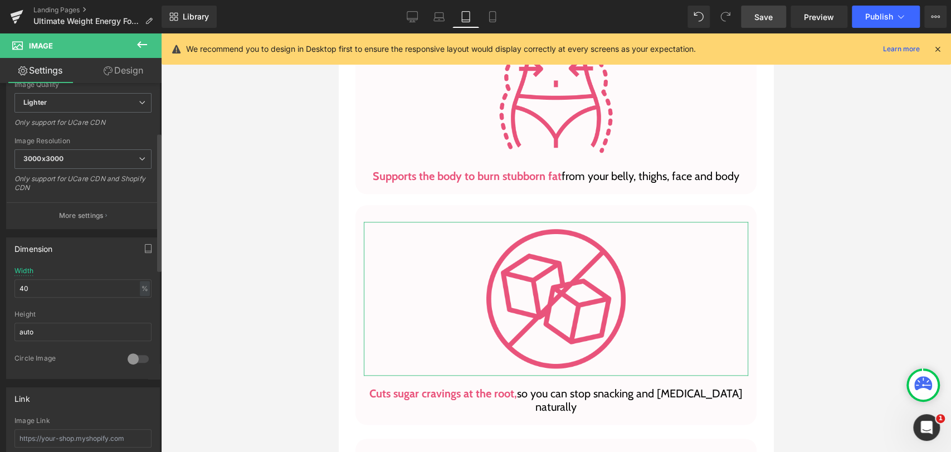
scroll to position [185, 0]
click at [40, 281] on input "40" at bounding box center [82, 288] width 137 height 18
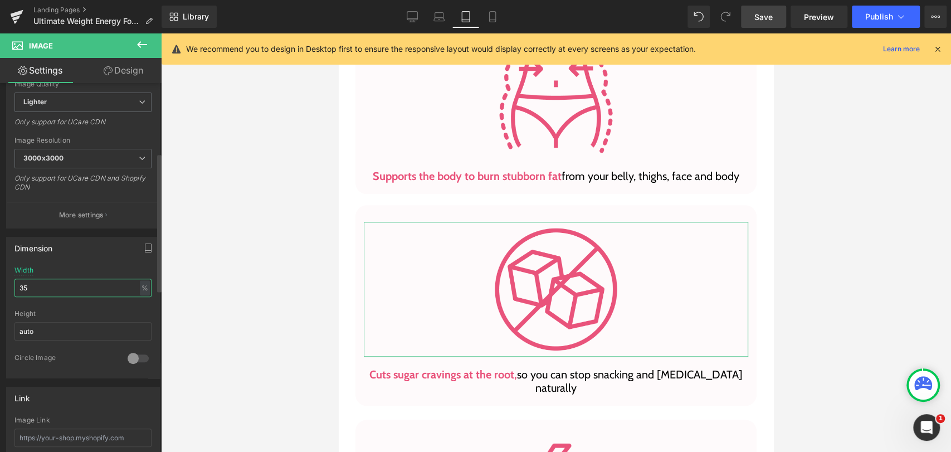
type input "35"
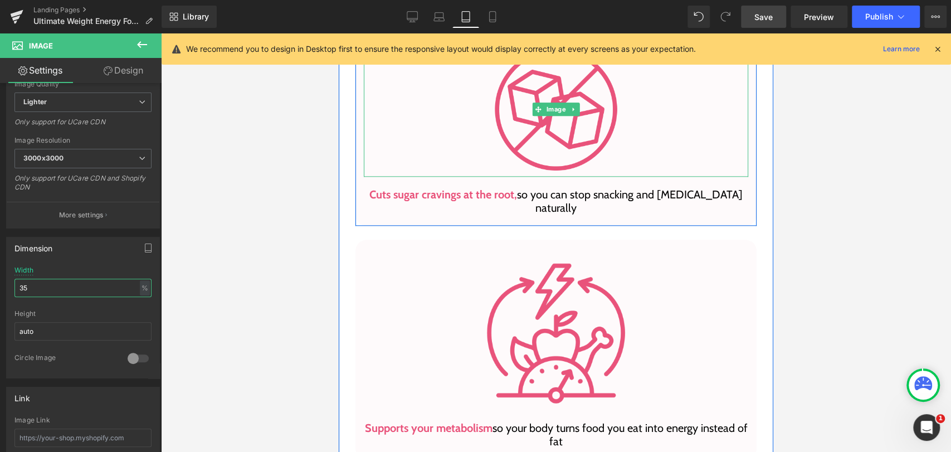
scroll to position [866, 0]
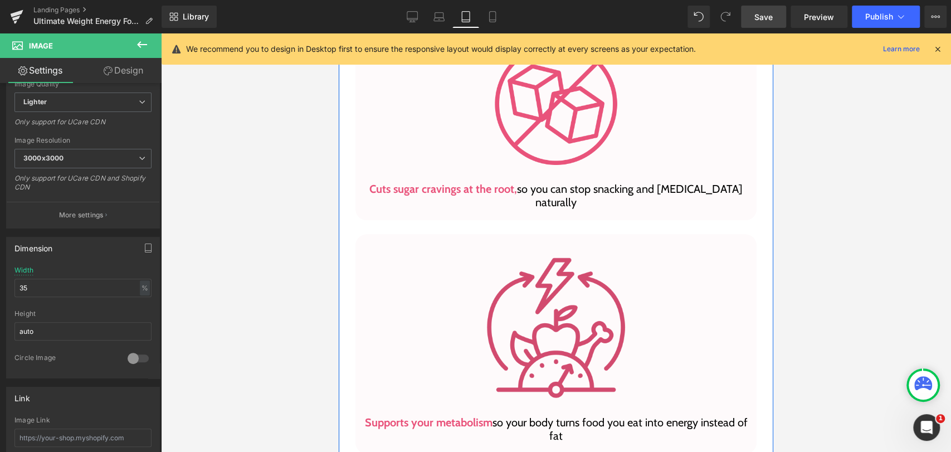
click at [522, 262] on img at bounding box center [556, 328] width 154 height 154
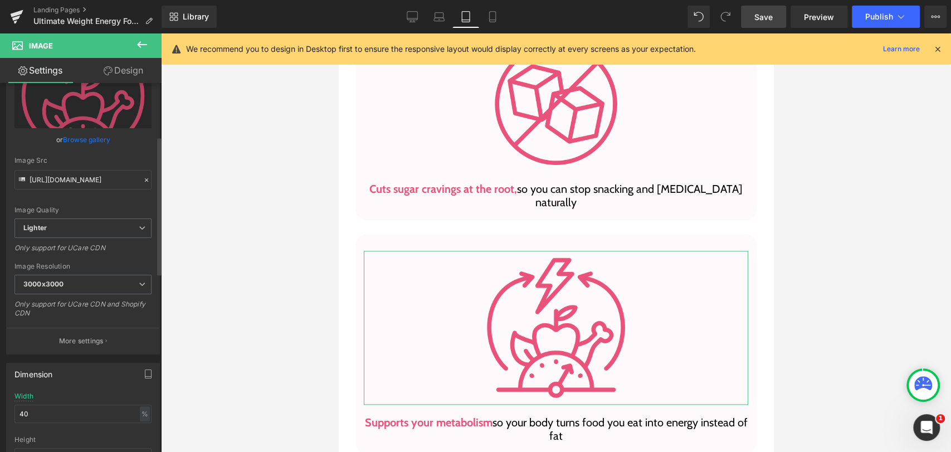
scroll to position [185, 0]
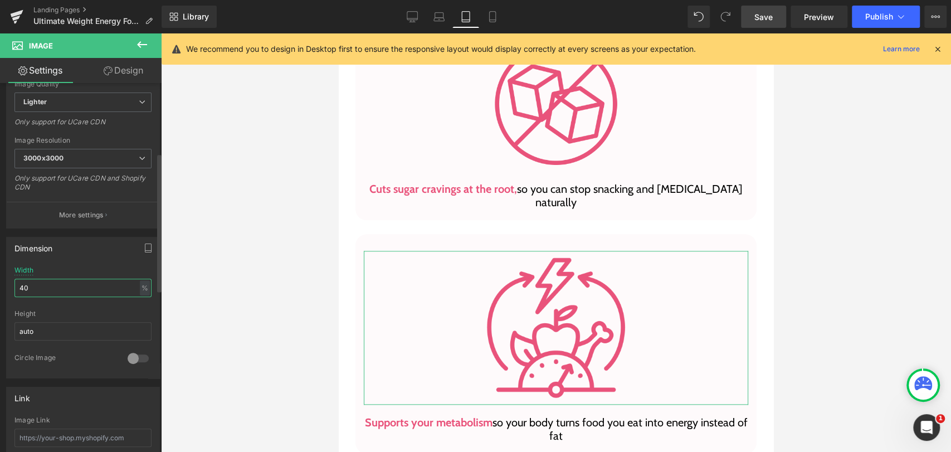
click at [42, 280] on input "40" at bounding box center [82, 288] width 137 height 18
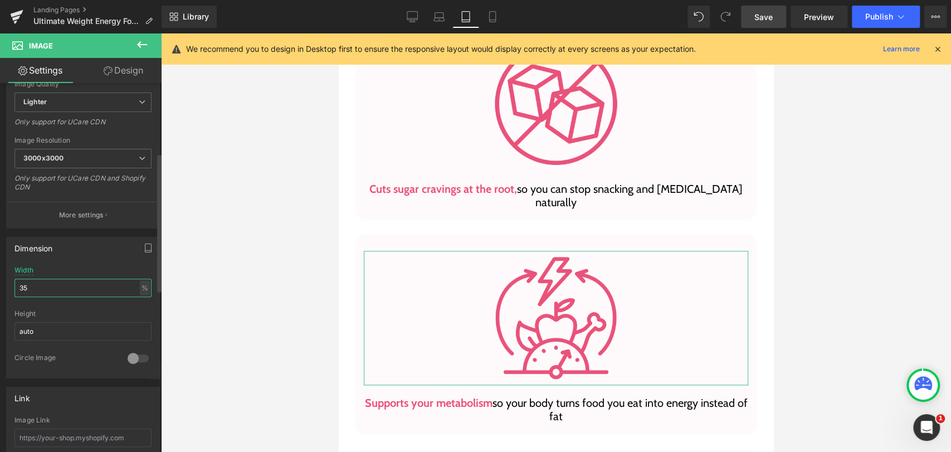
type input "35"
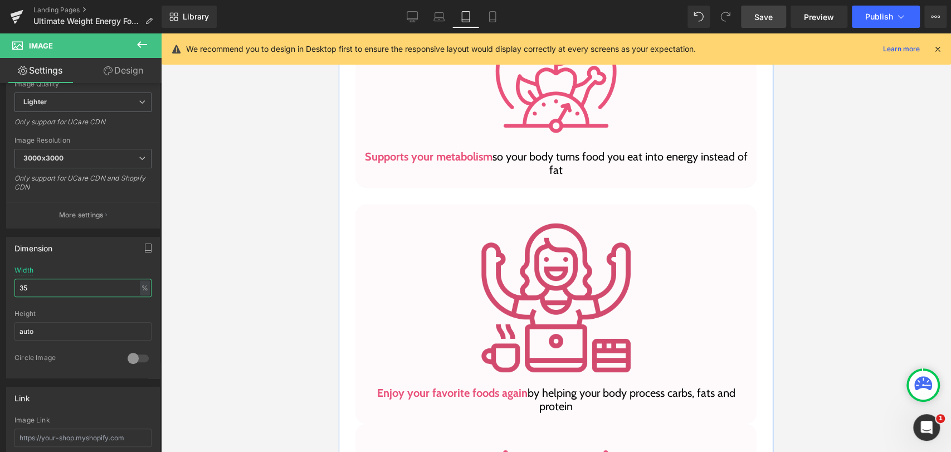
scroll to position [1114, 0]
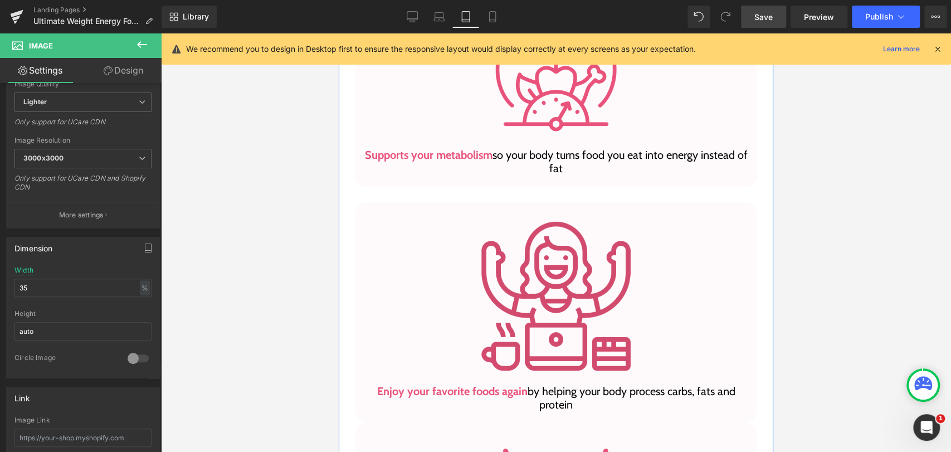
click at [533, 255] on img at bounding box center [556, 296] width 154 height 154
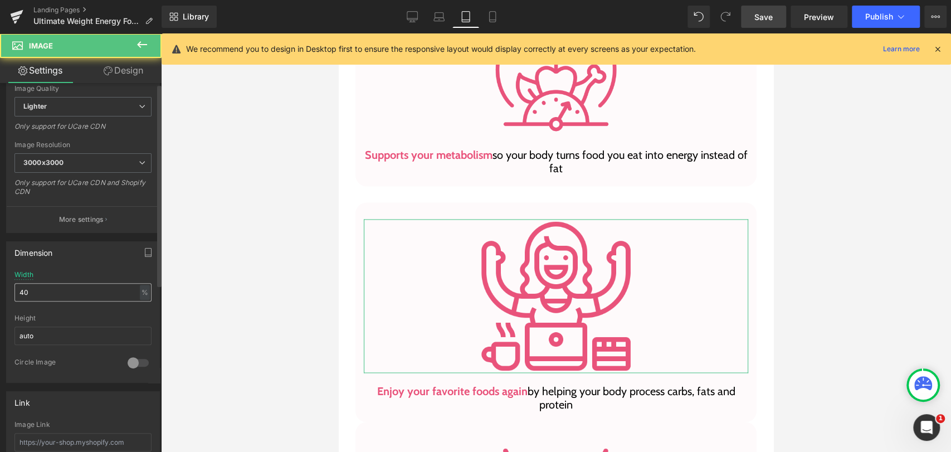
scroll to position [185, 0]
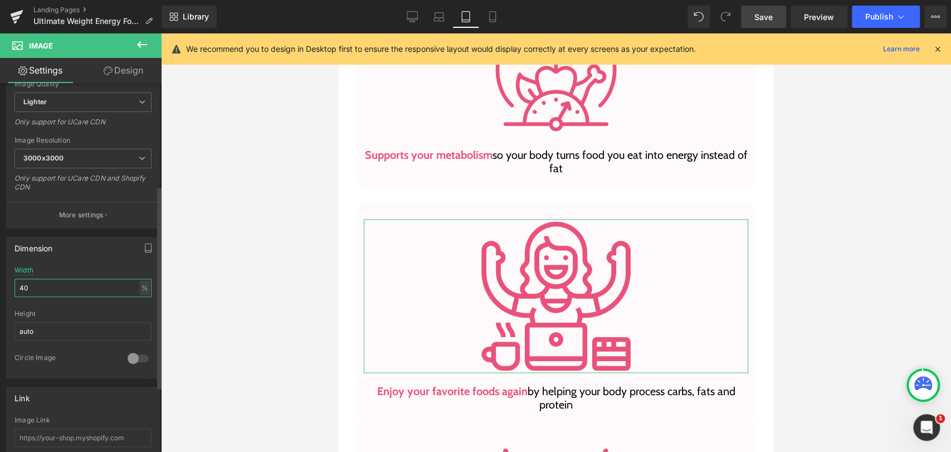
click at [41, 289] on input "40" at bounding box center [82, 288] width 137 height 18
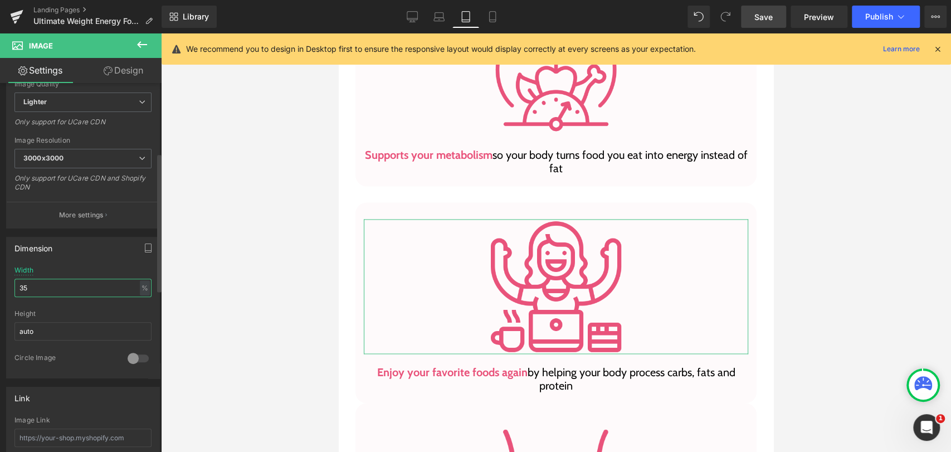
type input "35"
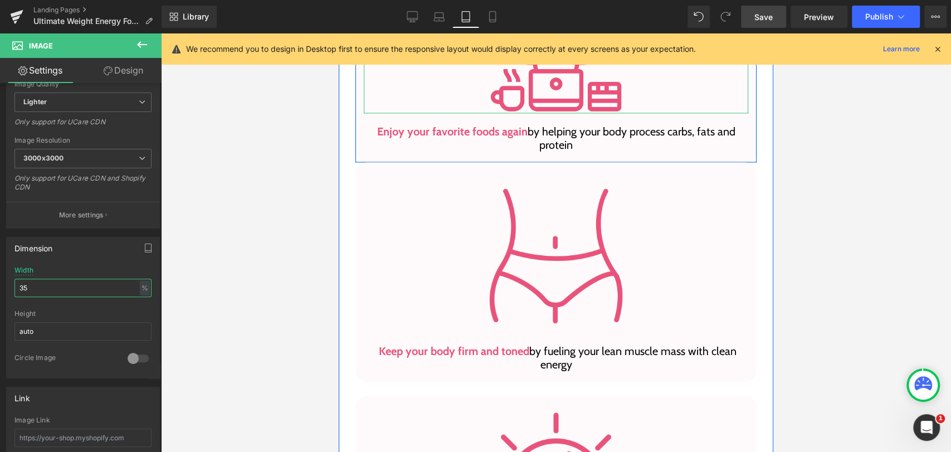
scroll to position [1361, 0]
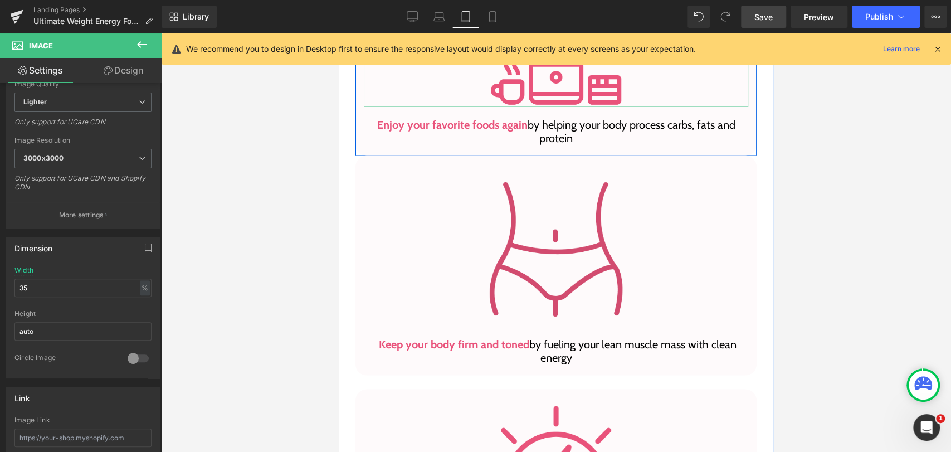
click at [548, 222] on img at bounding box center [556, 249] width 154 height 154
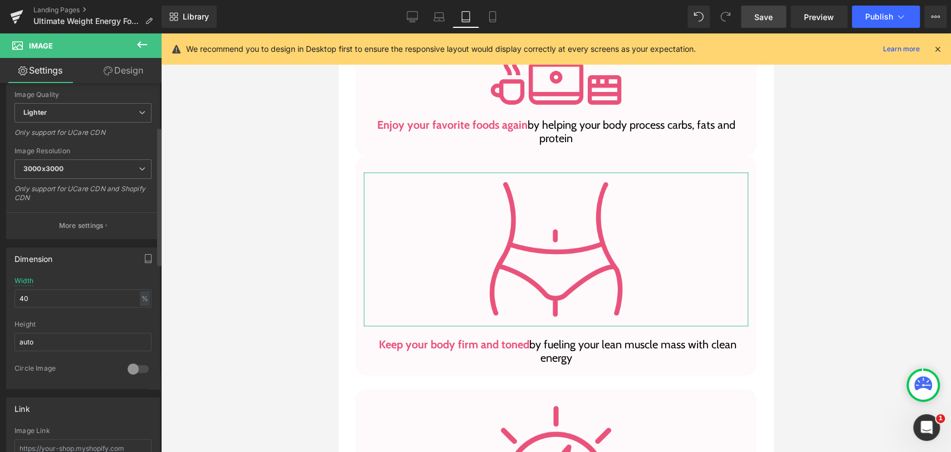
scroll to position [185, 0]
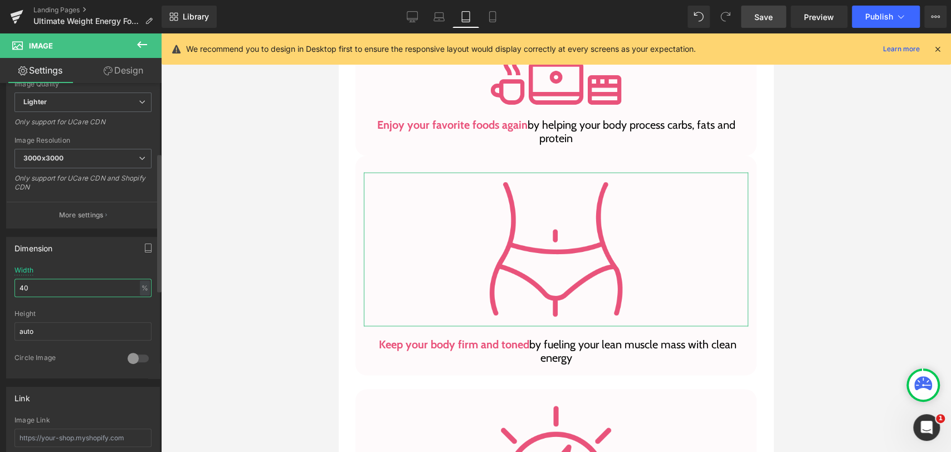
click at [47, 285] on input "40" at bounding box center [82, 288] width 137 height 18
type input "35"
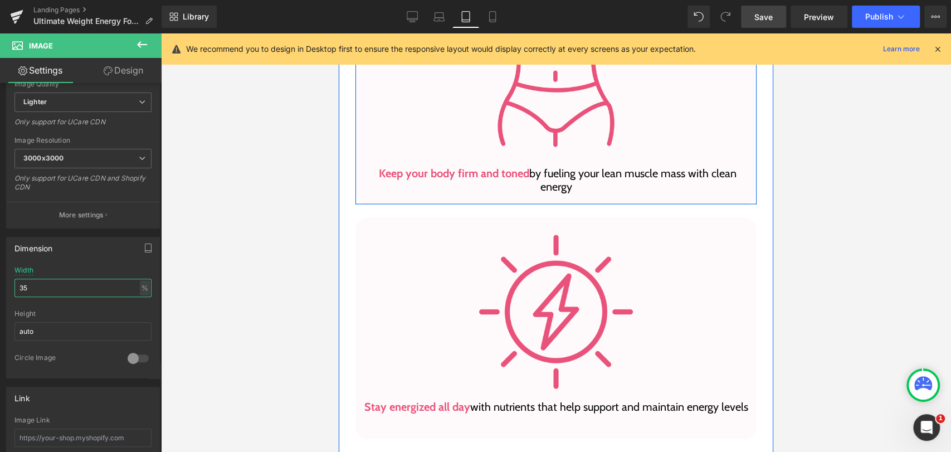
scroll to position [1547, 0]
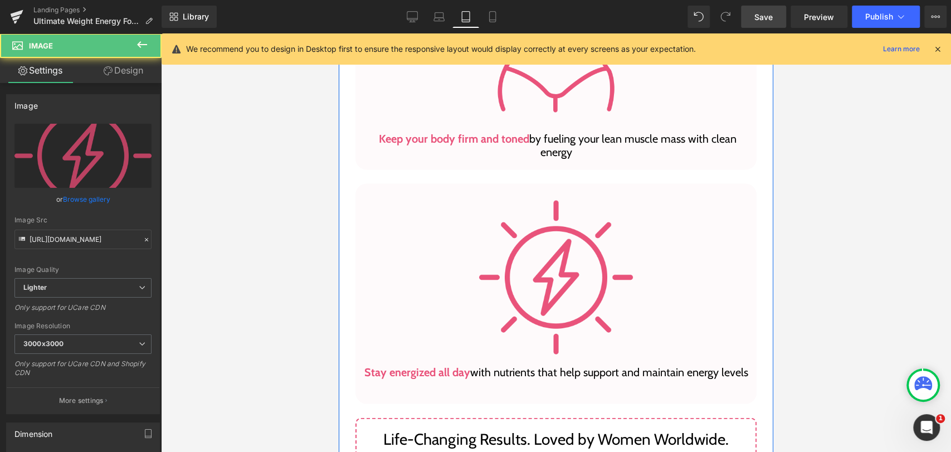
click at [463, 227] on div at bounding box center [556, 278] width 384 height 154
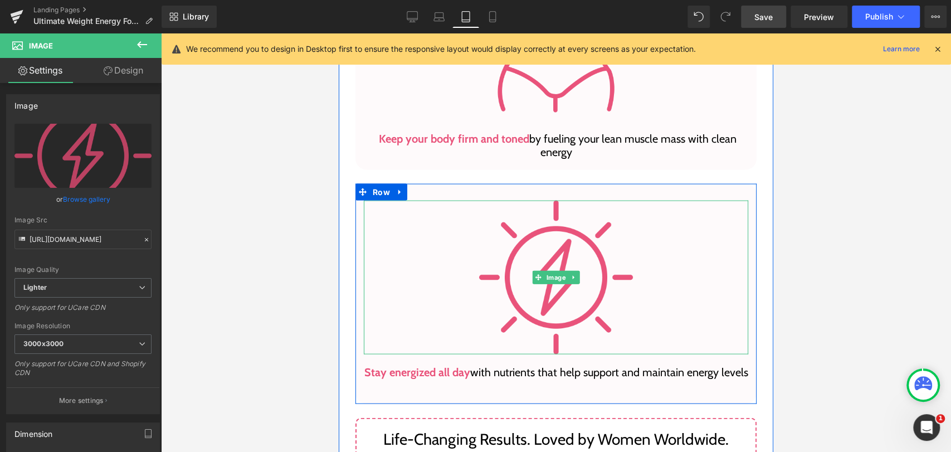
click at [408, 261] on div at bounding box center [556, 278] width 384 height 154
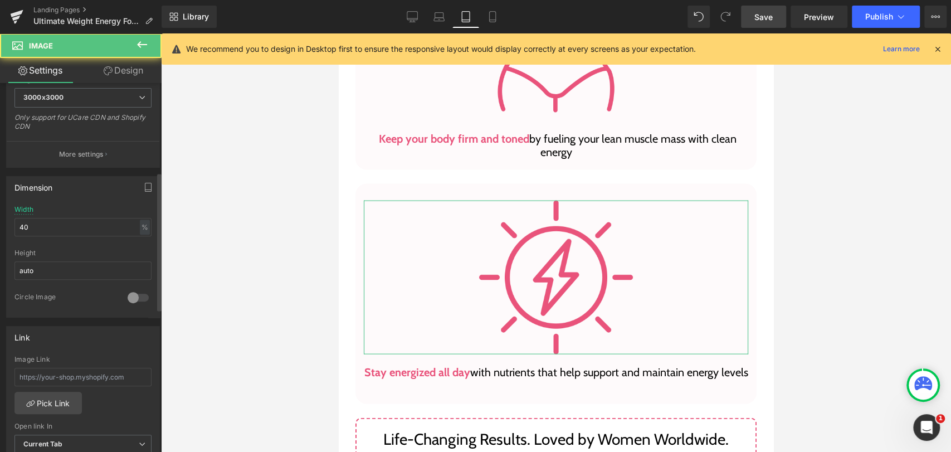
scroll to position [247, 0]
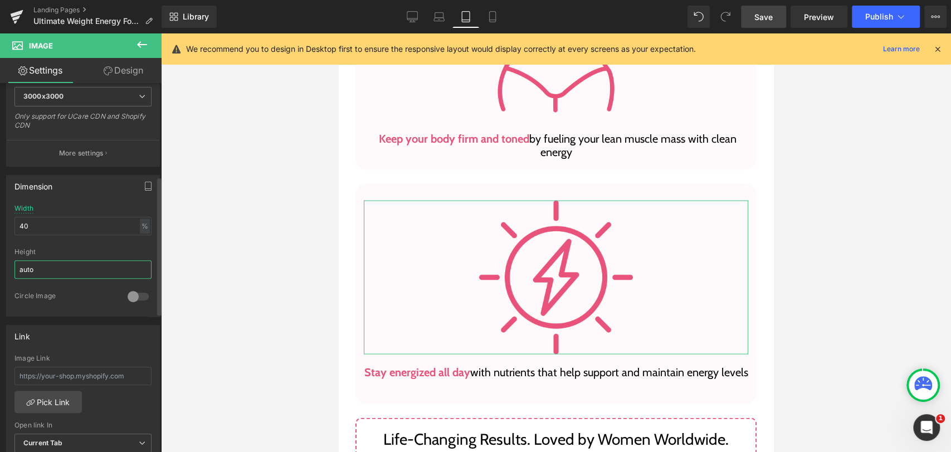
click at [65, 271] on input "auto" at bounding box center [82, 269] width 137 height 18
click at [48, 226] on input "40" at bounding box center [82, 226] width 137 height 18
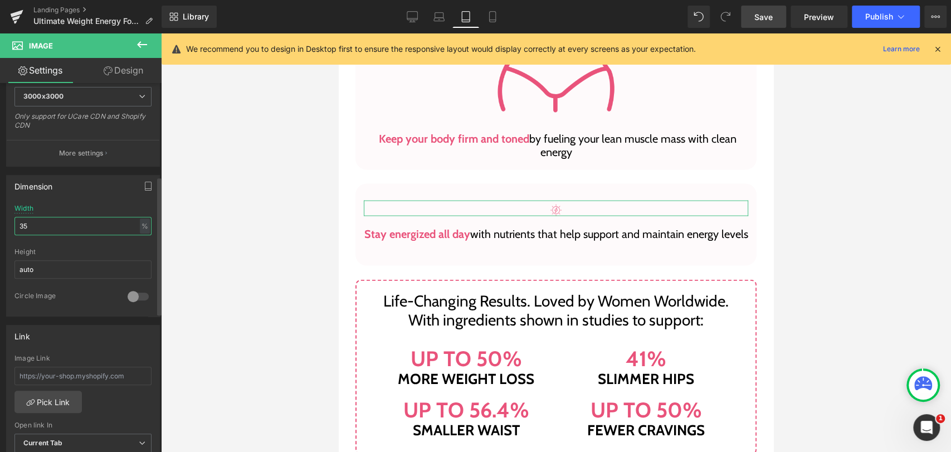
type input "35"
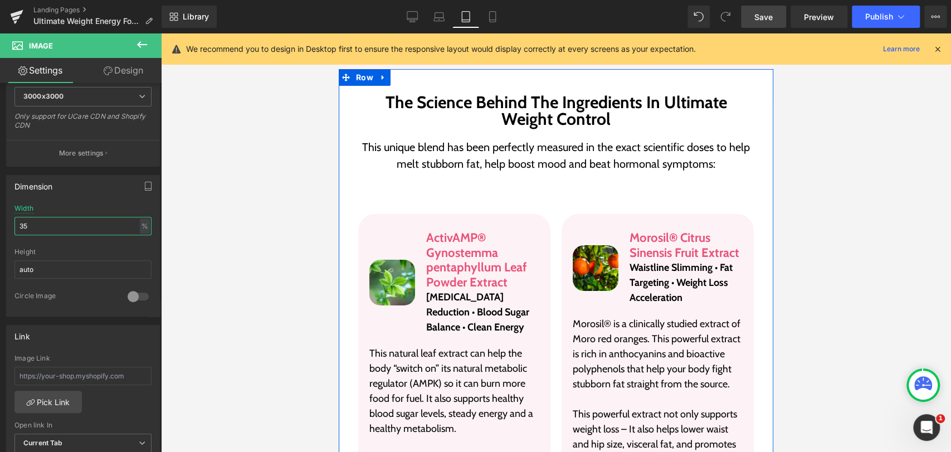
scroll to position [2599, 0]
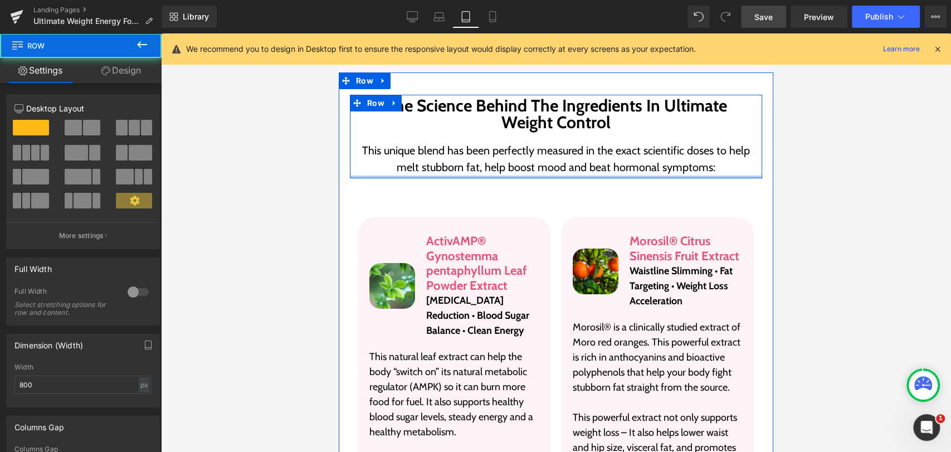
click at [541, 175] on div at bounding box center [556, 176] width 412 height 3
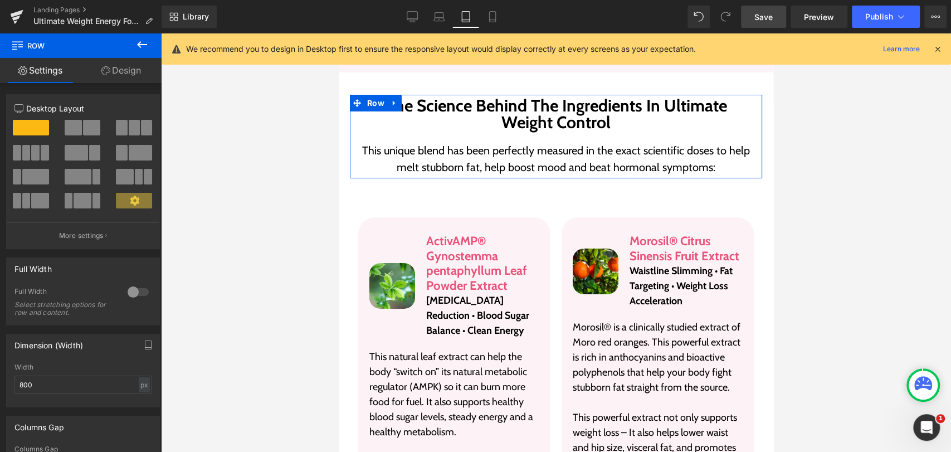
click at [125, 81] on link "Design" at bounding box center [121, 70] width 81 height 25
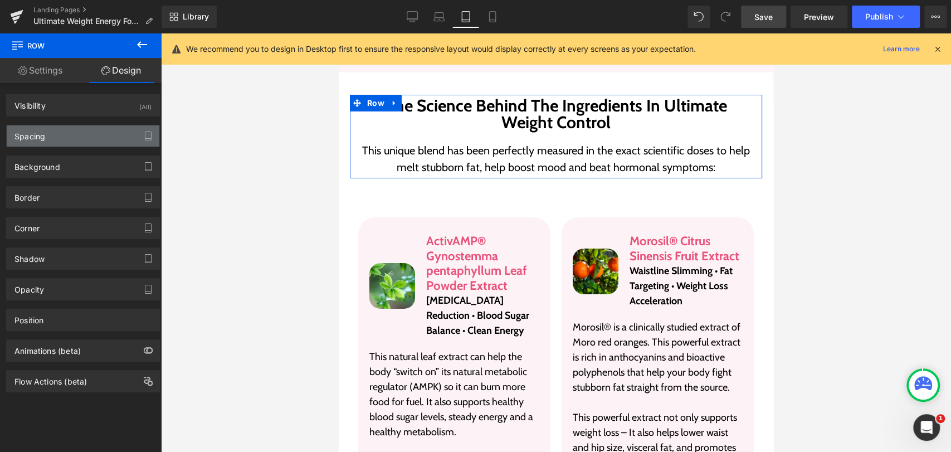
click at [45, 134] on div "Spacing" at bounding box center [83, 135] width 153 height 21
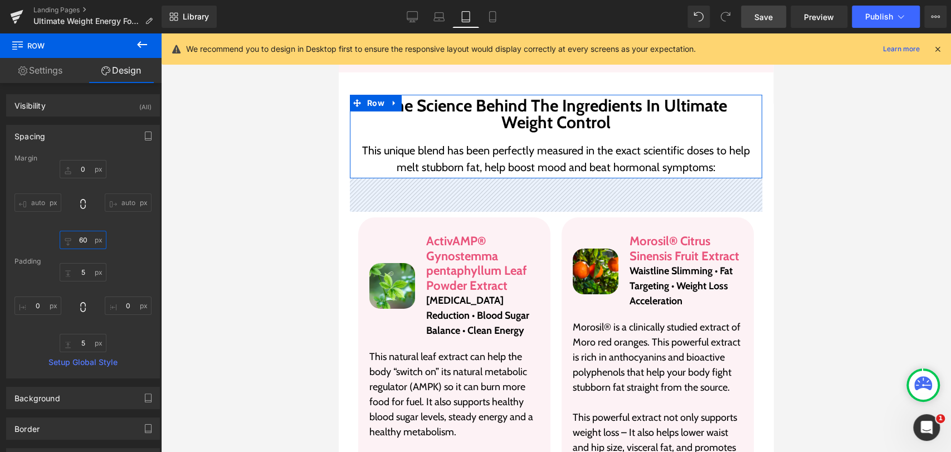
click at [88, 238] on input "60" at bounding box center [83, 240] width 47 height 18
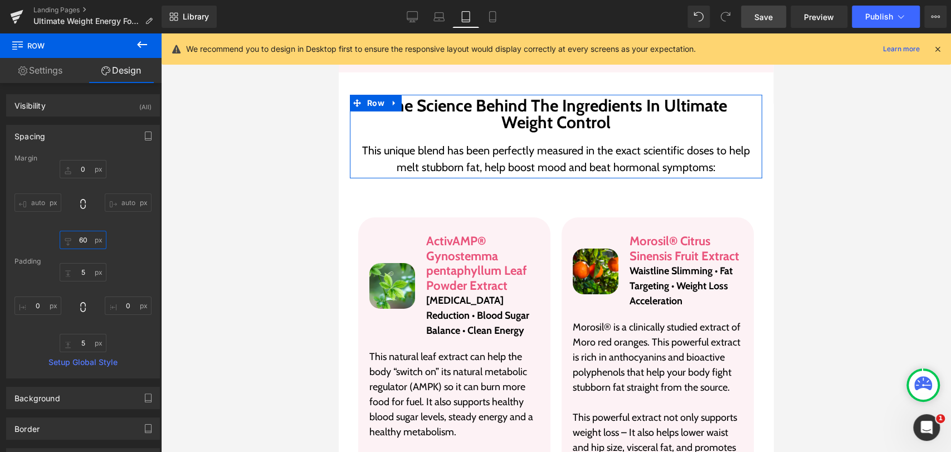
click at [88, 238] on input "60" at bounding box center [83, 240] width 47 height 18
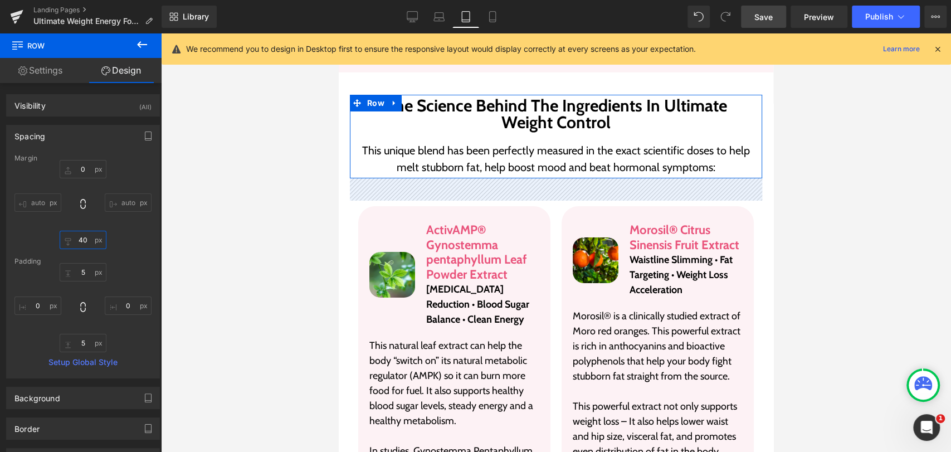
click at [92, 242] on input "40" at bounding box center [83, 240] width 47 height 18
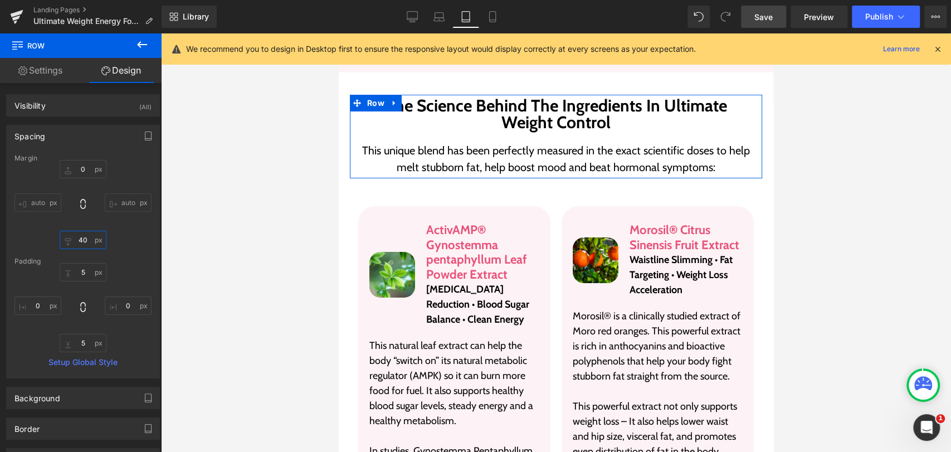
click at [91, 242] on input "40" at bounding box center [83, 240] width 47 height 18
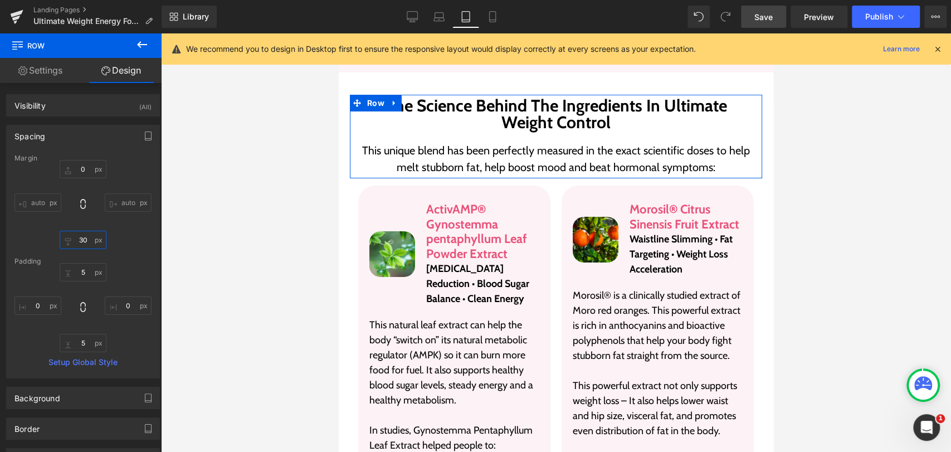
type input "30"
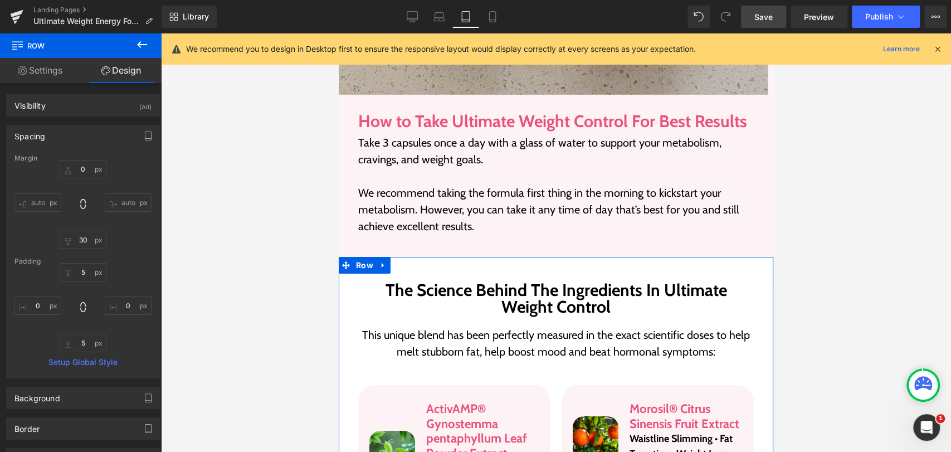
scroll to position [2414, 0]
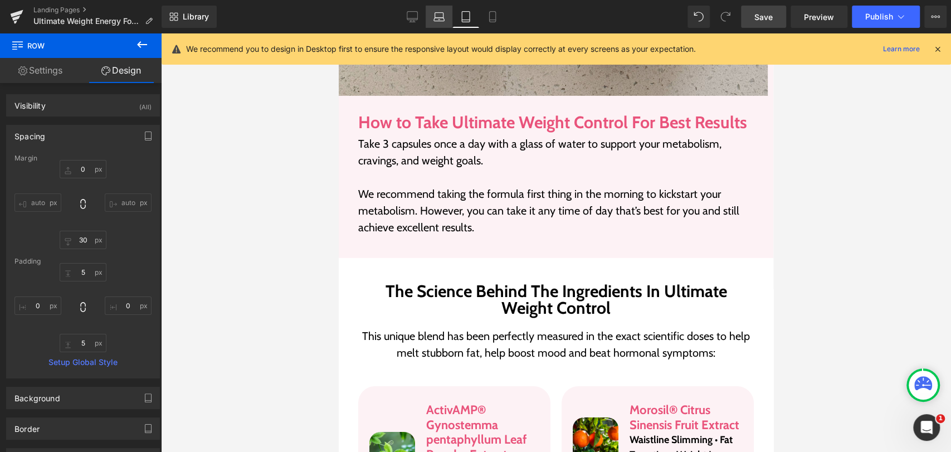
click at [438, 18] on icon at bounding box center [438, 19] width 11 height 3
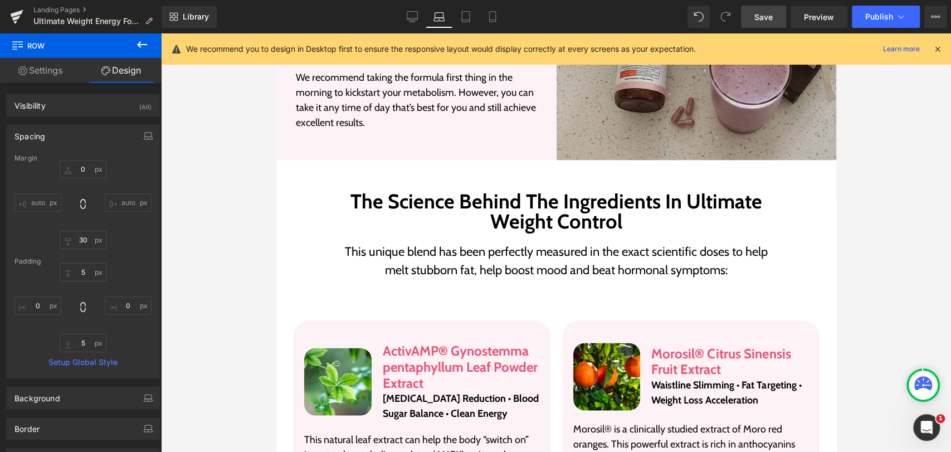
scroll to position [1432, 0]
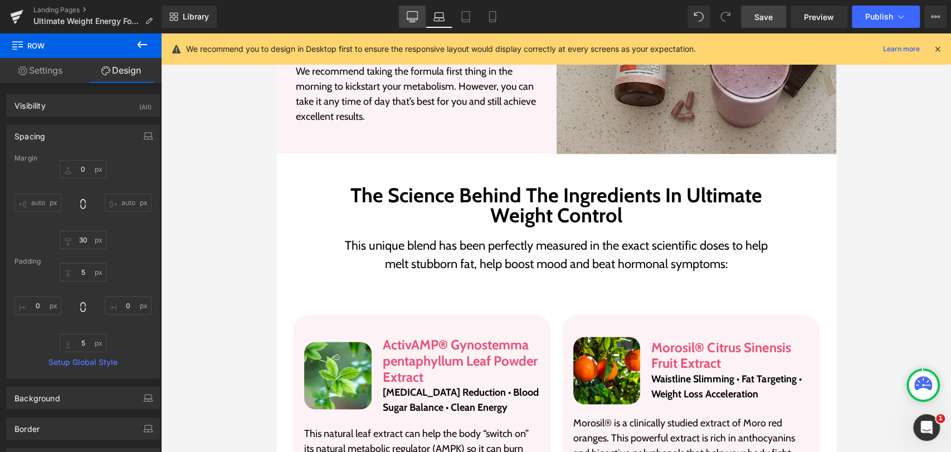
click at [413, 10] on link "Desktop" at bounding box center [412, 17] width 27 height 22
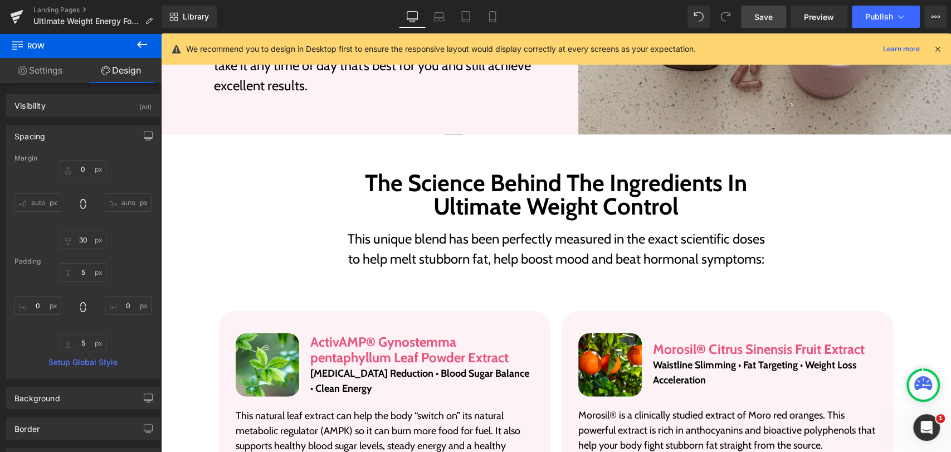
scroll to position [1500, 0]
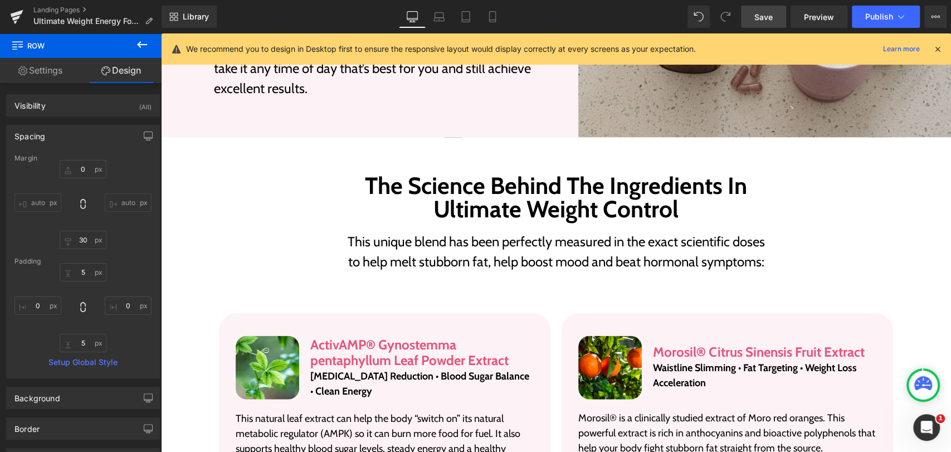
click at [479, 250] on p "This unique blend has been perfectly measured in the exact scientific doses to …" at bounding box center [555, 252] width 429 height 40
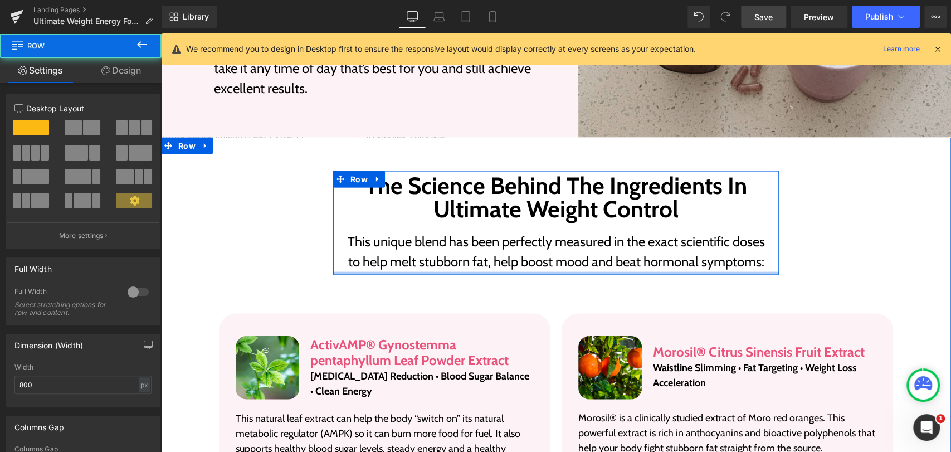
click at [335, 272] on div at bounding box center [556, 273] width 446 height 3
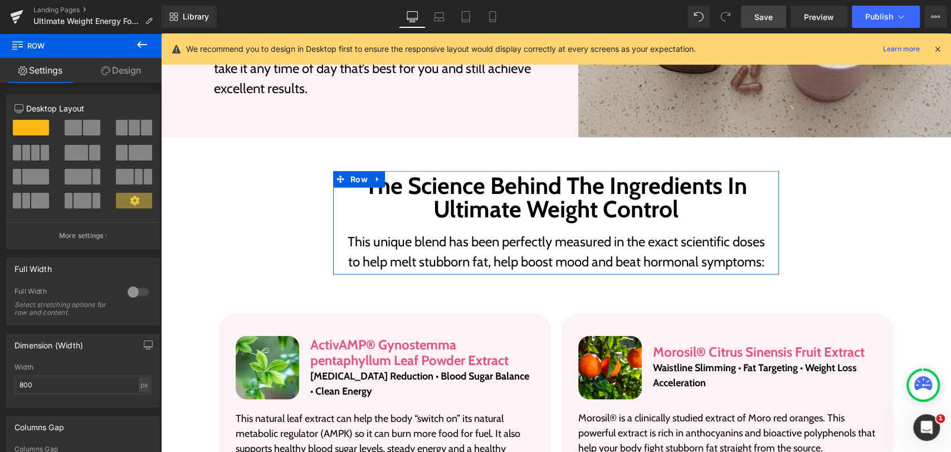
click at [116, 72] on link "Design" at bounding box center [121, 70] width 81 height 25
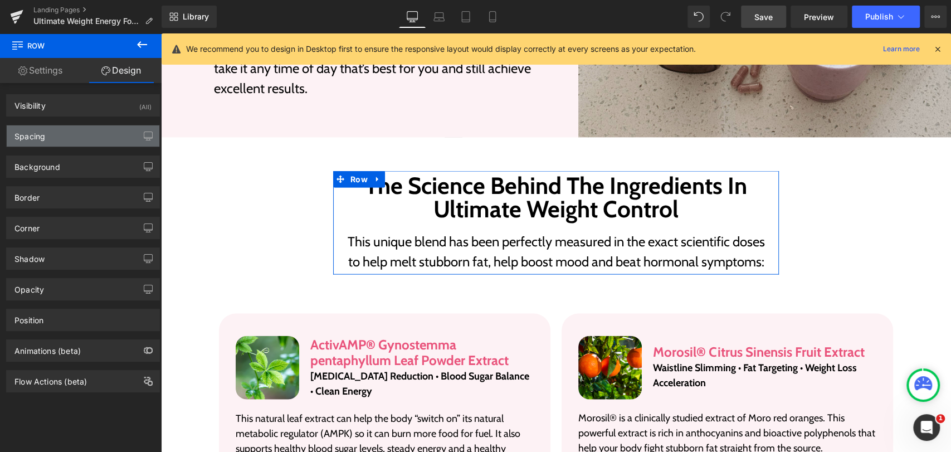
click at [46, 135] on div "Spacing" at bounding box center [83, 135] width 153 height 21
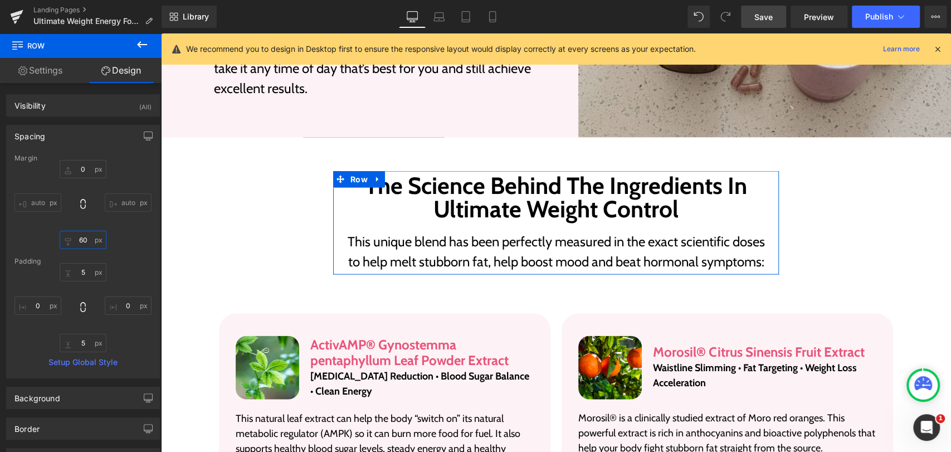
click at [82, 241] on input "60" at bounding box center [83, 240] width 47 height 18
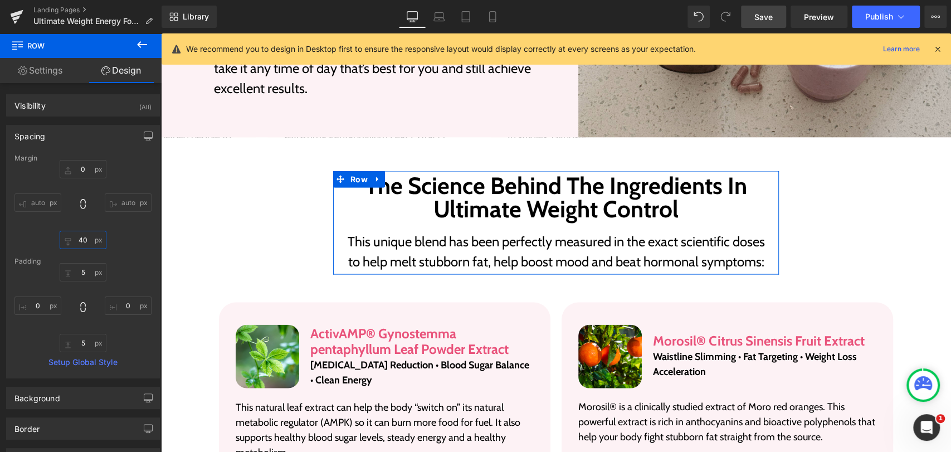
type input "40"
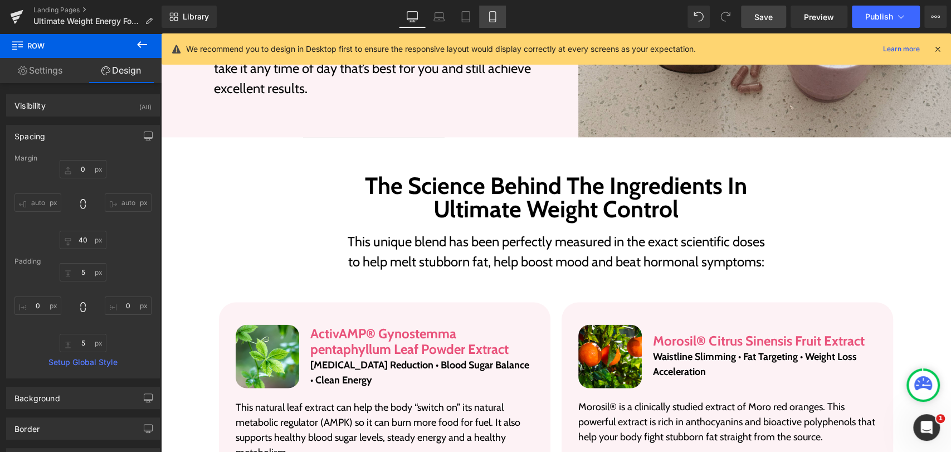
click at [491, 19] on icon at bounding box center [492, 16] width 11 height 11
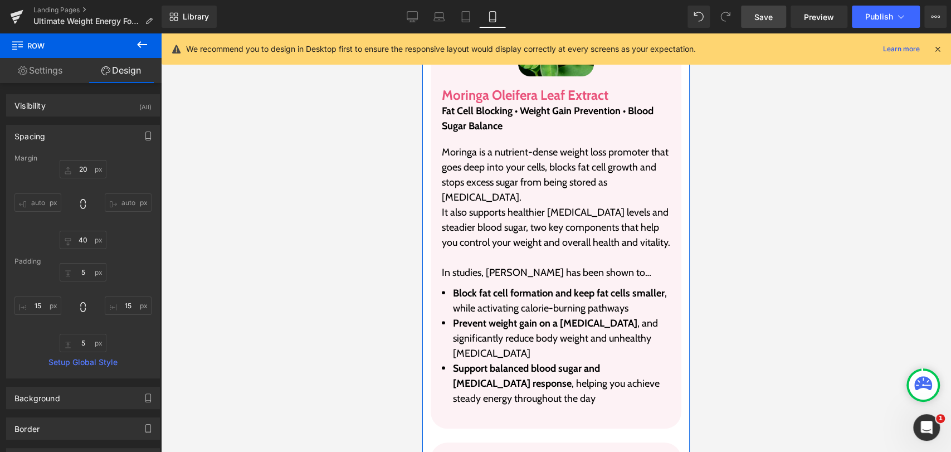
scroll to position [3273, 0]
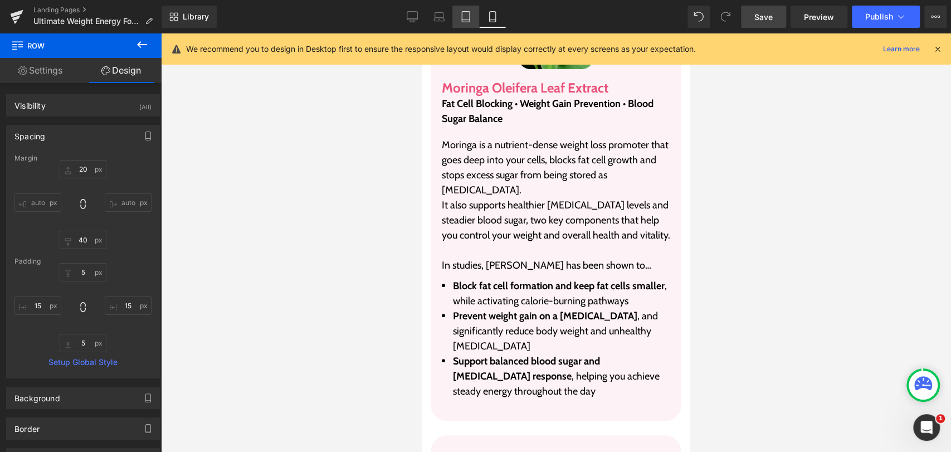
click at [466, 14] on icon at bounding box center [465, 16] width 11 height 11
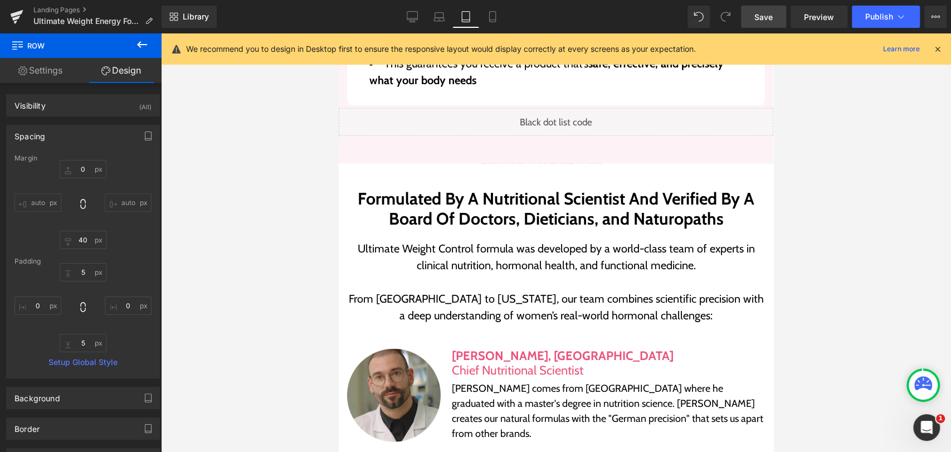
scroll to position [4624, 0]
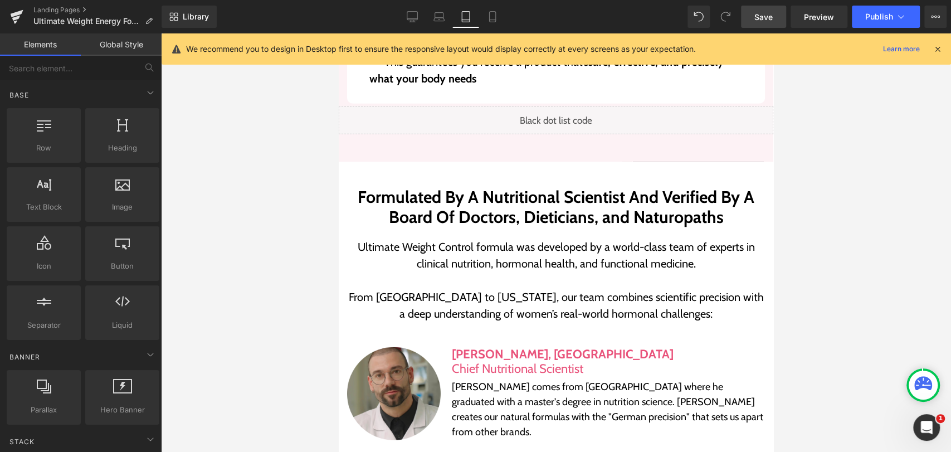
click at [338, 134] on div at bounding box center [556, 242] width 790 height 418
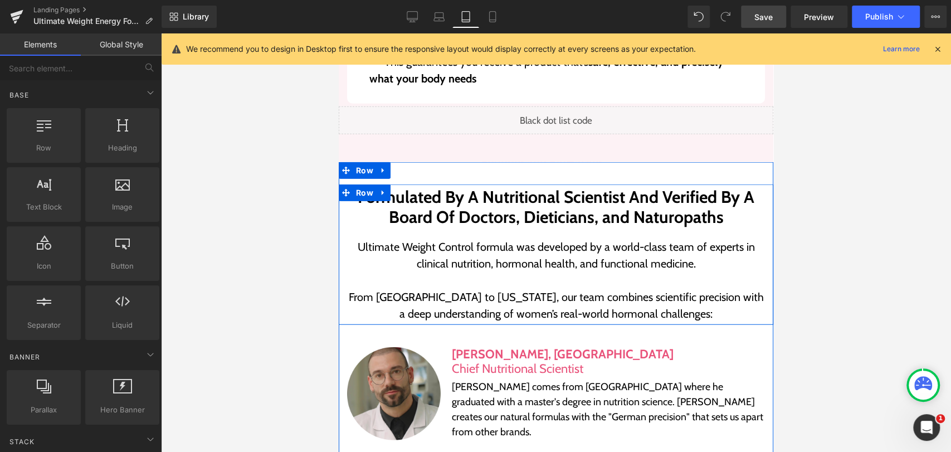
click at [371, 187] on div "Formulated By A Nutritional Scientist And Verified By A Board Of Doctors, Dieti…" at bounding box center [556, 254] width 434 height 135
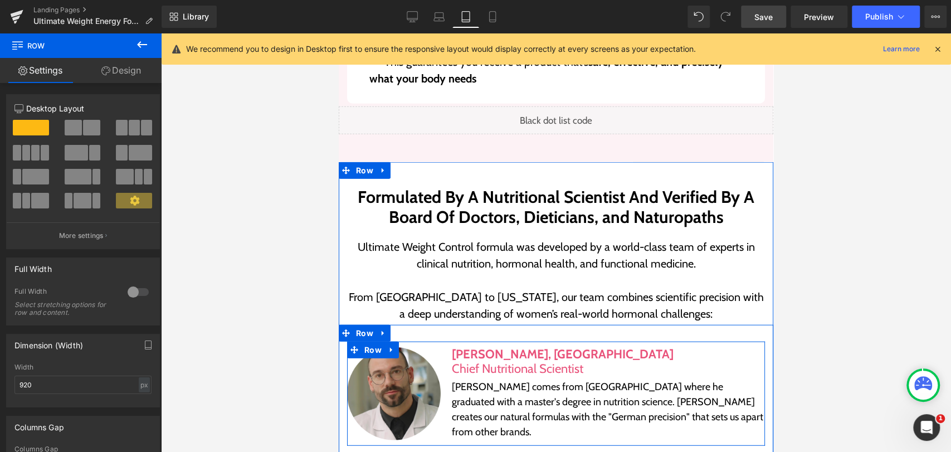
click at [410, 341] on div "Image Tobie Kokot, MA Chief Nutritional Scientist Heading Tobie comes from Germ…" at bounding box center [556, 393] width 418 height 105
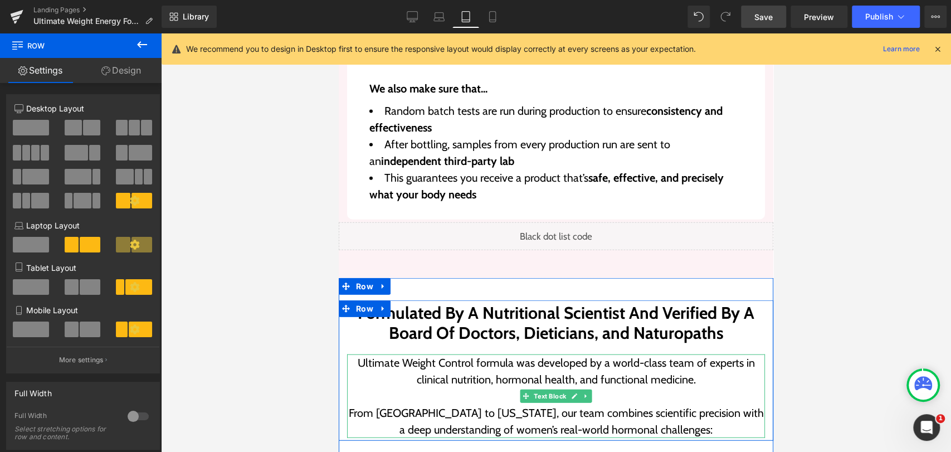
scroll to position [4501, 0]
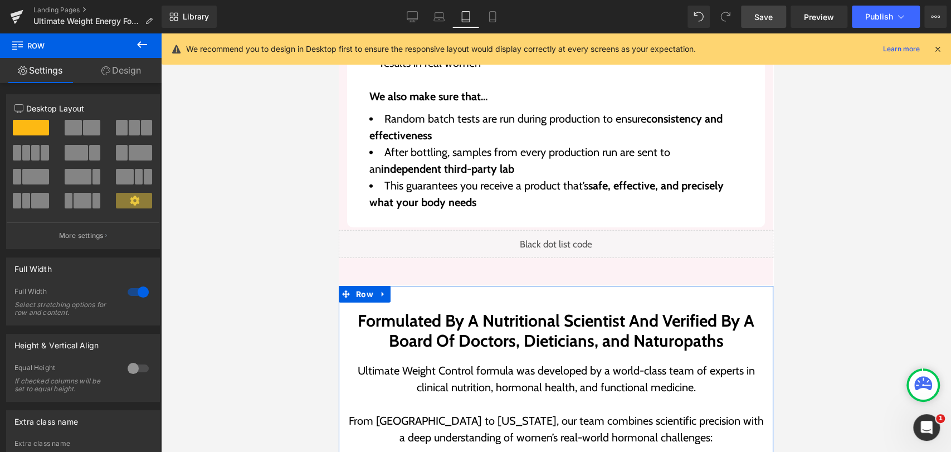
click at [121, 70] on link "Design" at bounding box center [121, 70] width 81 height 25
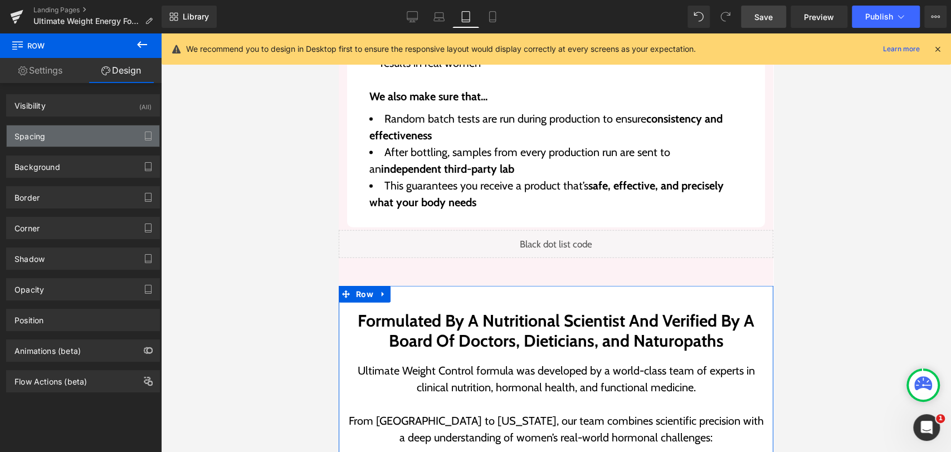
click at [35, 136] on div "Spacing" at bounding box center [29, 133] width 31 height 16
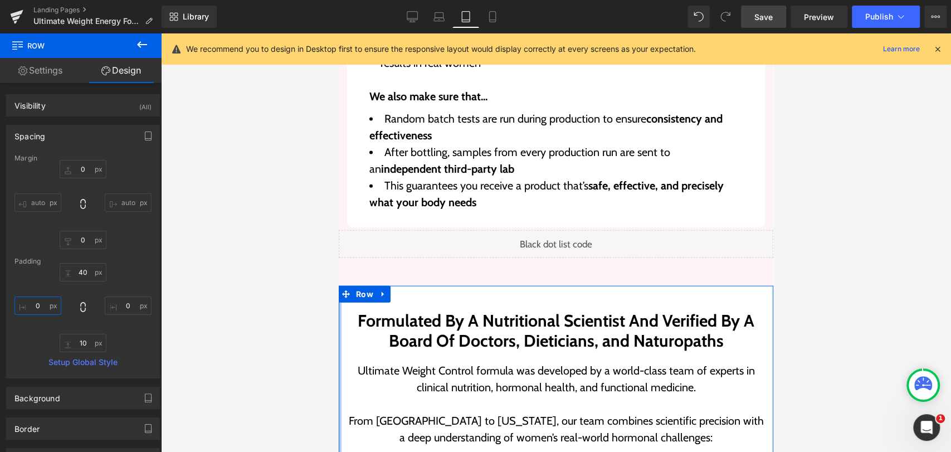
click at [38, 304] on input "0" at bounding box center [37, 305] width 47 height 18
type input "20"
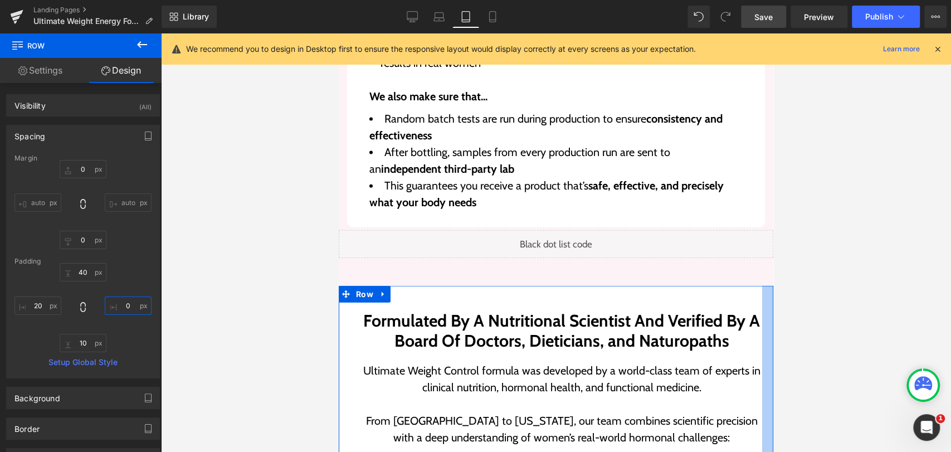
click at [134, 304] on input "0" at bounding box center [128, 305] width 47 height 18
type input "20"
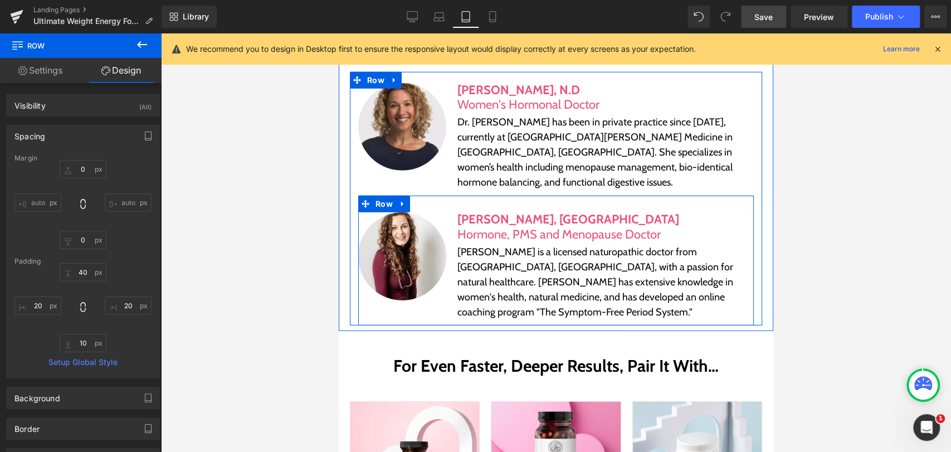
scroll to position [5120, 0]
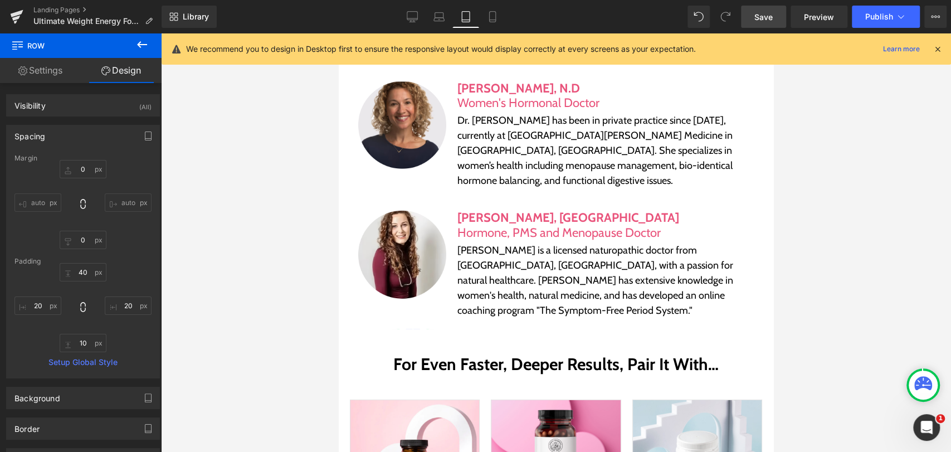
click at [373, 353] on li "Row" at bounding box center [364, 359] width 30 height 13
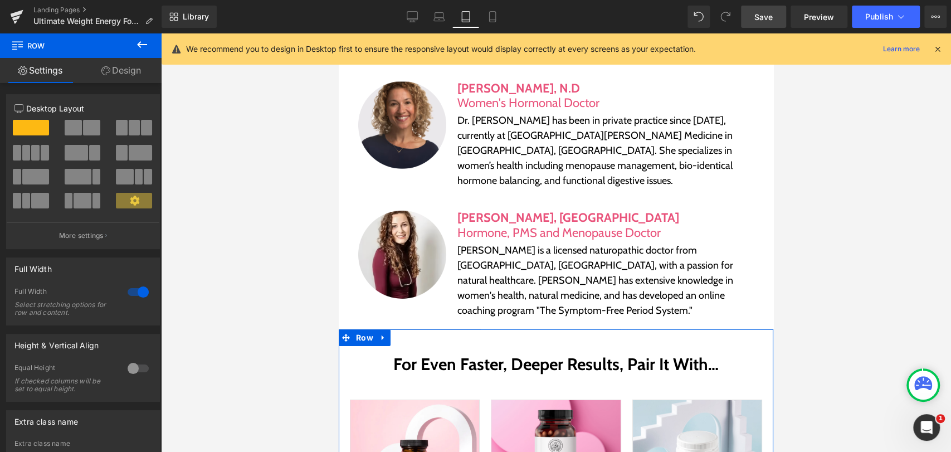
click at [128, 75] on link "Design" at bounding box center [121, 70] width 81 height 25
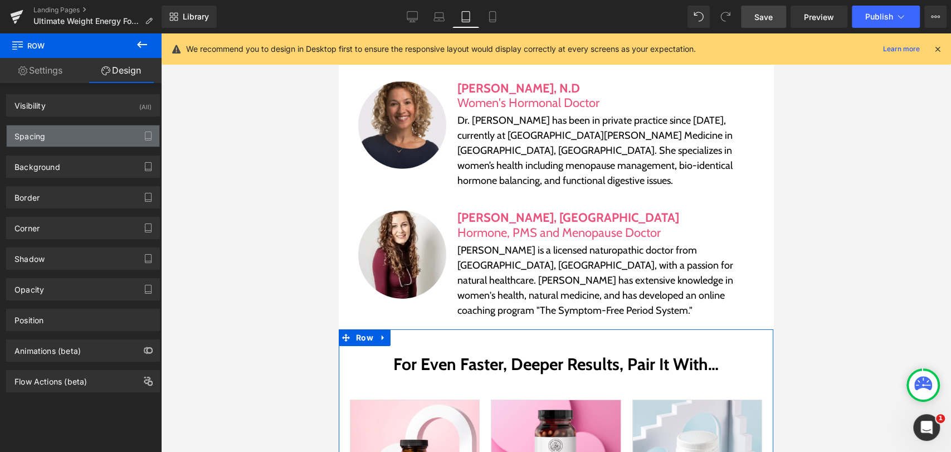
click at [36, 136] on div "Spacing" at bounding box center [29, 133] width 31 height 16
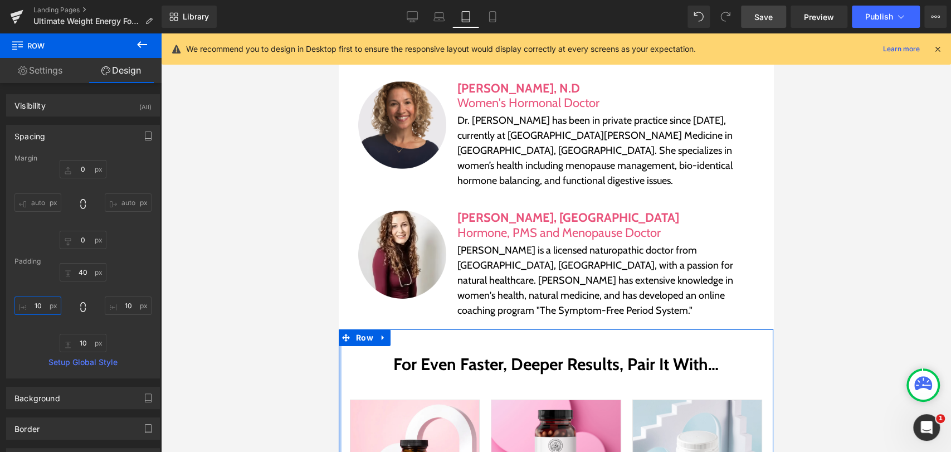
click at [42, 307] on input "10" at bounding box center [37, 305] width 47 height 18
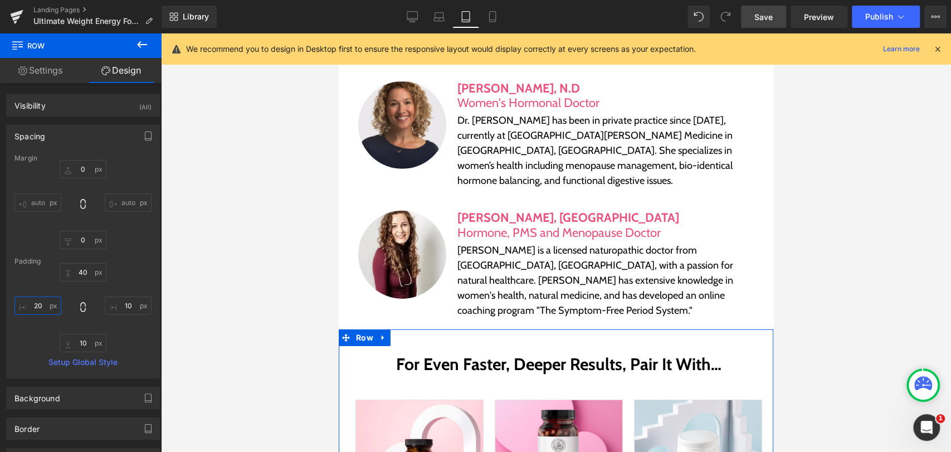
type input "20"
click at [131, 302] on input "10" at bounding box center [128, 305] width 47 height 18
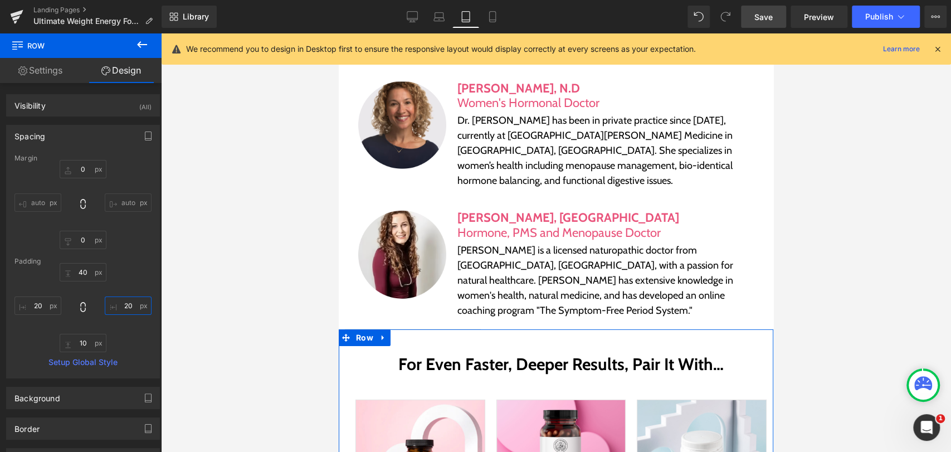
type input "20"
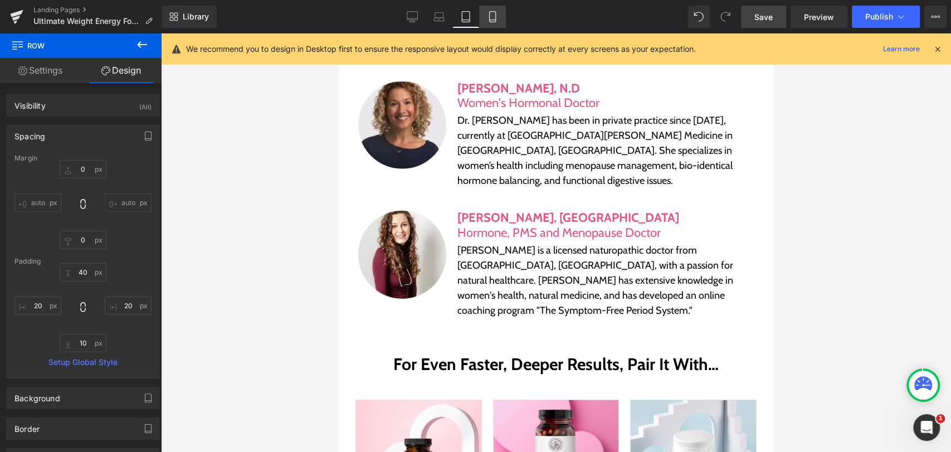
click at [493, 12] on icon at bounding box center [492, 17] width 6 height 11
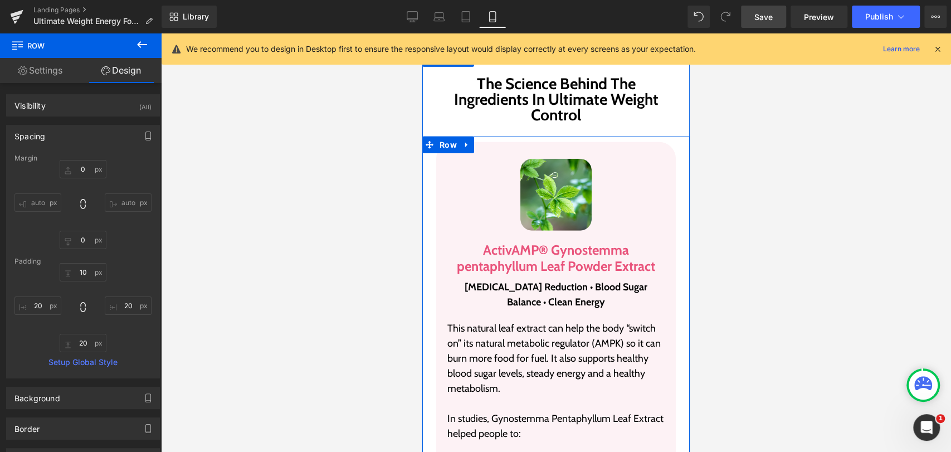
scroll to position [2166, 0]
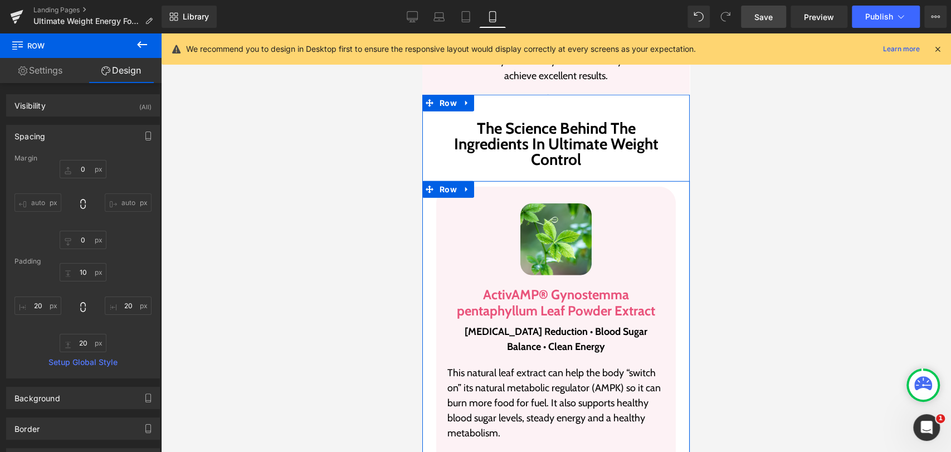
click at [431, 218] on div "Image ActivAMP® Gynostemma pentaphyllum Leaf Powder Extract Heading Belly Fat R…" at bounding box center [556, 403] width 251 height 432
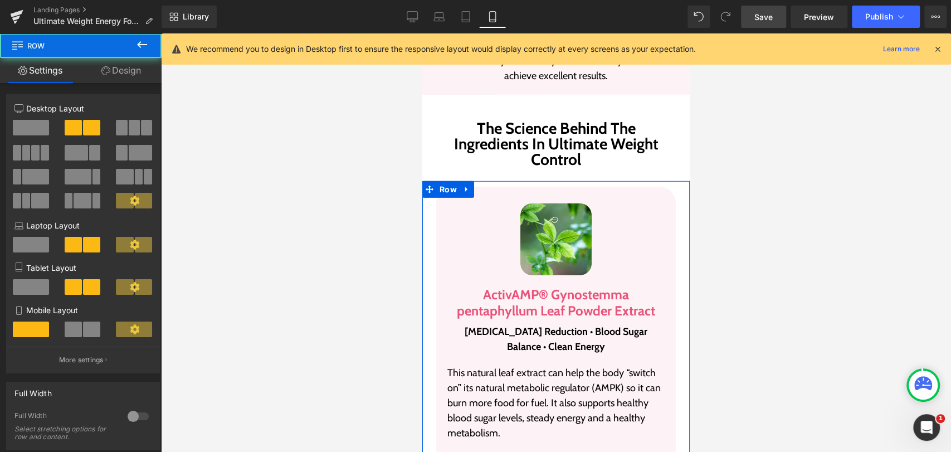
click at [108, 79] on link "Design" at bounding box center [121, 70] width 81 height 25
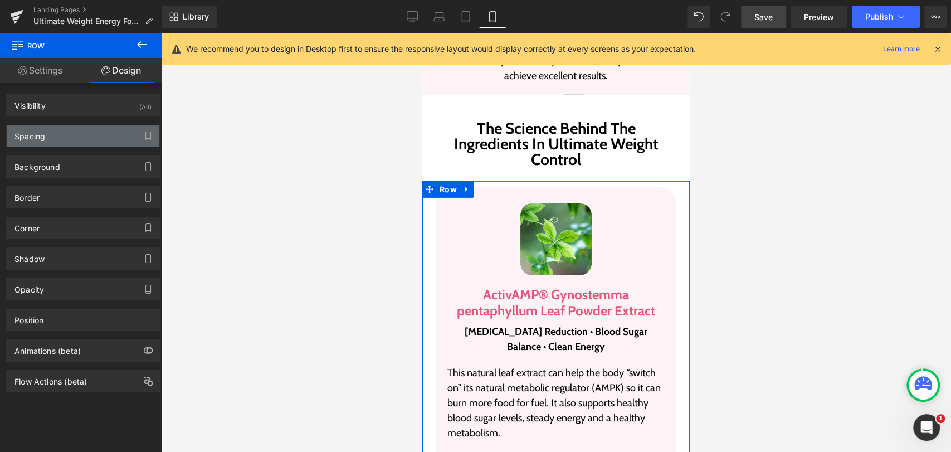
click at [51, 130] on div "Spacing" at bounding box center [83, 135] width 153 height 21
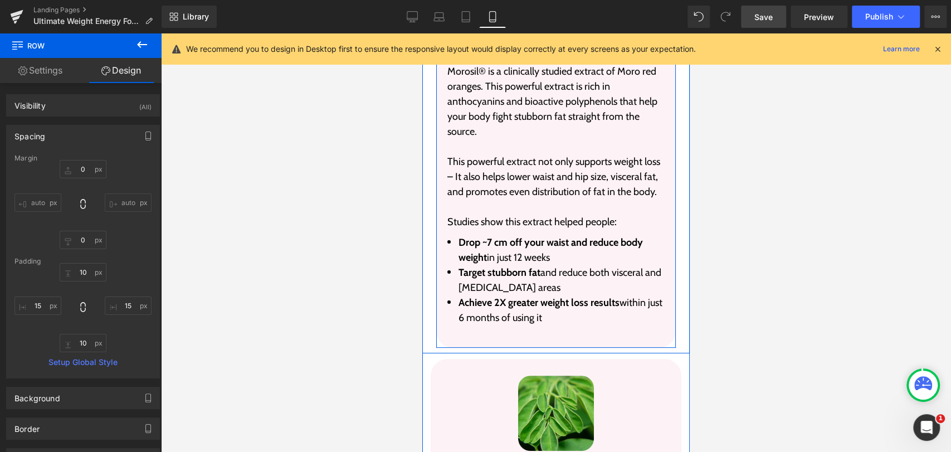
scroll to position [2971, 0]
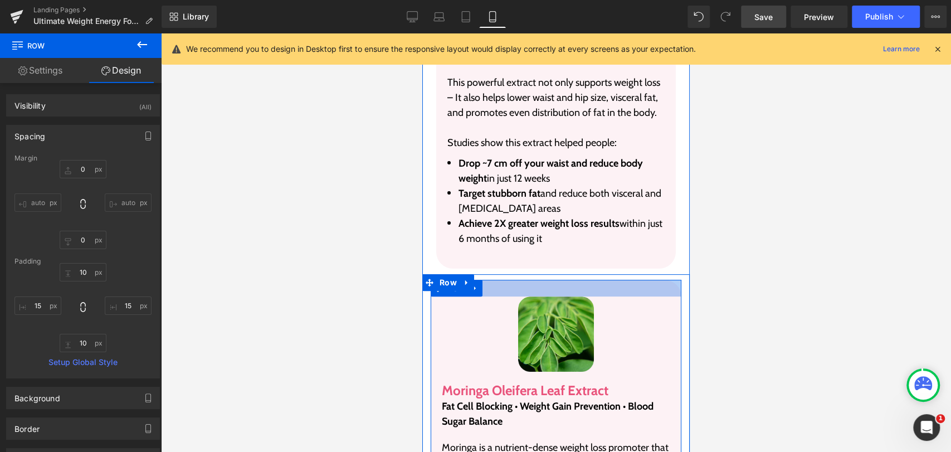
click at [534, 280] on div at bounding box center [556, 288] width 251 height 17
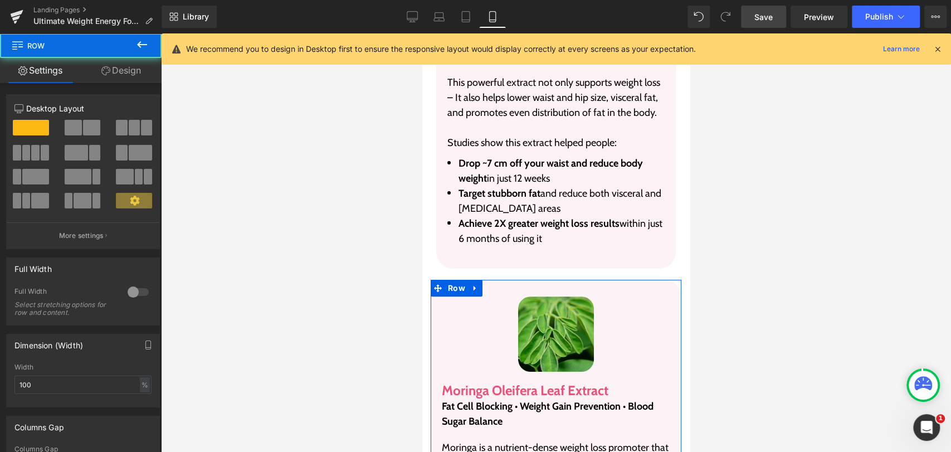
click at [119, 75] on link "Design" at bounding box center [121, 70] width 81 height 25
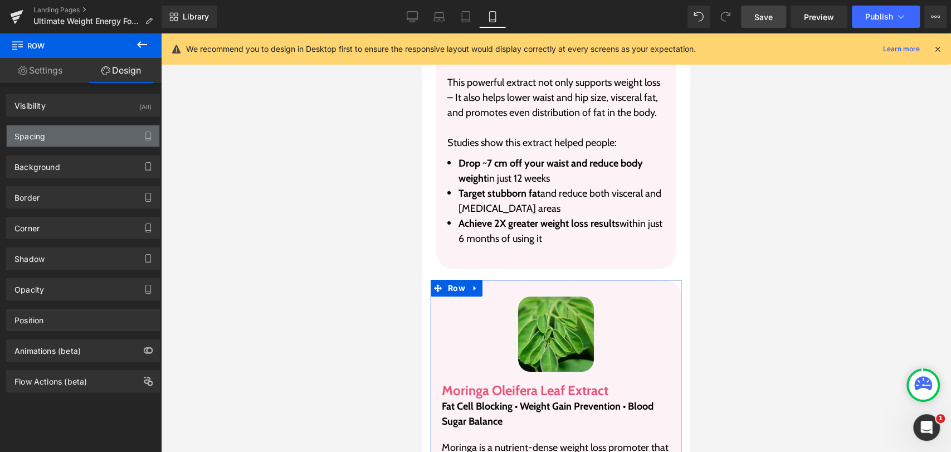
click at [42, 141] on div "Spacing" at bounding box center [83, 135] width 153 height 21
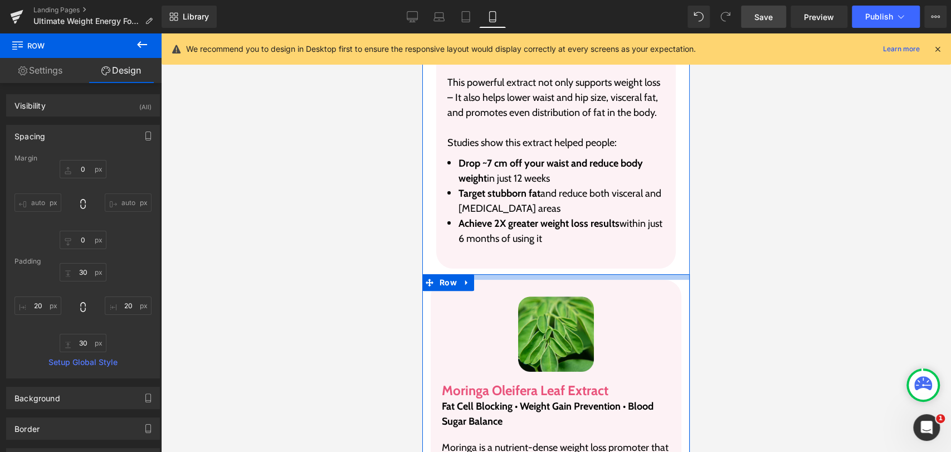
click at [486, 274] on div at bounding box center [555, 277] width 267 height 6
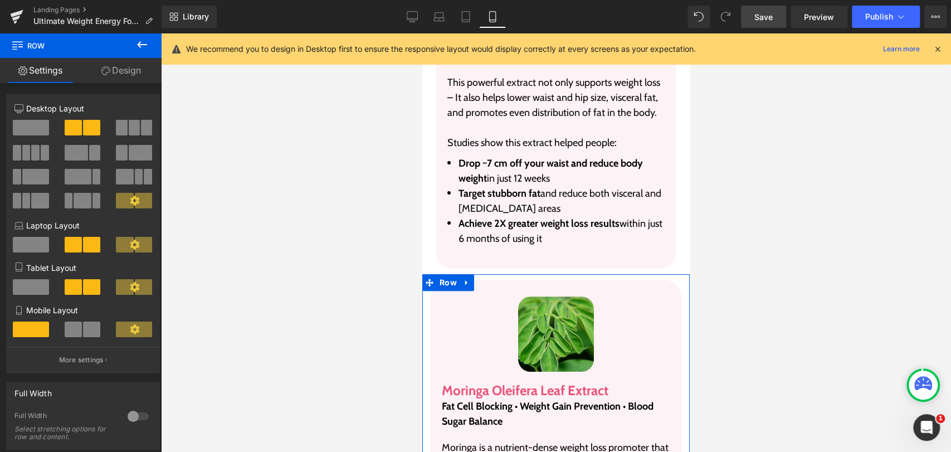
click at [118, 70] on link "Design" at bounding box center [121, 70] width 81 height 25
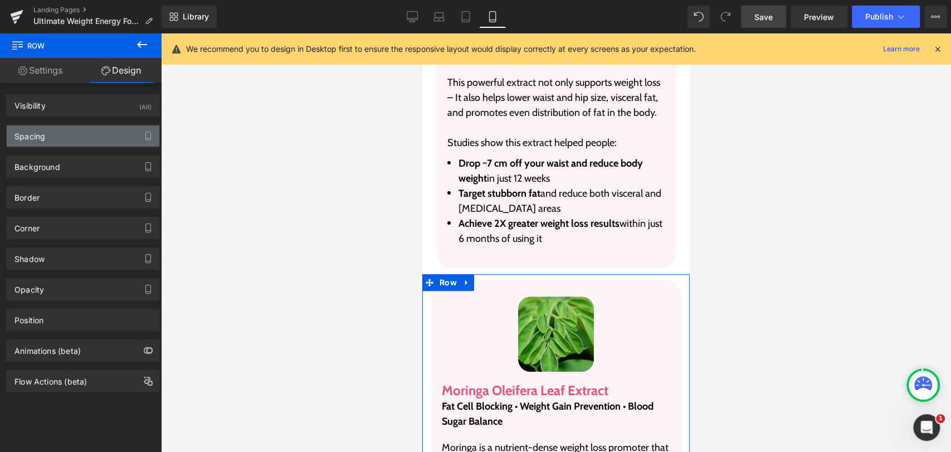
click at [35, 138] on div "Spacing" at bounding box center [29, 133] width 31 height 16
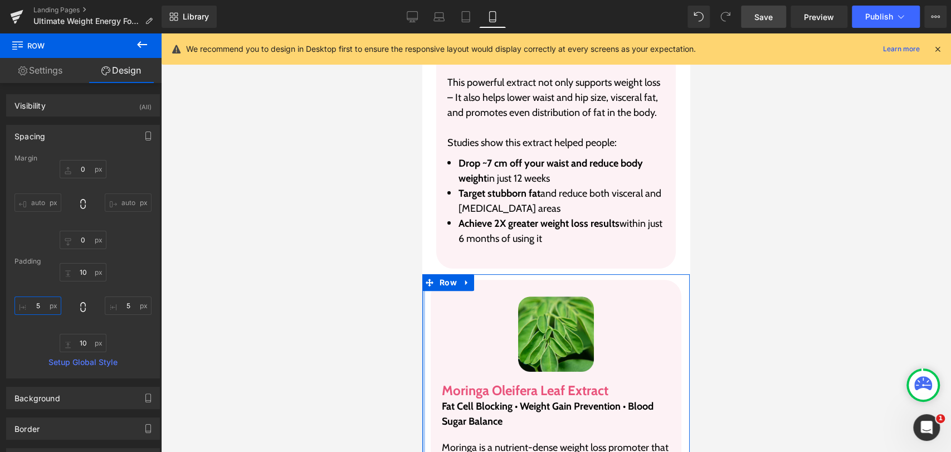
click at [44, 302] on input "5" at bounding box center [37, 305] width 47 height 18
type input "15"
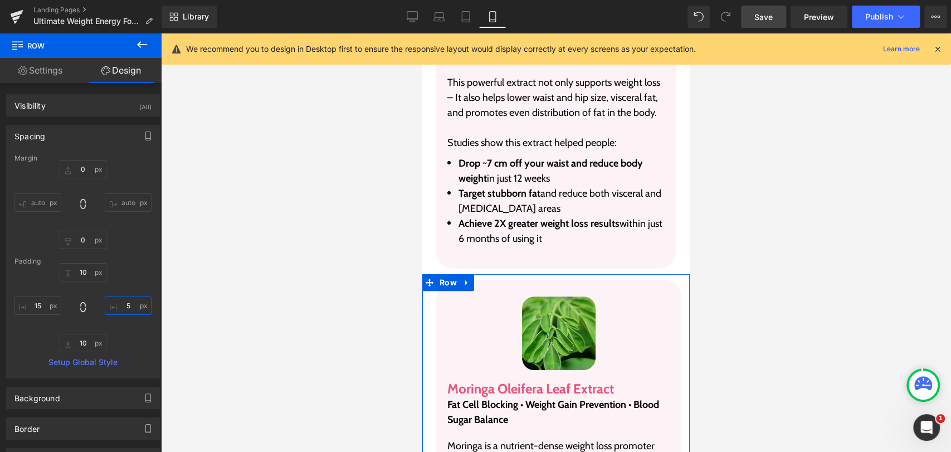
click at [125, 300] on input "5" at bounding box center [128, 305] width 47 height 18
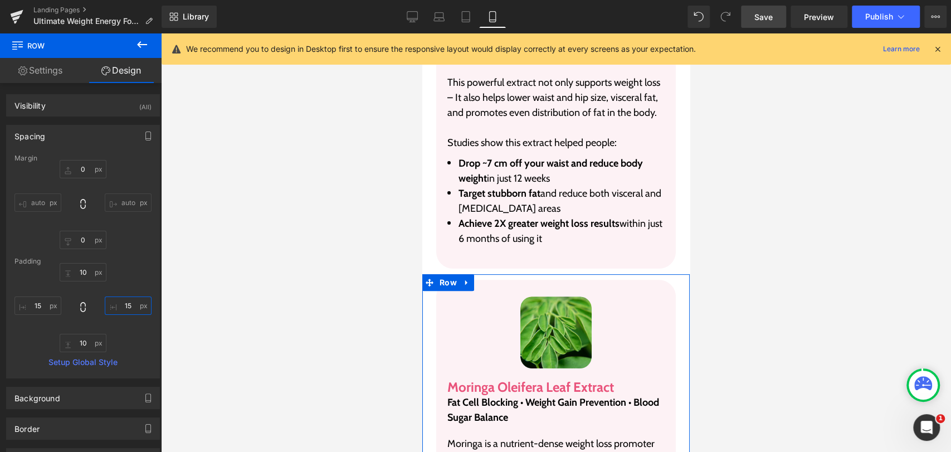
type input "15"
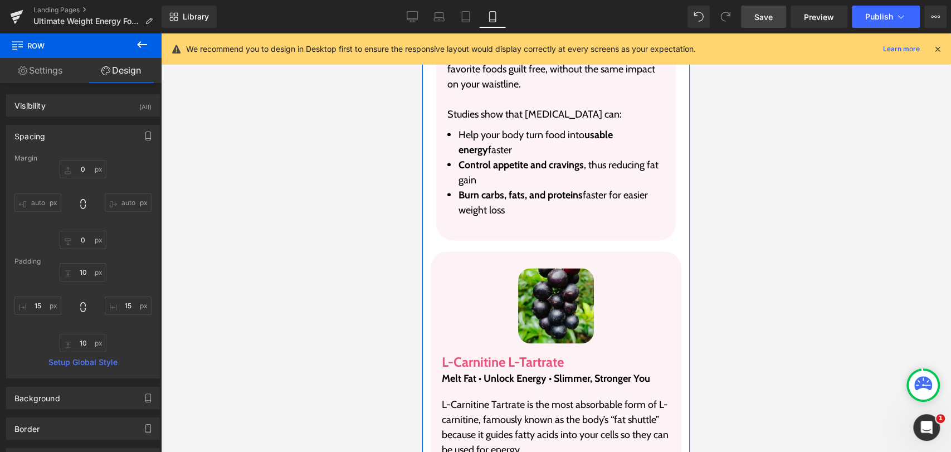
scroll to position [3961, 0]
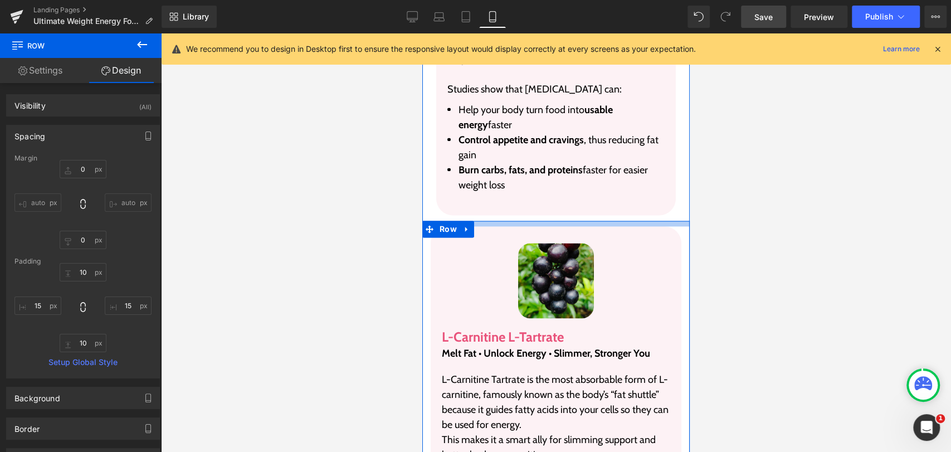
click at [477, 221] on div at bounding box center [555, 224] width 267 height 6
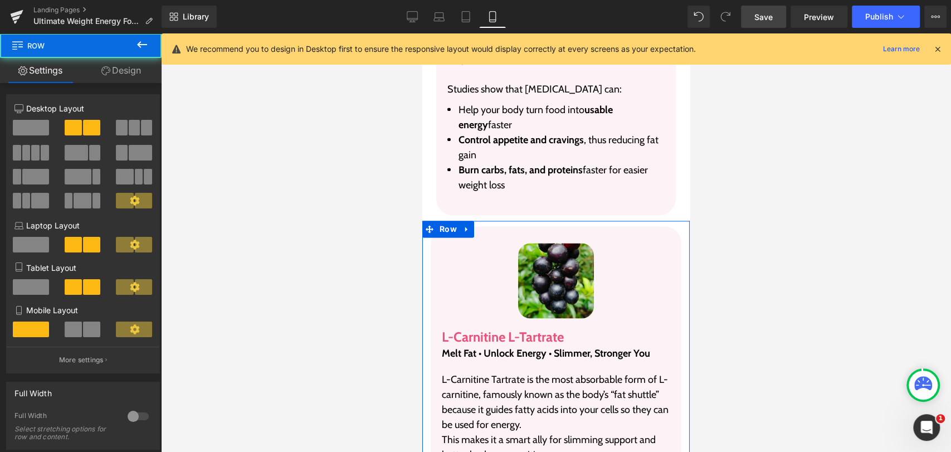
drag, startPoint x: 126, startPoint y: 78, endPoint x: 72, endPoint y: 174, distance: 110.0
click at [126, 78] on link "Design" at bounding box center [121, 70] width 81 height 25
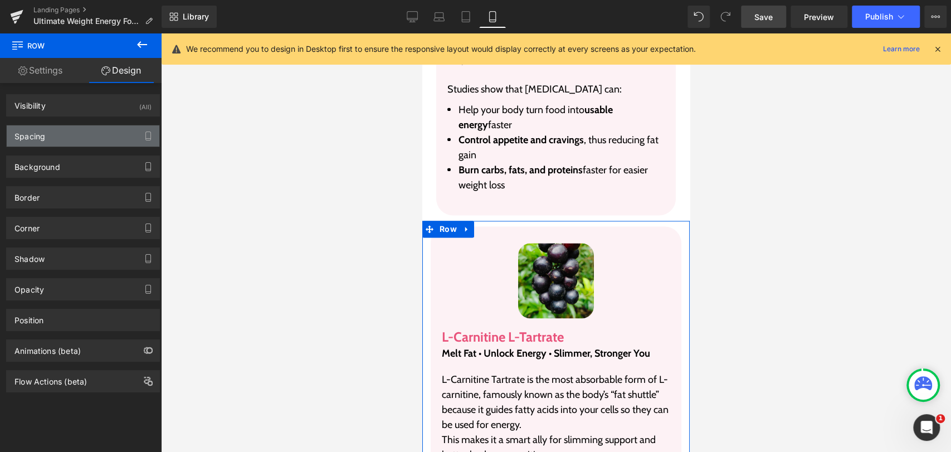
click at [42, 139] on div "Spacing" at bounding box center [29, 133] width 31 height 16
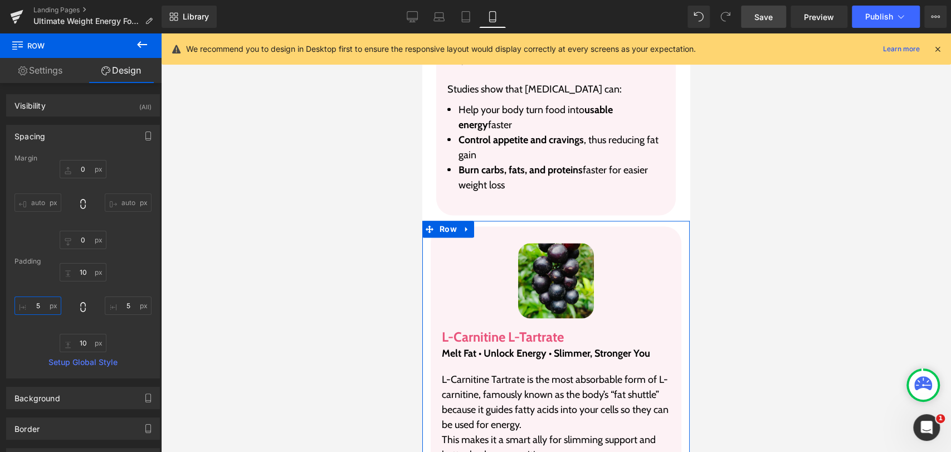
click at [47, 307] on input "text" at bounding box center [37, 305] width 47 height 18
type input "15"
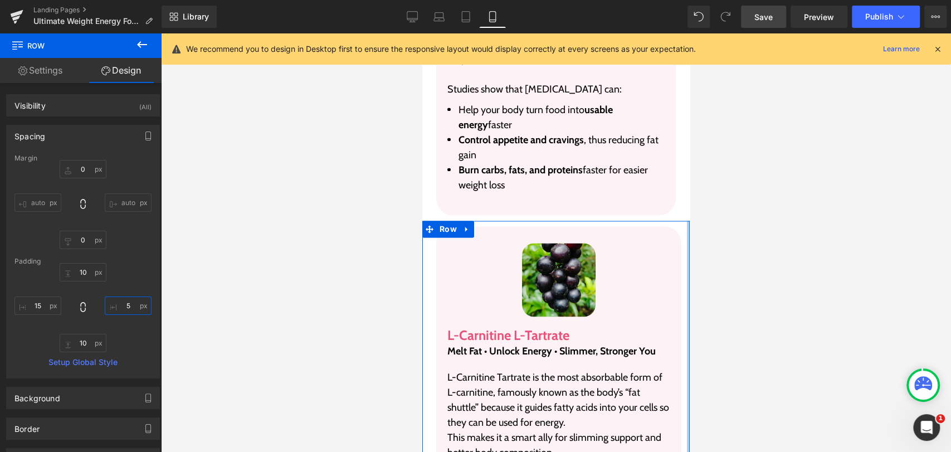
click at [124, 301] on input "text" at bounding box center [128, 305] width 47 height 18
type input "15"
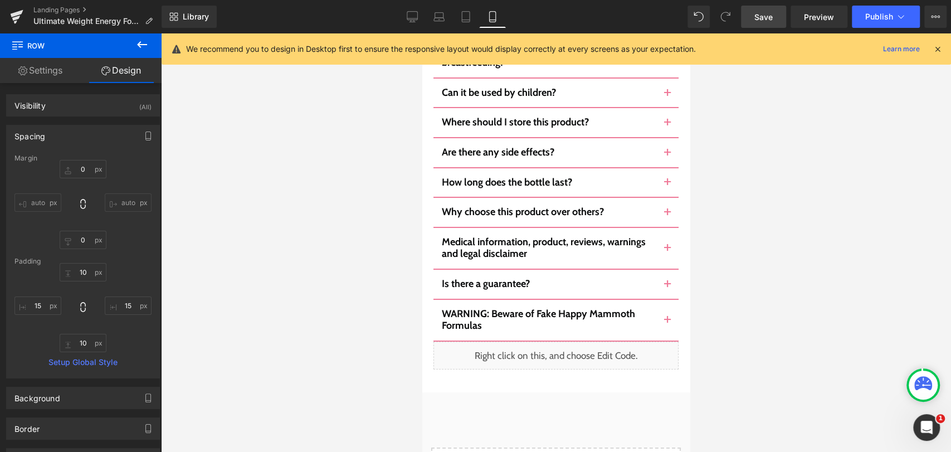
scroll to position [8479, 0]
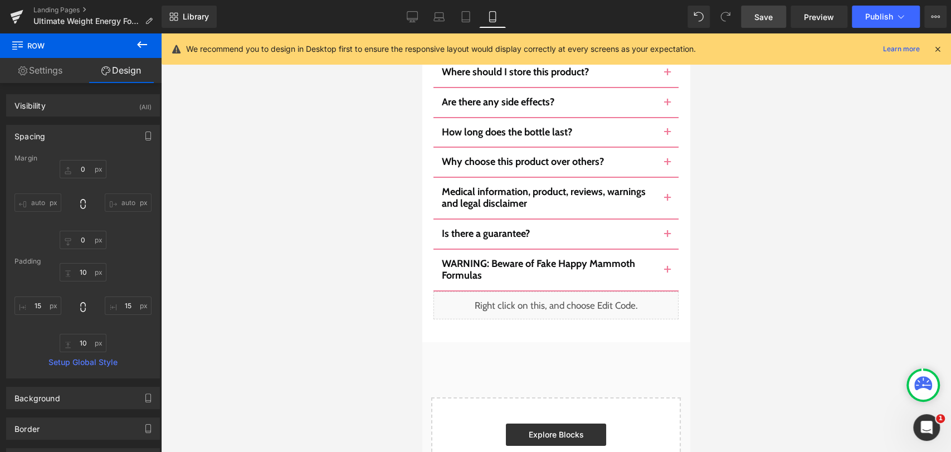
click at [763, 21] on span "Save" at bounding box center [763, 17] width 18 height 12
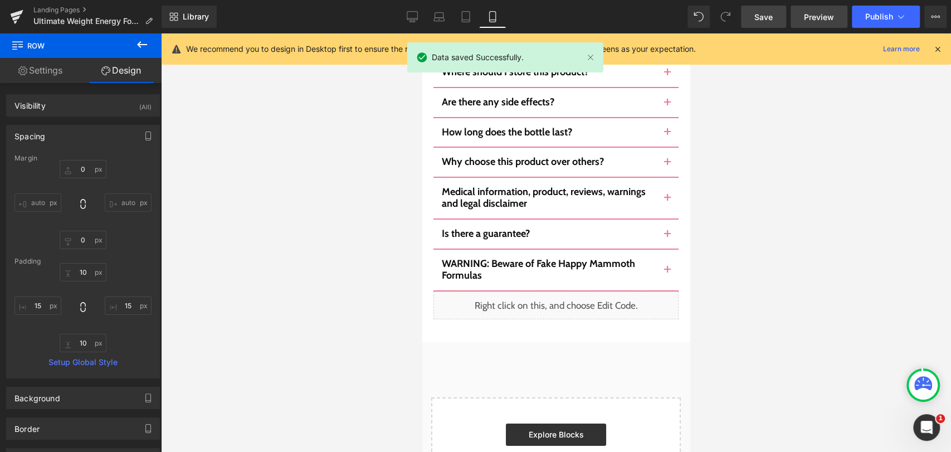
click at [817, 20] on span "Preview" at bounding box center [819, 17] width 30 height 12
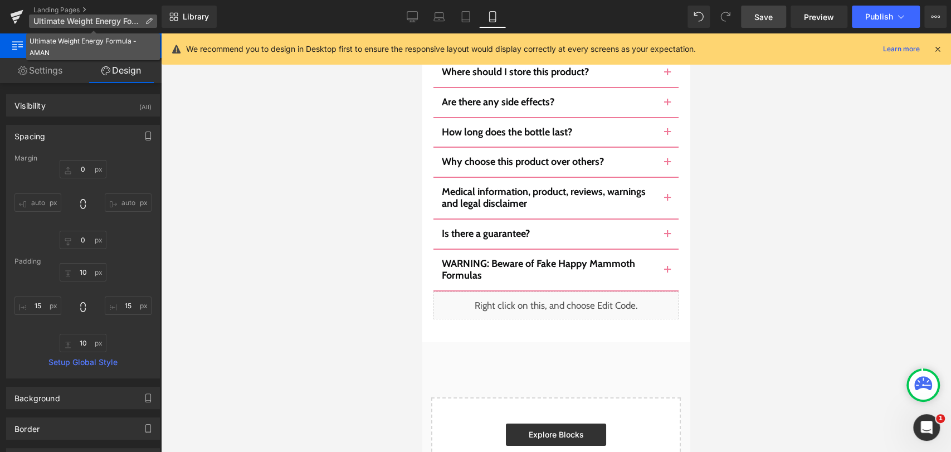
click at [148, 17] on icon at bounding box center [149, 21] width 8 height 8
click at [148, 22] on icon at bounding box center [149, 21] width 8 height 8
click at [107, 23] on span "Ultimate Weight Energy Formula - AMAN" at bounding box center [86, 21] width 107 height 9
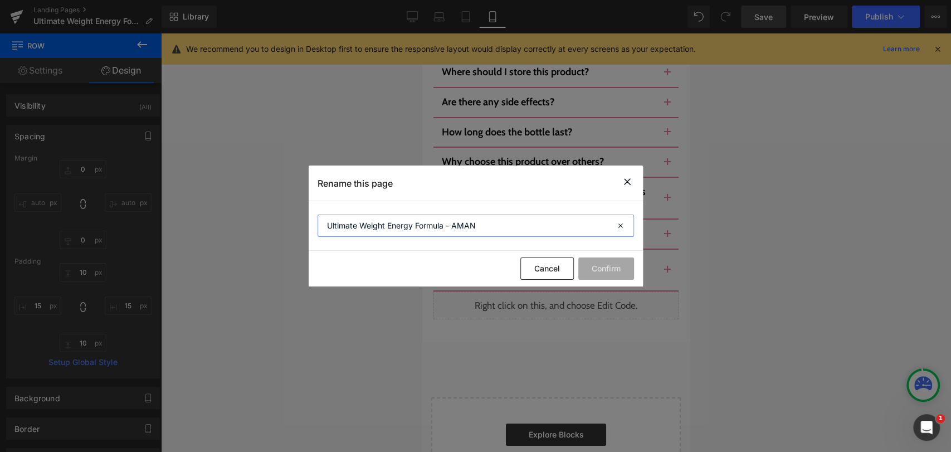
click at [471, 226] on input "Ultimate Weight Energy Formula - AMAN" at bounding box center [476, 225] width 316 height 22
click at [548, 266] on button "Cancel" at bounding box center [546, 268] width 53 height 22
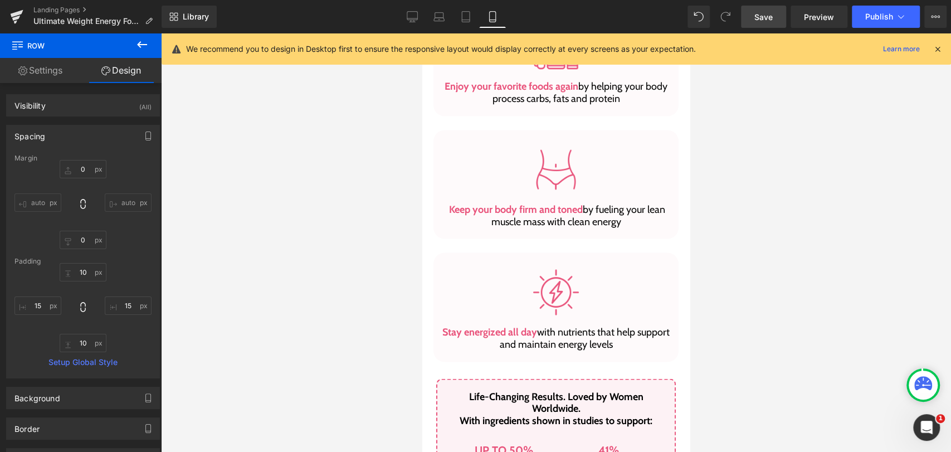
scroll to position [1547, 0]
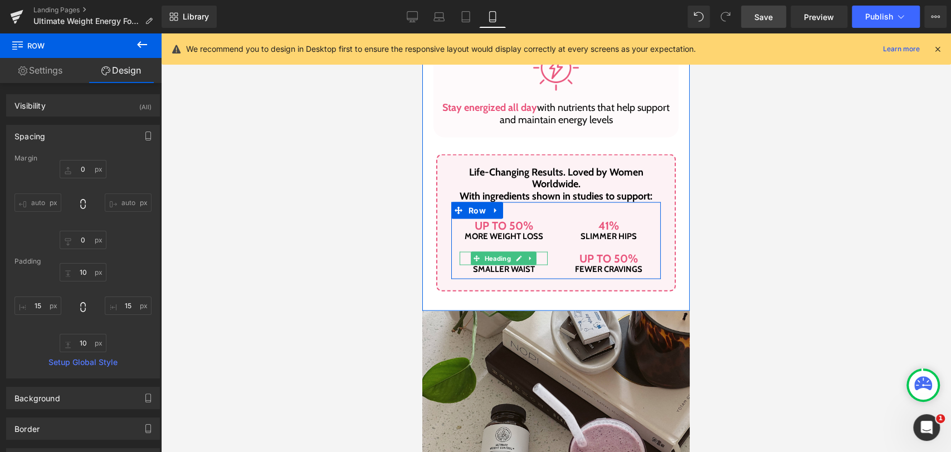
click at [538, 255] on h1 "Up to 56.4%" at bounding box center [504, 258] width 88 height 13
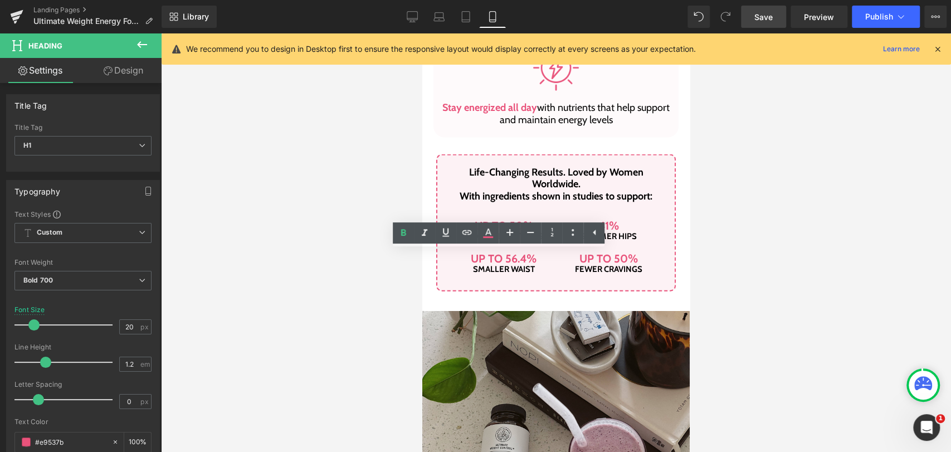
click at [123, 65] on link "Design" at bounding box center [123, 70] width 81 height 25
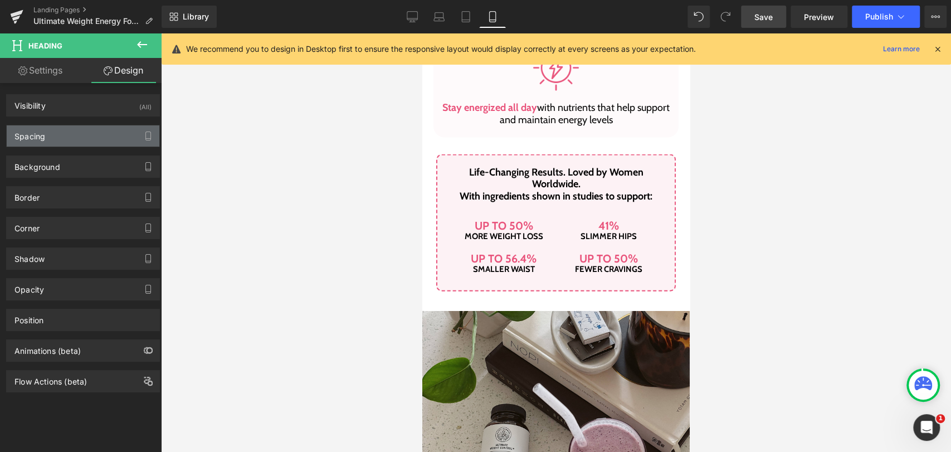
click at [39, 136] on div "Spacing" at bounding box center [29, 133] width 31 height 16
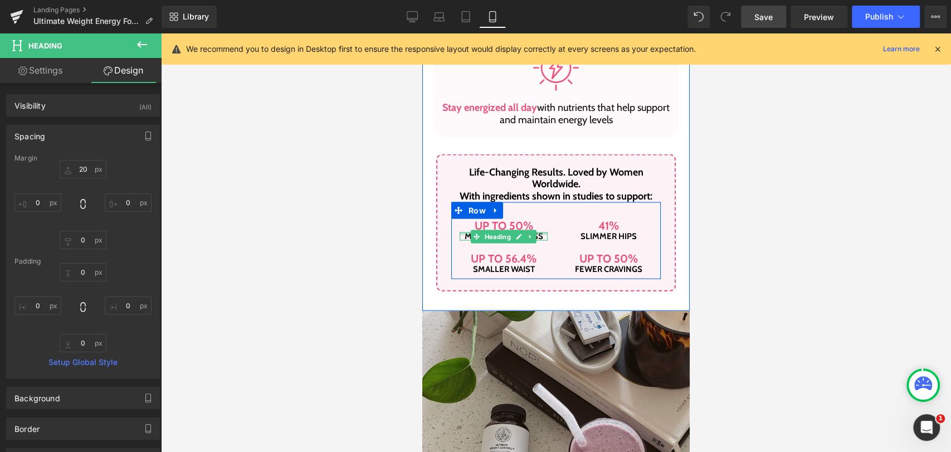
click at [536, 234] on div at bounding box center [504, 233] width 88 height 3
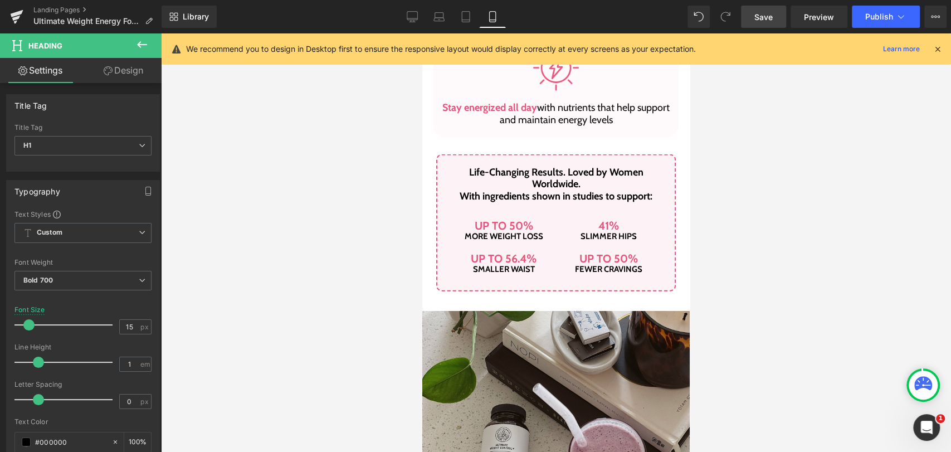
click at [113, 66] on link "Design" at bounding box center [123, 70] width 81 height 25
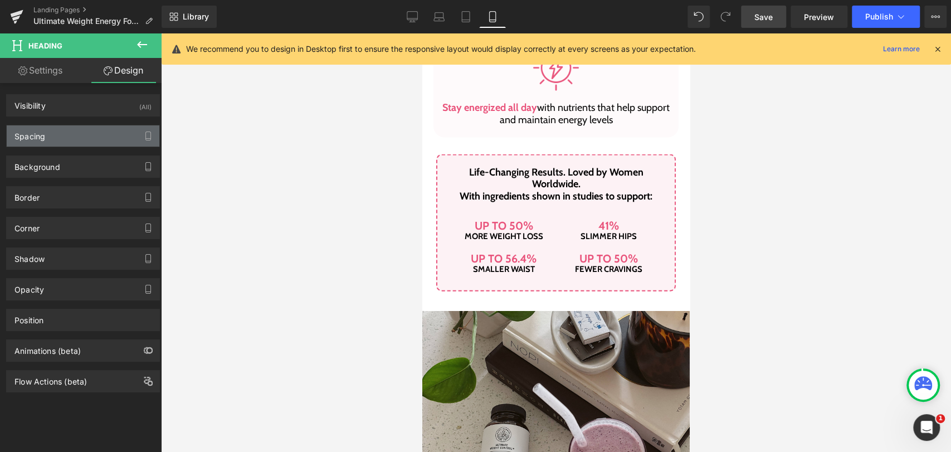
click at [42, 136] on div "Spacing" at bounding box center [29, 133] width 31 height 16
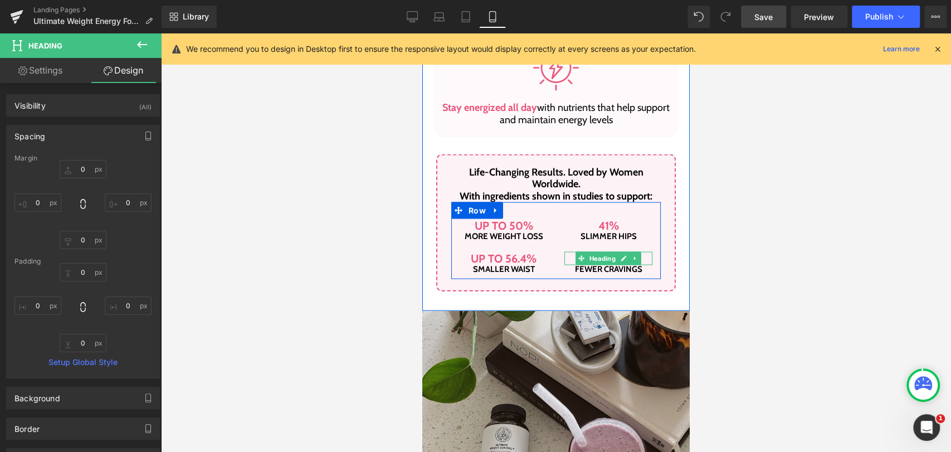
click at [565, 255] on h1 "Up to 50%" at bounding box center [608, 258] width 88 height 13
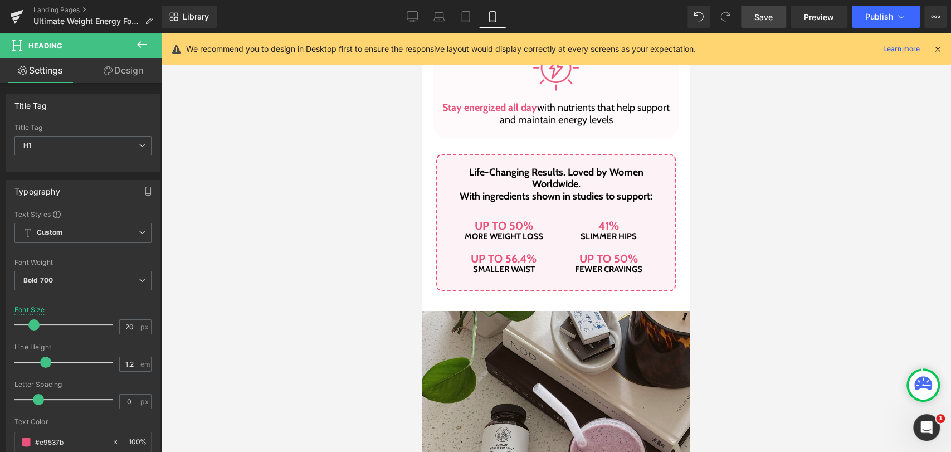
click at [122, 64] on link "Design" at bounding box center [123, 70] width 81 height 25
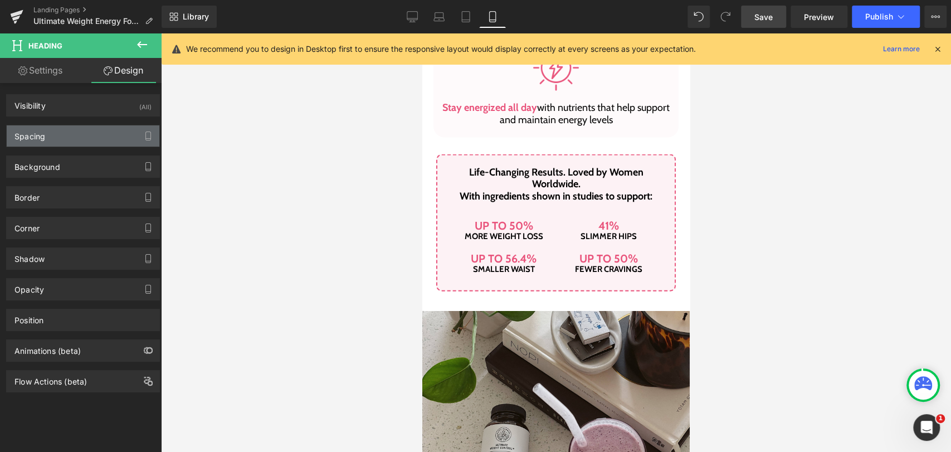
click at [32, 139] on div "Spacing" at bounding box center [29, 133] width 31 height 16
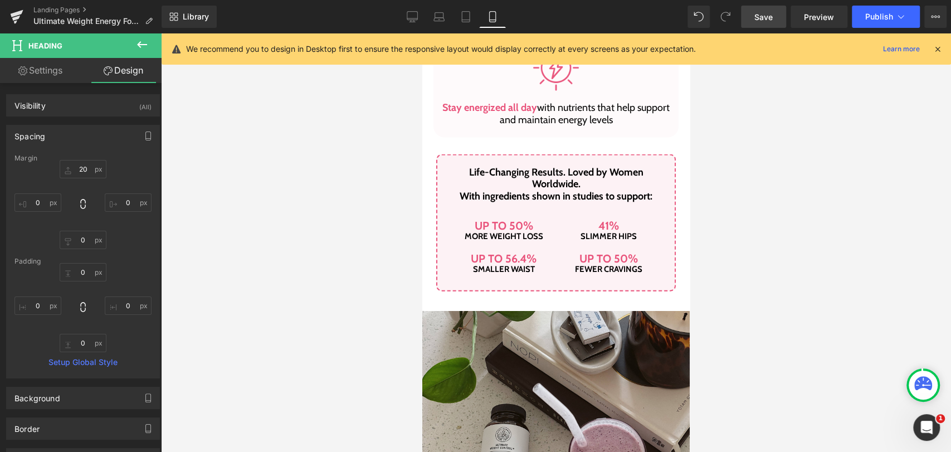
click at [32, 139] on div "Spacing" at bounding box center [29, 133] width 31 height 16
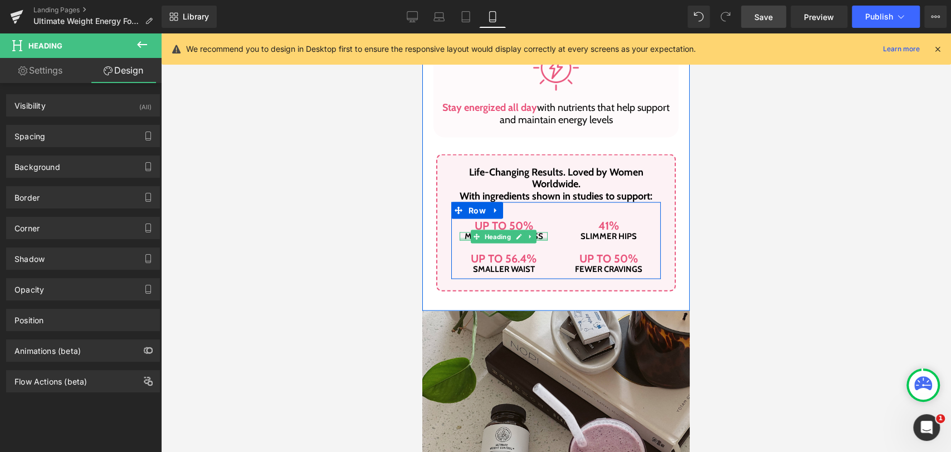
click at [539, 238] on div at bounding box center [504, 239] width 88 height 3
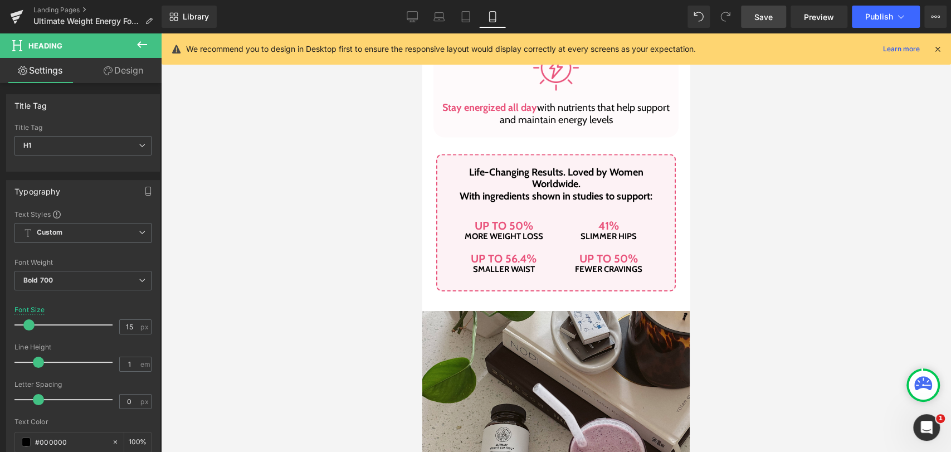
drag, startPoint x: 115, startPoint y: 76, endPoint x: 56, endPoint y: 133, distance: 81.9
click at [115, 76] on link "Design" at bounding box center [123, 70] width 81 height 25
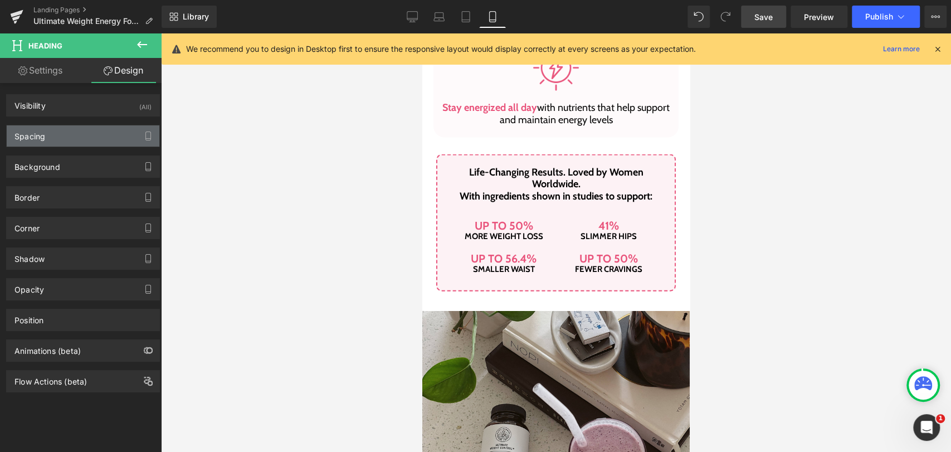
click at [41, 143] on div "Spacing" at bounding box center [83, 135] width 153 height 21
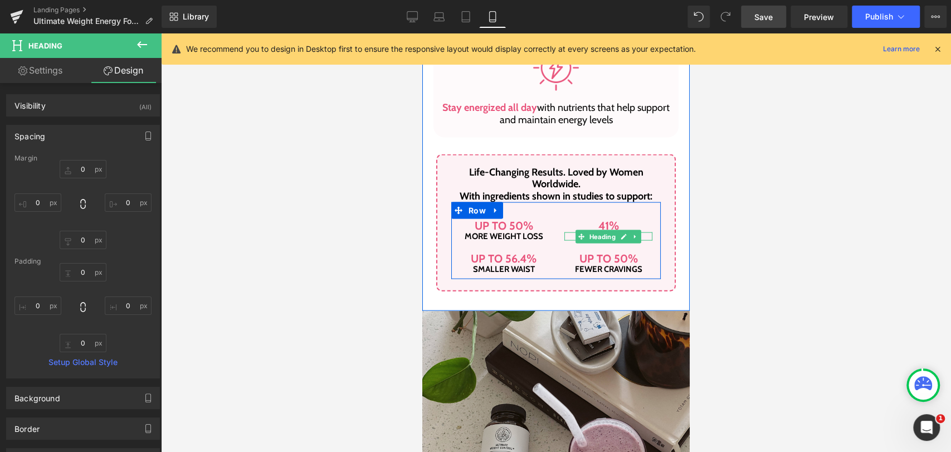
click at [641, 235] on h1 "slimmer hips" at bounding box center [608, 236] width 88 height 8
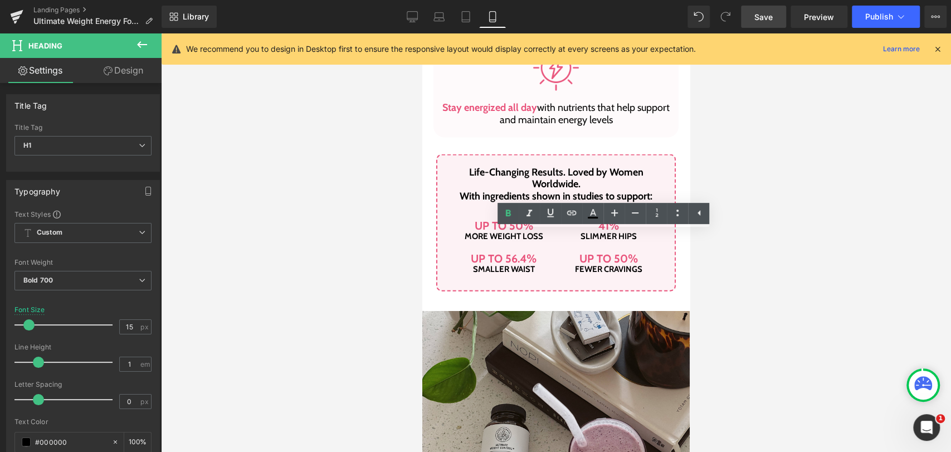
click at [124, 69] on link "Design" at bounding box center [123, 70] width 81 height 25
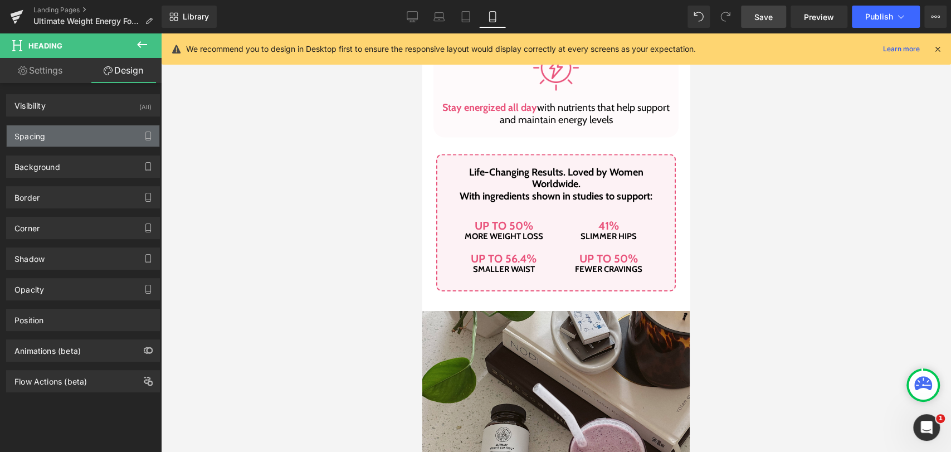
click at [70, 135] on div "Spacing" at bounding box center [83, 135] width 153 height 21
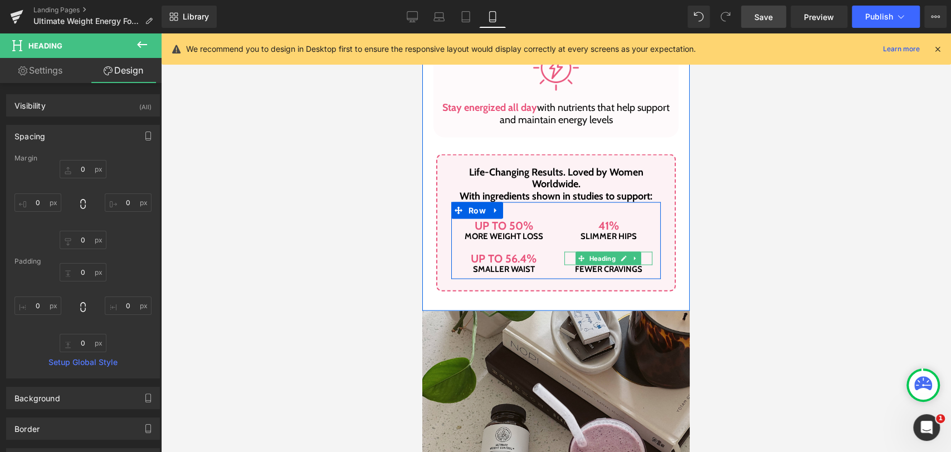
click at [565, 259] on h1 "Up to 50%" at bounding box center [608, 258] width 88 height 13
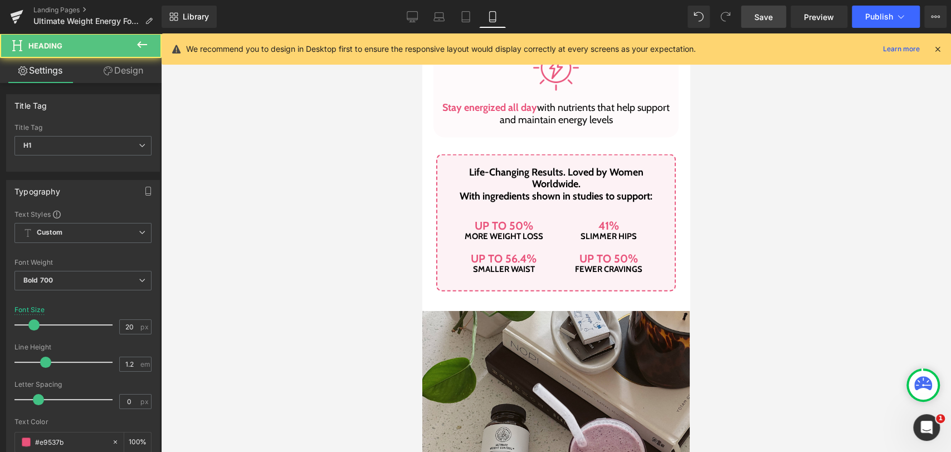
click at [116, 73] on link "Design" at bounding box center [123, 70] width 81 height 25
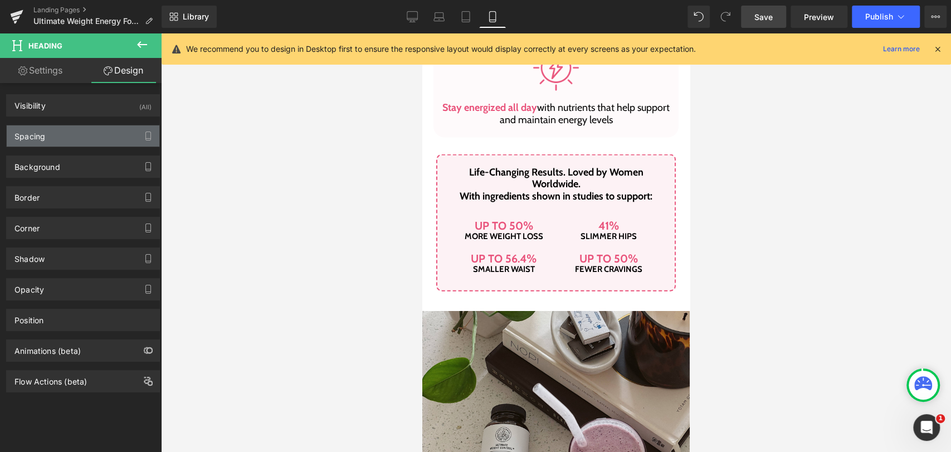
click at [38, 140] on div "Spacing" at bounding box center [29, 133] width 31 height 16
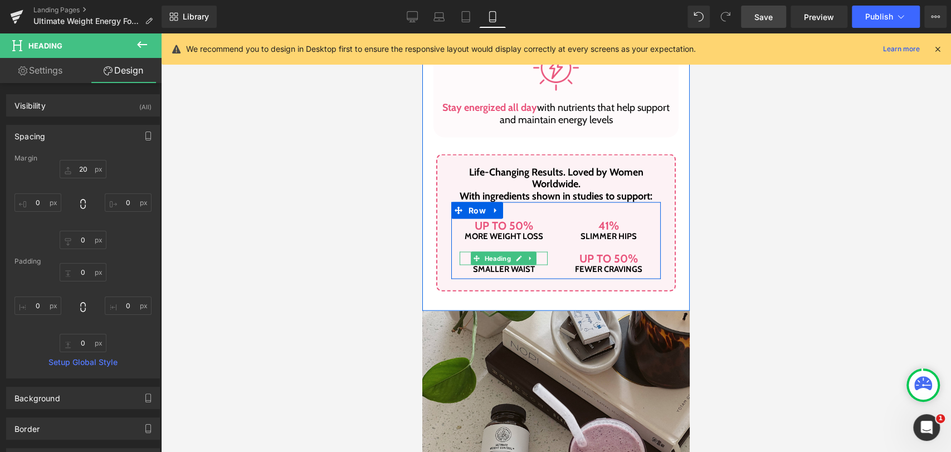
click at [460, 257] on h1 "Up to 56.4%" at bounding box center [504, 258] width 88 height 13
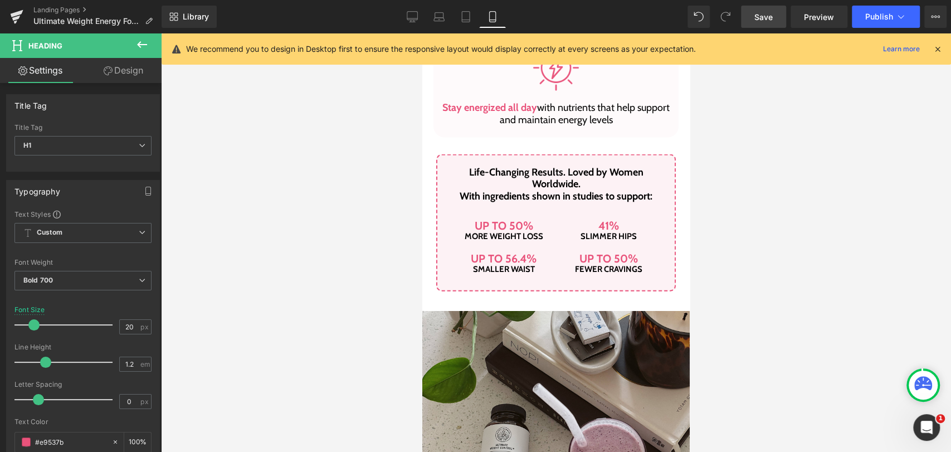
click at [114, 70] on link "Design" at bounding box center [123, 70] width 81 height 25
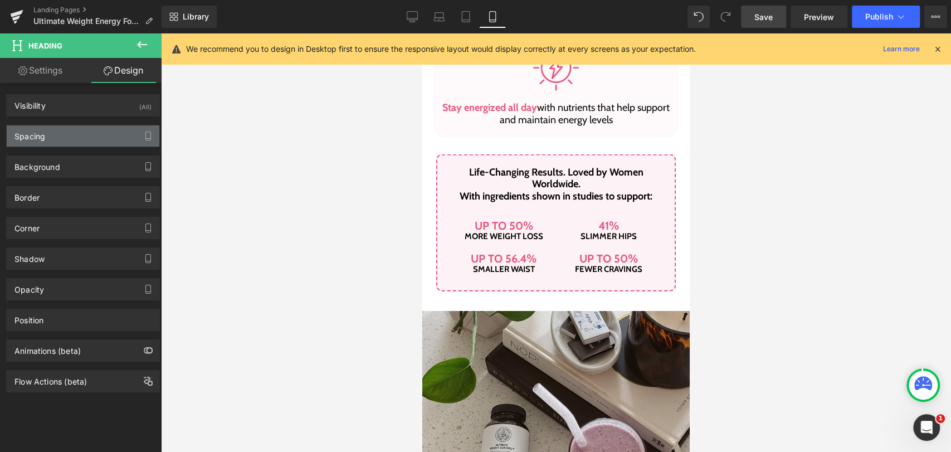
click at [64, 141] on div "Spacing" at bounding box center [83, 135] width 153 height 21
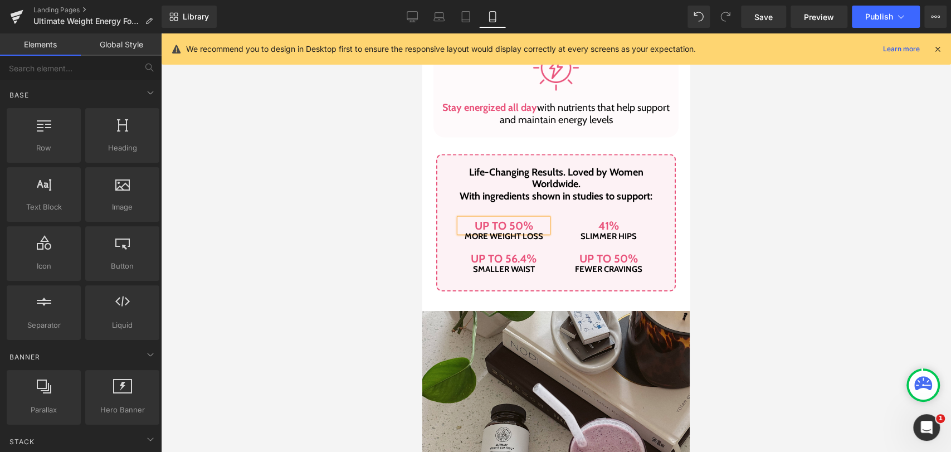
click at [838, 211] on div at bounding box center [556, 242] width 790 height 418
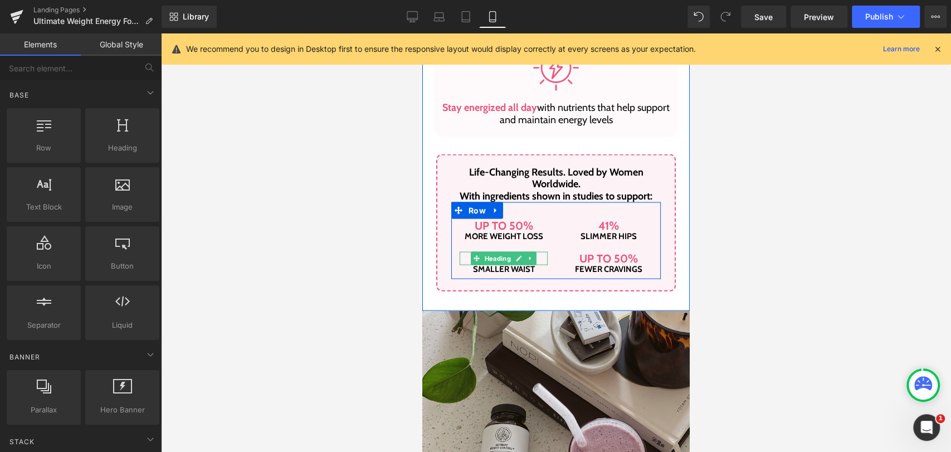
click at [460, 258] on h1 "Up to 56.4%" at bounding box center [504, 258] width 88 height 13
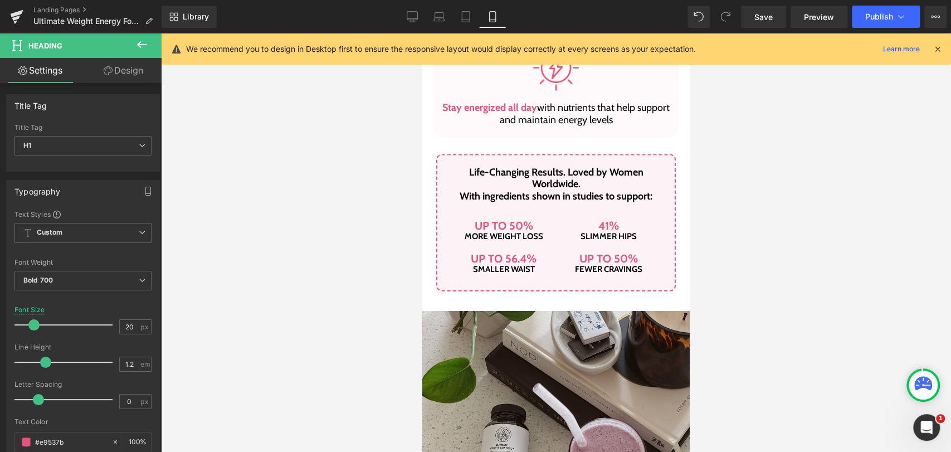
click at [120, 66] on link "Design" at bounding box center [123, 70] width 81 height 25
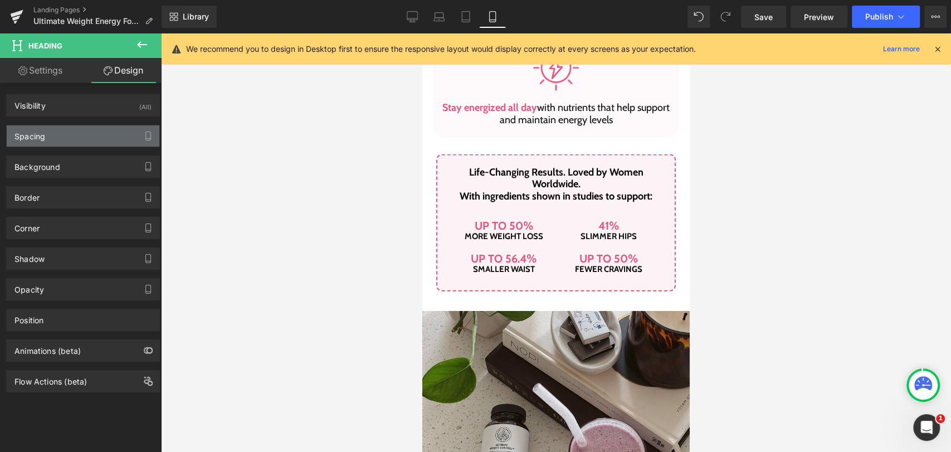
click at [50, 130] on div "Spacing" at bounding box center [83, 135] width 153 height 21
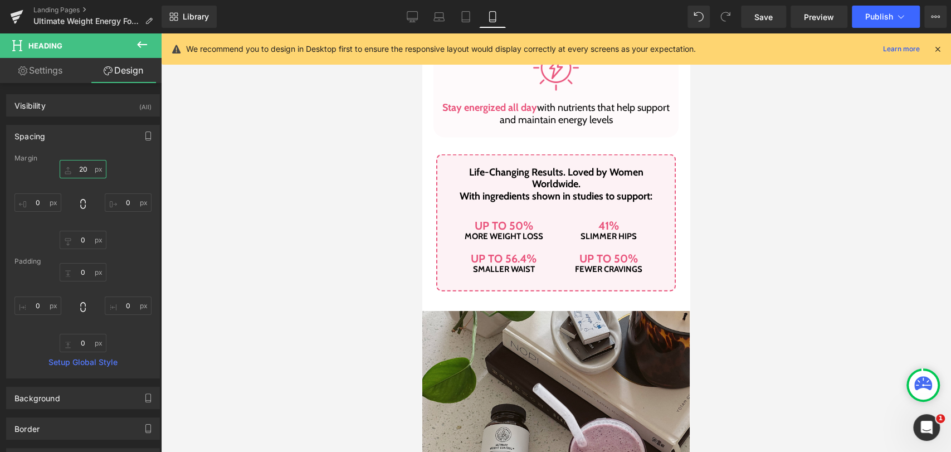
click at [81, 174] on input "20" at bounding box center [83, 169] width 47 height 18
type input "30"
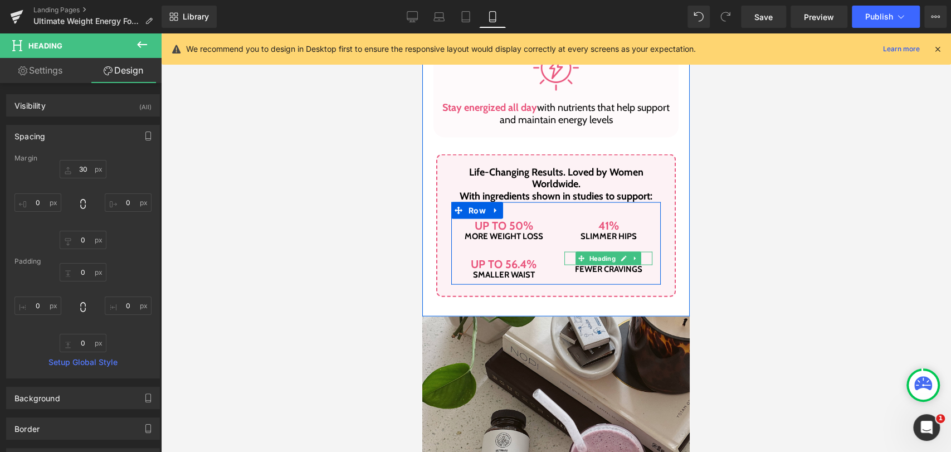
click at [564, 259] on div at bounding box center [565, 258] width 3 height 13
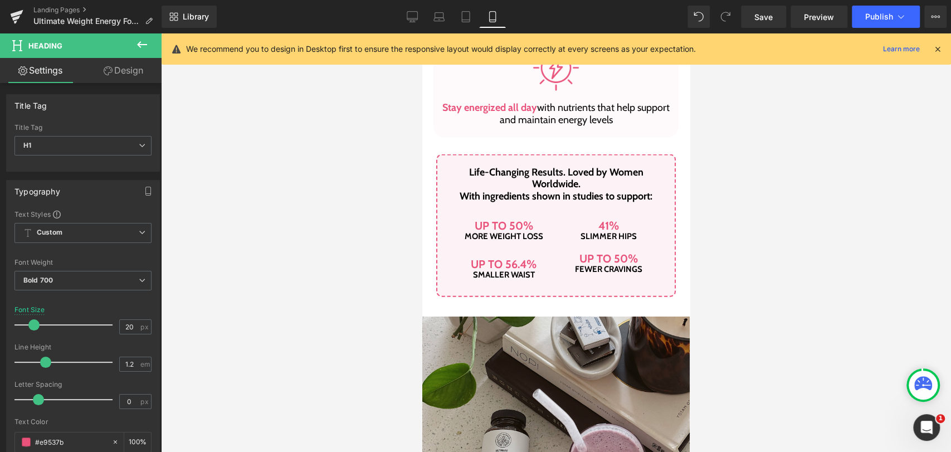
click at [115, 76] on link "Design" at bounding box center [123, 70] width 81 height 25
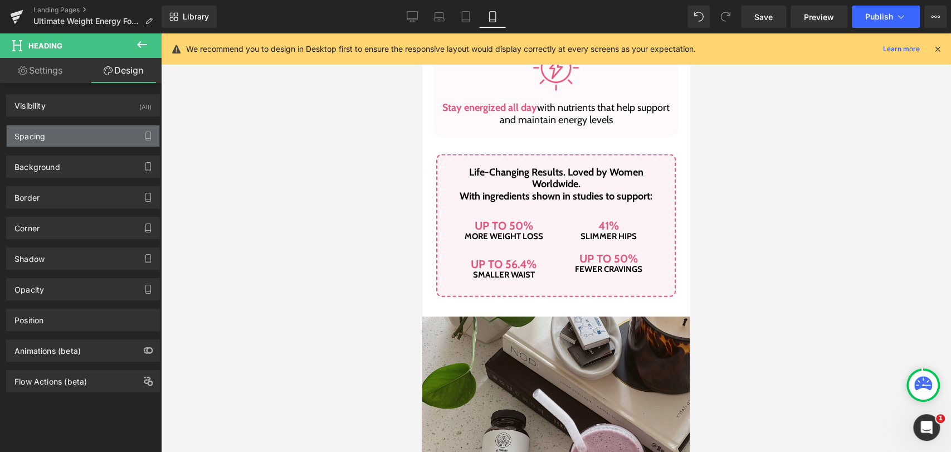
click at [80, 135] on div "Spacing" at bounding box center [83, 135] width 153 height 21
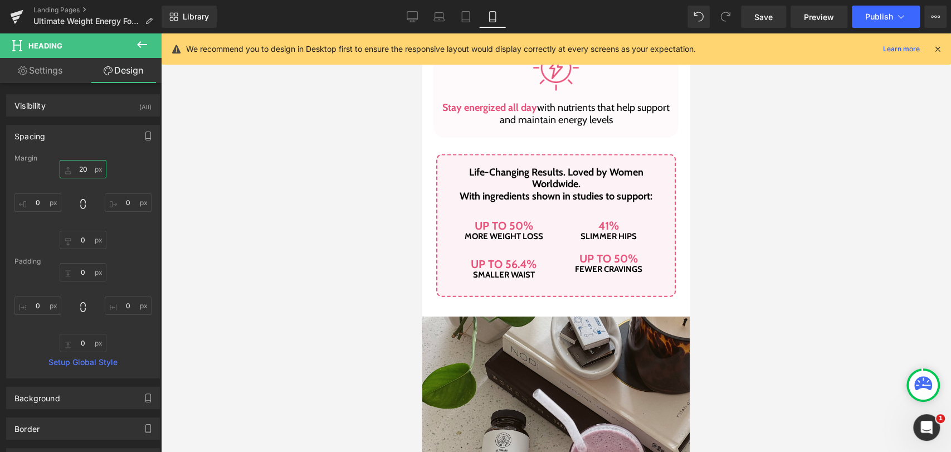
click at [84, 169] on input "20" at bounding box center [83, 169] width 47 height 18
type input "30"
click at [765, 17] on span "Save" at bounding box center [763, 17] width 18 height 12
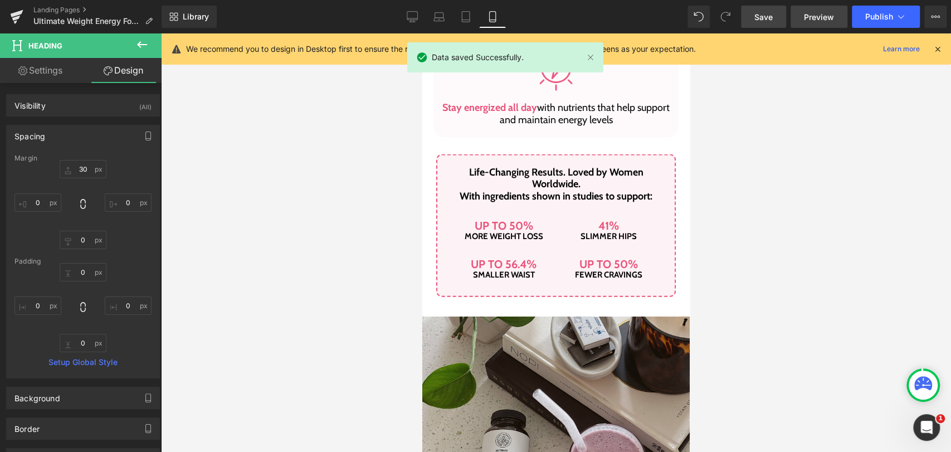
click at [805, 13] on span "Preview" at bounding box center [819, 17] width 30 height 12
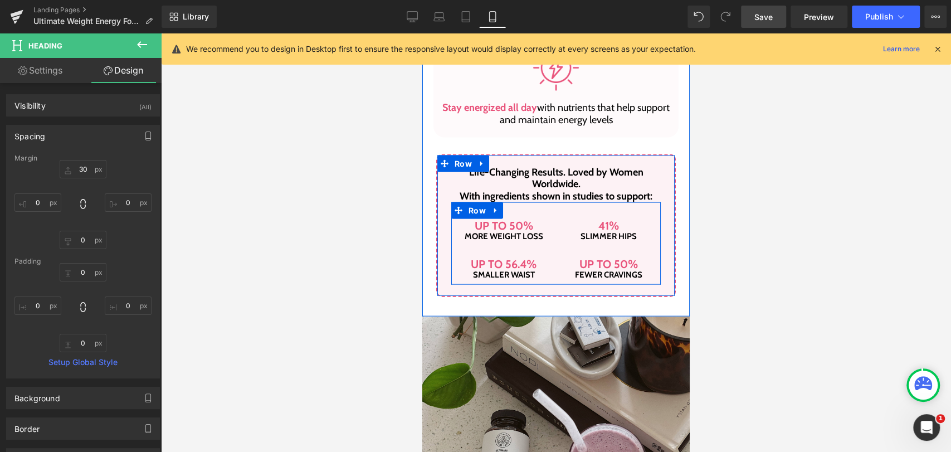
click at [577, 251] on div "Up to 50% Heading fewer cravings Heading" at bounding box center [608, 260] width 105 height 38
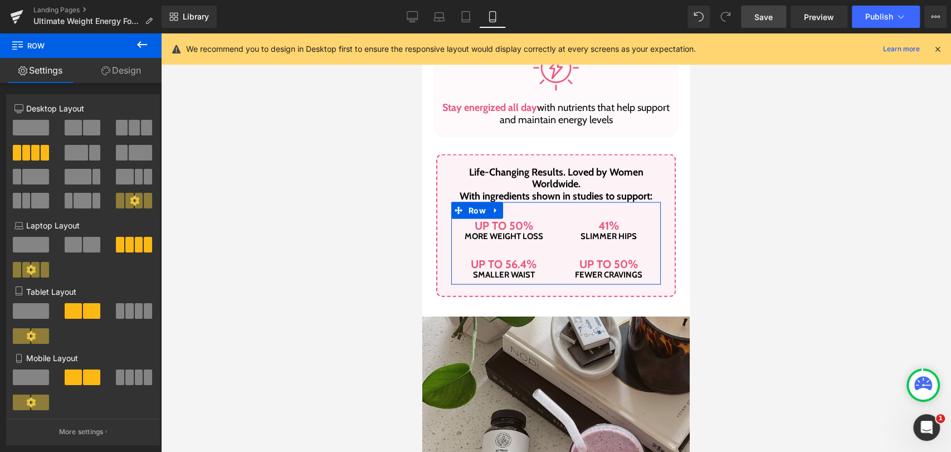
click at [27, 407] on icon at bounding box center [31, 401] width 9 height 9
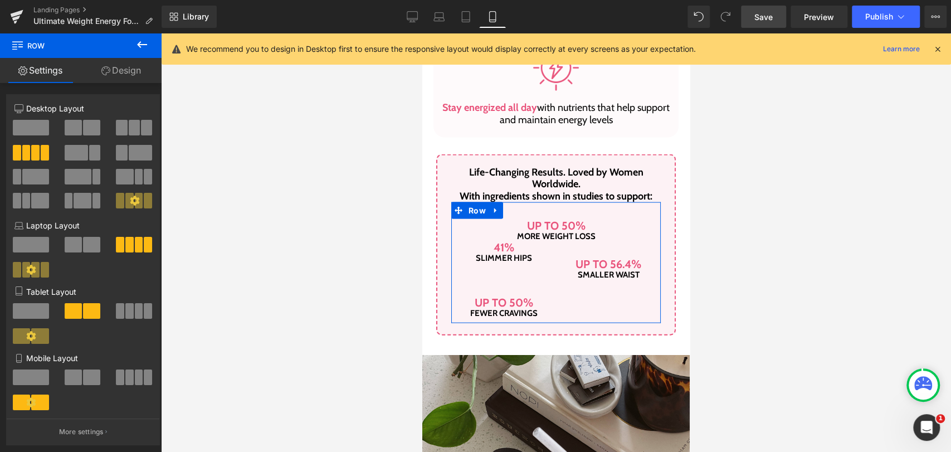
click at [27, 407] on icon at bounding box center [31, 401] width 9 height 9
click at [77, 380] on span at bounding box center [73, 377] width 17 height 16
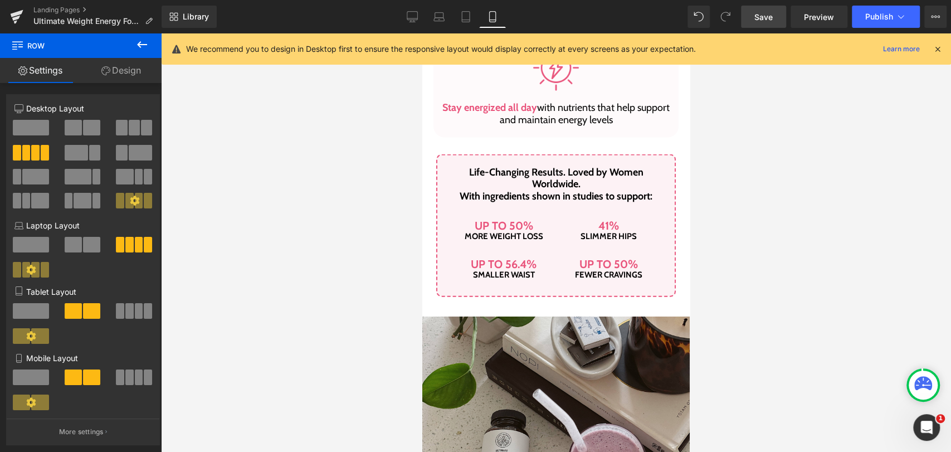
click at [764, 18] on span "Save" at bounding box center [763, 17] width 18 height 12
click at [815, 13] on span "Preview" at bounding box center [819, 17] width 30 height 12
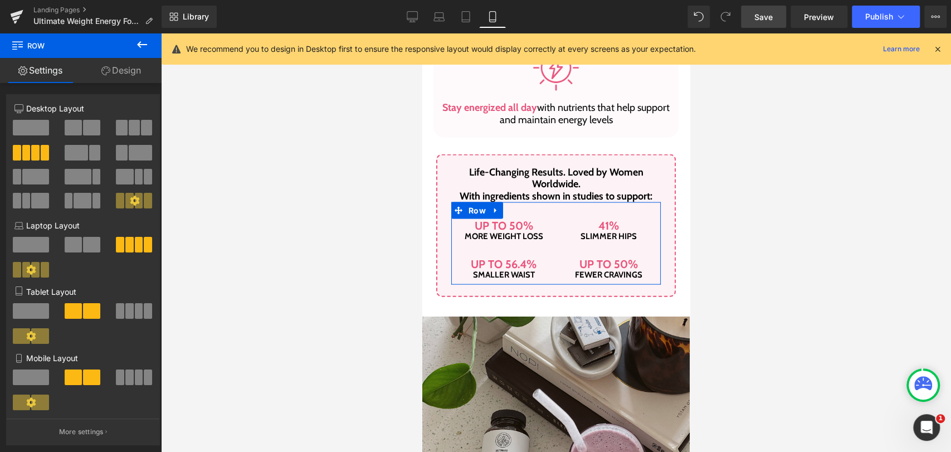
click at [35, 403] on icon at bounding box center [31, 401] width 9 height 9
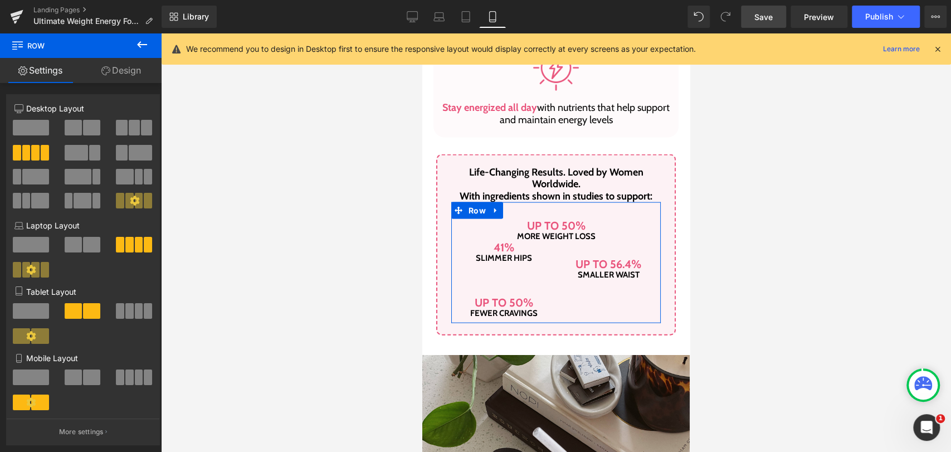
click at [32, 384] on span at bounding box center [31, 377] width 36 height 16
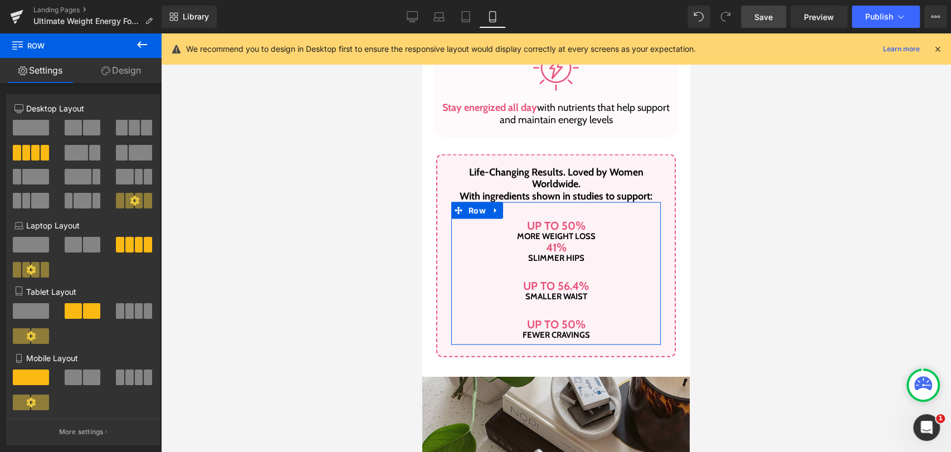
click at [89, 375] on span at bounding box center [91, 377] width 17 height 16
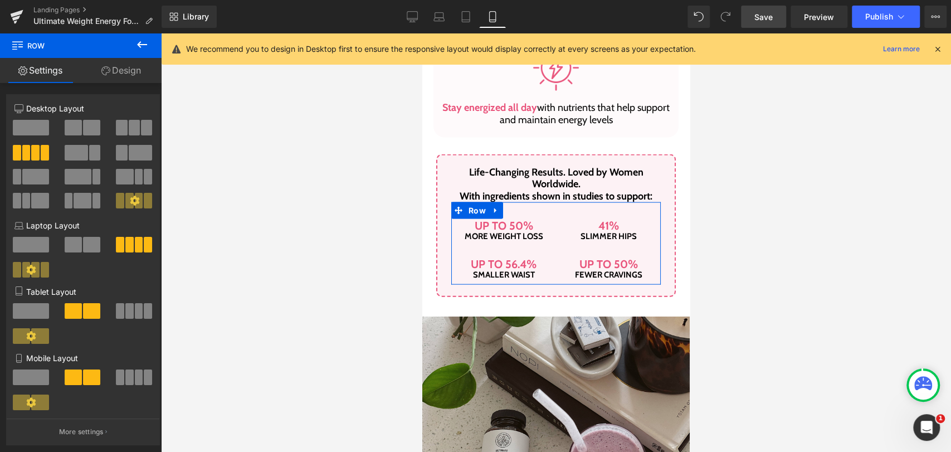
click at [125, 375] on span at bounding box center [129, 377] width 8 height 16
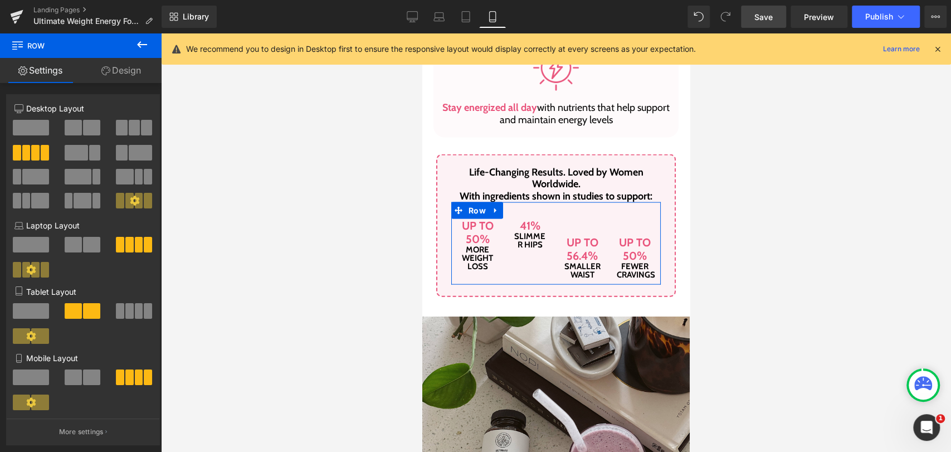
click at [83, 377] on span at bounding box center [91, 377] width 17 height 16
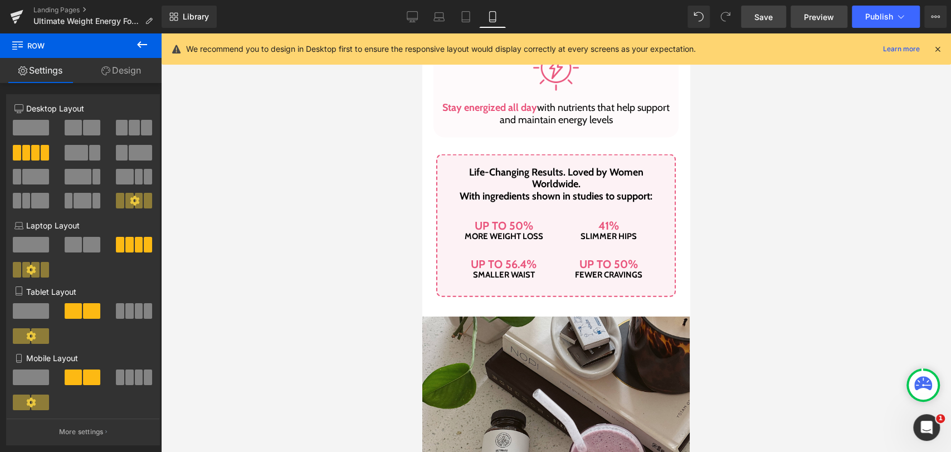
click at [805, 20] on span "Preview" at bounding box center [819, 17] width 30 height 12
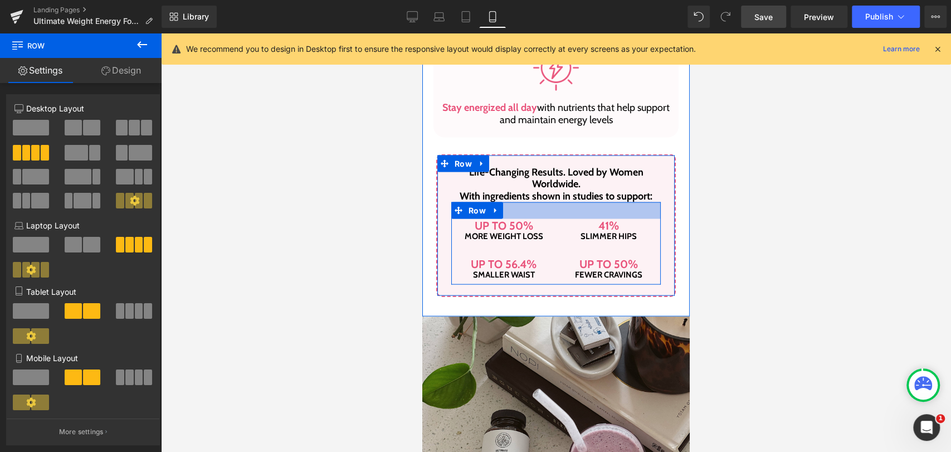
click at [550, 205] on div at bounding box center [555, 210] width 209 height 17
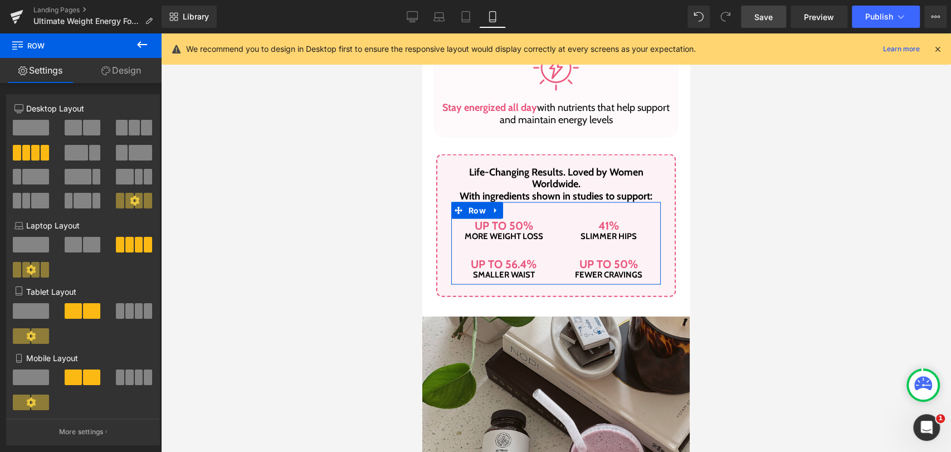
drag, startPoint x: 113, startPoint y: 76, endPoint x: 109, endPoint y: 96, distance: 20.5
click at [113, 76] on link "Design" at bounding box center [121, 70] width 81 height 25
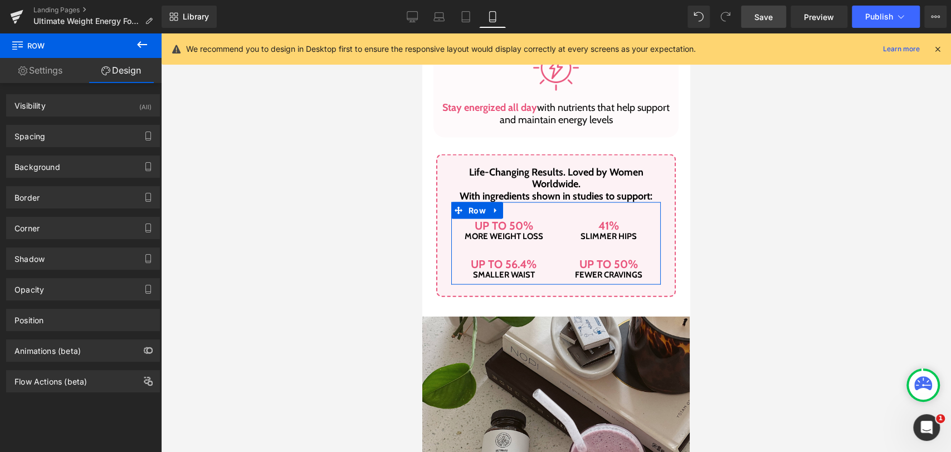
click at [45, 73] on link "Settings" at bounding box center [40, 70] width 81 height 25
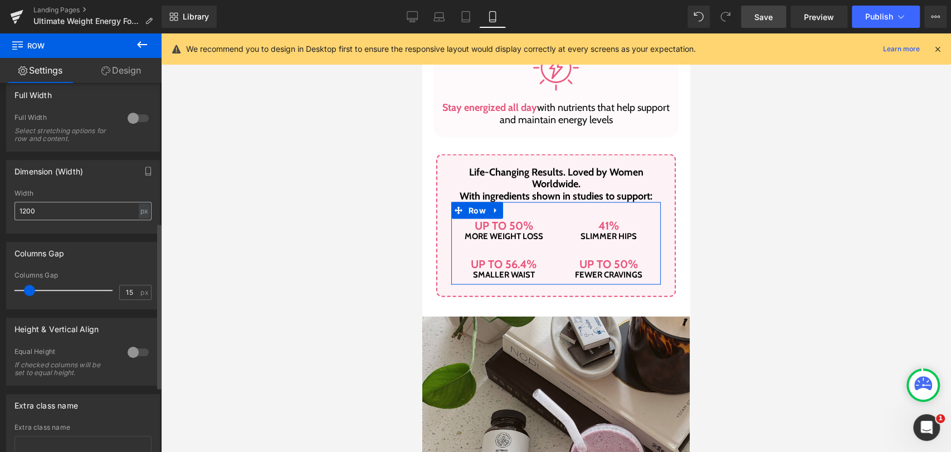
scroll to position [371, 0]
click at [120, 287] on input "15" at bounding box center [129, 291] width 19 height 14
click at [120, 288] on input "15" at bounding box center [129, 291] width 19 height 14
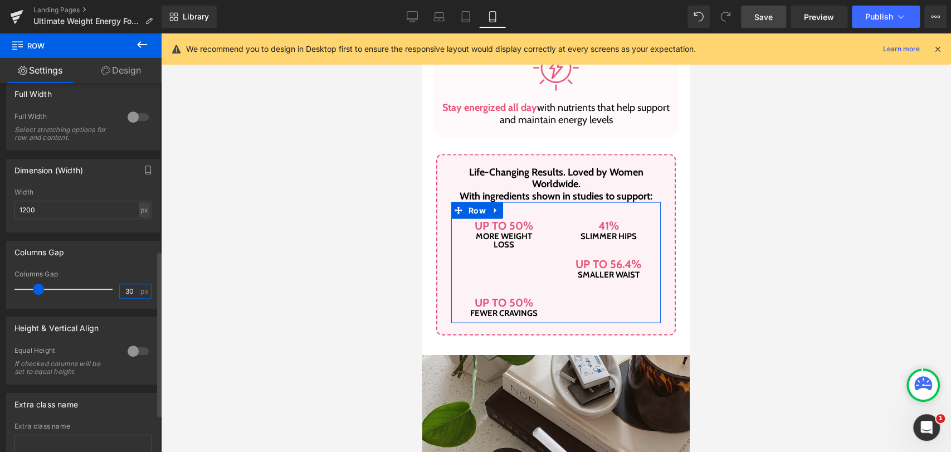
type input "3"
type input "0"
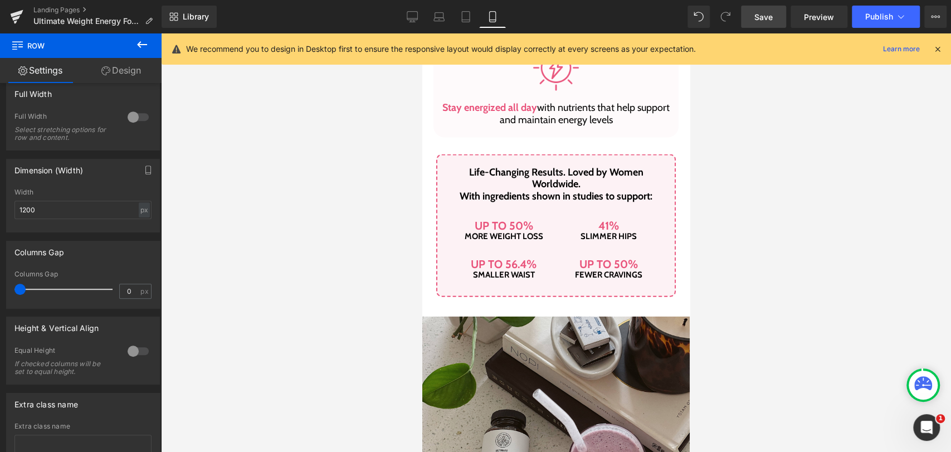
click at [752, 15] on link "Save" at bounding box center [763, 17] width 45 height 22
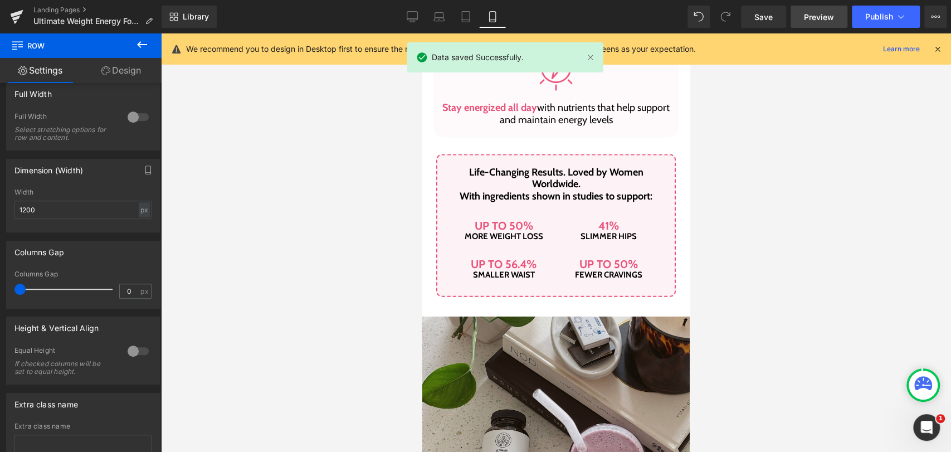
click at [813, 19] on span "Preview" at bounding box center [819, 17] width 30 height 12
